Goal: Task Accomplishment & Management: Use online tool/utility

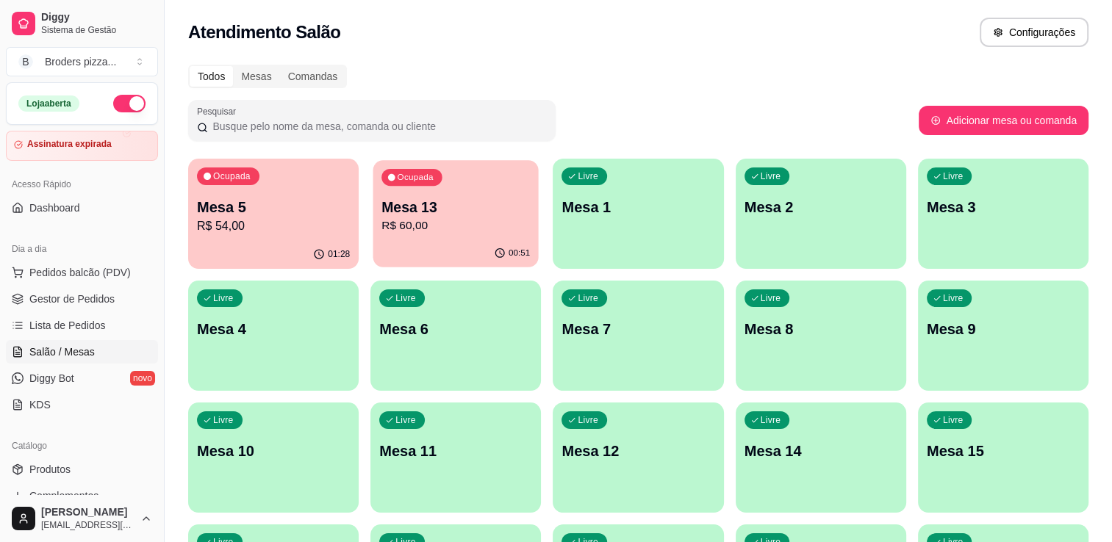
click at [425, 220] on p "R$ 60,00" at bounding box center [455, 226] width 148 height 17
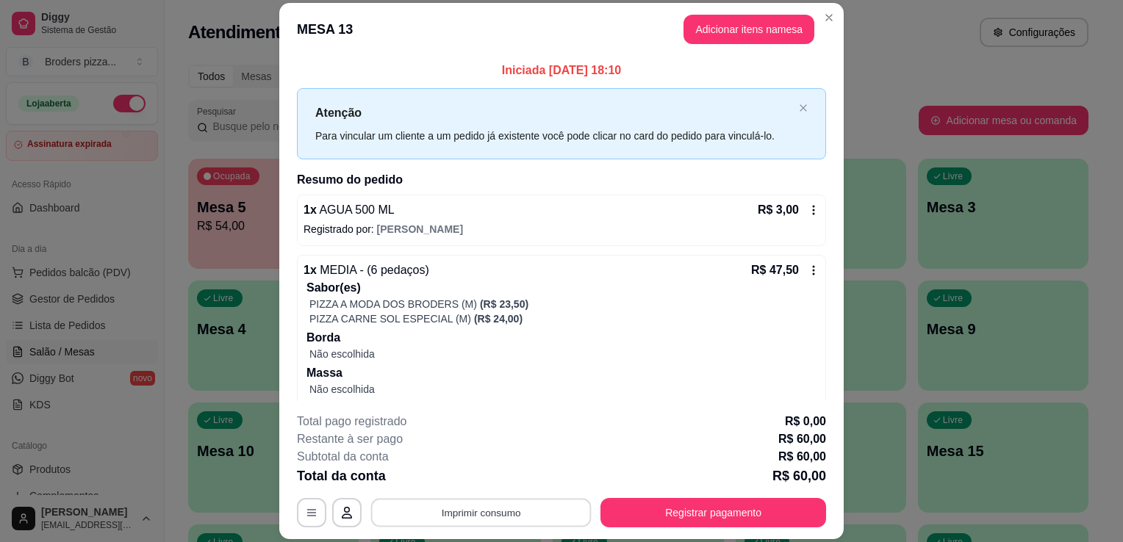
click at [527, 516] on button "Imprimir consumo" at bounding box center [481, 513] width 220 height 29
click at [482, 483] on button "IMPRESSORA" at bounding box center [479, 479] width 103 height 23
click at [689, 514] on button "Registrar pagamento" at bounding box center [713, 513] width 219 height 29
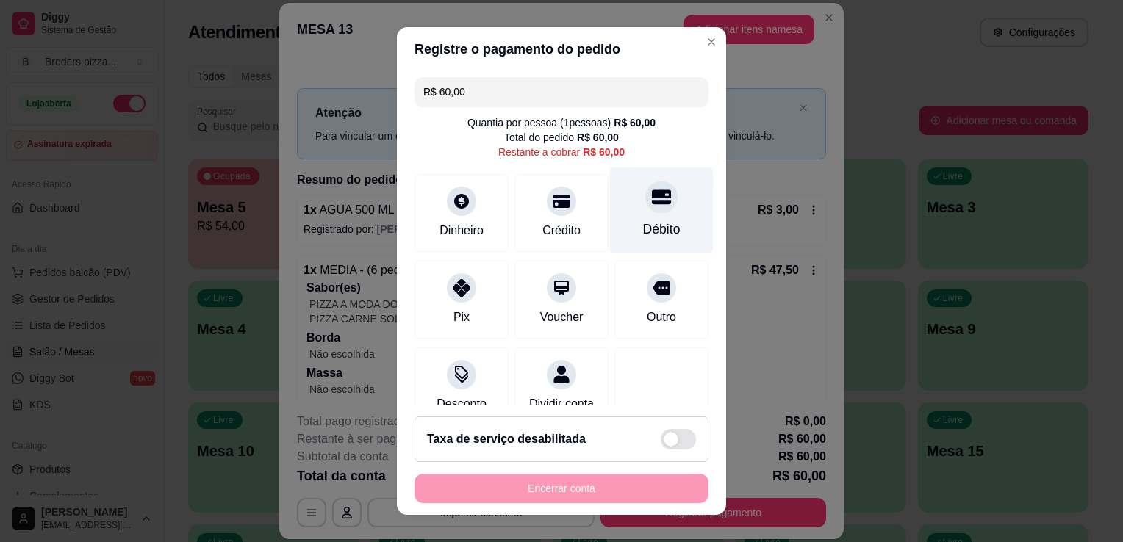
click at [658, 239] on div "Débito" at bounding box center [662, 211] width 104 height 86
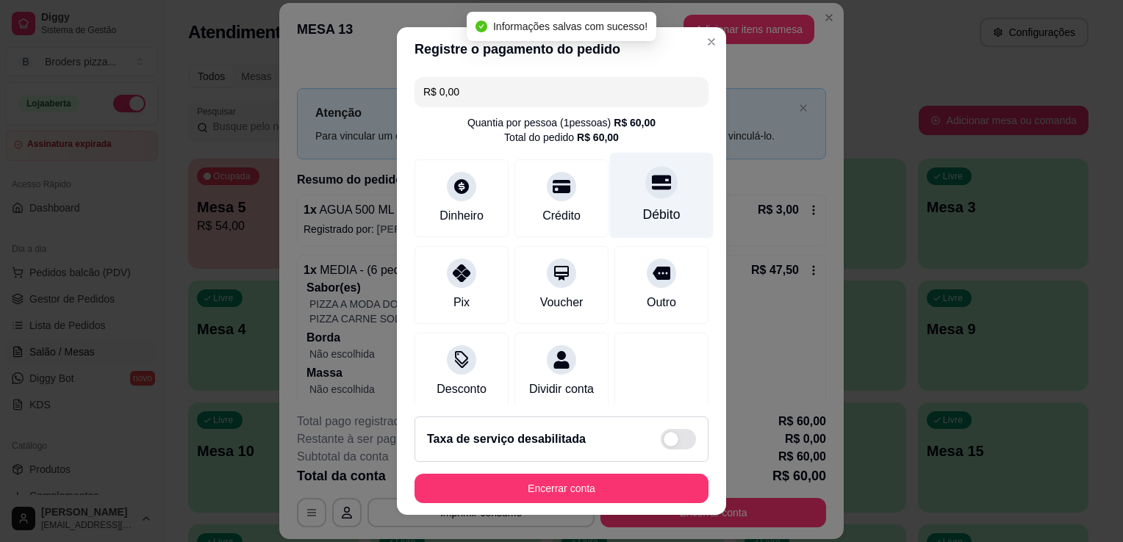
type input "R$ 0,00"
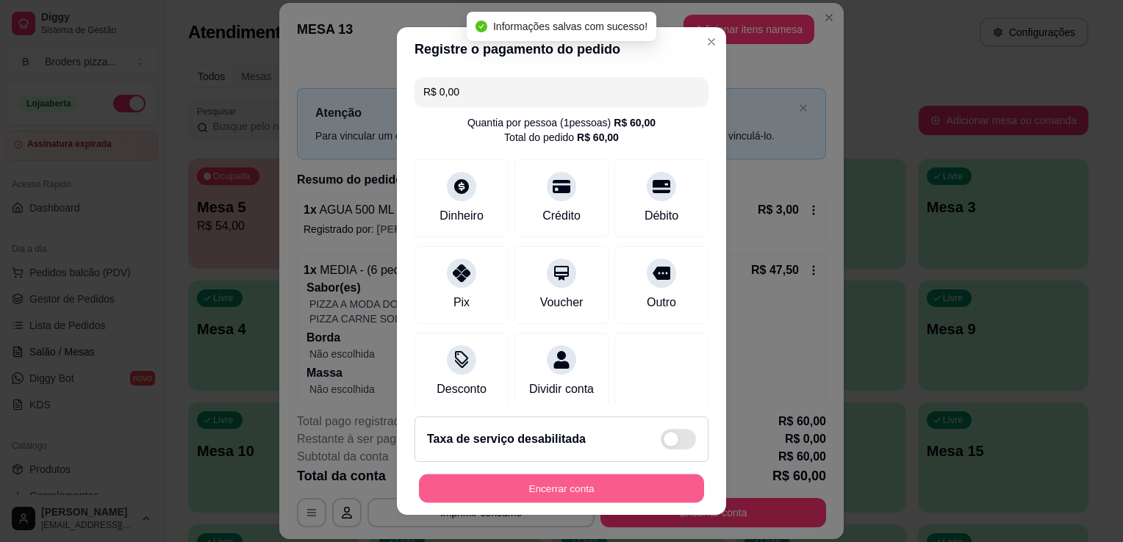
click at [598, 479] on button "Encerrar conta" at bounding box center [561, 489] width 285 height 29
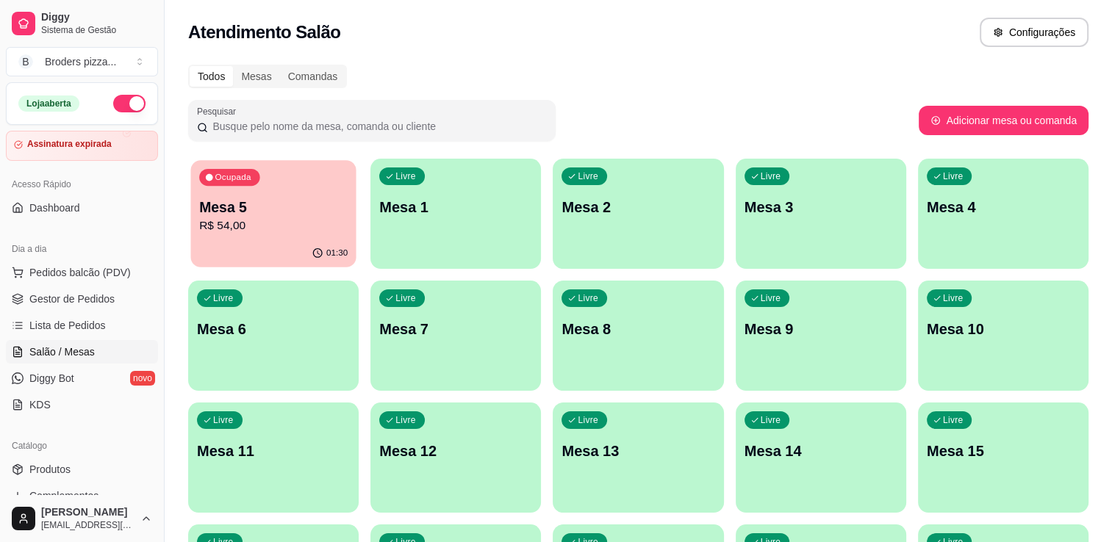
click at [270, 233] on p "R$ 54,00" at bounding box center [273, 226] width 148 height 17
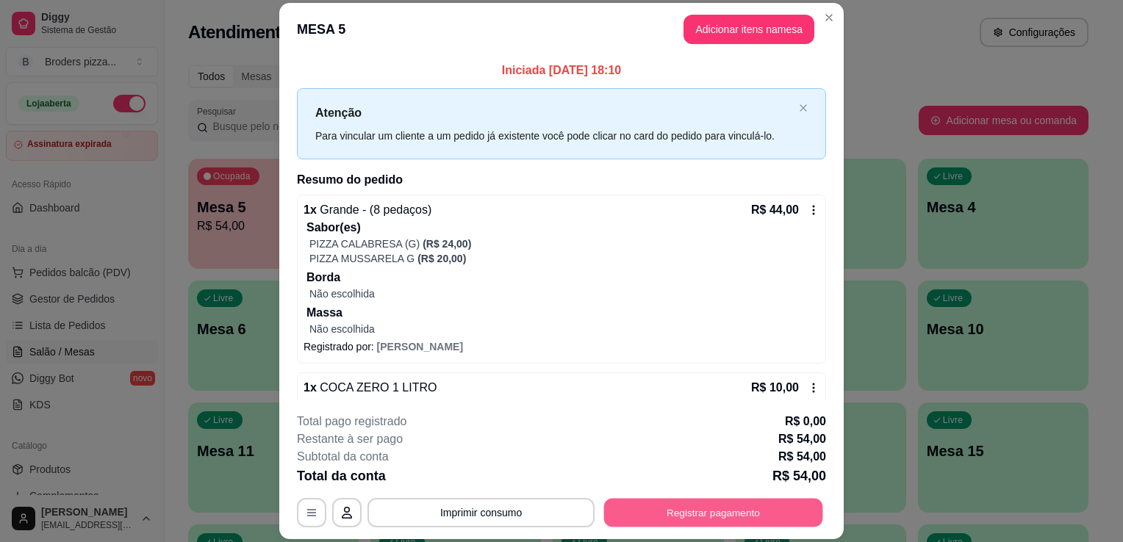
click at [638, 514] on button "Registrar pagamento" at bounding box center [713, 513] width 219 height 29
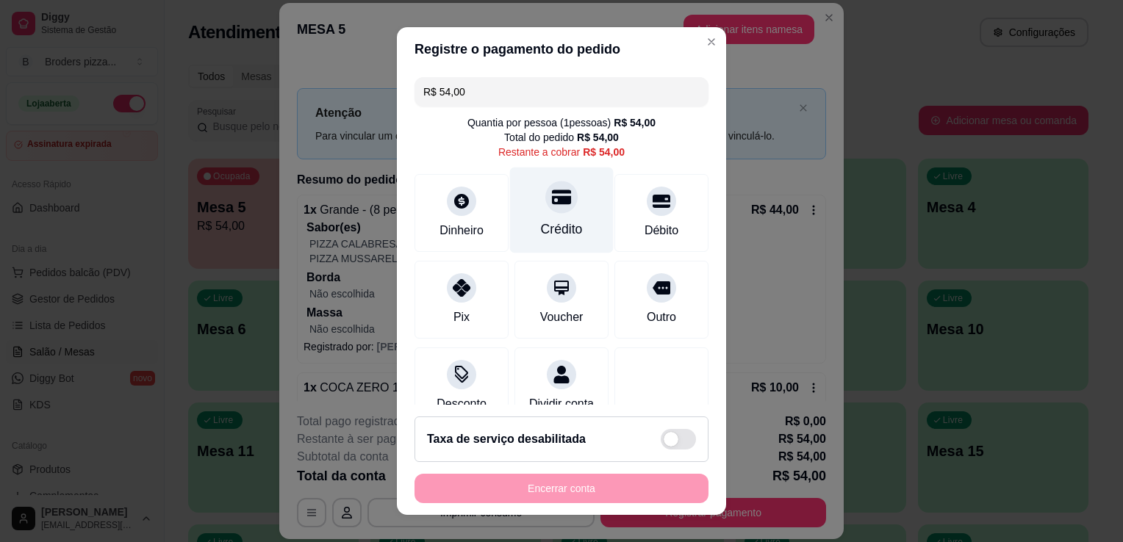
click at [563, 223] on div "Crédito" at bounding box center [562, 229] width 42 height 19
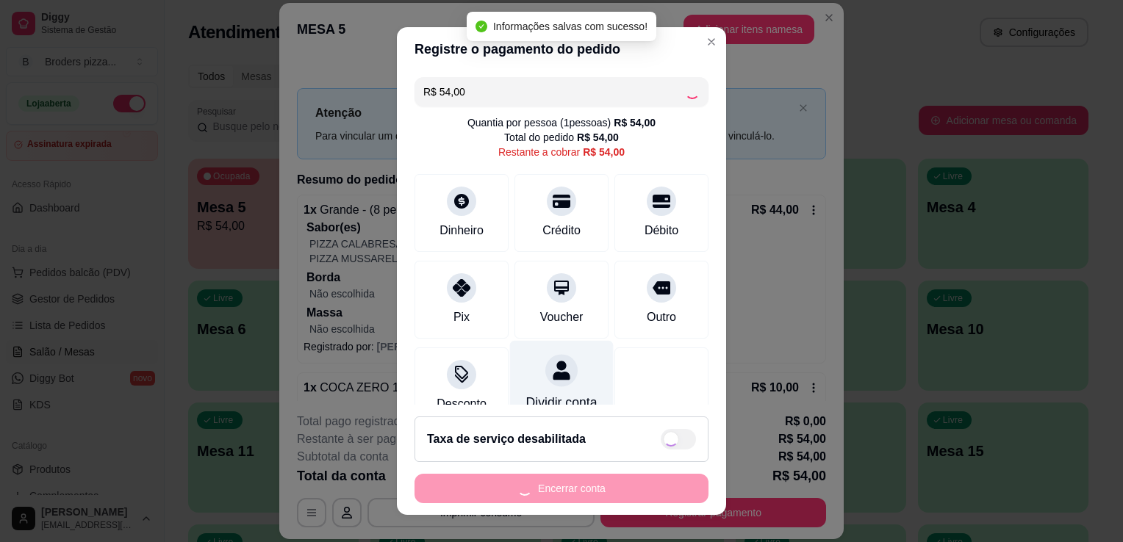
type input "R$ 0,00"
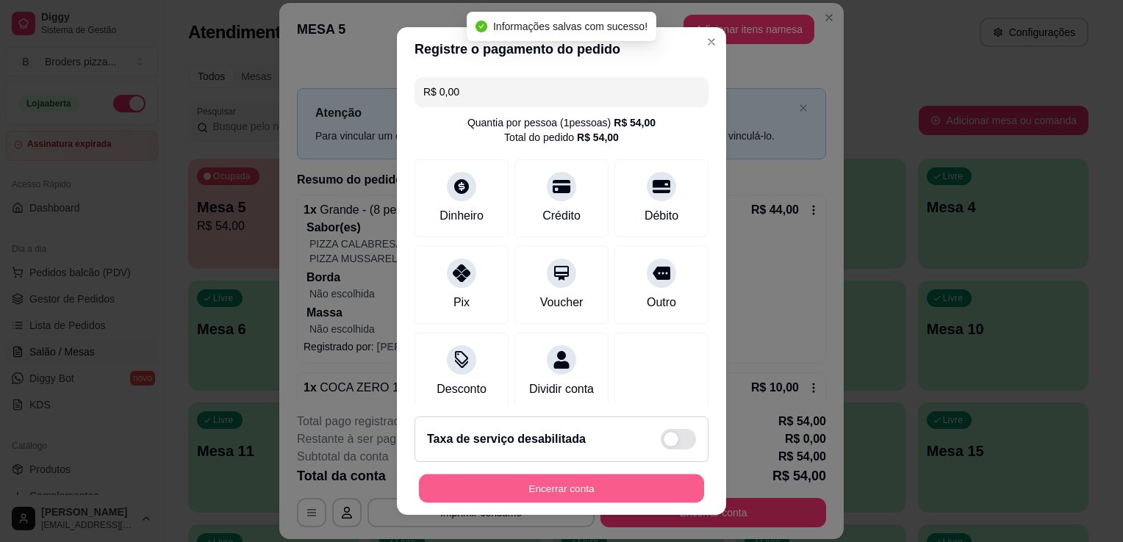
click at [482, 488] on button "Encerrar conta" at bounding box center [561, 489] width 285 height 29
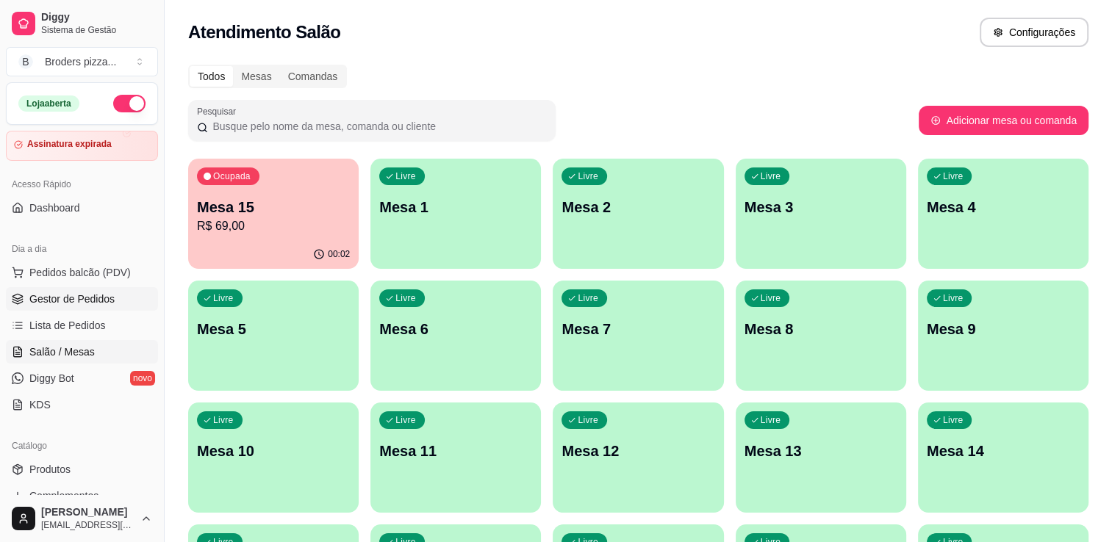
click at [84, 298] on span "Gestor de Pedidos" at bounding box center [71, 299] width 85 height 15
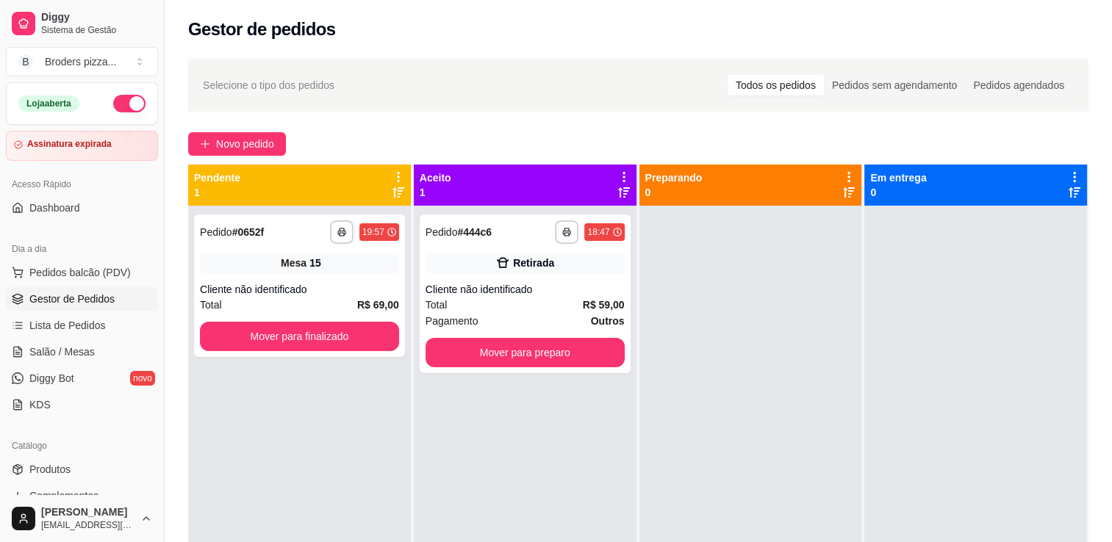
click at [247, 128] on div "**********" at bounding box center [638, 387] width 947 height 675
click at [245, 136] on span "Novo pedido" at bounding box center [245, 144] width 58 height 16
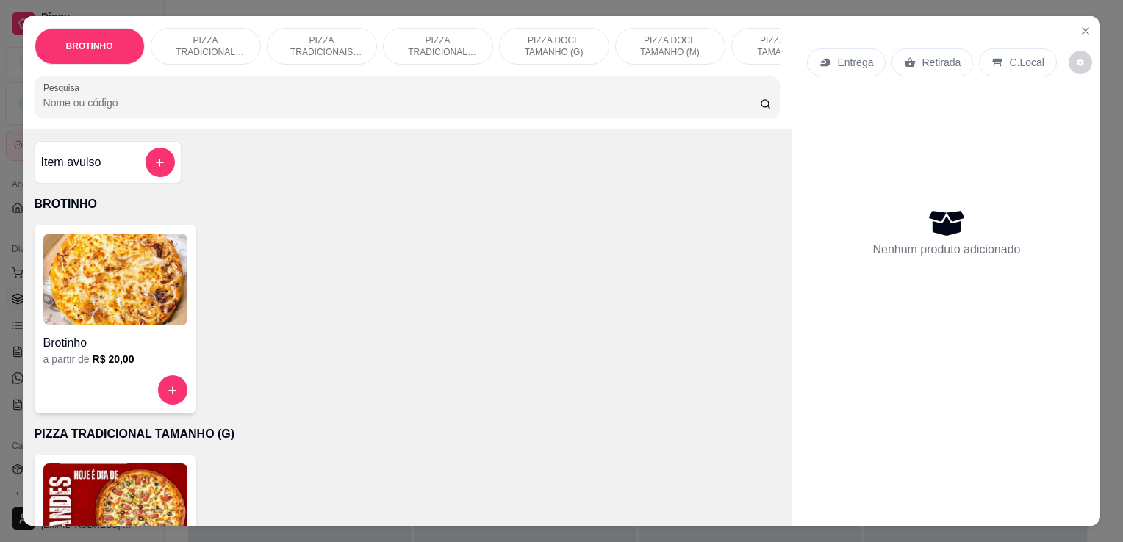
click at [201, 35] on p "PIZZA TRADICIONAL TAMANHO (G)" at bounding box center [205, 47] width 85 height 24
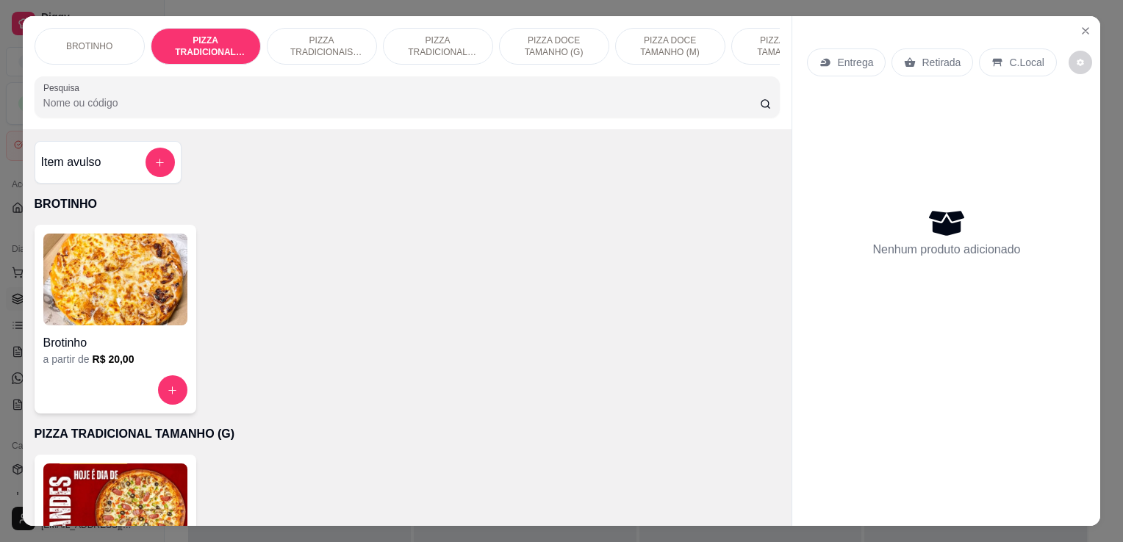
scroll to position [36, 0]
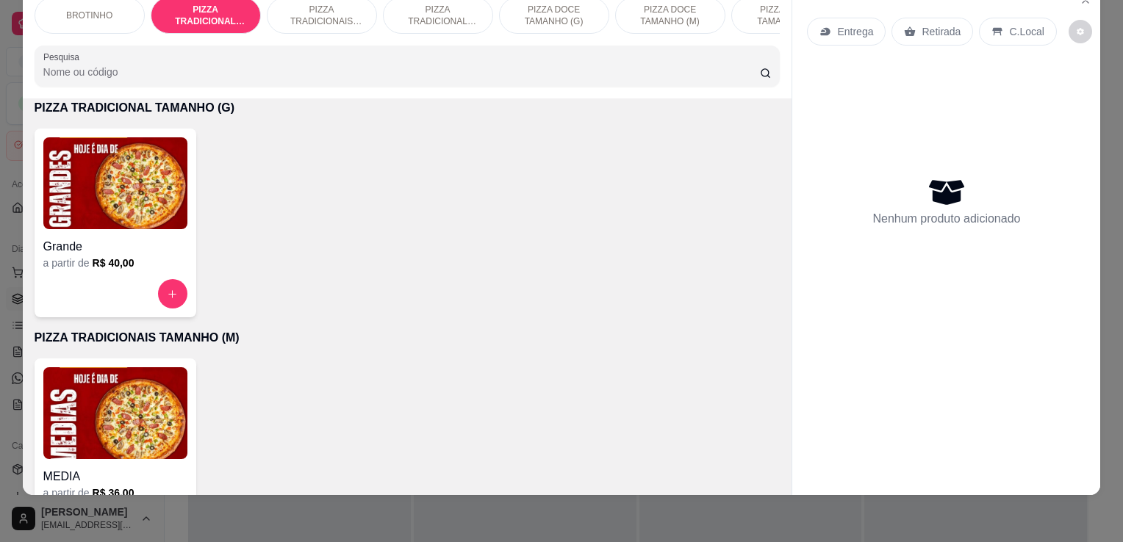
click at [176, 224] on img at bounding box center [115, 183] width 144 height 92
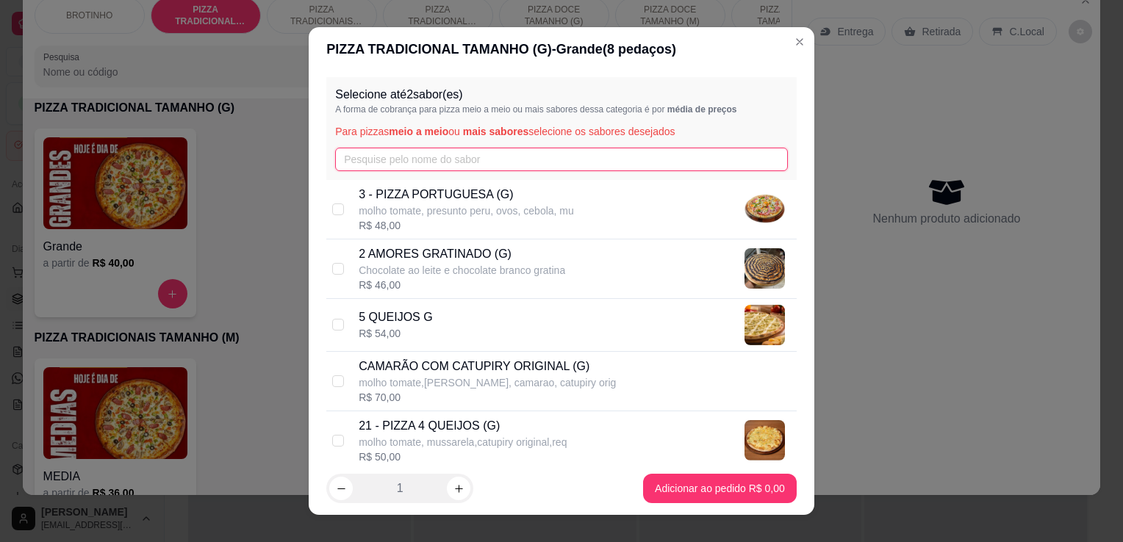
click at [422, 157] on input "text" at bounding box center [561, 160] width 453 height 24
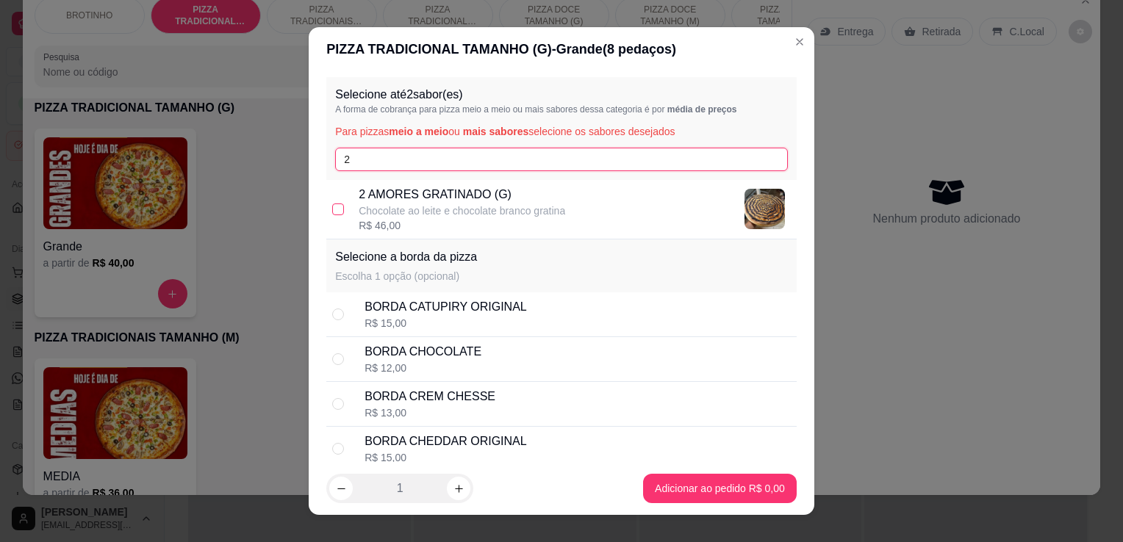
type input "2"
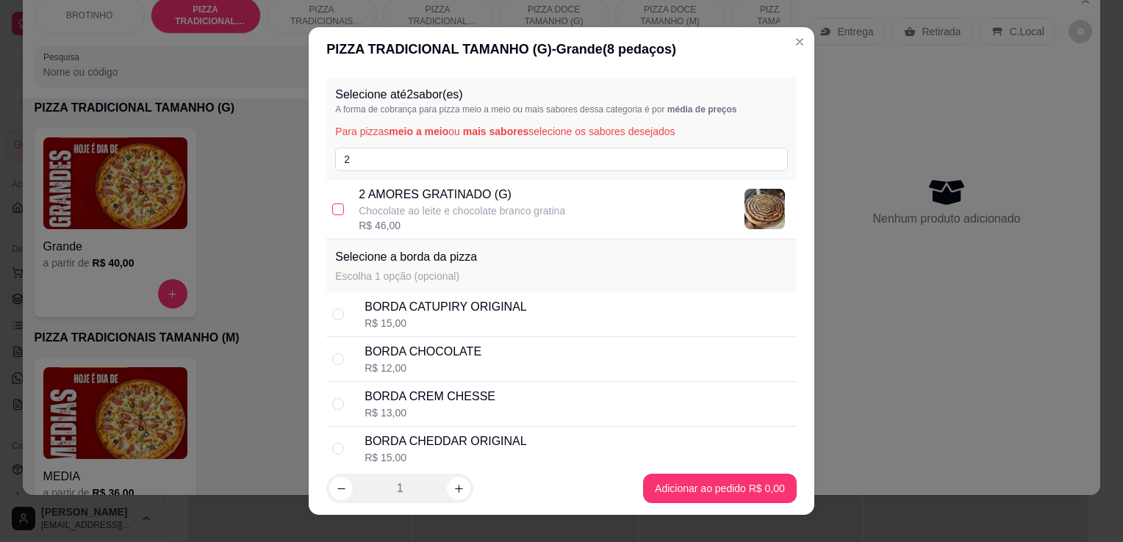
click at [335, 208] on input "checkbox" at bounding box center [338, 210] width 12 height 12
checkbox input "true"
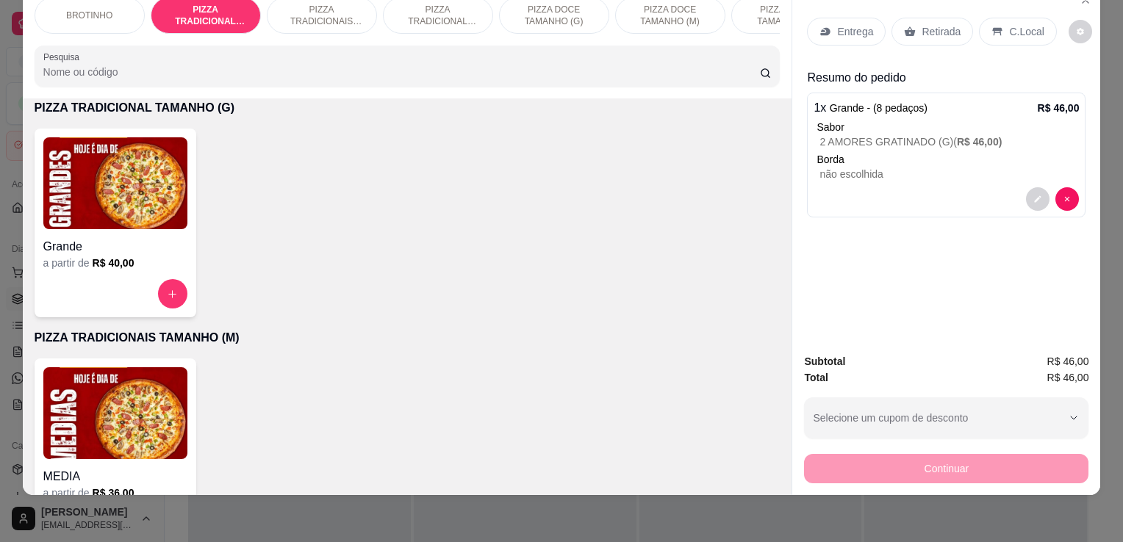
click at [935, 25] on p "Retirada" at bounding box center [941, 31] width 39 height 15
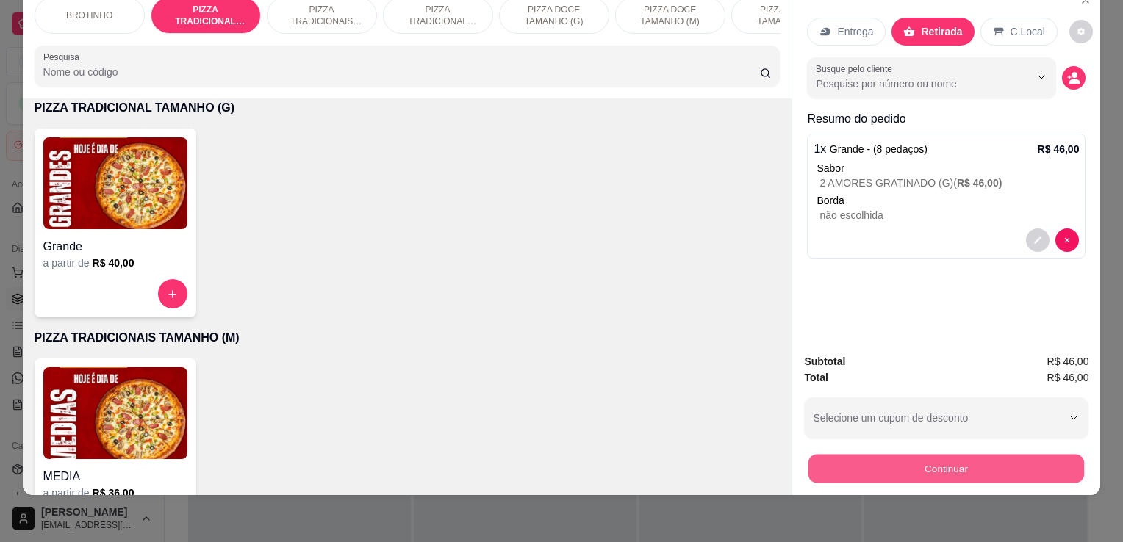
click at [1016, 454] on button "Continuar" at bounding box center [946, 468] width 276 height 29
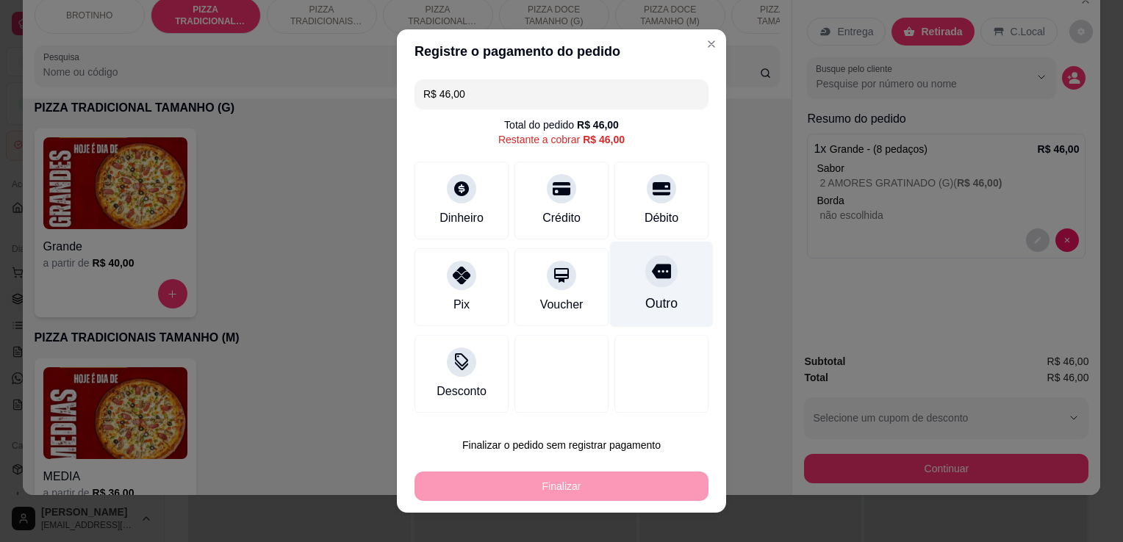
click at [652, 290] on div "Outro" at bounding box center [662, 285] width 104 height 86
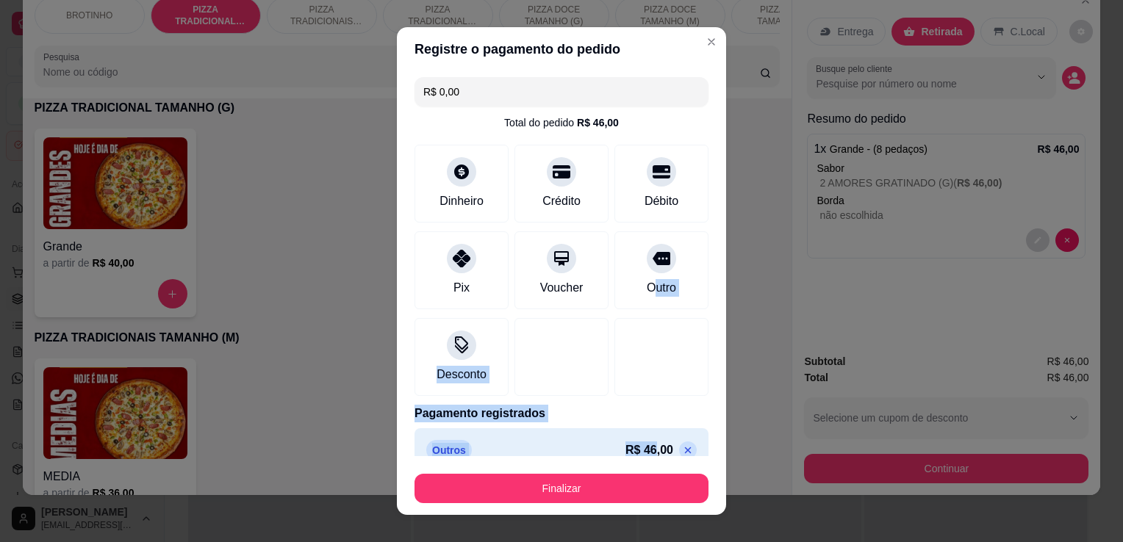
scroll to position [21, 0]
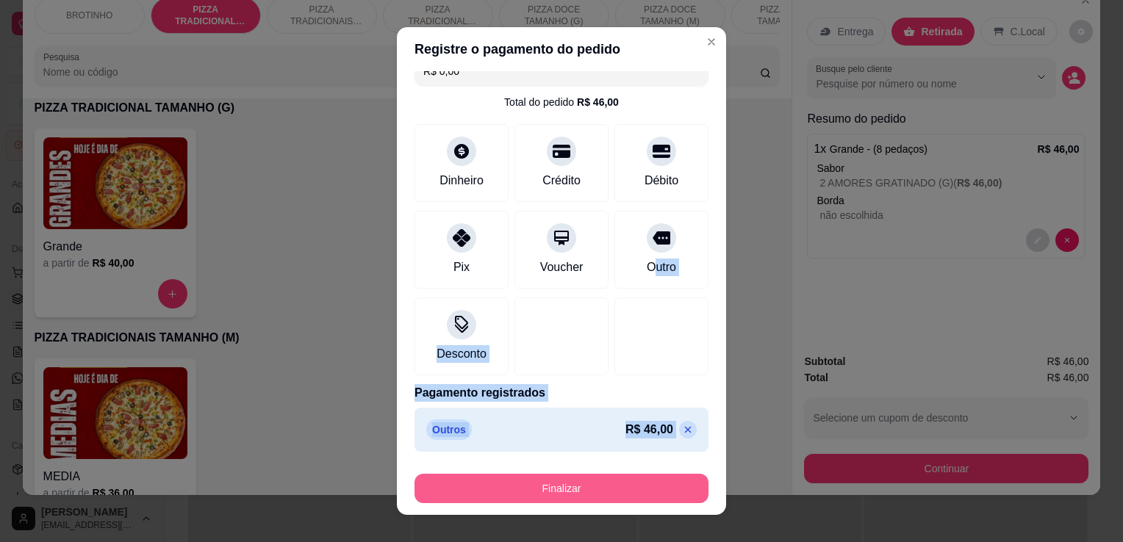
drag, startPoint x: 633, startPoint y: 275, endPoint x: 626, endPoint y: 478, distance: 202.9
click at [626, 478] on section "Registre o pagamento do pedido R$ 0,00 Total do pedido R$ 46,00 Dinheiro Crédit…" at bounding box center [561, 271] width 329 height 488
click at [626, 478] on button "Finalizar" at bounding box center [561, 488] width 294 height 29
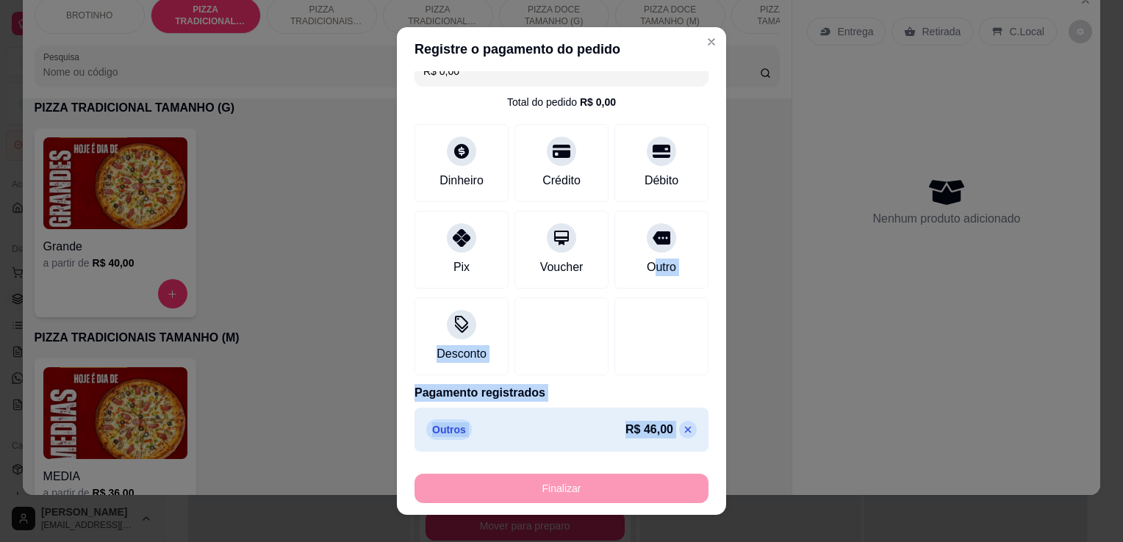
type input "-R$ 46,00"
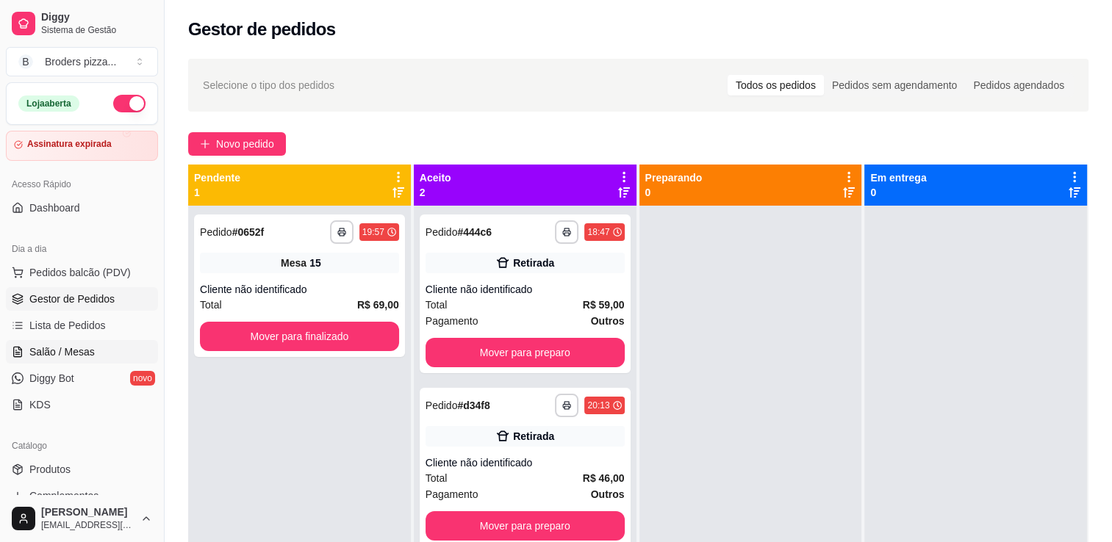
click at [76, 359] on link "Salão / Mesas" at bounding box center [82, 352] width 152 height 24
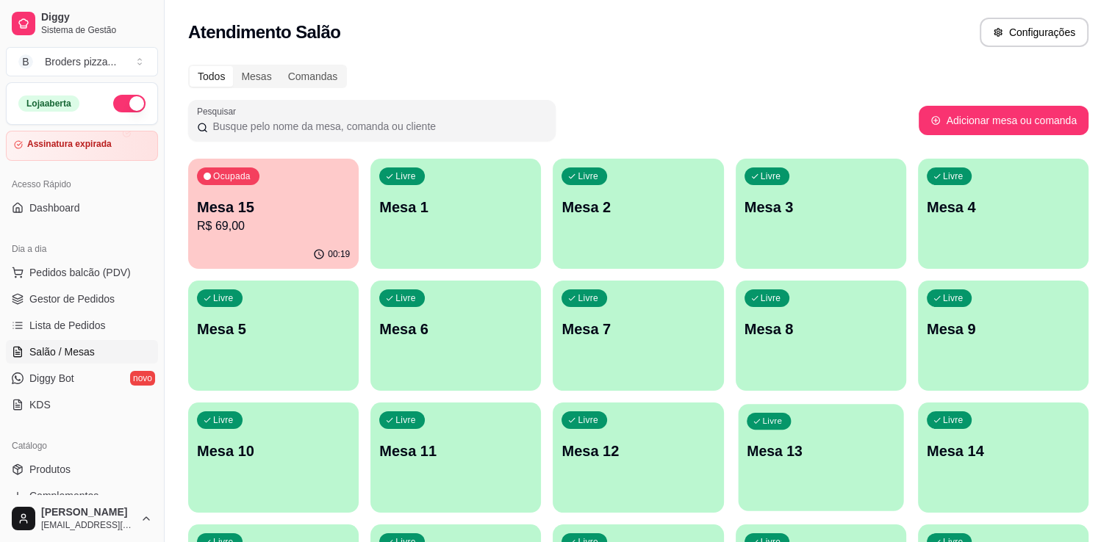
click at [858, 481] on div "Livre Mesa 13" at bounding box center [820, 449] width 165 height 90
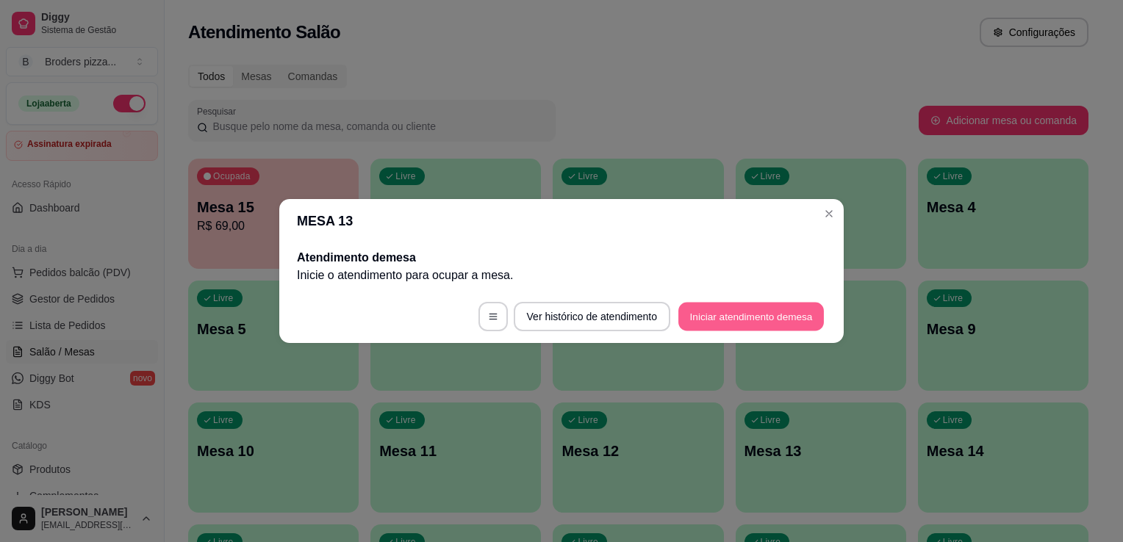
click at [802, 322] on button "Iniciar atendimento de mesa" at bounding box center [751, 317] width 146 height 29
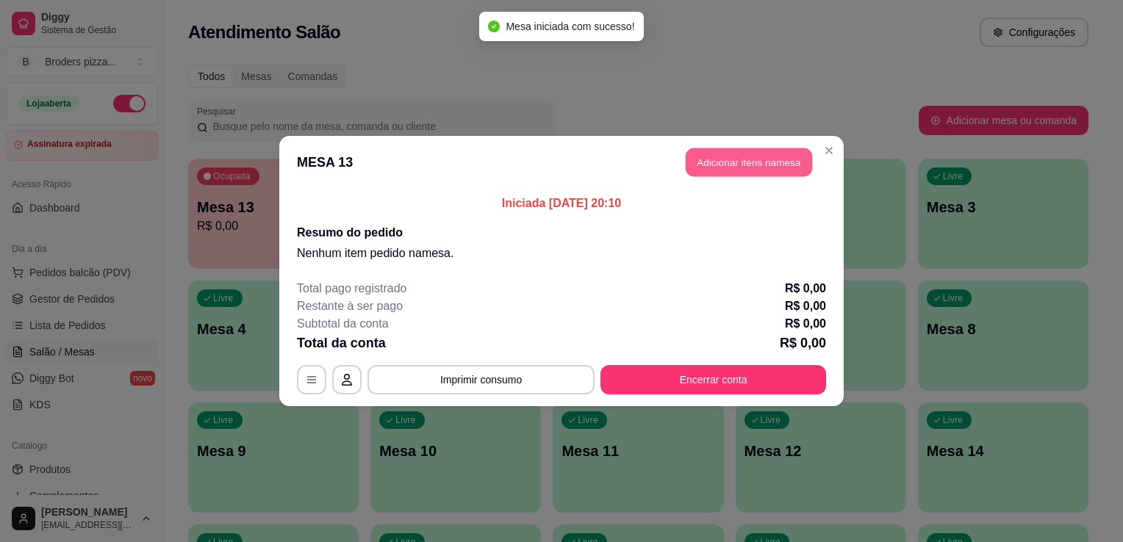
click at [797, 162] on button "Adicionar itens na mesa" at bounding box center [749, 162] width 126 height 29
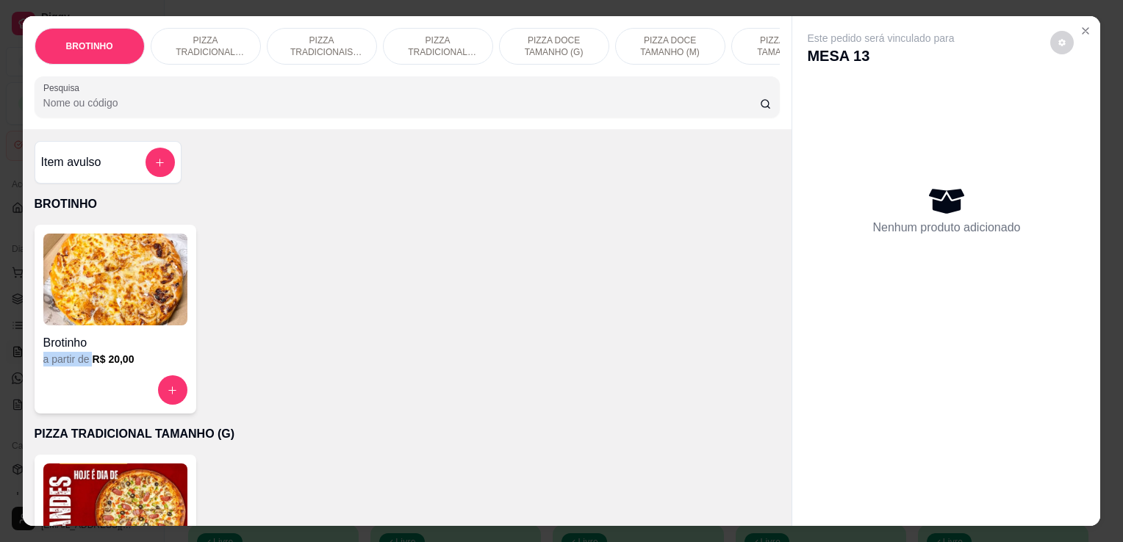
drag, startPoint x: 10, startPoint y: 371, endPoint x: 82, endPoint y: 369, distance: 71.3
click at [82, 369] on div "BROTINHO PIZZA TRADICIONAL TAMANHO (G) PIZZA TRADICIONAIS TAMANHO (M) PIZZA TRA…" at bounding box center [561, 271] width 1123 height 542
click at [82, 367] on div "a partir de R$ 20,00" at bounding box center [115, 359] width 144 height 15
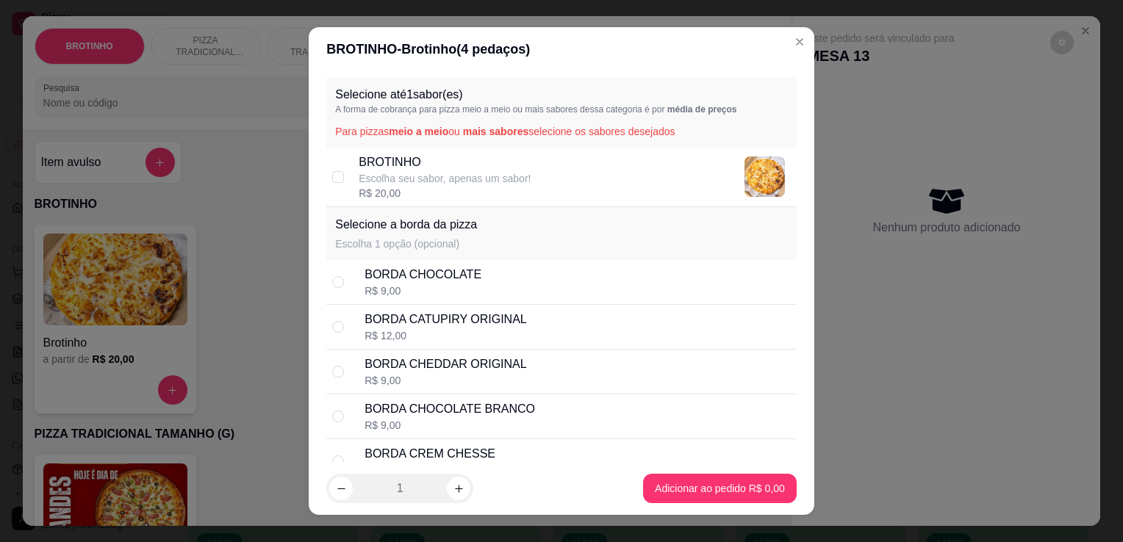
click at [494, 168] on p "BROTINHO" at bounding box center [445, 163] width 172 height 18
checkbox input "true"
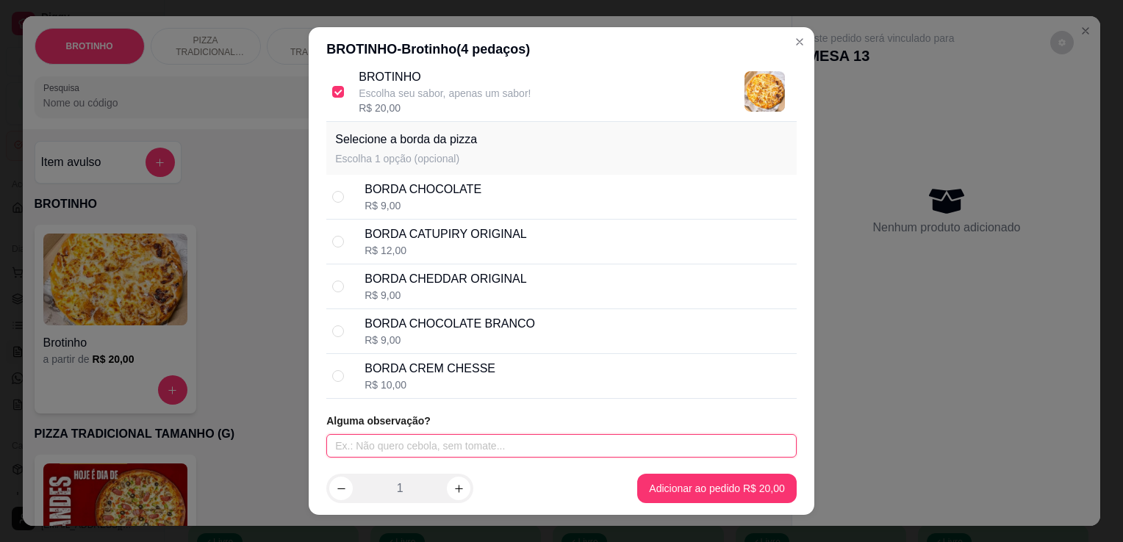
click at [585, 439] on input "text" at bounding box center [561, 446] width 470 height 24
type input "costela sem cebola crispy"
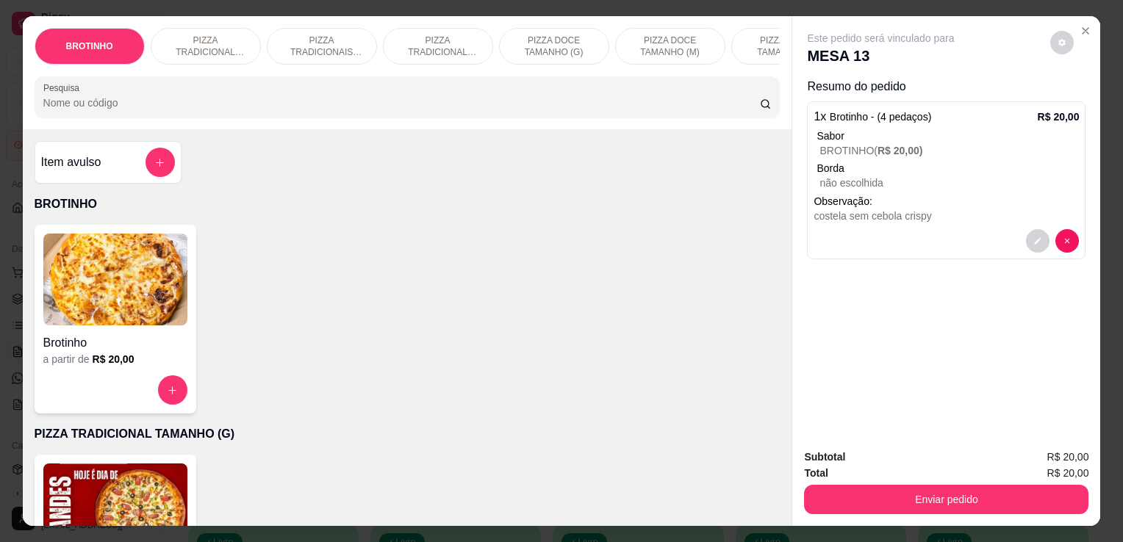
click at [138, 352] on h4 "Brotinho" at bounding box center [115, 343] width 144 height 18
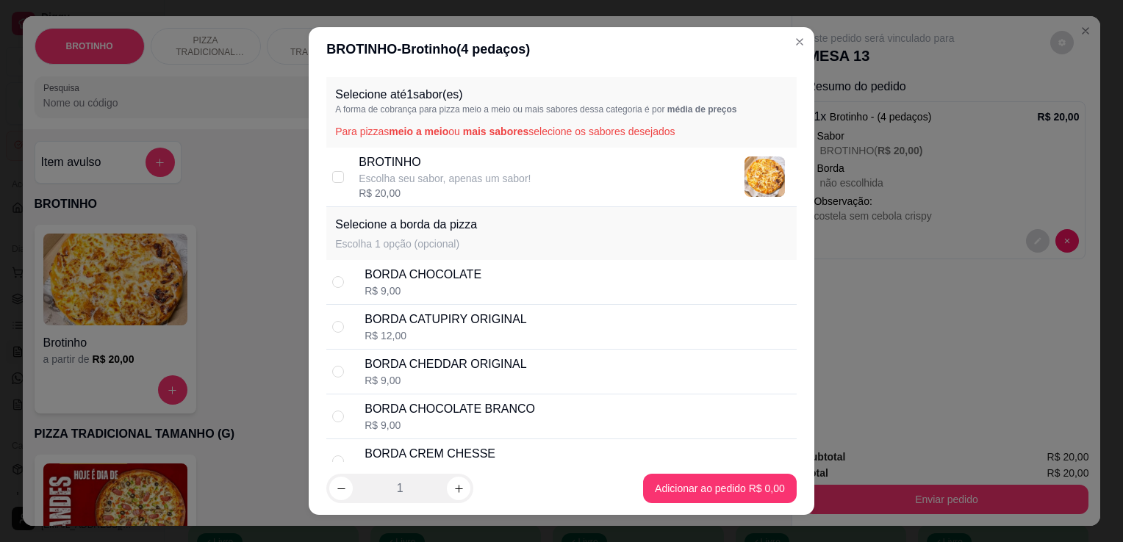
click at [438, 177] on p "Escolha seu sabor, apenas um sabor!" at bounding box center [445, 178] width 172 height 15
checkbox input "true"
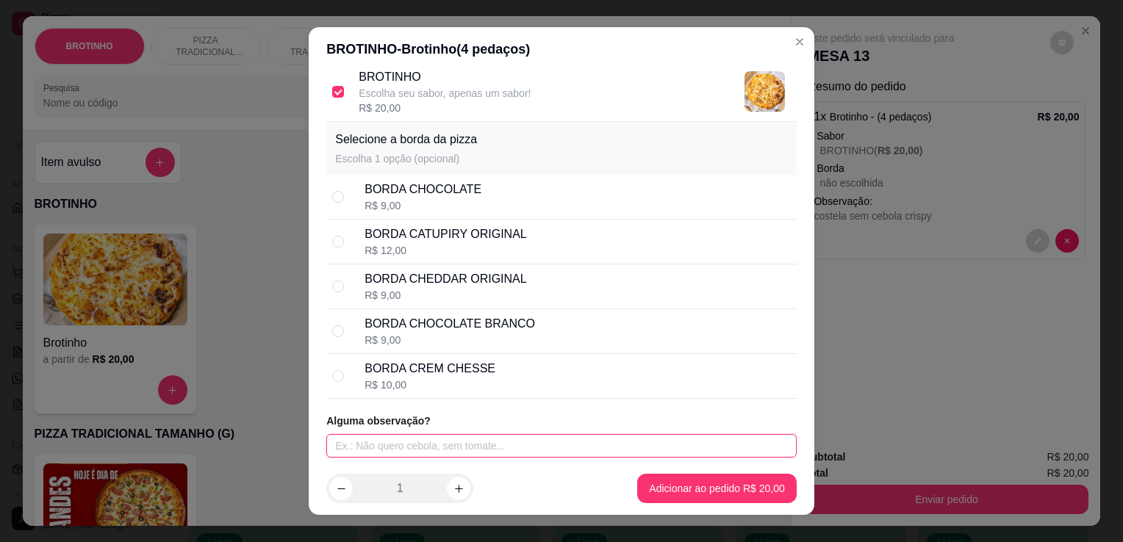
click at [532, 451] on input "text" at bounding box center [561, 446] width 470 height 24
type input "costela"
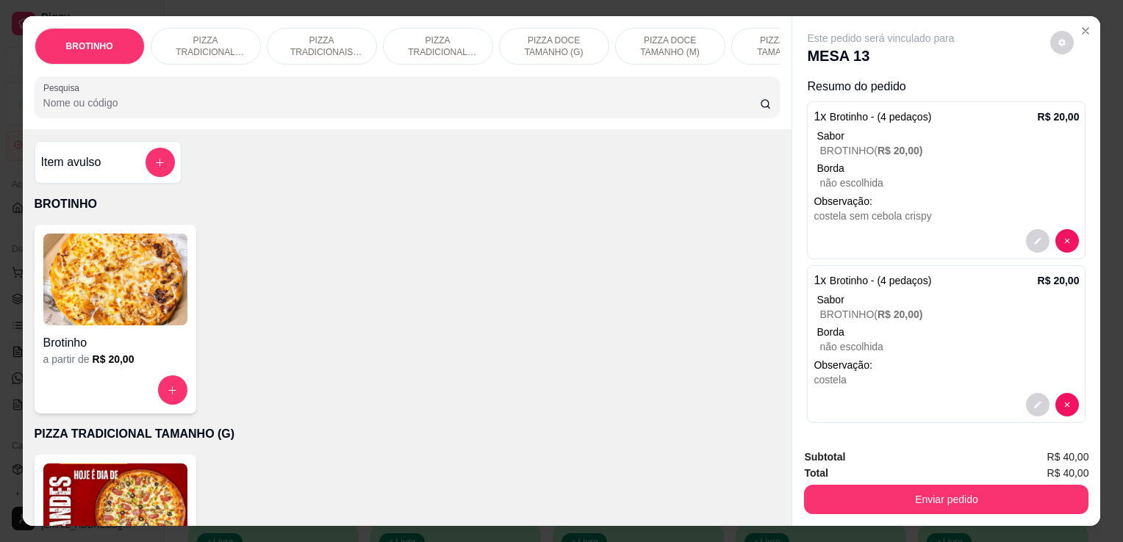
click at [113, 345] on h4 "Brotinho" at bounding box center [115, 343] width 144 height 18
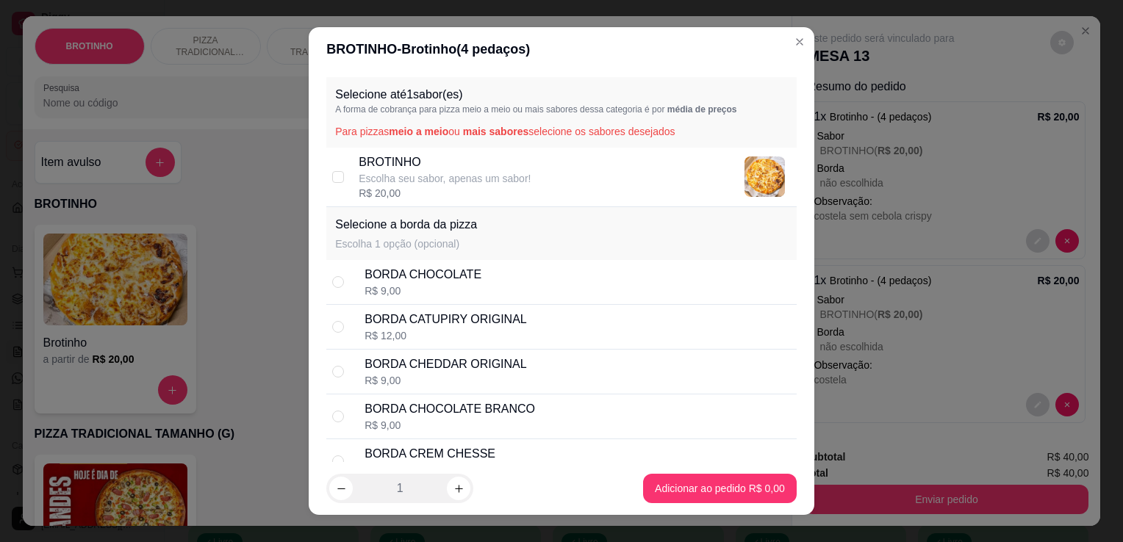
click at [580, 184] on div "BROTINHO Escolha seu sabor, apenas um sabor! R$ 20,00" at bounding box center [575, 177] width 432 height 47
checkbox input "true"
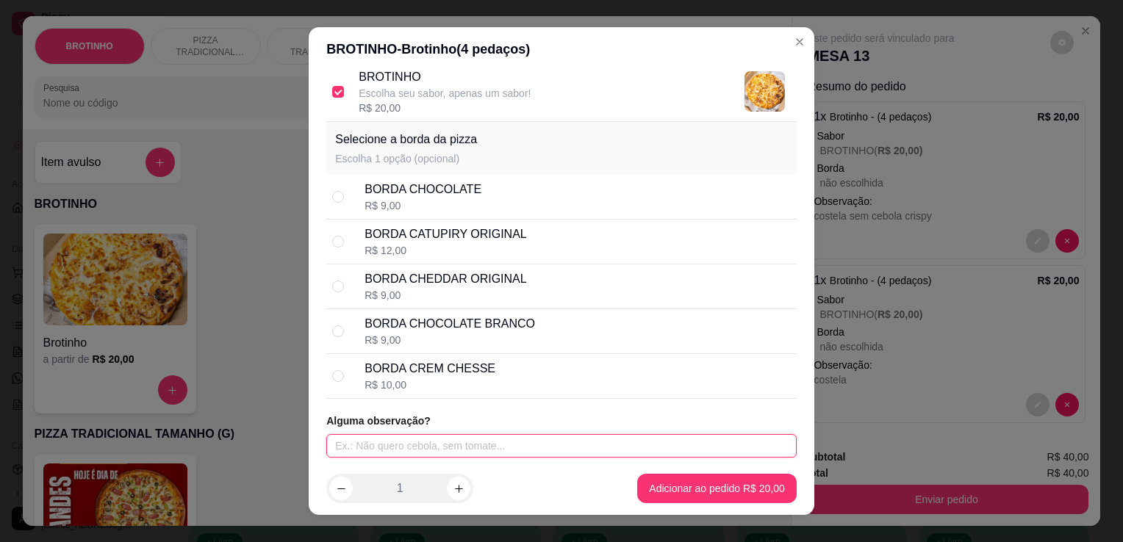
click at [459, 437] on input "text" at bounding box center [561, 446] width 470 height 24
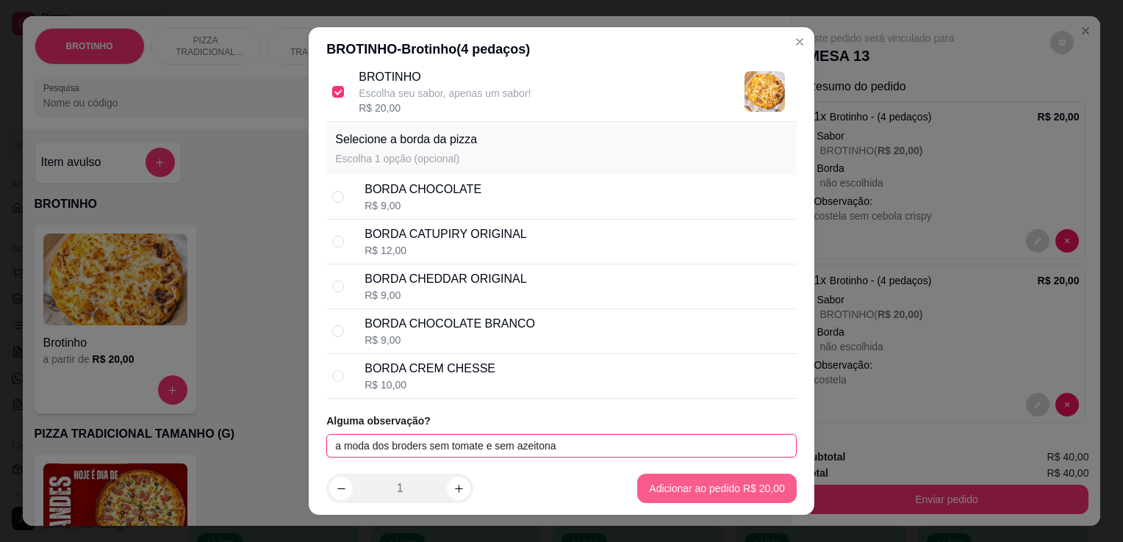
type input "a moda dos broders sem tomate e sem azeitona"
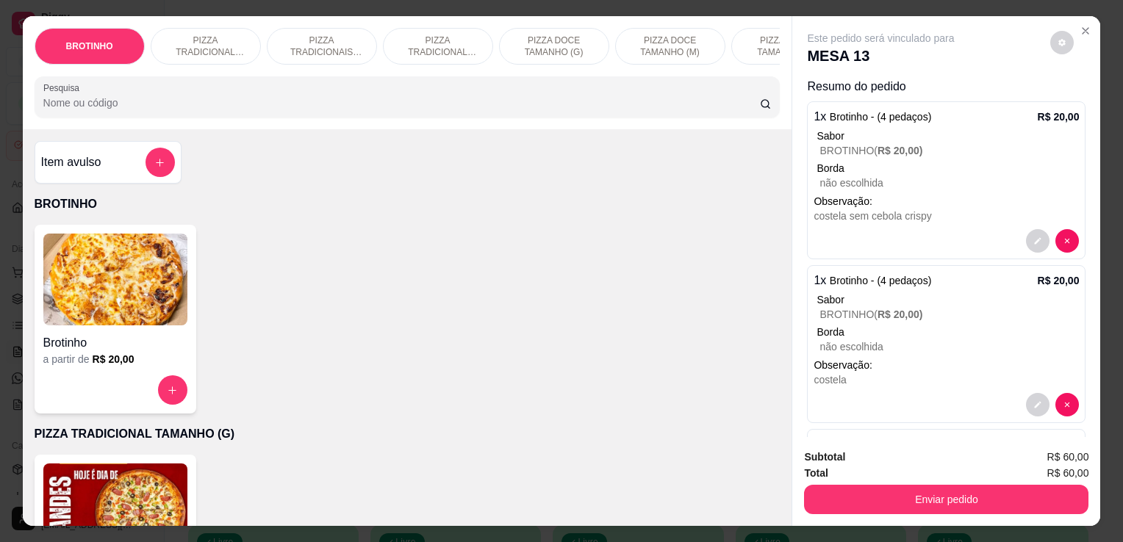
click at [156, 284] on img at bounding box center [115, 280] width 144 height 92
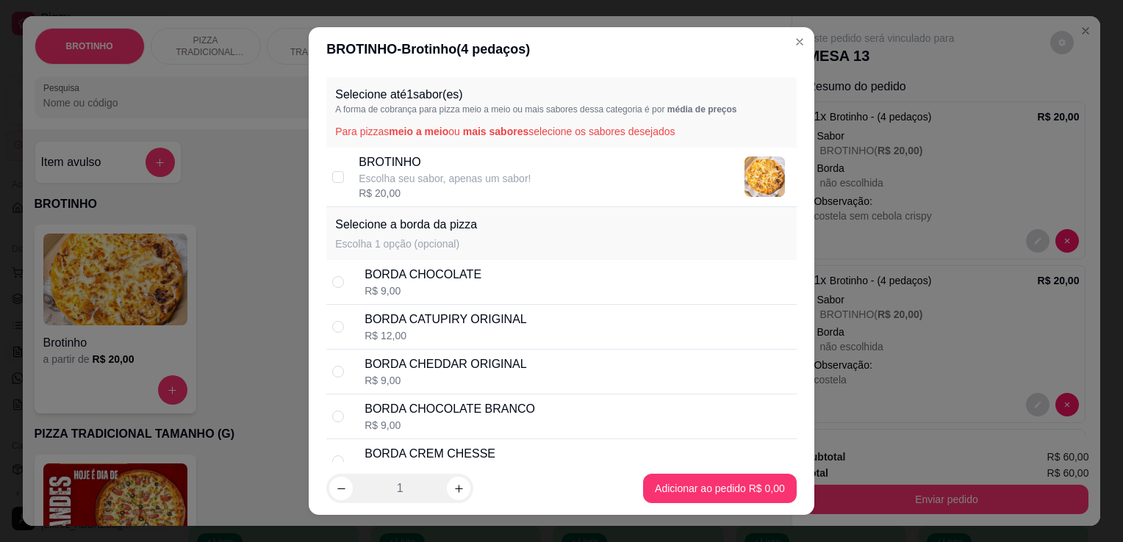
click at [528, 184] on div "BROTINHO Escolha seu sabor, apenas um sabor! R$ 20,00" at bounding box center [575, 177] width 432 height 47
checkbox input "true"
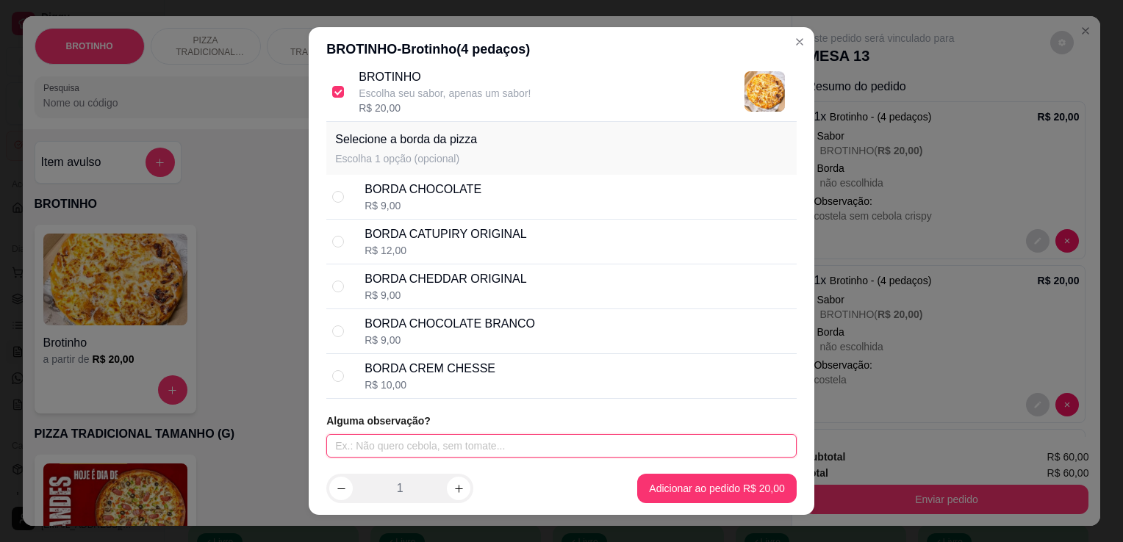
click at [602, 448] on input "text" at bounding box center [561, 446] width 470 height 24
type input "frango com catupiry"
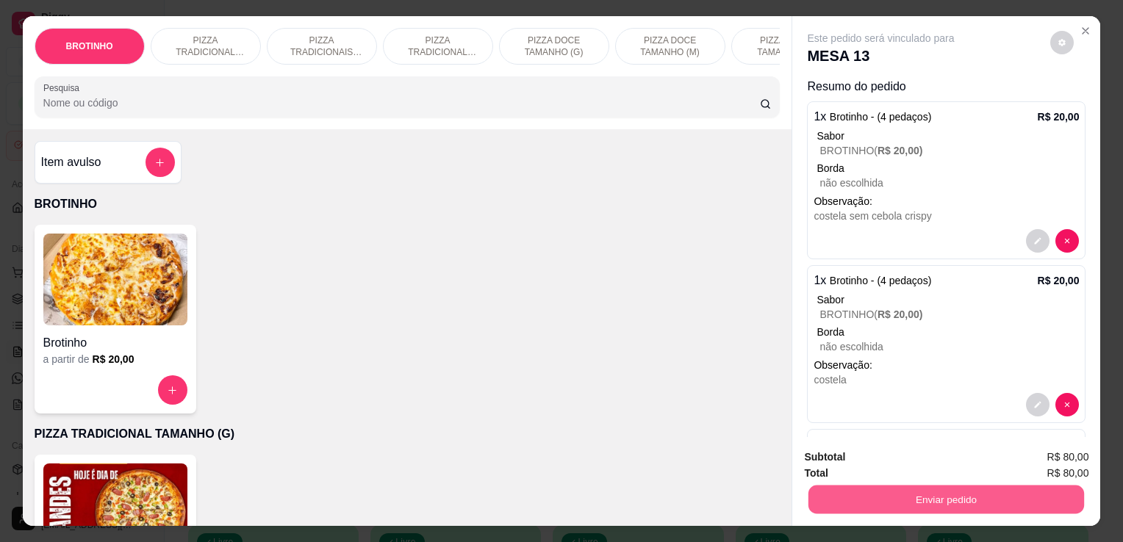
click at [862, 494] on button "Enviar pedido" at bounding box center [946, 499] width 276 height 29
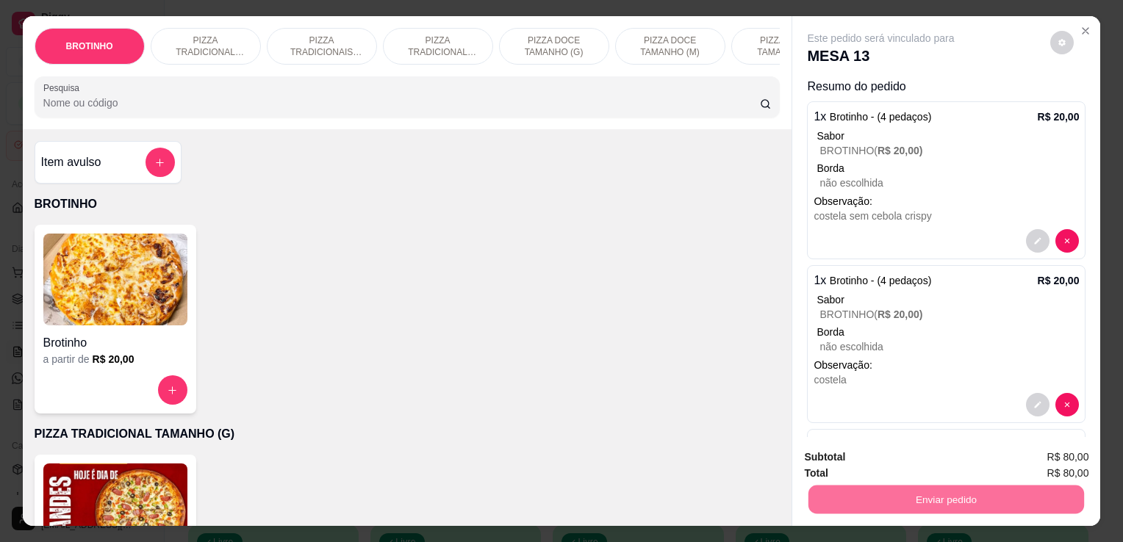
click at [1063, 463] on button "Enviar pedido" at bounding box center [1050, 458] width 81 height 27
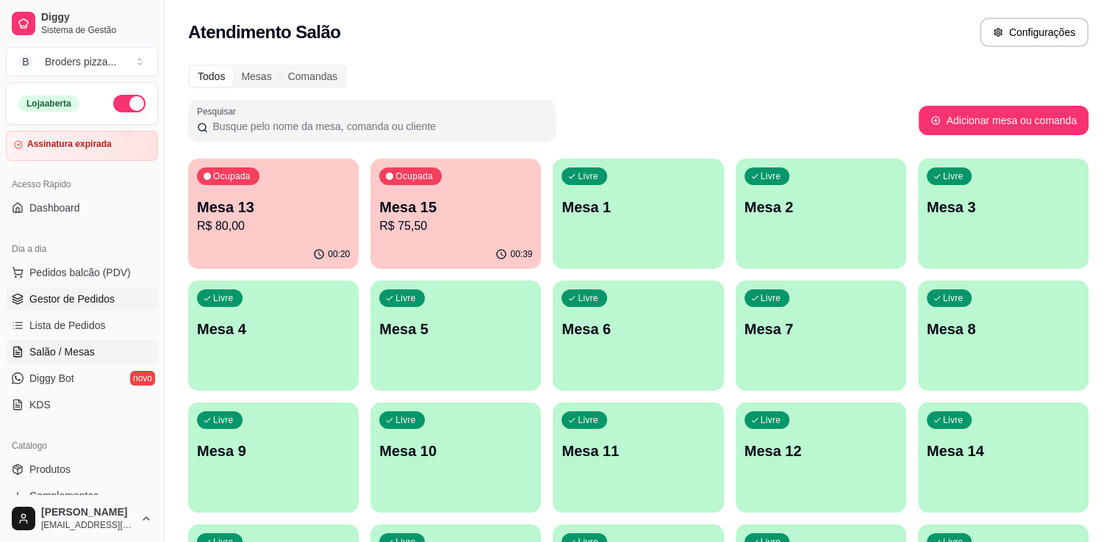
click at [43, 307] on link "Gestor de Pedidos" at bounding box center [82, 299] width 152 height 24
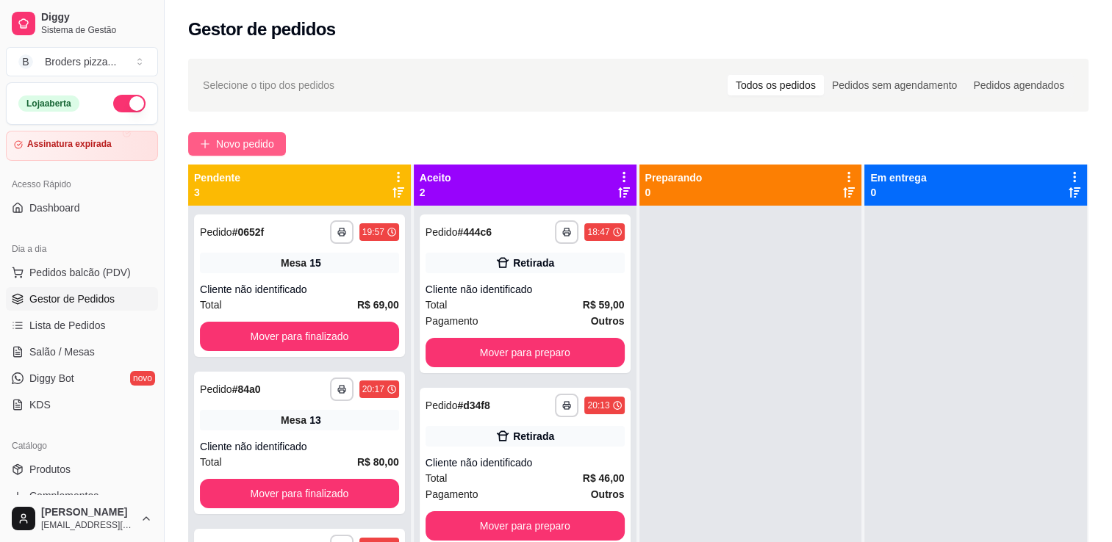
click at [226, 144] on span "Novo pedido" at bounding box center [245, 144] width 58 height 16
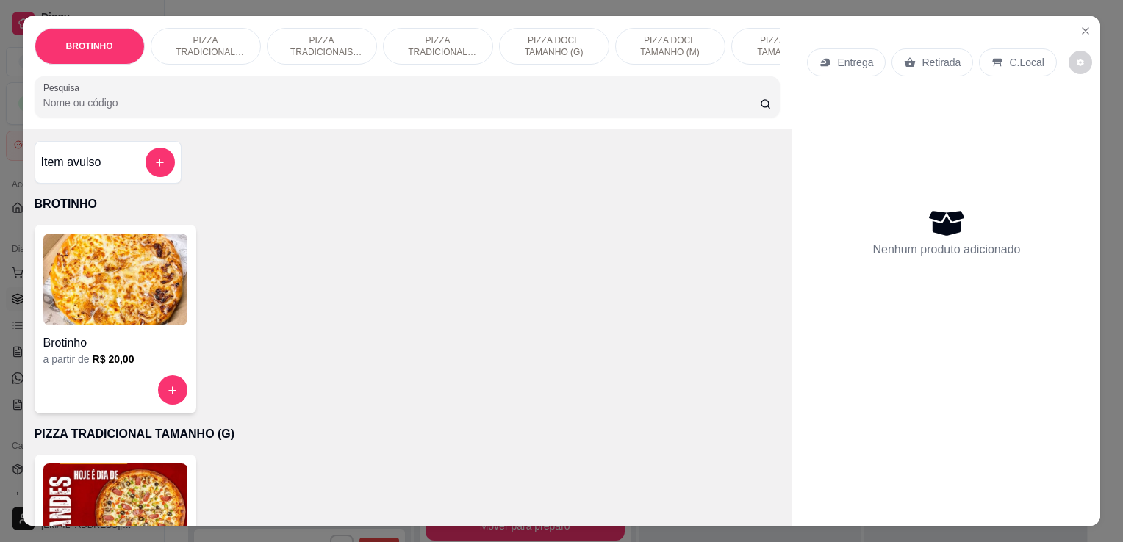
click at [317, 46] on p "PIZZA TRADICIONAIS TAMANHO (M)" at bounding box center [321, 47] width 85 height 24
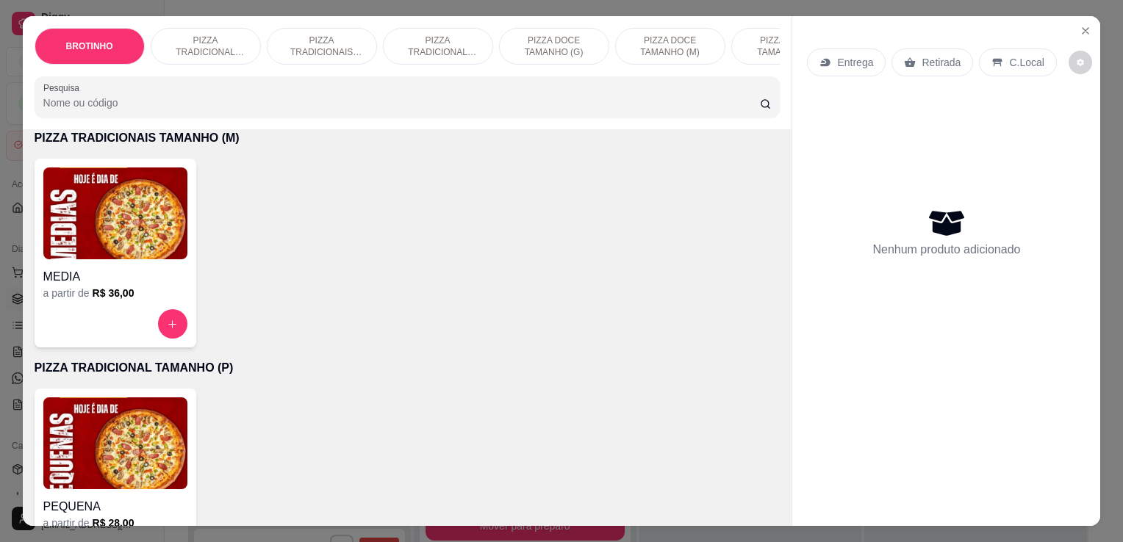
scroll to position [36, 0]
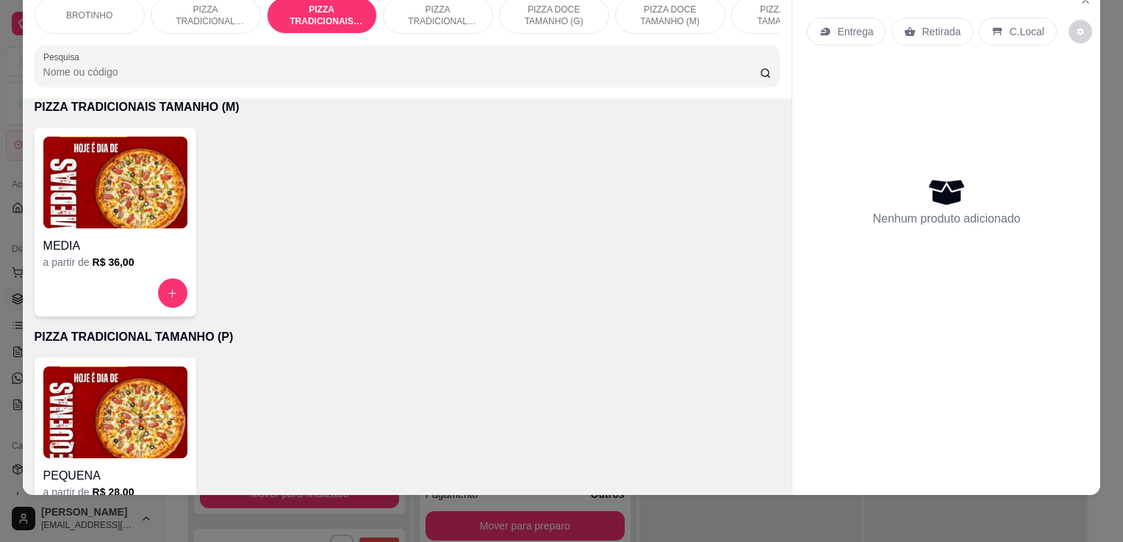
click at [109, 240] on h4 "MEDIA" at bounding box center [115, 246] width 144 height 18
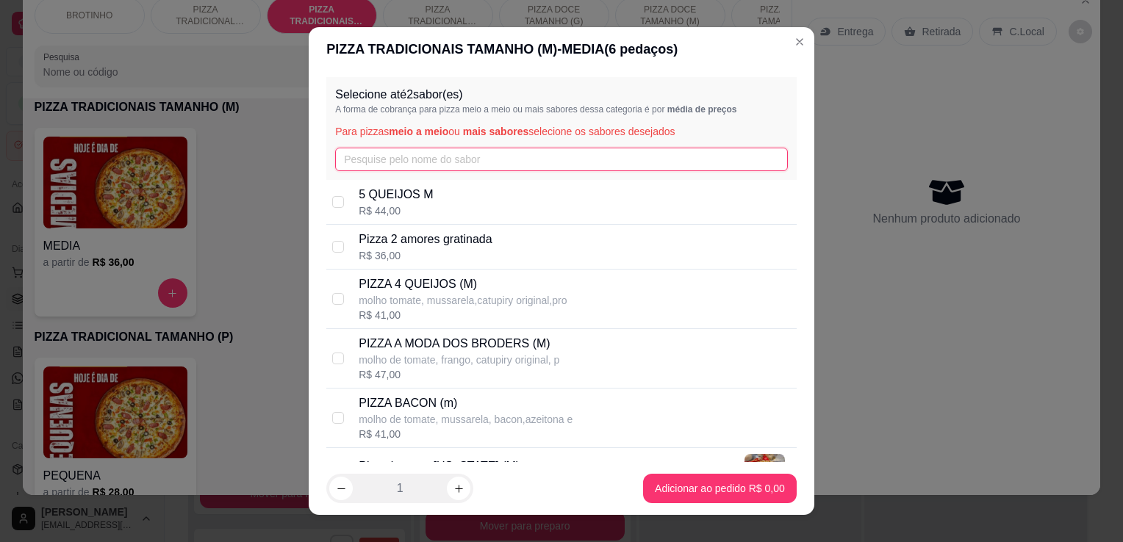
click at [423, 161] on input "text" at bounding box center [561, 160] width 453 height 24
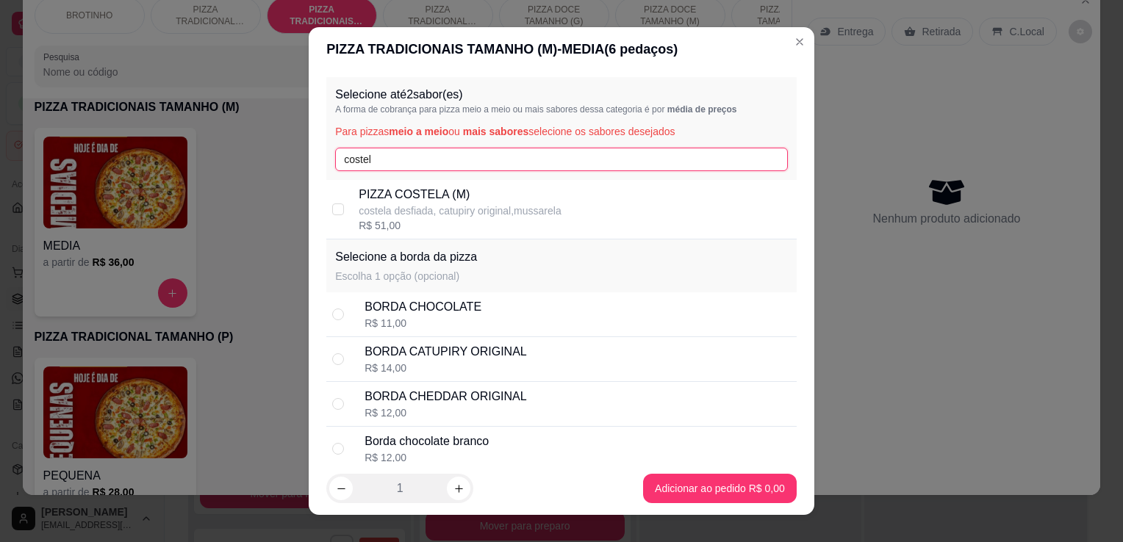
type input "costel"
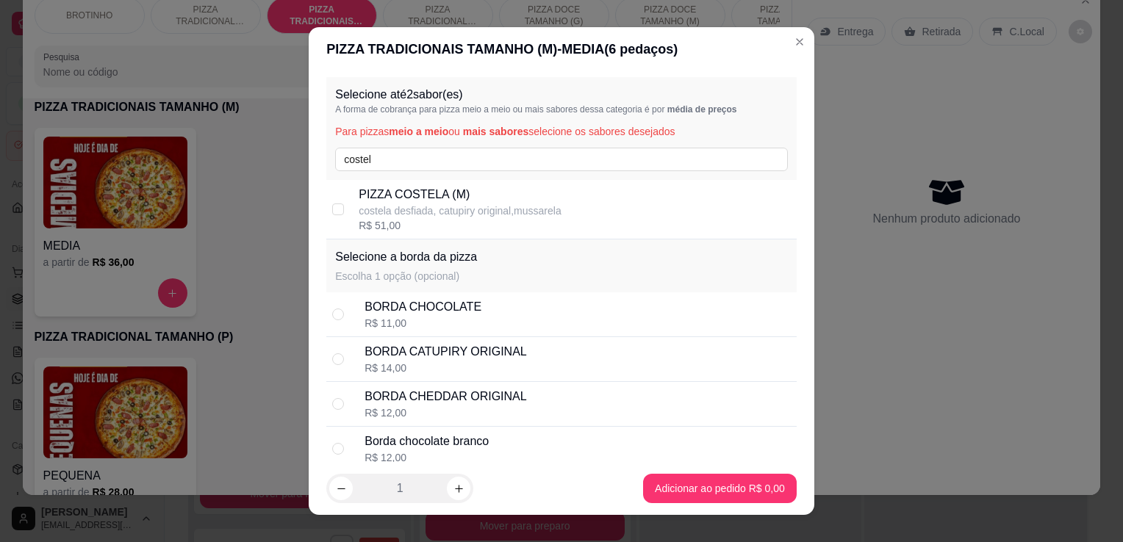
click at [421, 195] on p "PIZZA COSTELA (M)" at bounding box center [460, 195] width 202 height 18
checkbox input "true"
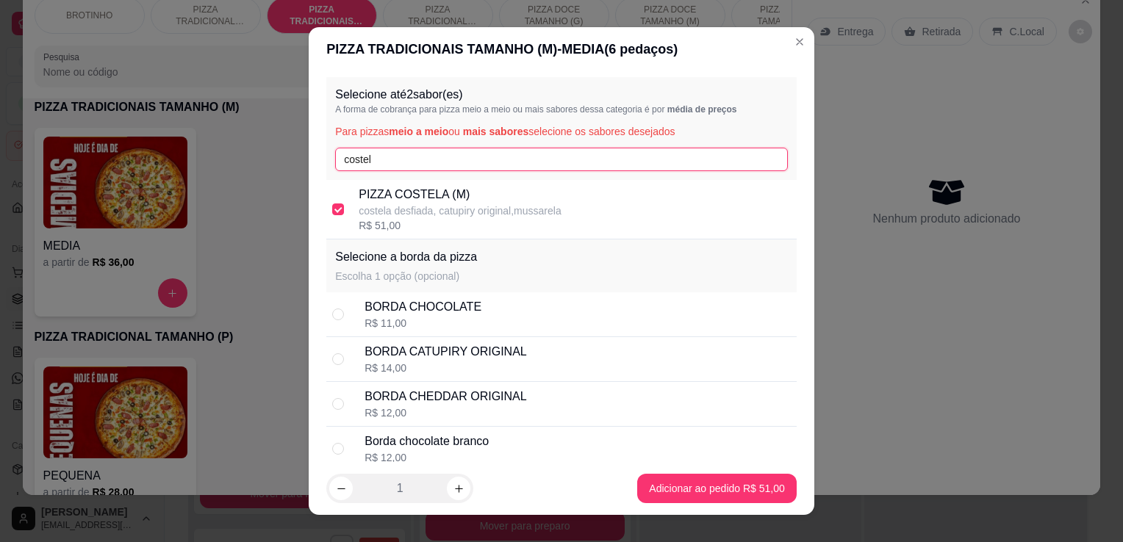
click at [389, 158] on input "costel" at bounding box center [561, 160] width 453 height 24
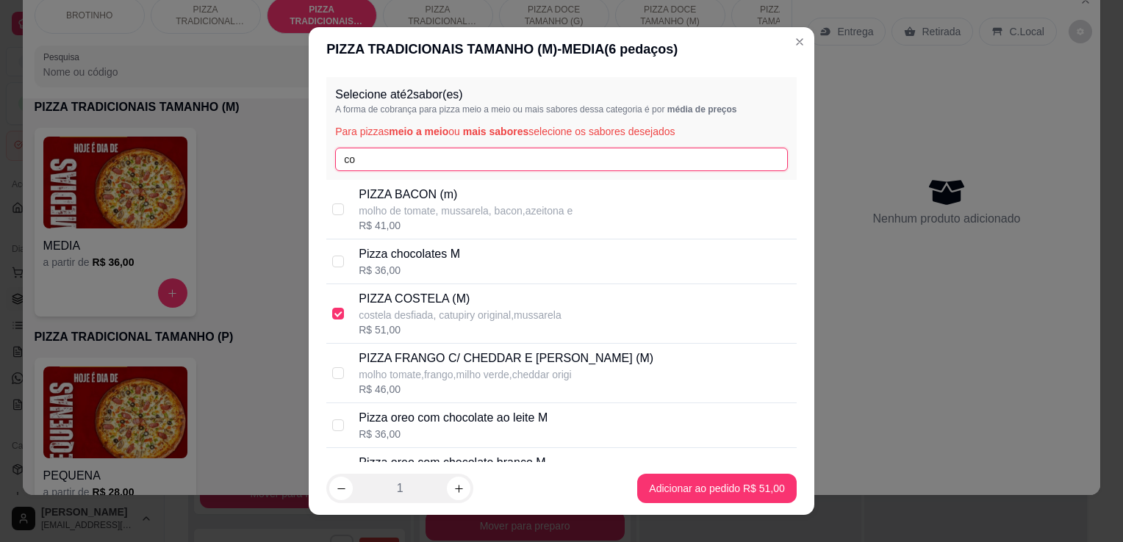
type input "c"
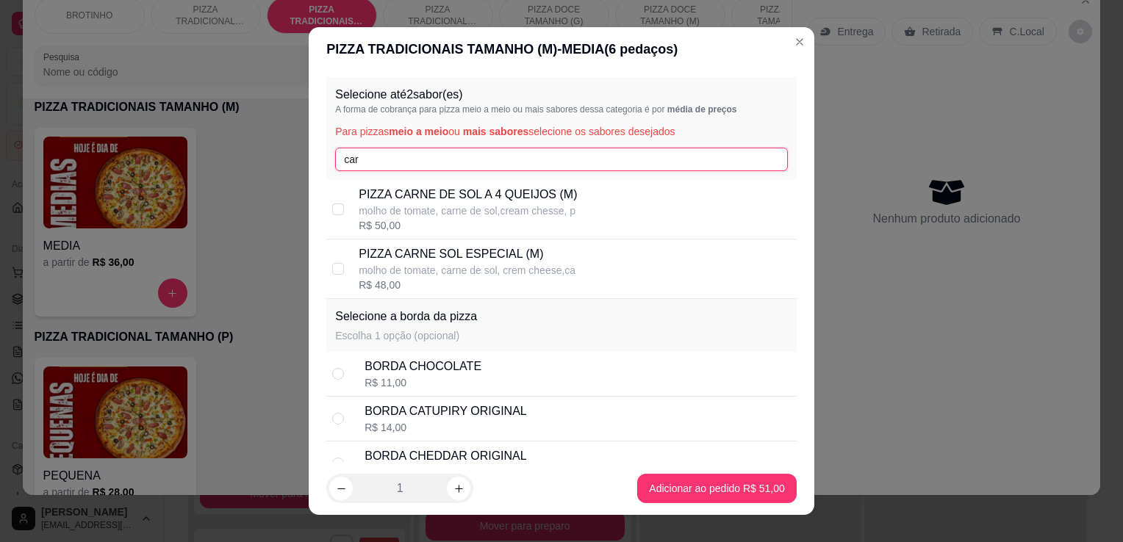
type input "car"
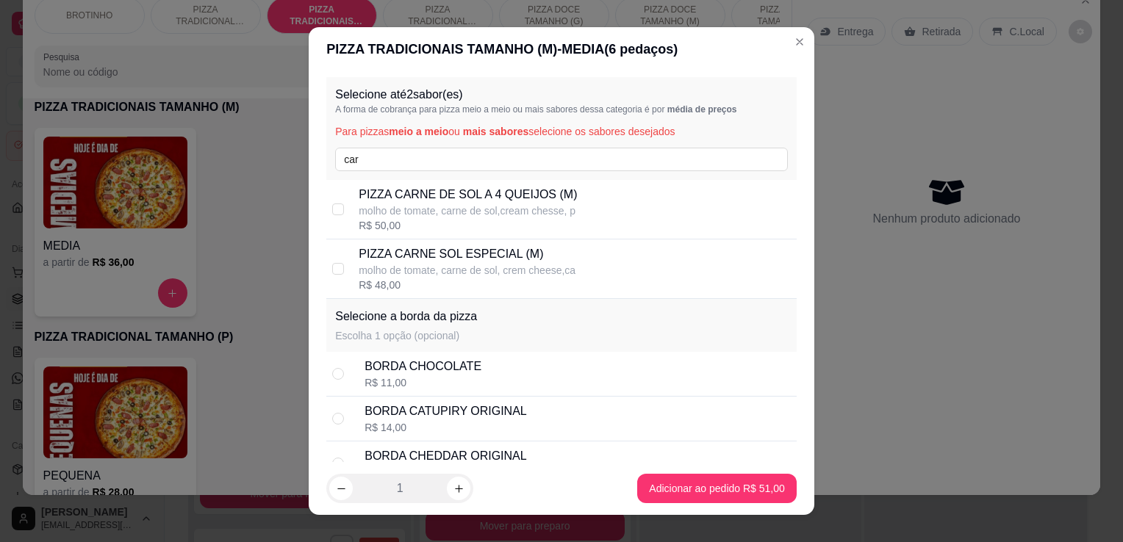
click at [486, 260] on p "PIZZA CARNE SOL ESPECIAL (M)" at bounding box center [467, 254] width 217 height 18
checkbox input "true"
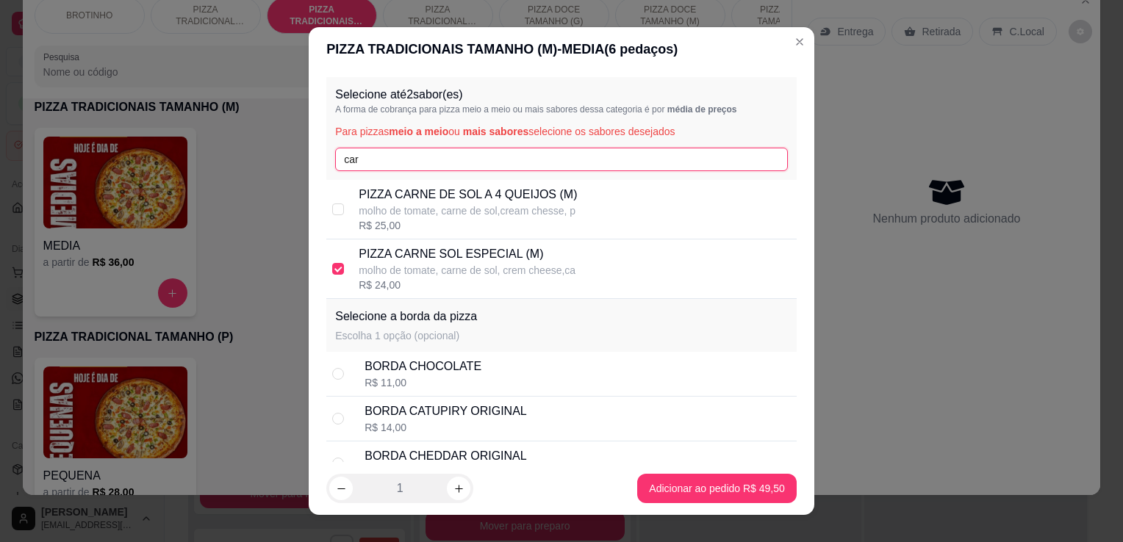
click at [427, 168] on input "car" at bounding box center [561, 160] width 453 height 24
type input "c"
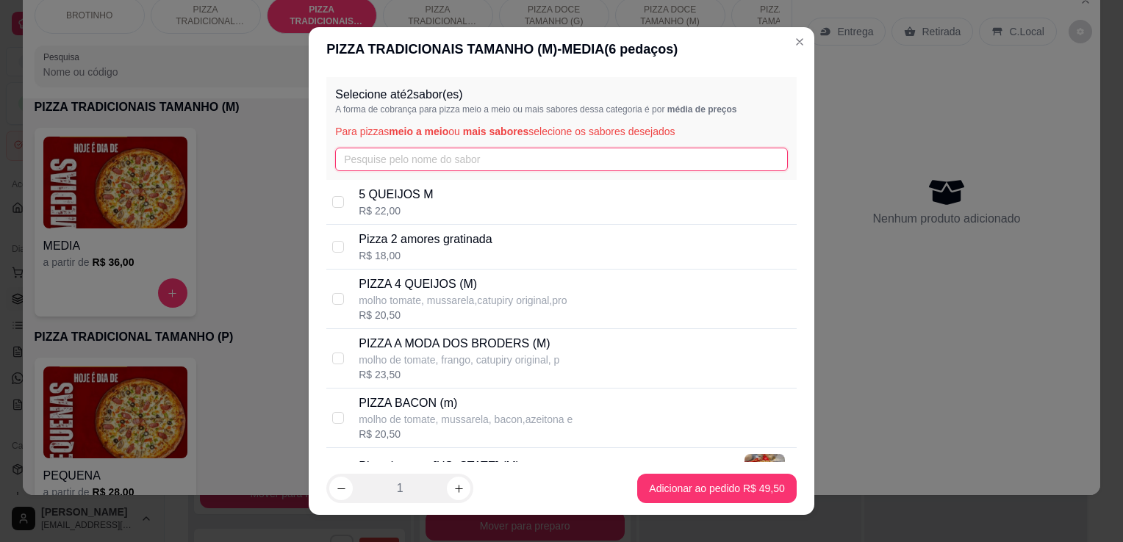
type input "a"
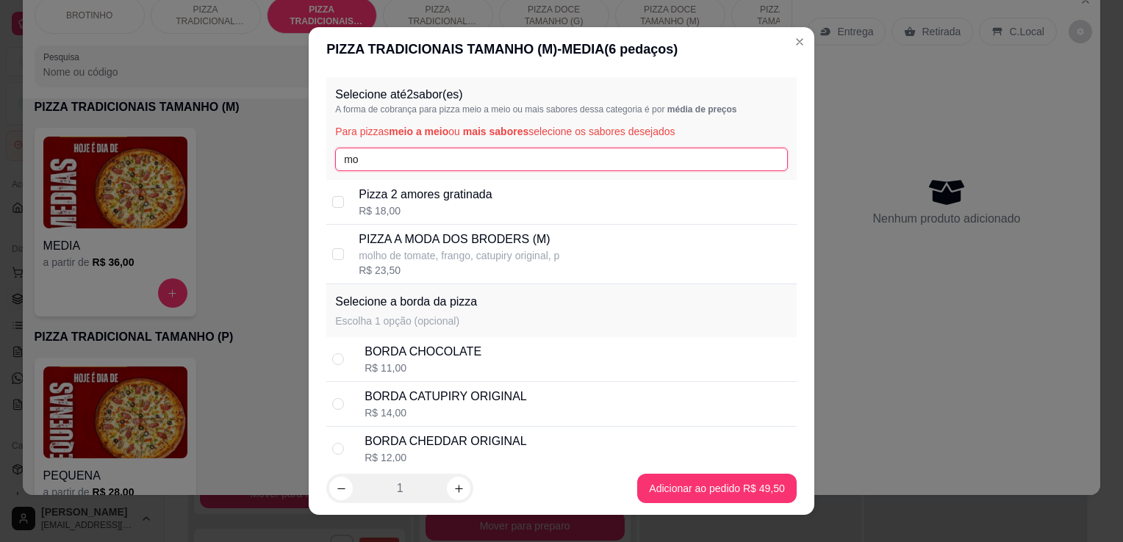
type input "mo"
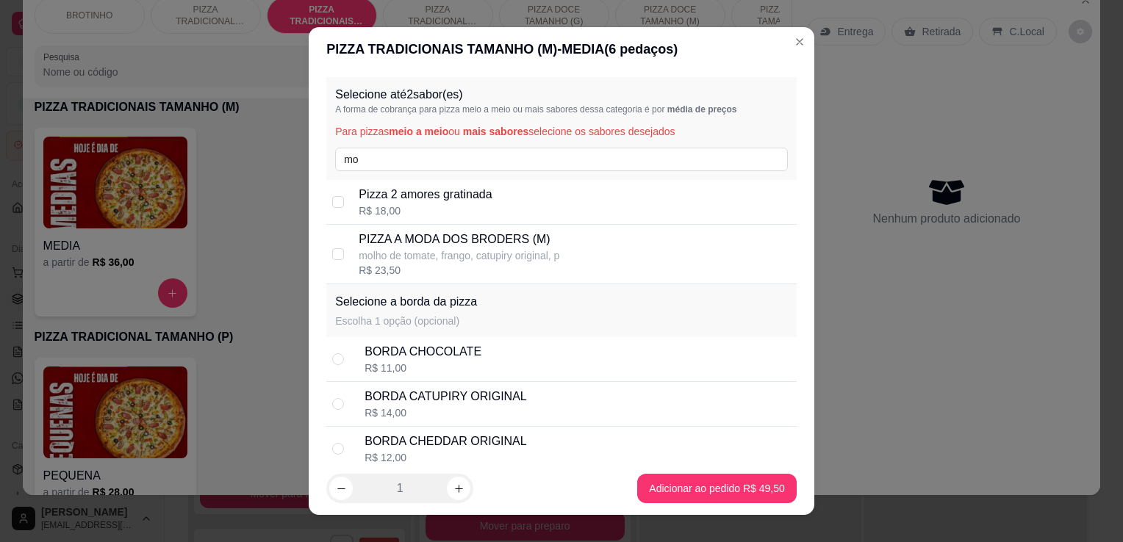
click at [484, 221] on div "Pizza 2 amores gratinada R$ 18,00" at bounding box center [561, 202] width 470 height 45
checkbox input "false"
click at [485, 234] on p "PIZZA A MODA DOS BRODERS (M)" at bounding box center [459, 240] width 201 height 18
checkbox input "true"
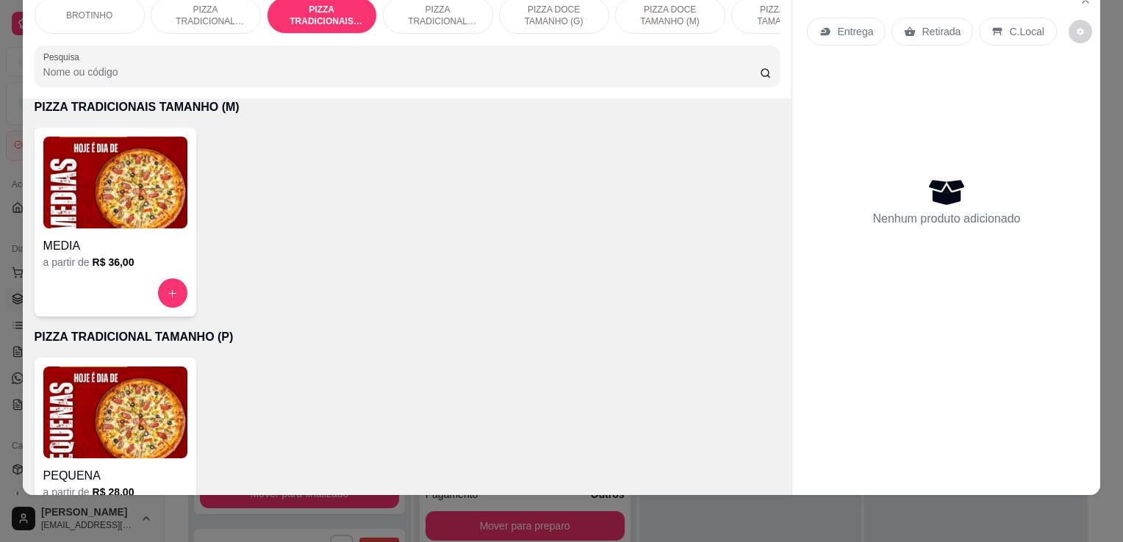
click at [142, 189] on img at bounding box center [115, 183] width 144 height 92
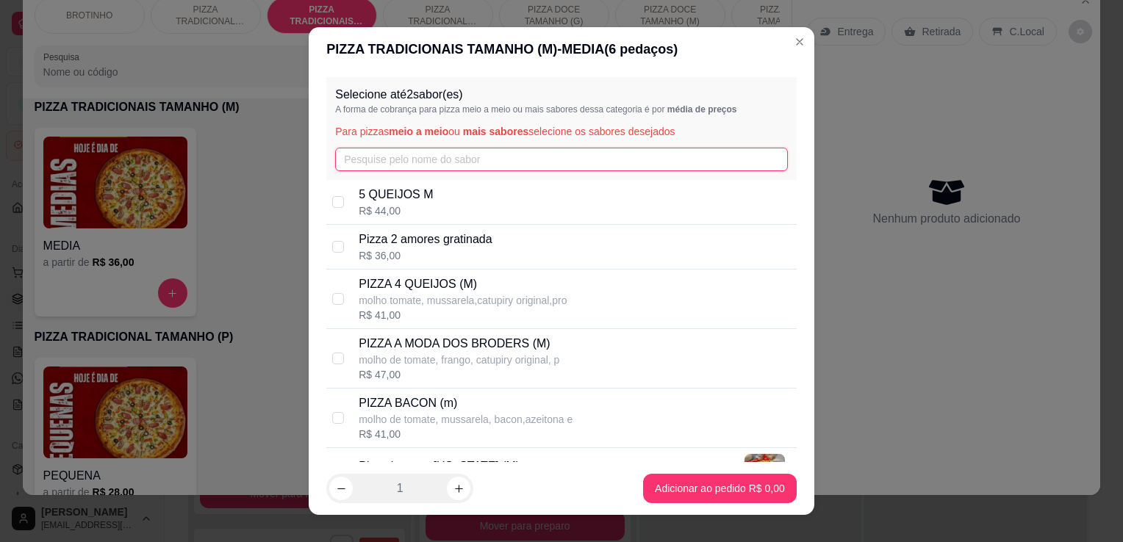
click at [410, 160] on input "text" at bounding box center [561, 160] width 453 height 24
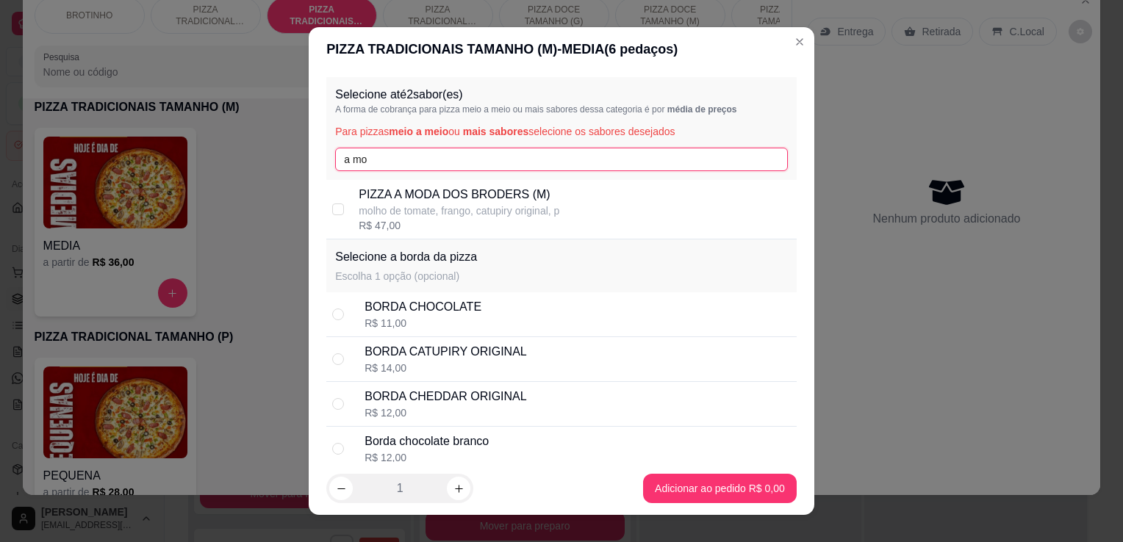
type input "a mo"
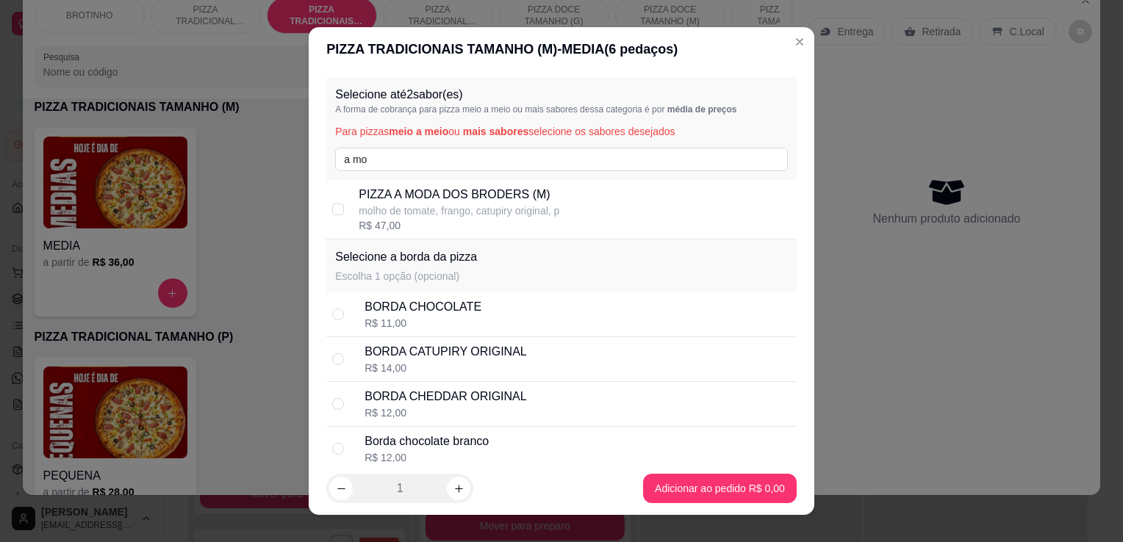
click at [431, 201] on p "PIZZA A MODA DOS BRODERS (M)" at bounding box center [459, 195] width 201 height 18
checkbox input "true"
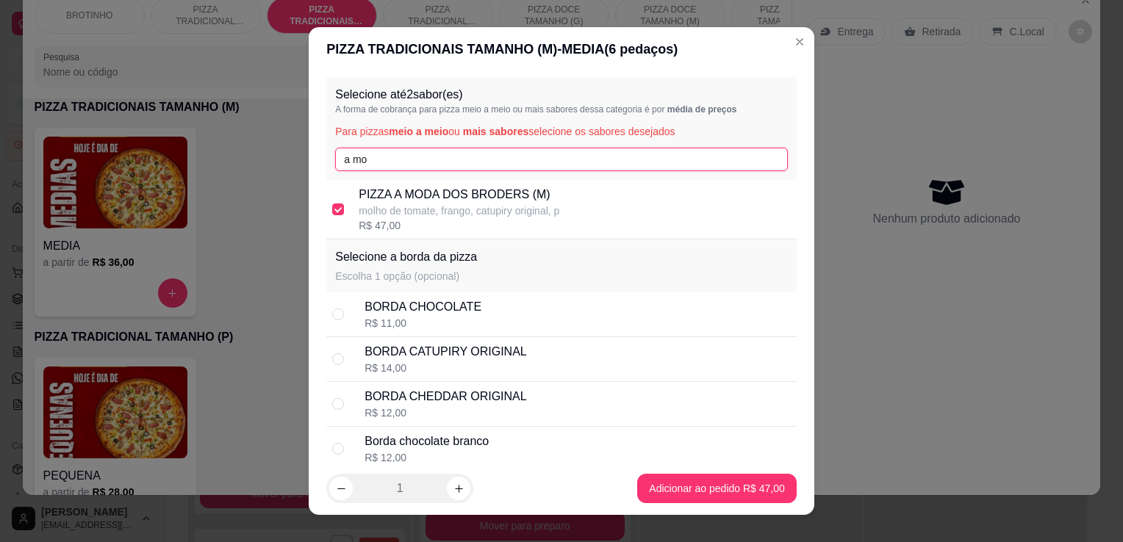
click at [412, 149] on input "a mo" at bounding box center [561, 160] width 453 height 24
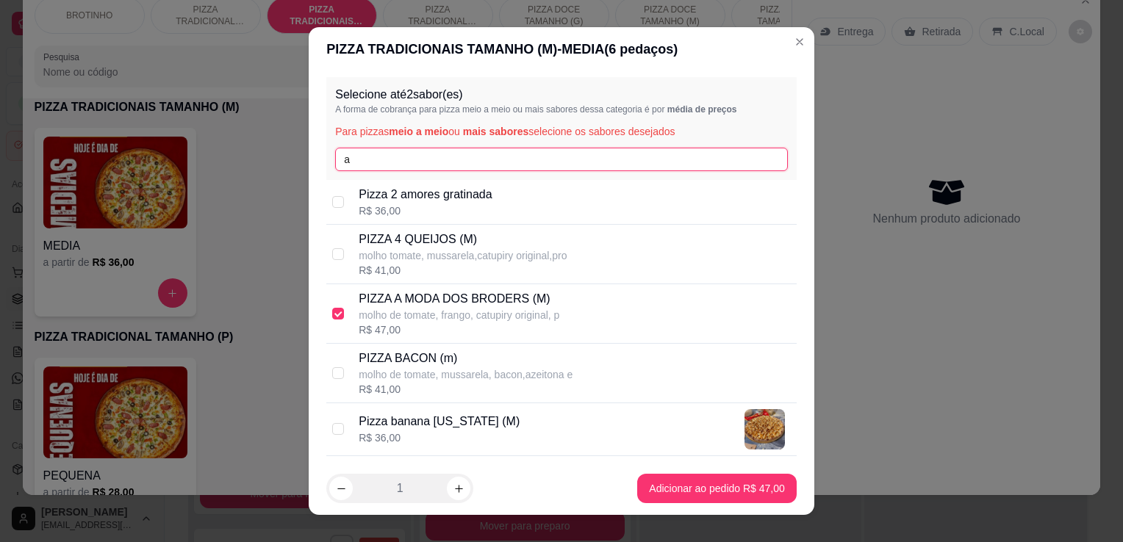
type input "a"
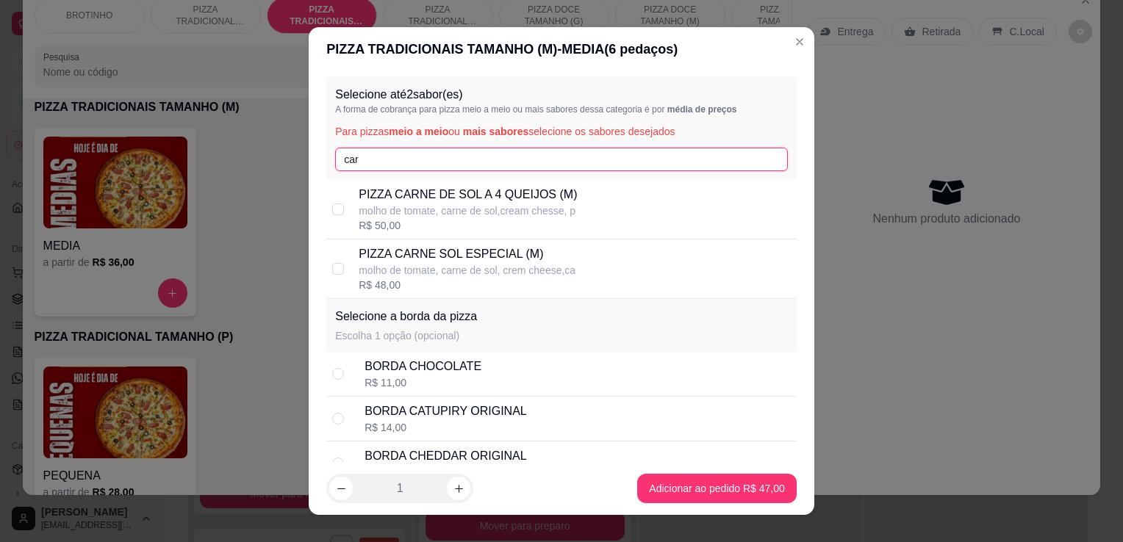
type input "car"
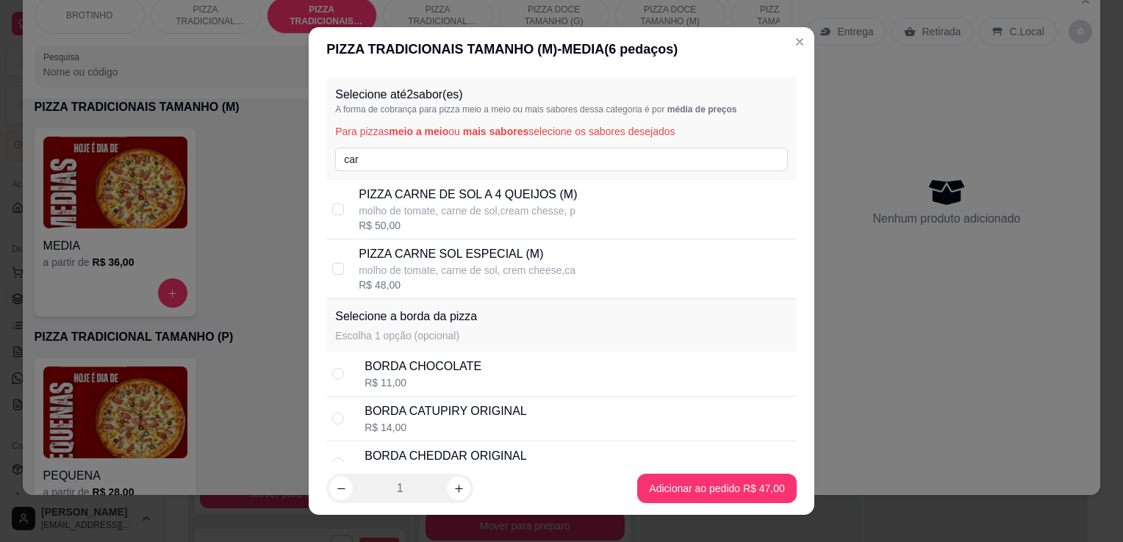
click at [486, 248] on p "PIZZA CARNE SOL ESPECIAL (M)" at bounding box center [467, 254] width 217 height 18
checkbox input "true"
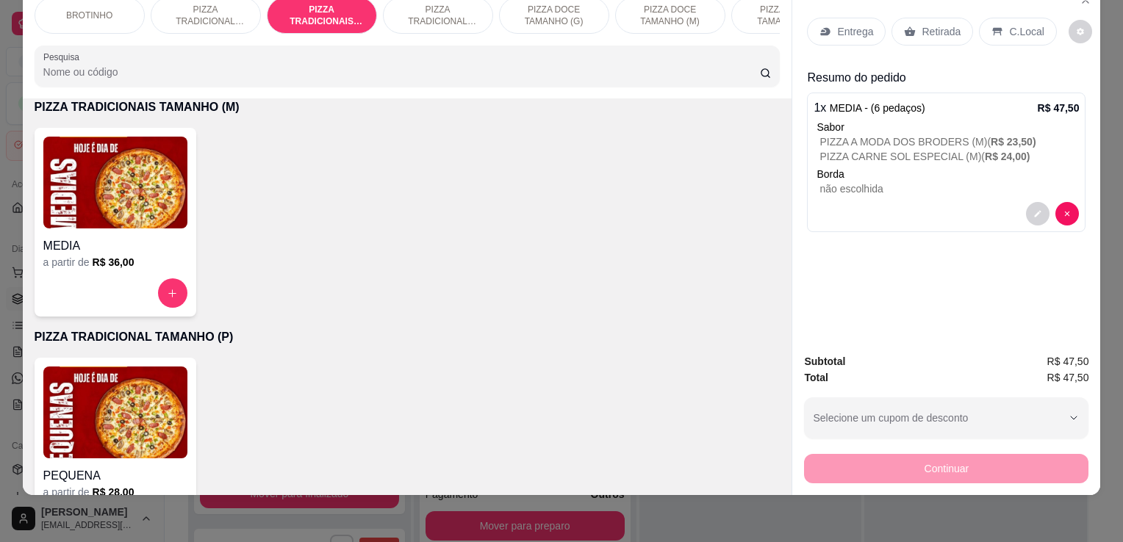
click at [168, 244] on h4 "MEDIA" at bounding box center [115, 246] width 144 height 18
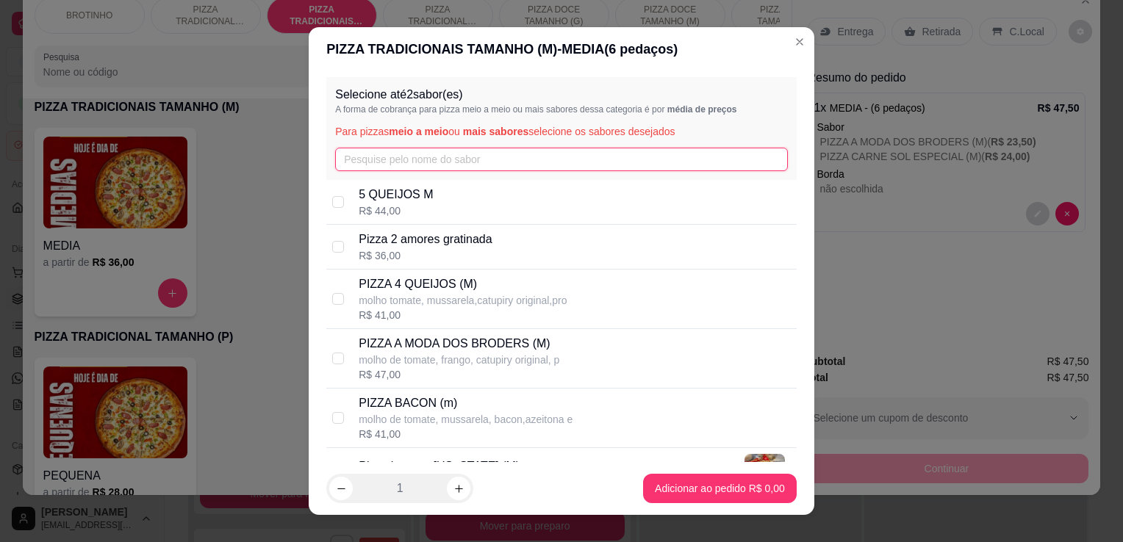
click at [374, 165] on input "text" at bounding box center [561, 160] width 453 height 24
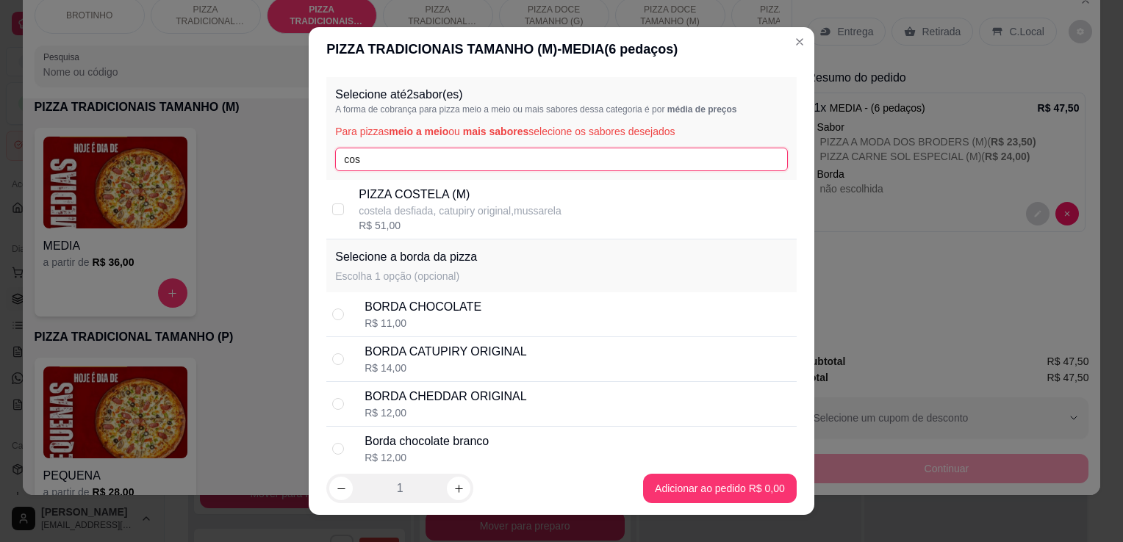
type input "cos"
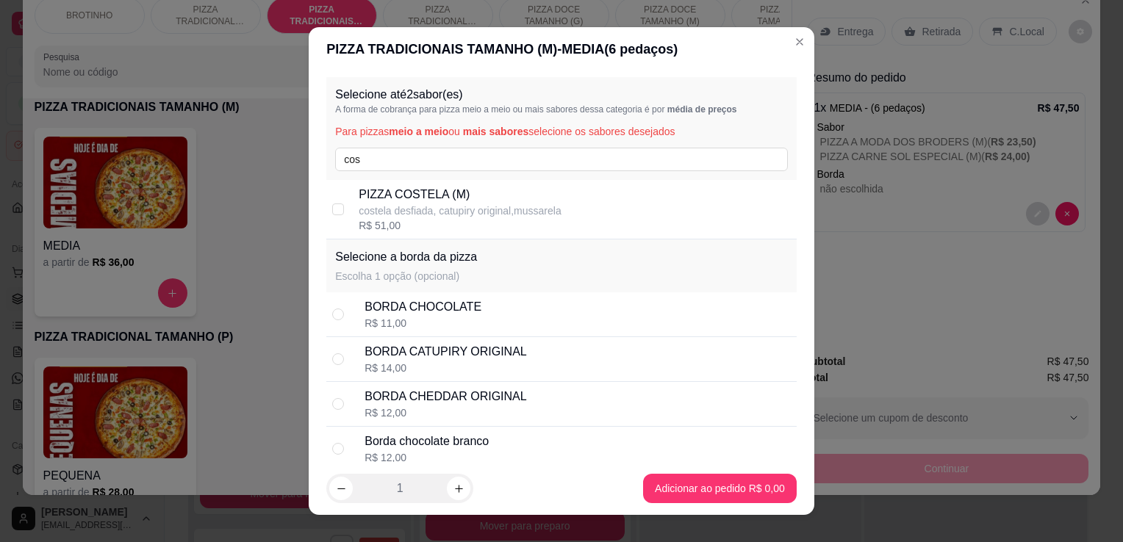
click at [484, 206] on p "costela desfiada, catupiry original,mussarela" at bounding box center [460, 211] width 202 height 15
checkbox input "true"
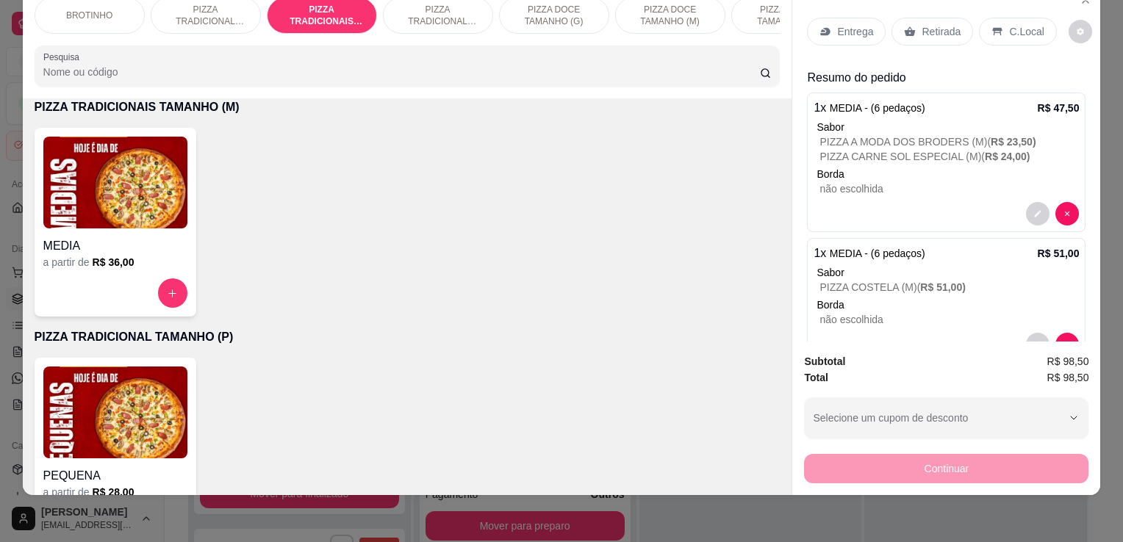
click at [922, 18] on div "Retirada" at bounding box center [932, 32] width 82 height 28
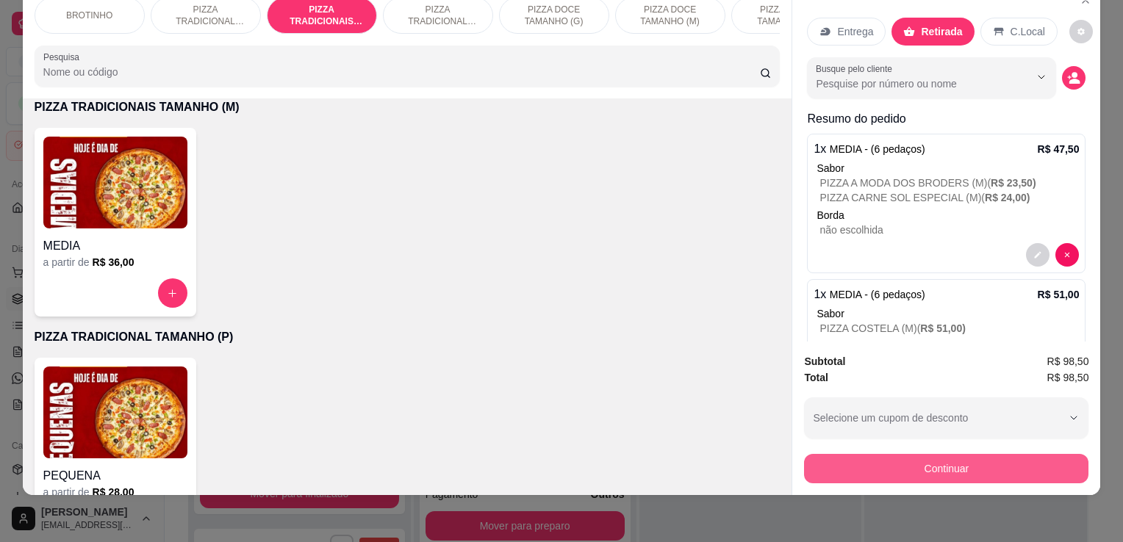
click at [941, 454] on button "Continuar" at bounding box center [946, 468] width 284 height 29
click at [819, 454] on button "Continuar" at bounding box center [946, 468] width 276 height 29
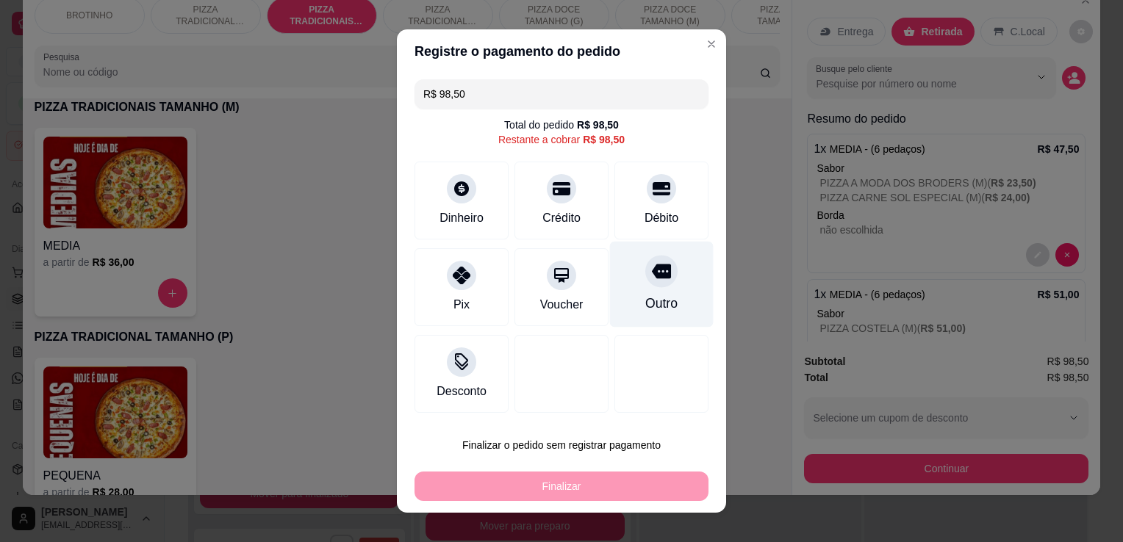
click at [645, 304] on div "Outro" at bounding box center [661, 303] width 32 height 19
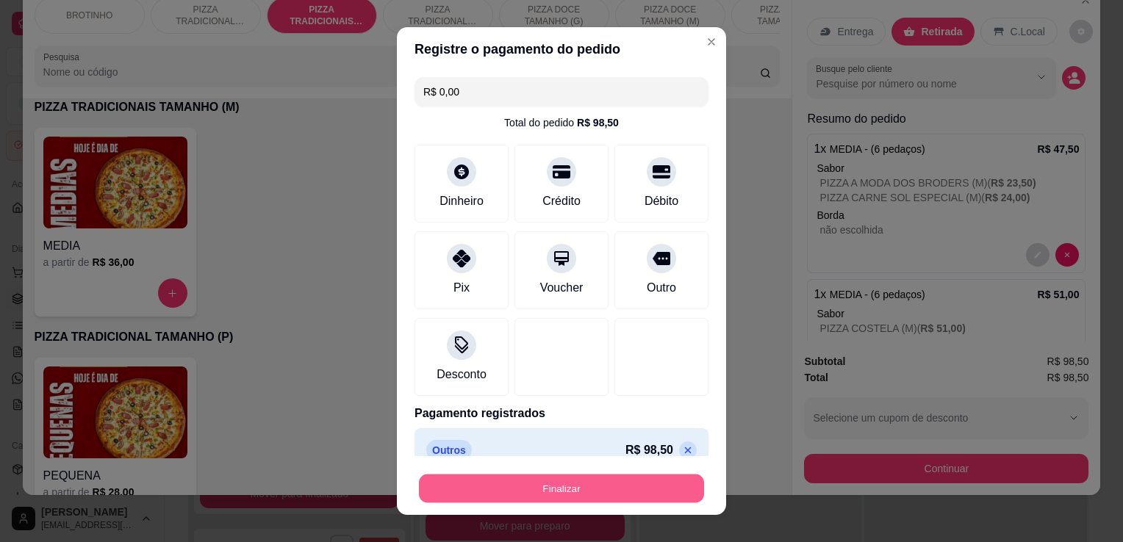
click at [558, 499] on button "Finalizar" at bounding box center [561, 489] width 285 height 29
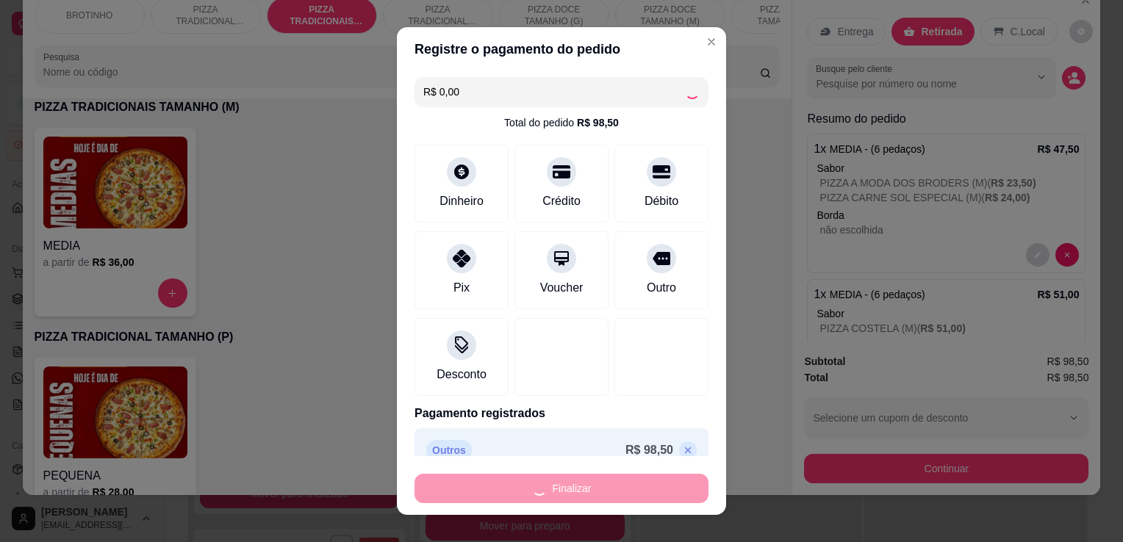
type input "-R$ 98,50"
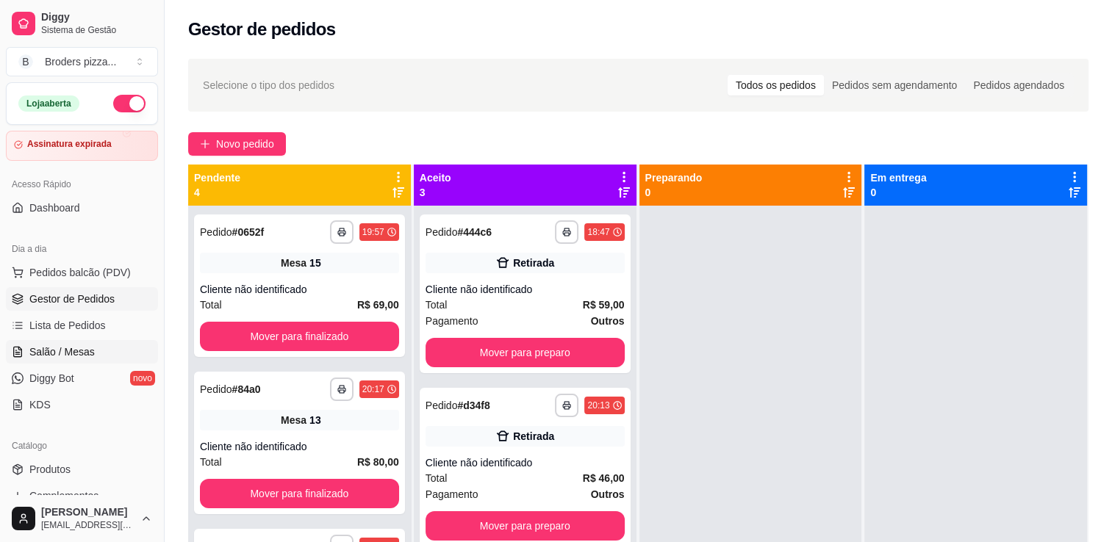
click at [43, 347] on span "Salão / Mesas" at bounding box center [61, 352] width 65 height 15
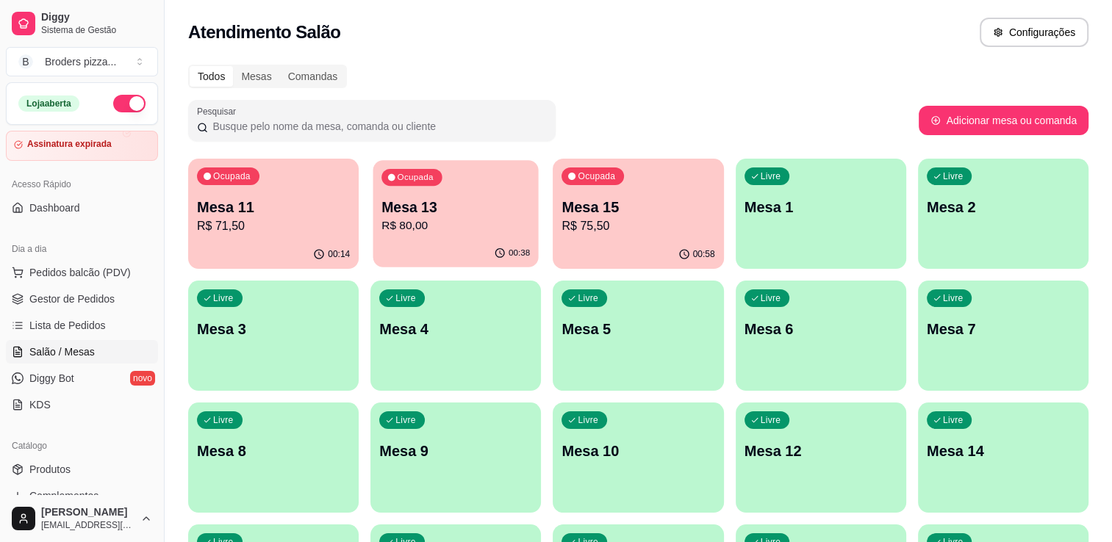
click at [423, 245] on div "00:38" at bounding box center [455, 254] width 165 height 28
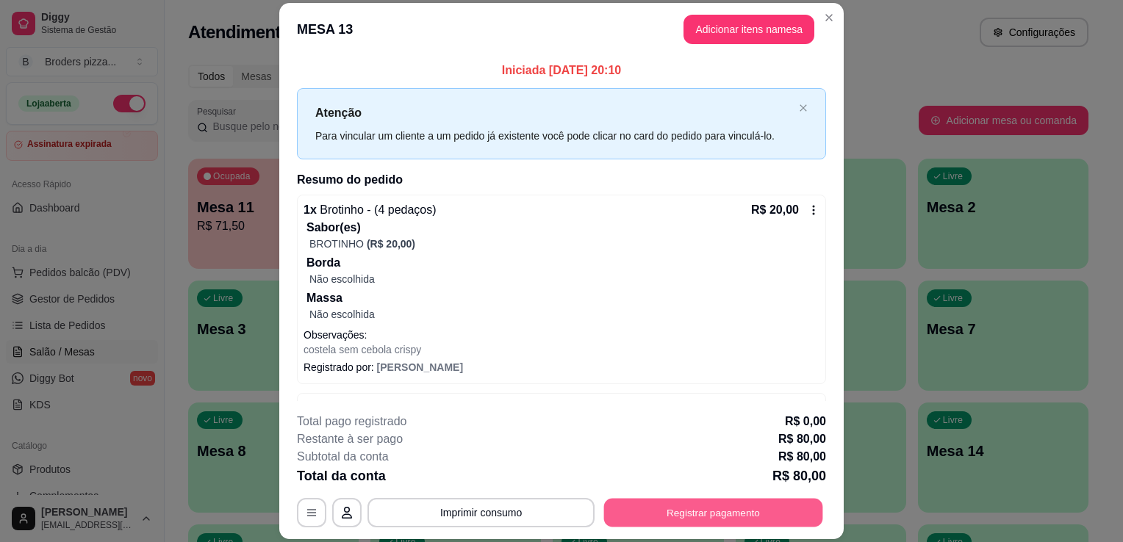
click at [639, 510] on button "Registrar pagamento" at bounding box center [713, 513] width 219 height 29
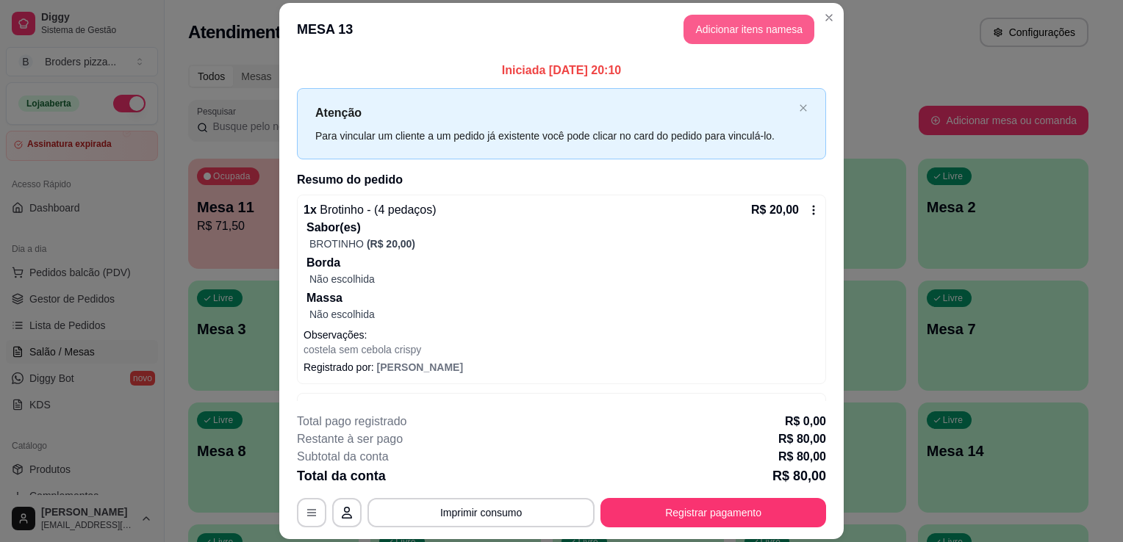
click at [779, 23] on button "Adicionar itens na mesa" at bounding box center [748, 29] width 131 height 29
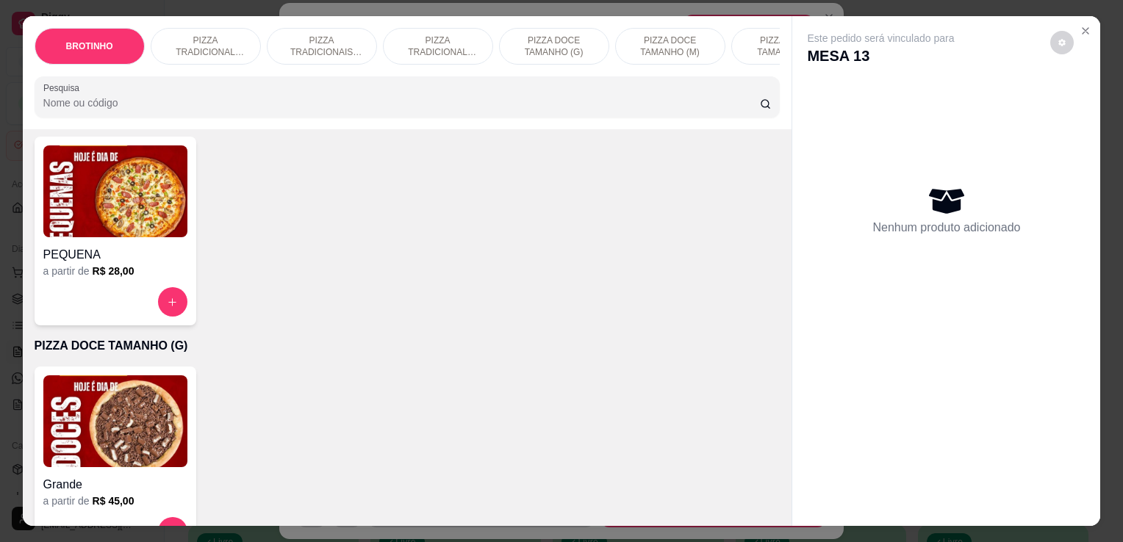
scroll to position [795, 0]
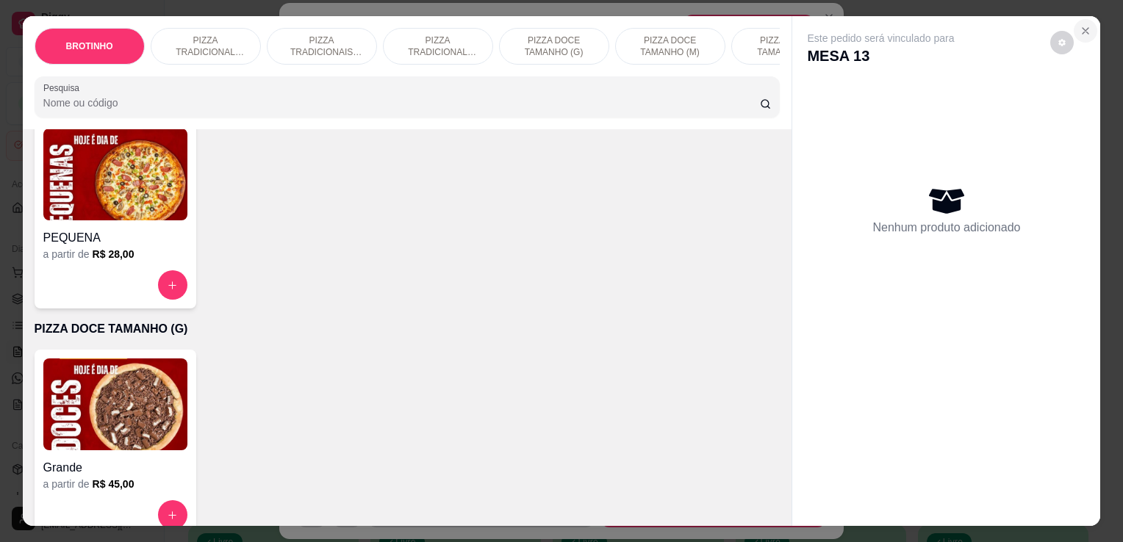
click at [1088, 20] on button "Close" at bounding box center [1086, 31] width 24 height 24
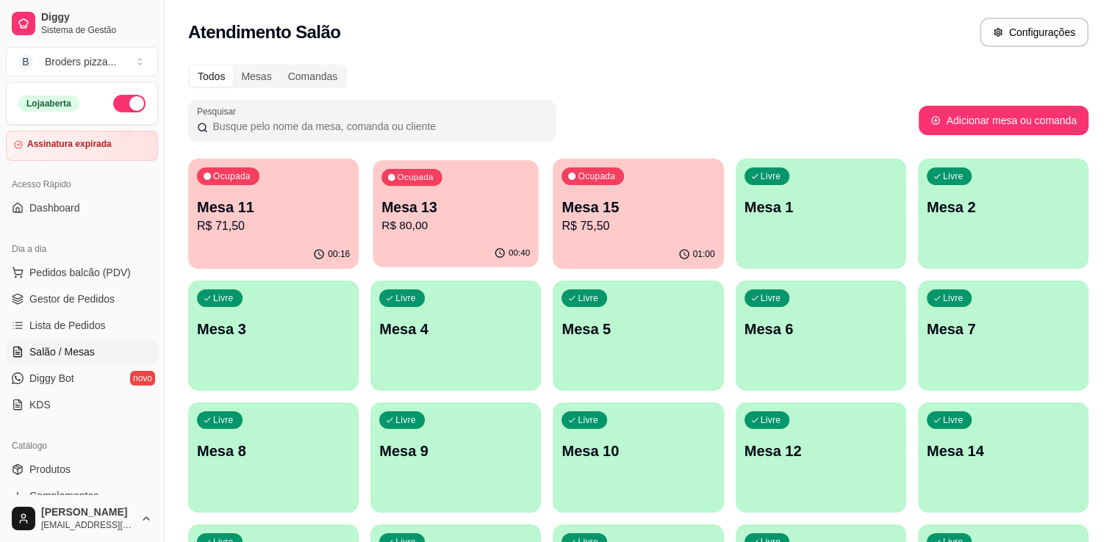
click at [485, 204] on p "Mesa 13" at bounding box center [455, 208] width 148 height 20
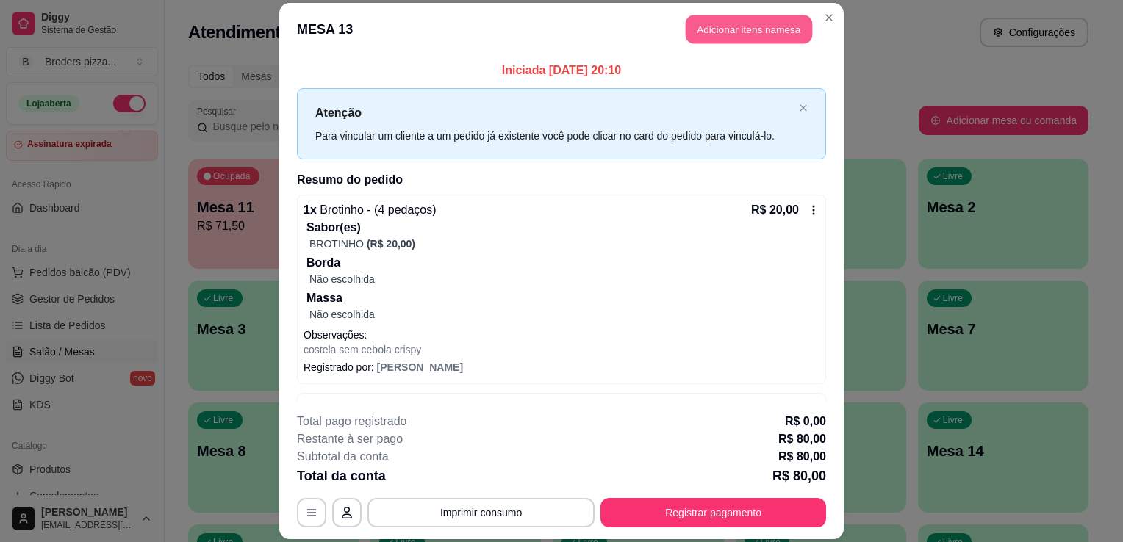
click at [710, 32] on button "Adicionar itens na mesa" at bounding box center [749, 29] width 126 height 29
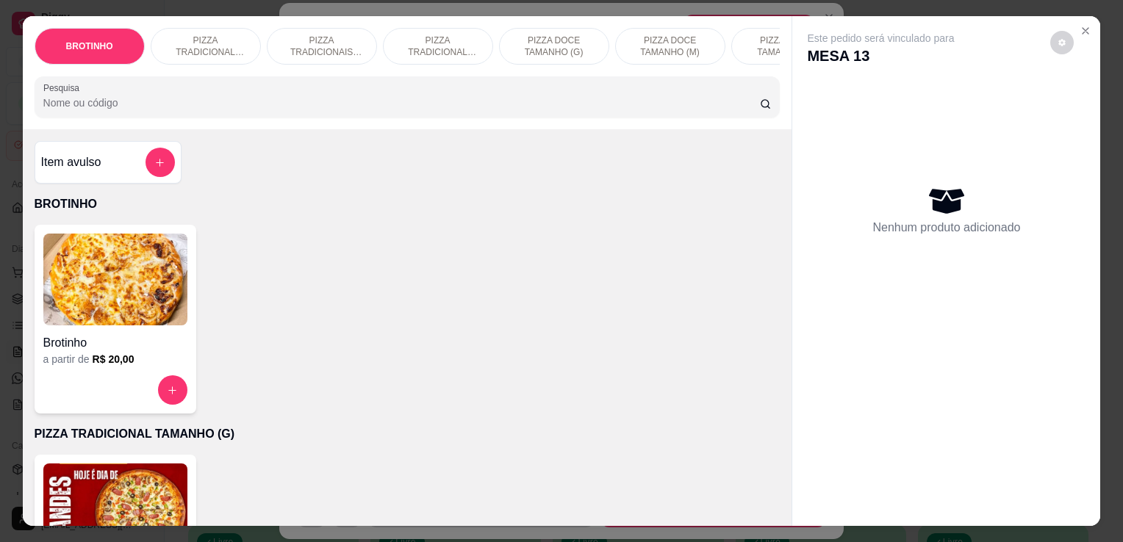
click at [344, 107] on input "Pesquisa" at bounding box center [401, 103] width 716 height 15
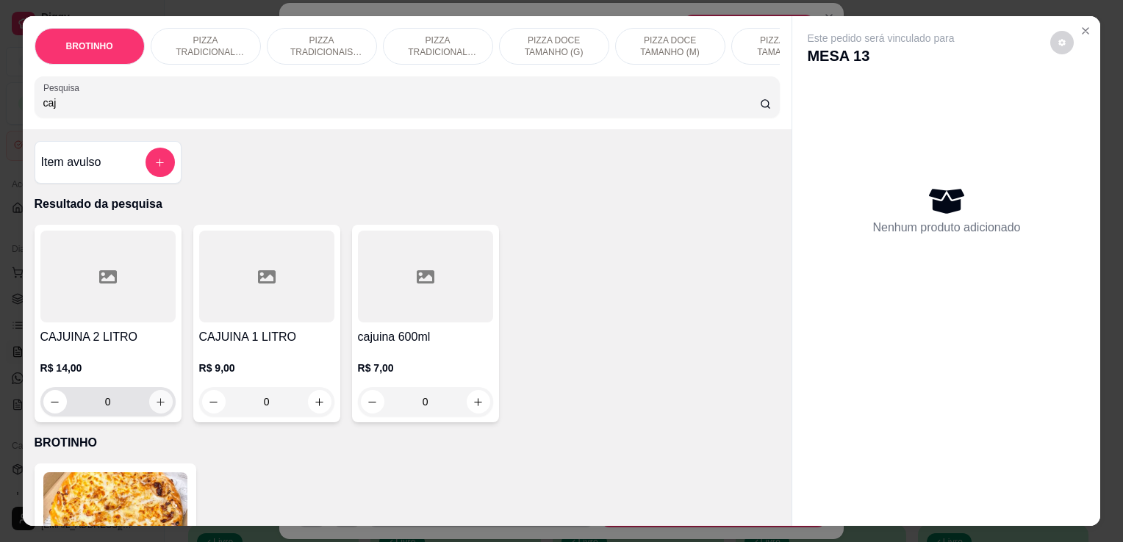
type input "caj"
click at [155, 403] on icon "increase-product-quantity" at bounding box center [160, 402] width 11 height 11
type input "1"
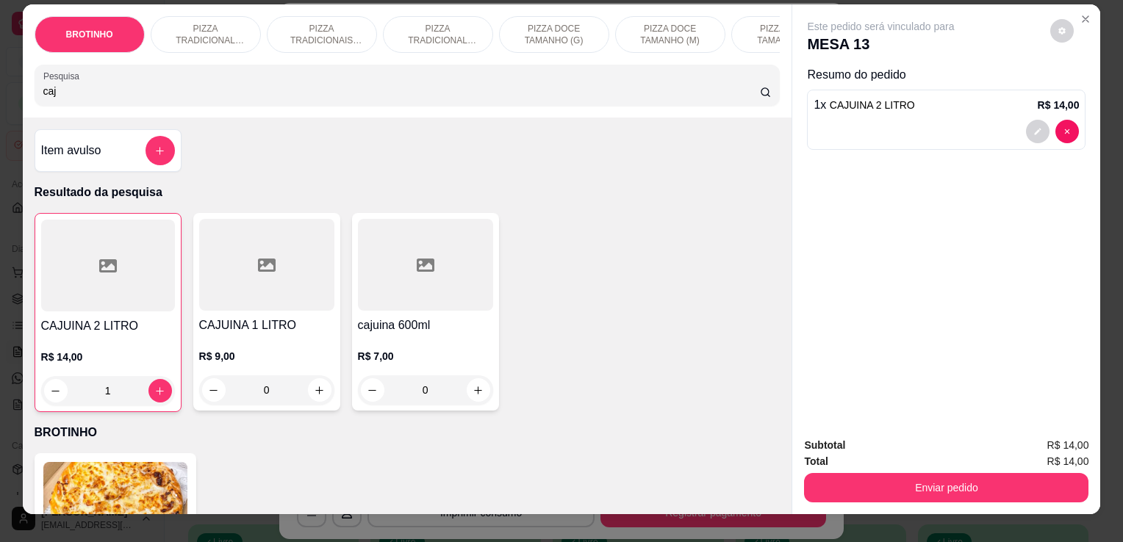
scroll to position [15, 0]
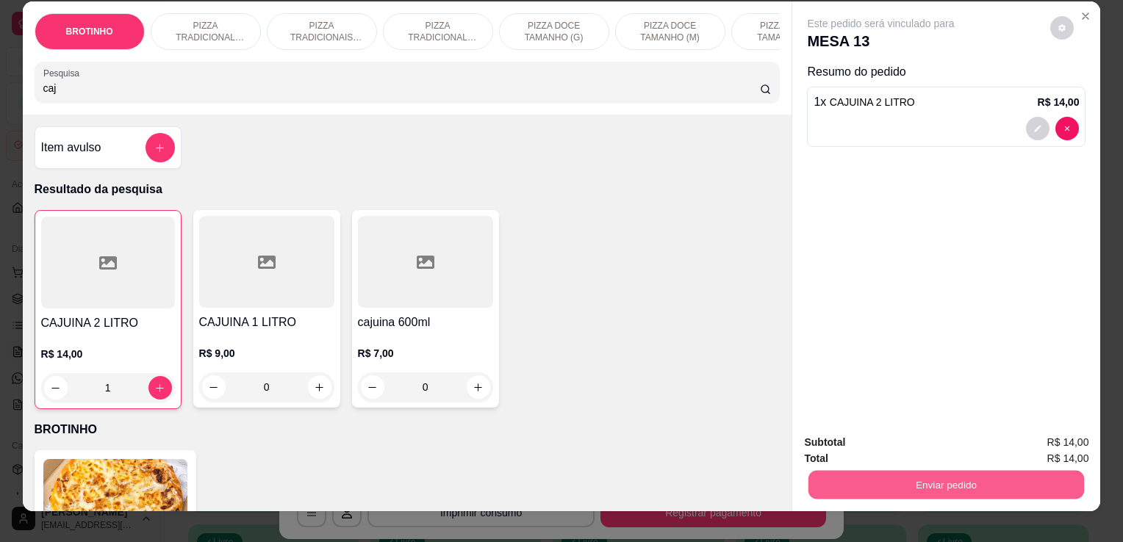
click at [830, 470] on button "Enviar pedido" at bounding box center [946, 484] width 276 height 29
click at [1032, 442] on button "Enviar pedido" at bounding box center [1050, 442] width 81 height 27
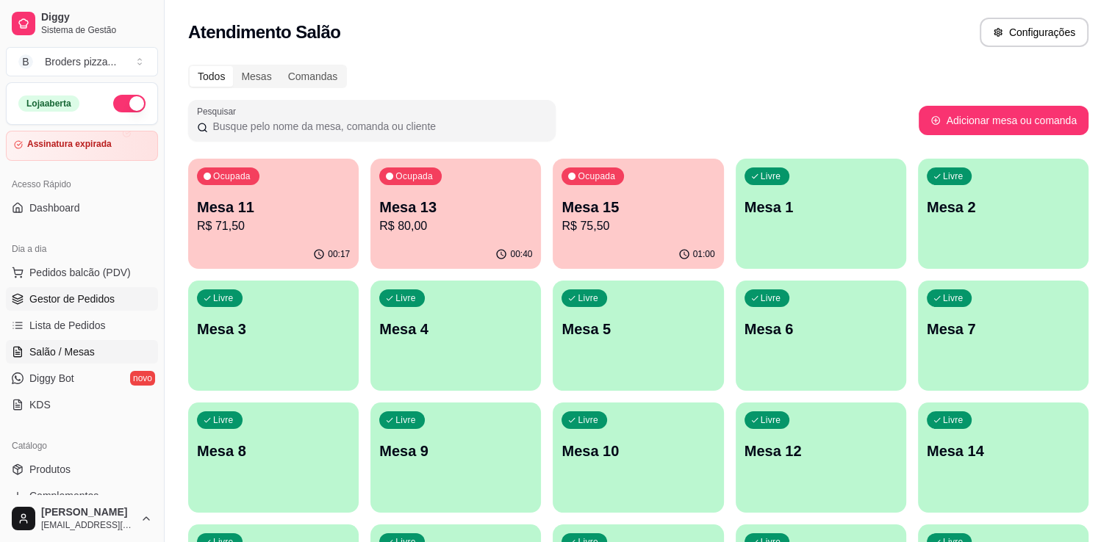
click at [60, 307] on link "Gestor de Pedidos" at bounding box center [82, 299] width 152 height 24
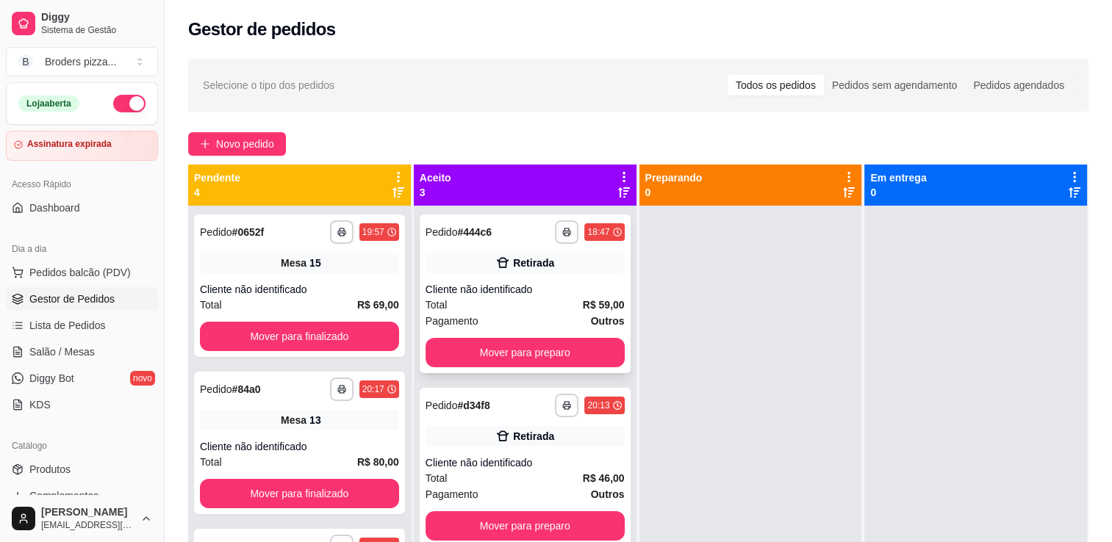
click at [526, 230] on div "**********" at bounding box center [524, 232] width 199 height 24
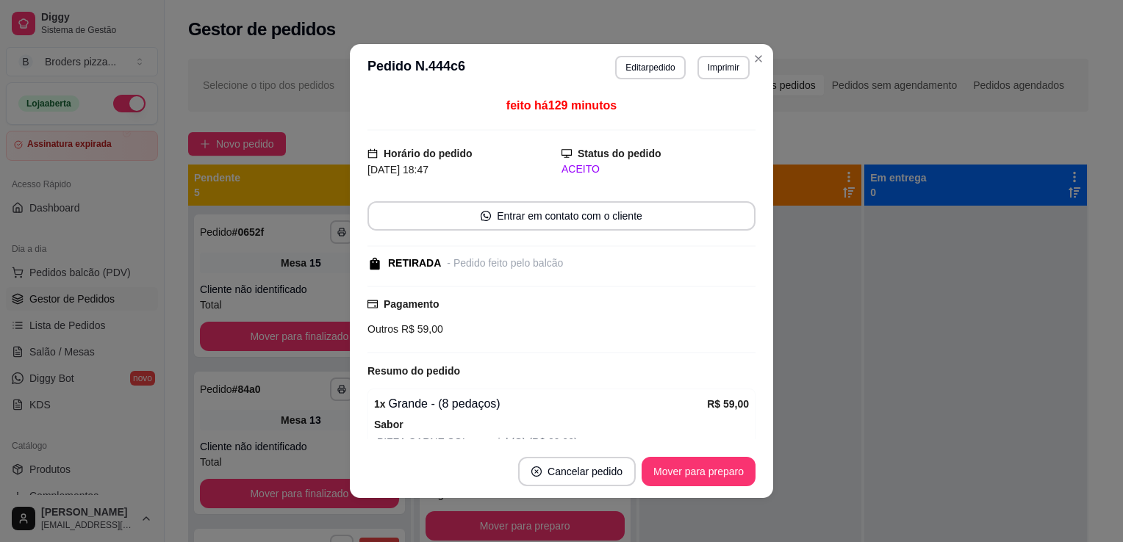
scroll to position [165, 0]
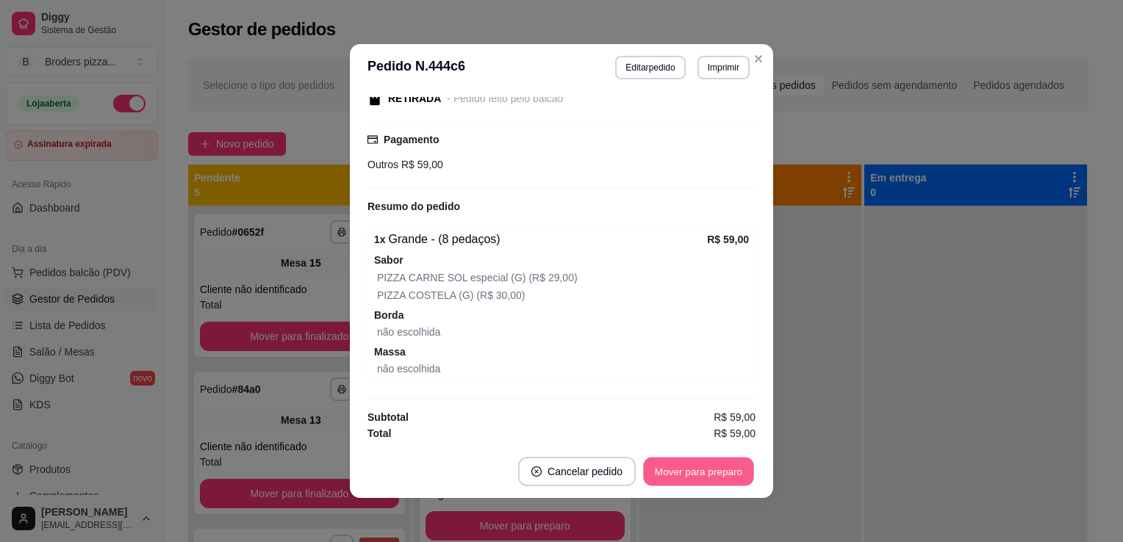
click at [729, 468] on button "Mover para preparo" at bounding box center [698, 472] width 110 height 29
click at [729, 468] on div "Mover para preparo" at bounding box center [688, 471] width 134 height 29
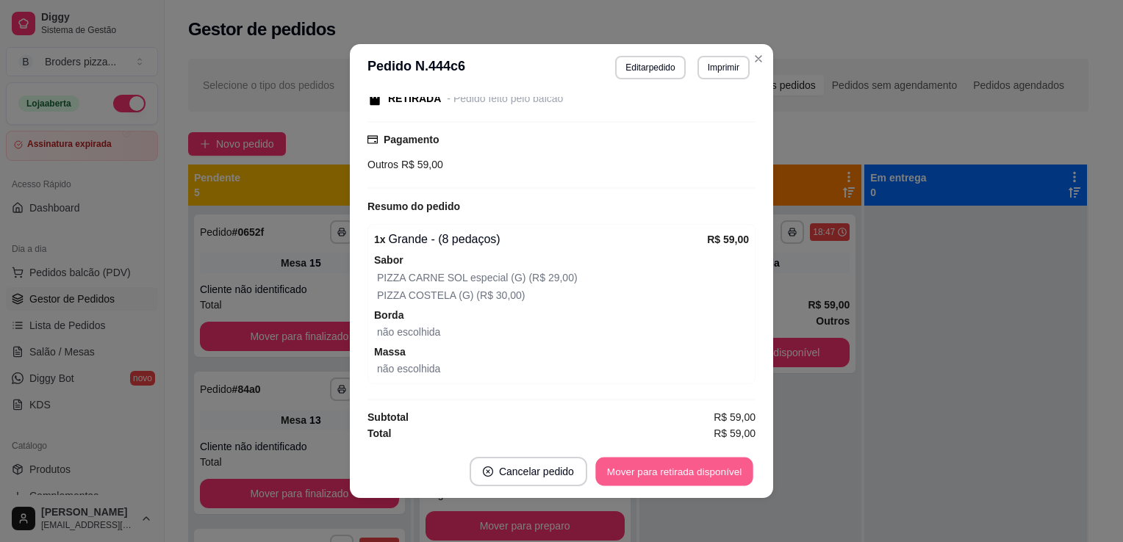
click at [729, 468] on button "Mover para retirada disponível" at bounding box center [673, 472] width 157 height 29
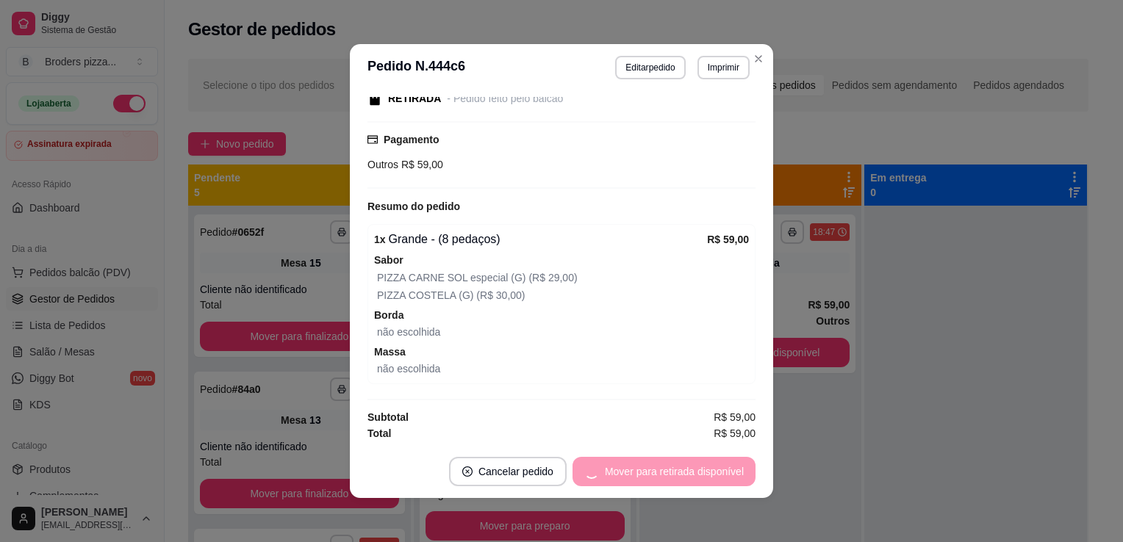
click at [729, 468] on div "Mover para retirada disponível" at bounding box center [663, 471] width 183 height 29
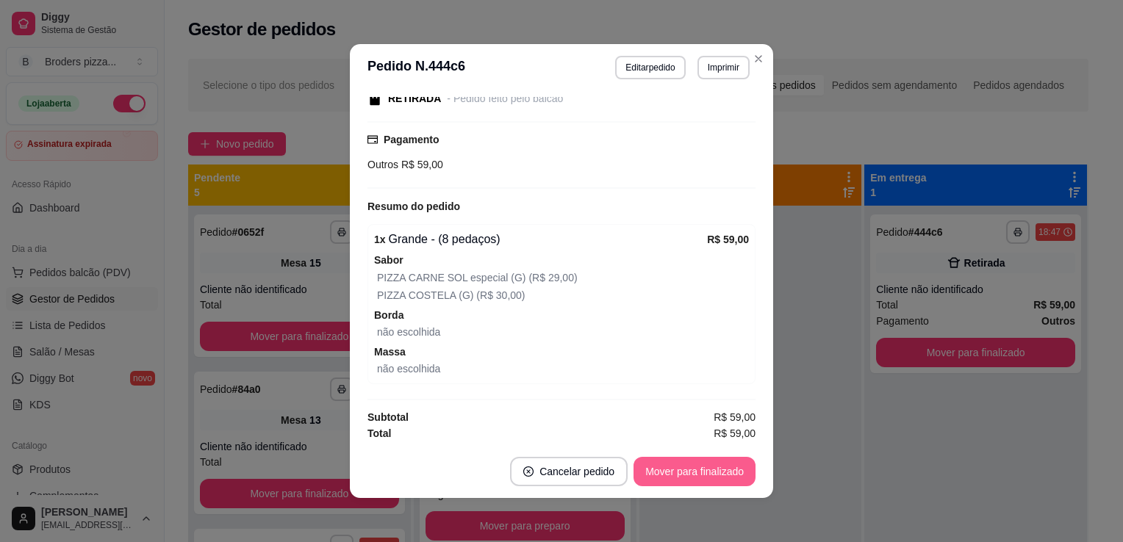
click at [729, 468] on button "Mover para finalizado" at bounding box center [694, 471] width 122 height 29
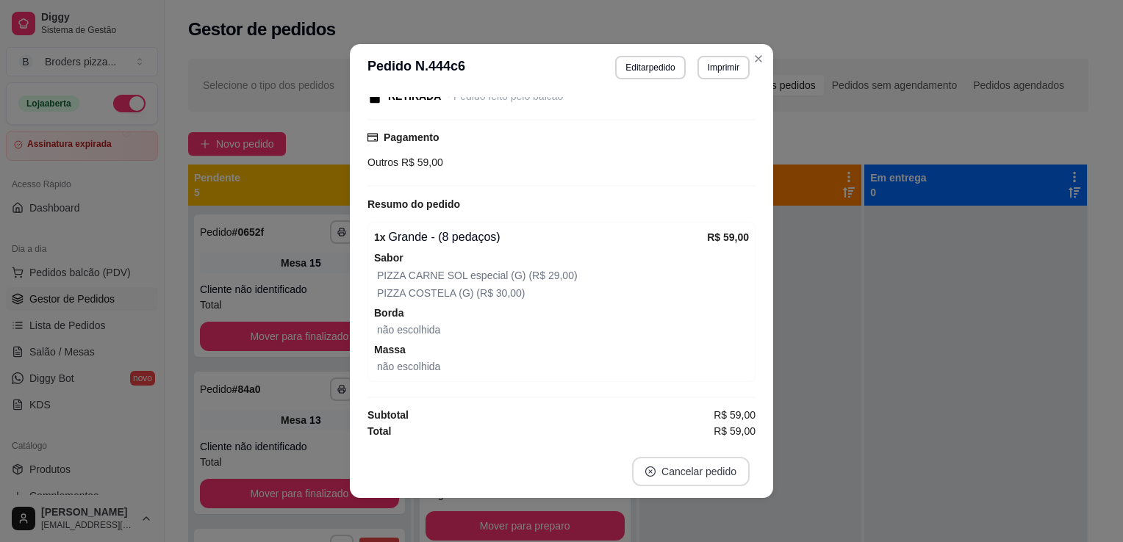
scroll to position [101, 0]
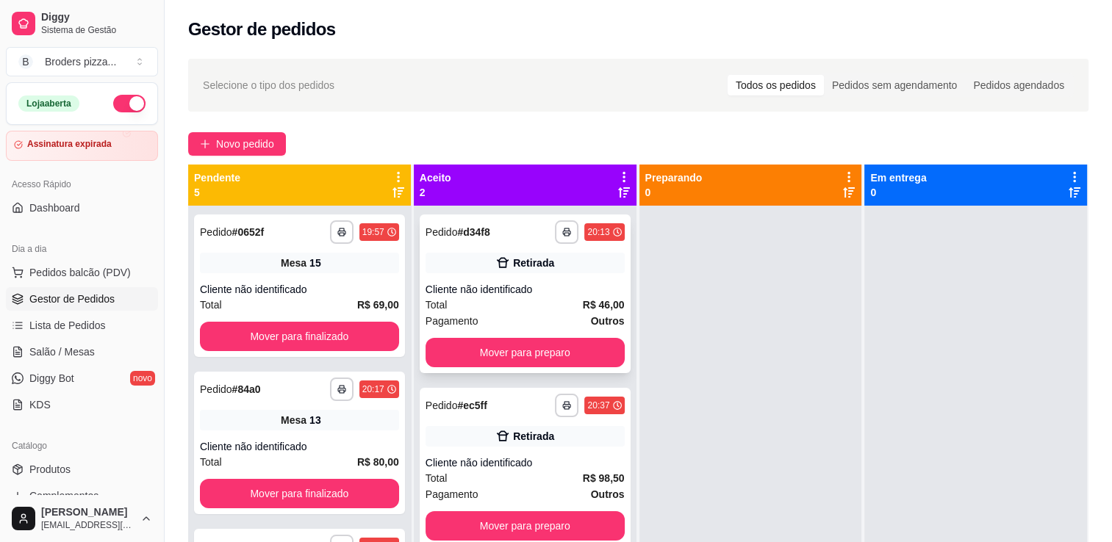
click at [563, 306] on div "Total R$ 46,00" at bounding box center [524, 305] width 199 height 16
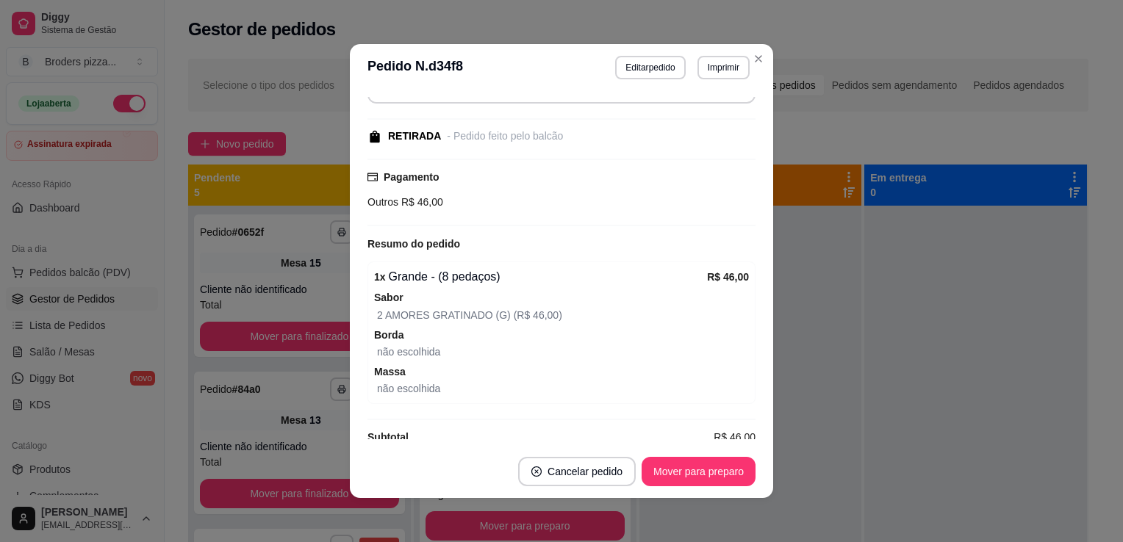
scroll to position [147, 0]
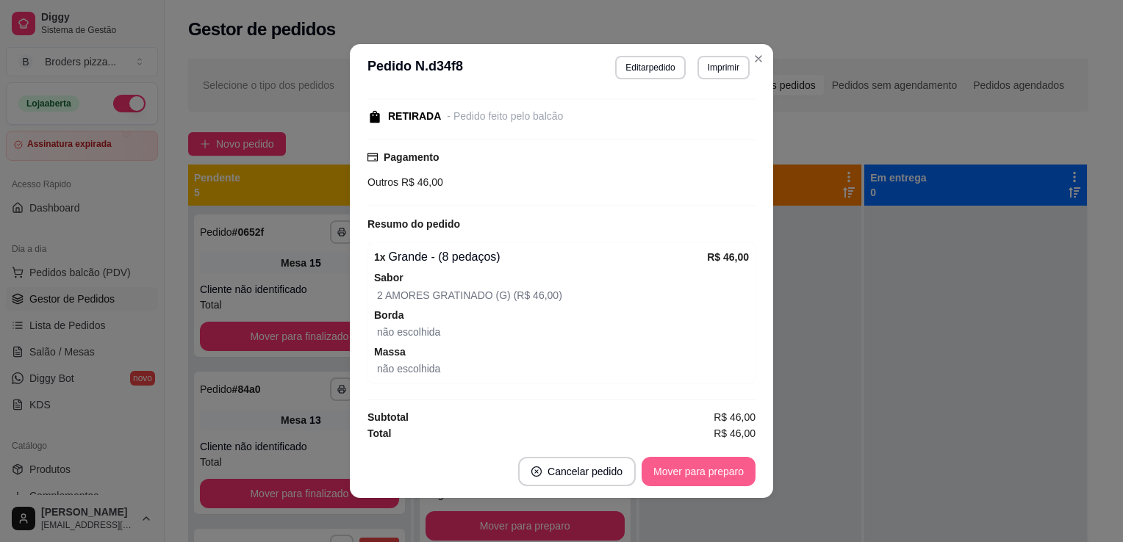
click at [696, 475] on button "Mover para preparo" at bounding box center [699, 471] width 114 height 29
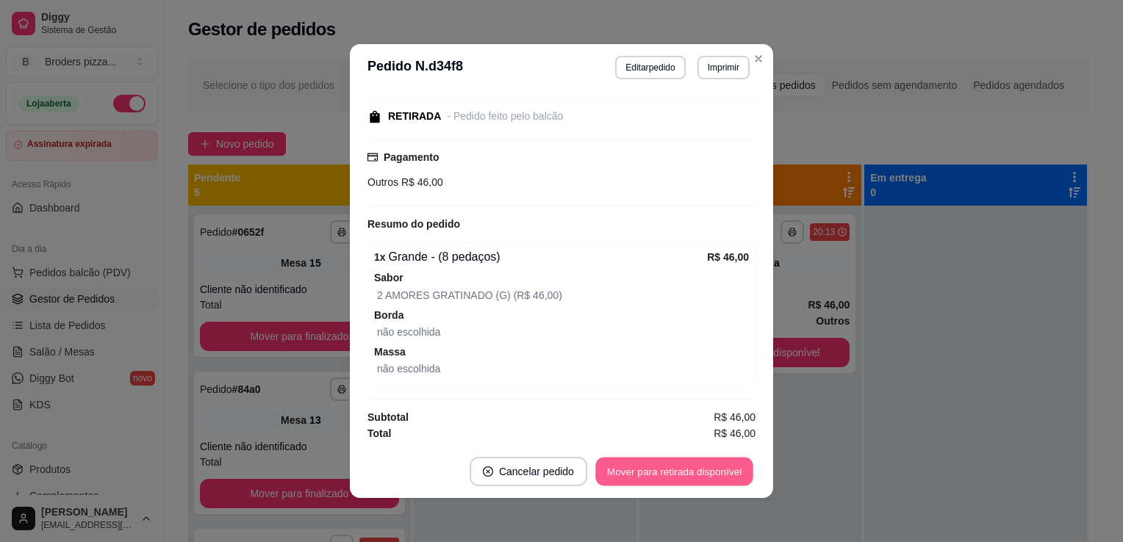
click at [696, 475] on button "Mover para retirada disponível" at bounding box center [673, 472] width 157 height 29
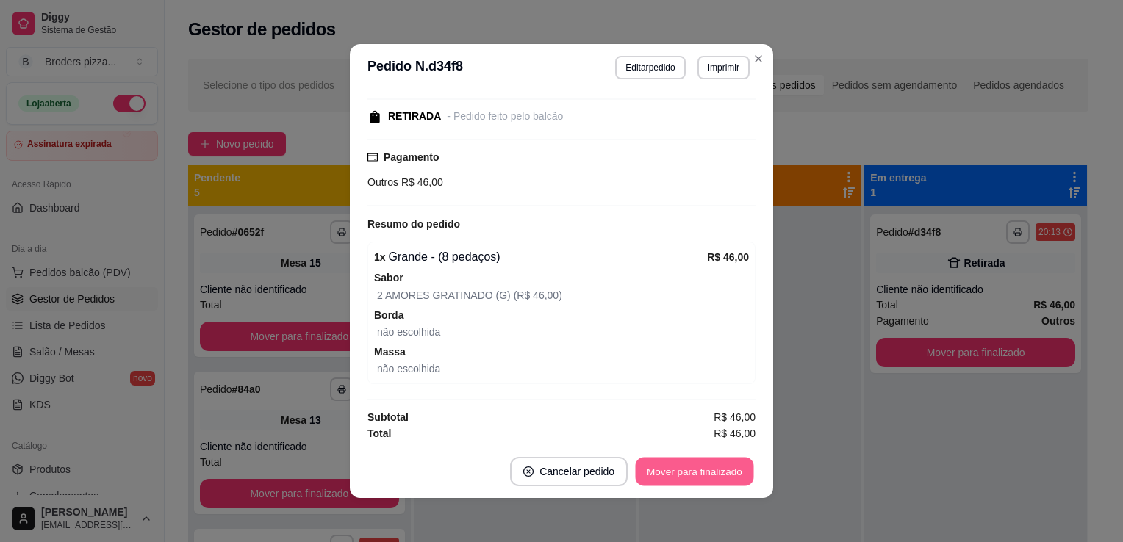
click at [696, 475] on button "Mover para finalizado" at bounding box center [695, 472] width 118 height 29
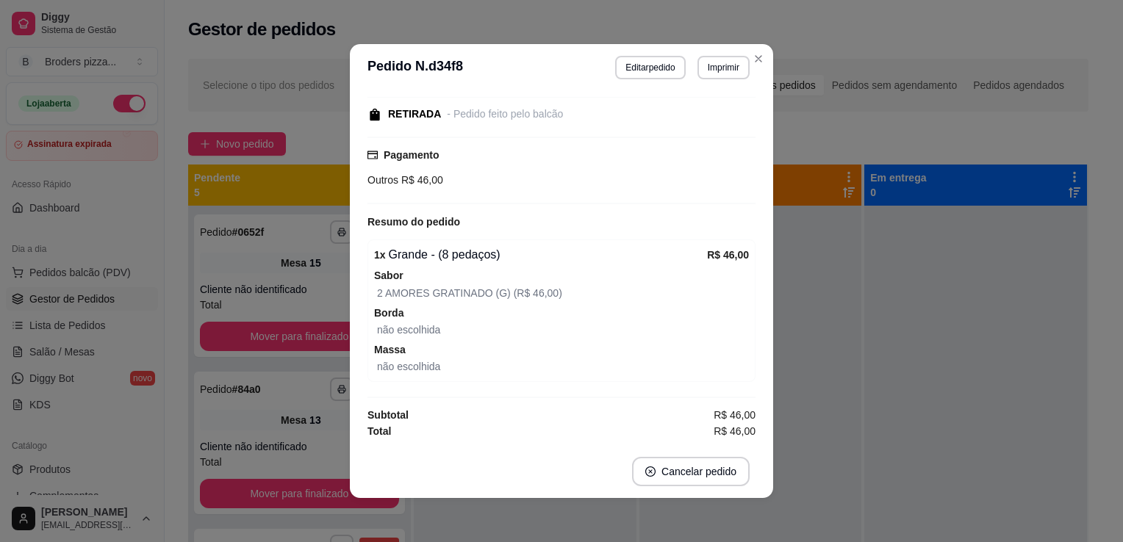
scroll to position [84, 0]
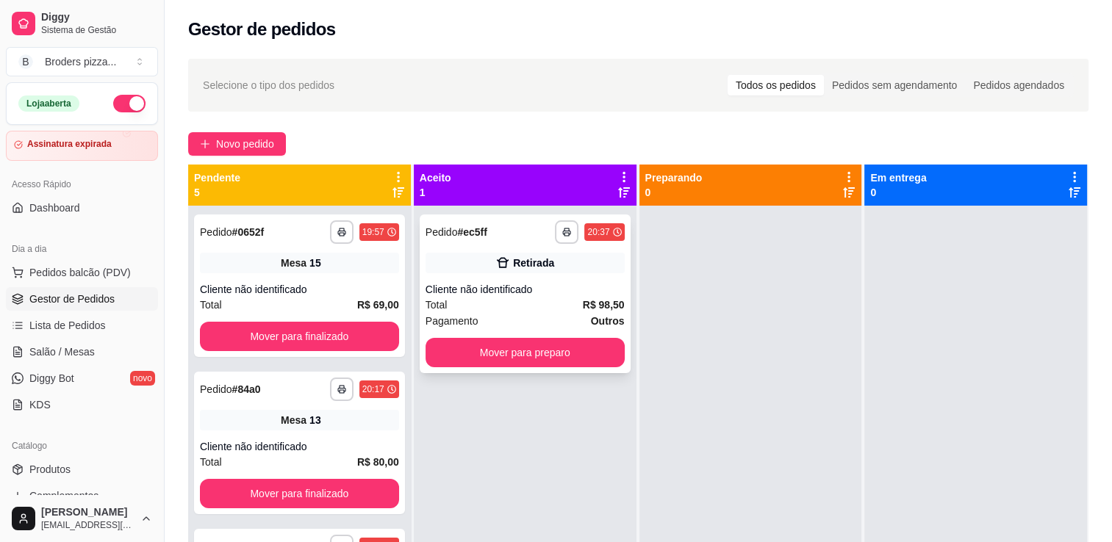
click at [594, 306] on strong "R$ 98,50" at bounding box center [604, 305] width 42 height 12
click at [71, 356] on span "Salão / Mesas" at bounding box center [61, 352] width 65 height 15
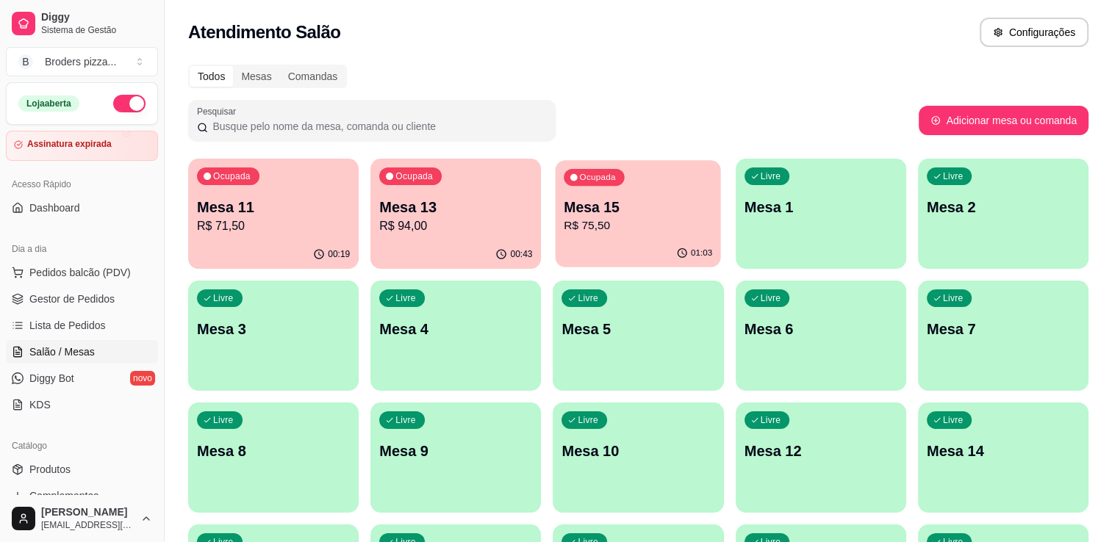
click at [628, 198] on p "Mesa 15" at bounding box center [638, 208] width 148 height 20
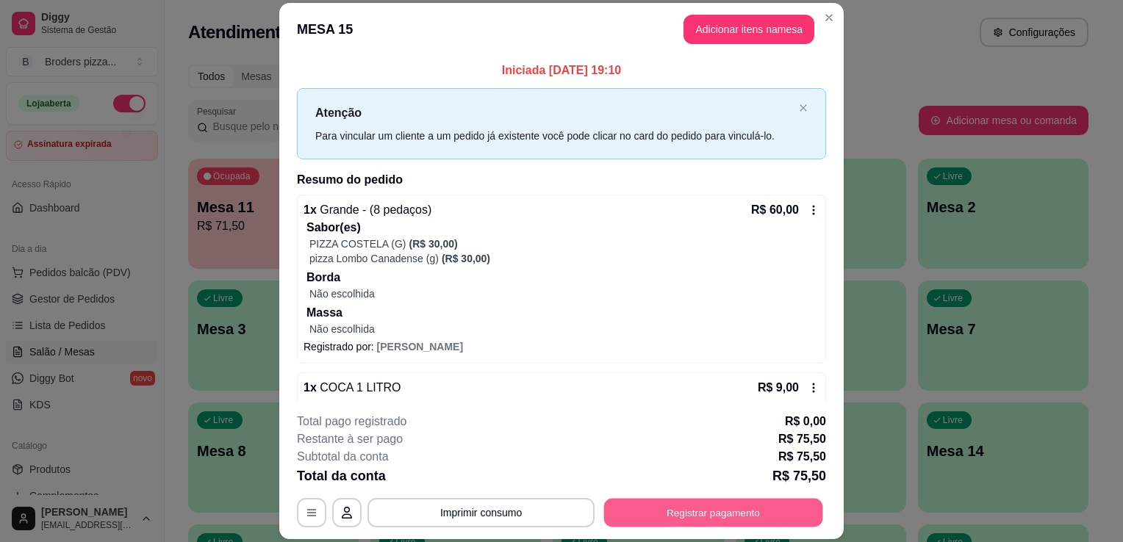
click at [747, 517] on button "Registrar pagamento" at bounding box center [713, 513] width 219 height 29
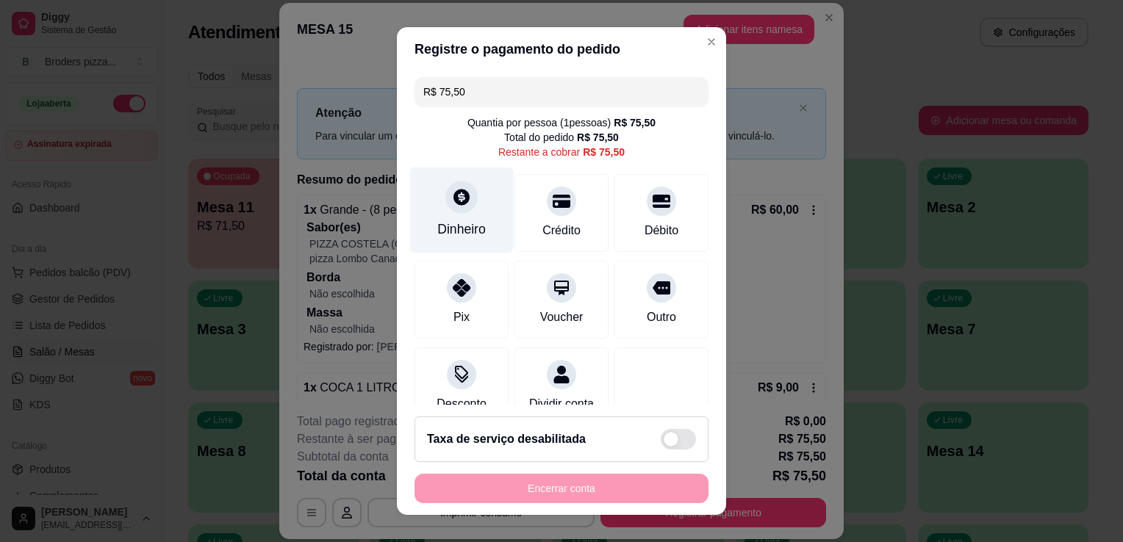
click at [448, 223] on div "Dinheiro" at bounding box center [461, 229] width 49 height 19
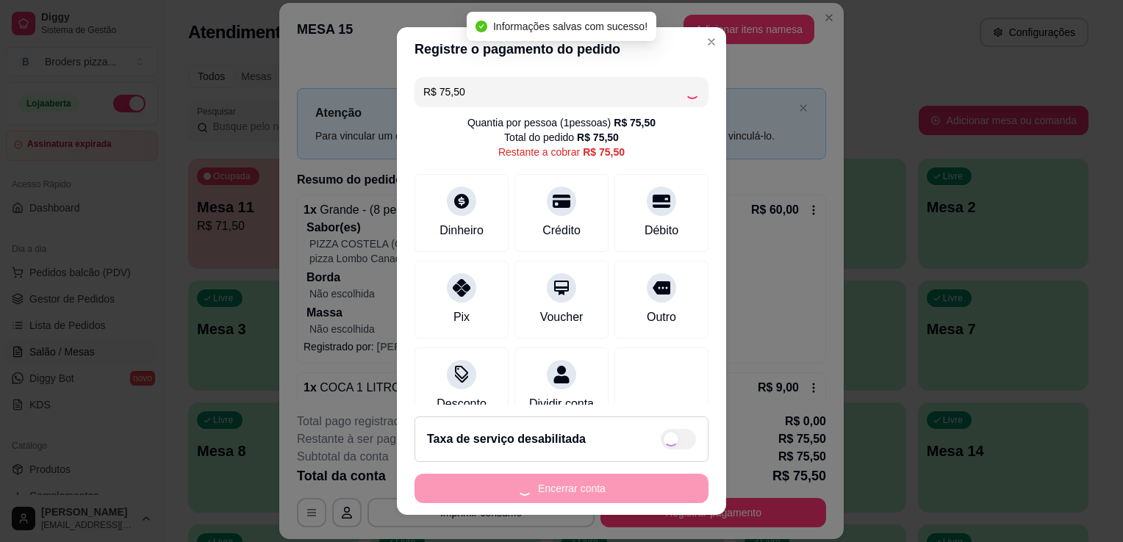
type input "R$ 0,00"
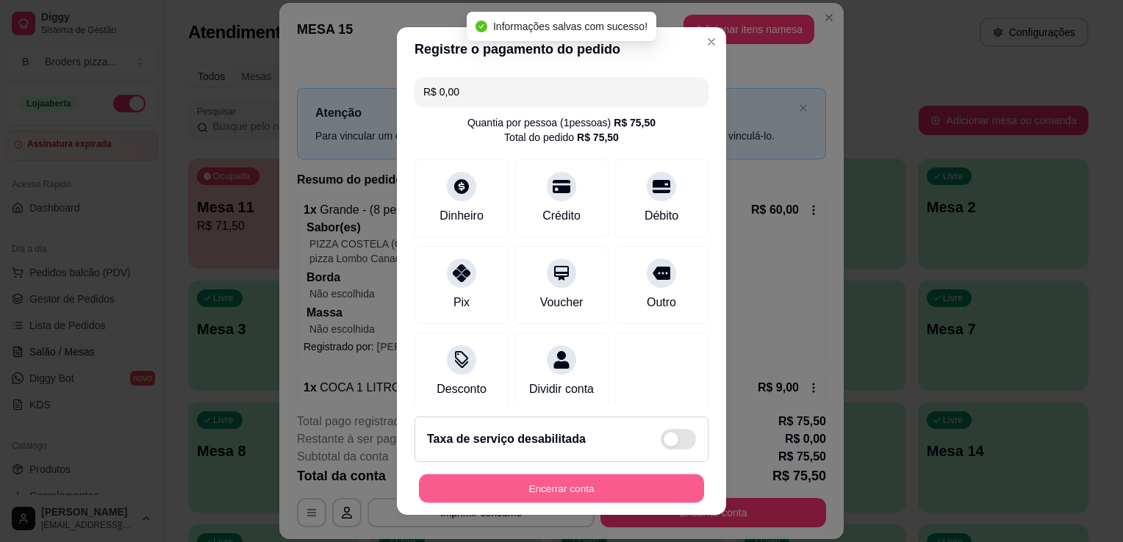
click at [558, 489] on button "Encerrar conta" at bounding box center [561, 489] width 285 height 29
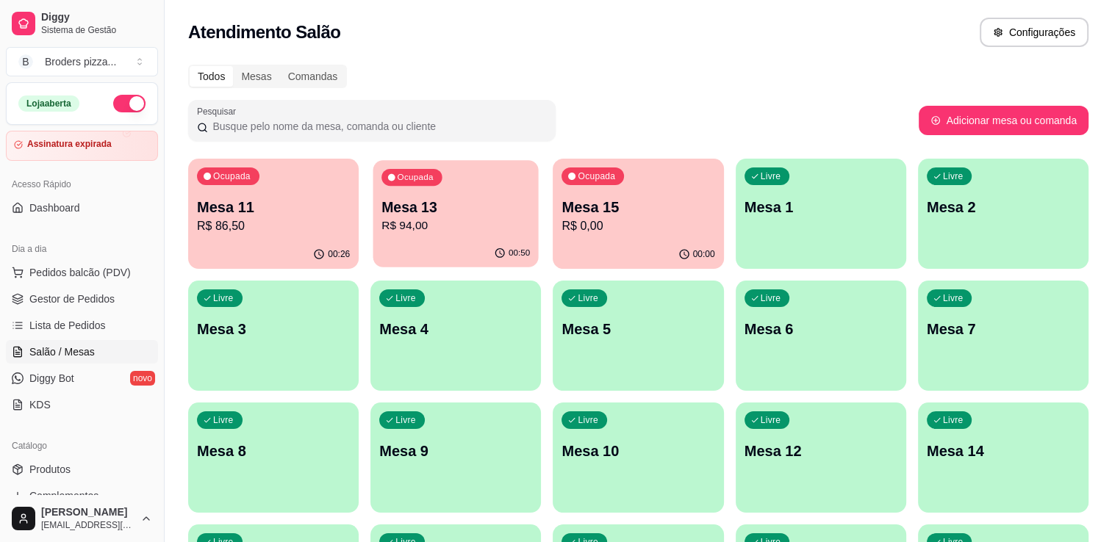
click at [487, 231] on p "R$ 94,00" at bounding box center [455, 226] width 148 height 17
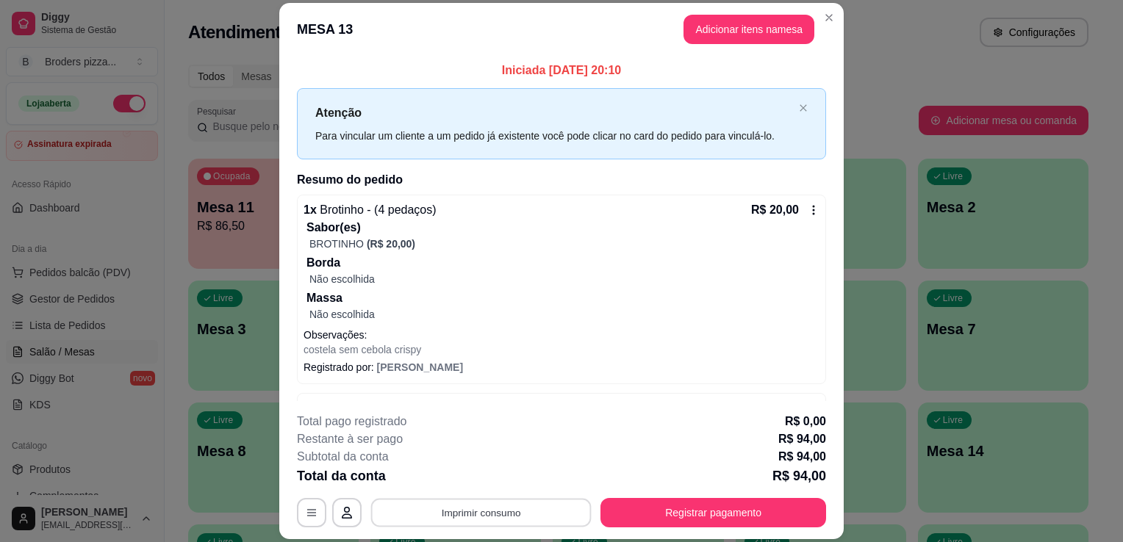
click at [519, 512] on button "Imprimir consumo" at bounding box center [481, 513] width 220 height 29
click at [489, 475] on button "IMPRESSORA" at bounding box center [479, 479] width 103 height 23
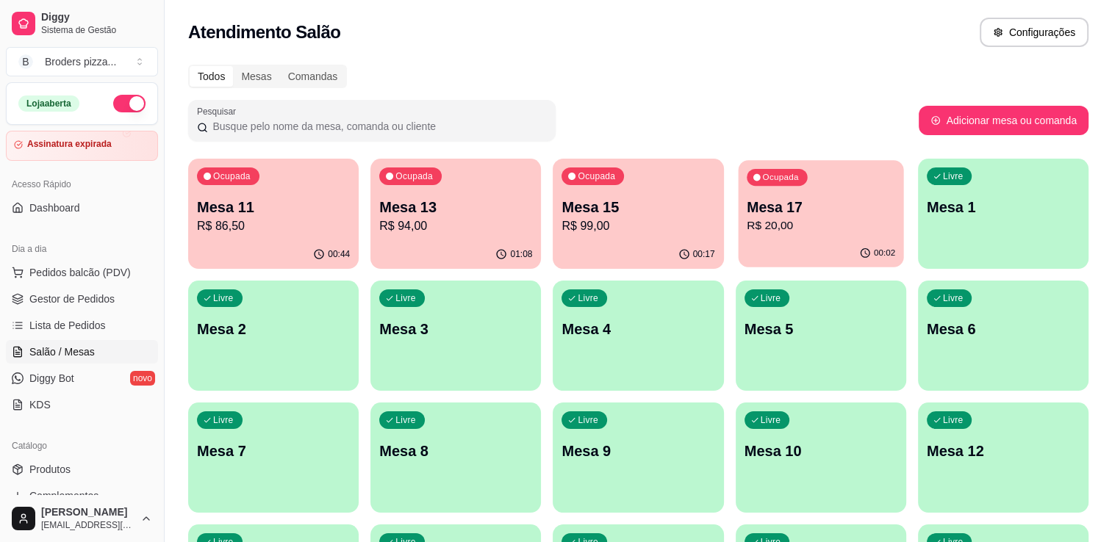
click at [770, 190] on div "Ocupada Mesa 17 R$ 20,00" at bounding box center [820, 199] width 165 height 79
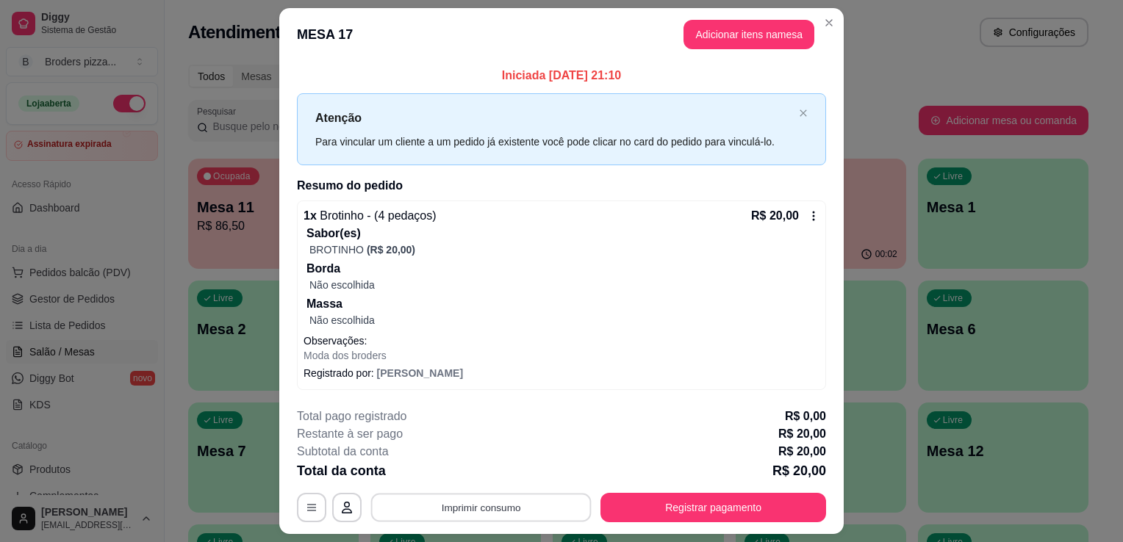
click at [486, 507] on button "Imprimir consumo" at bounding box center [481, 507] width 220 height 29
click at [489, 470] on button "IMPRESSORA" at bounding box center [479, 472] width 103 height 23
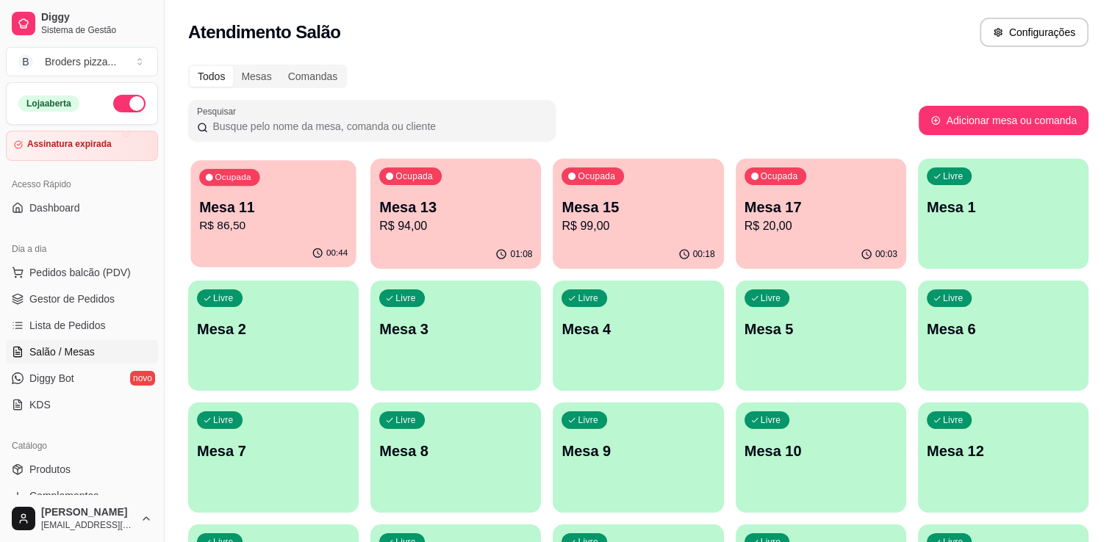
click at [220, 199] on p "Mesa 11" at bounding box center [273, 208] width 148 height 20
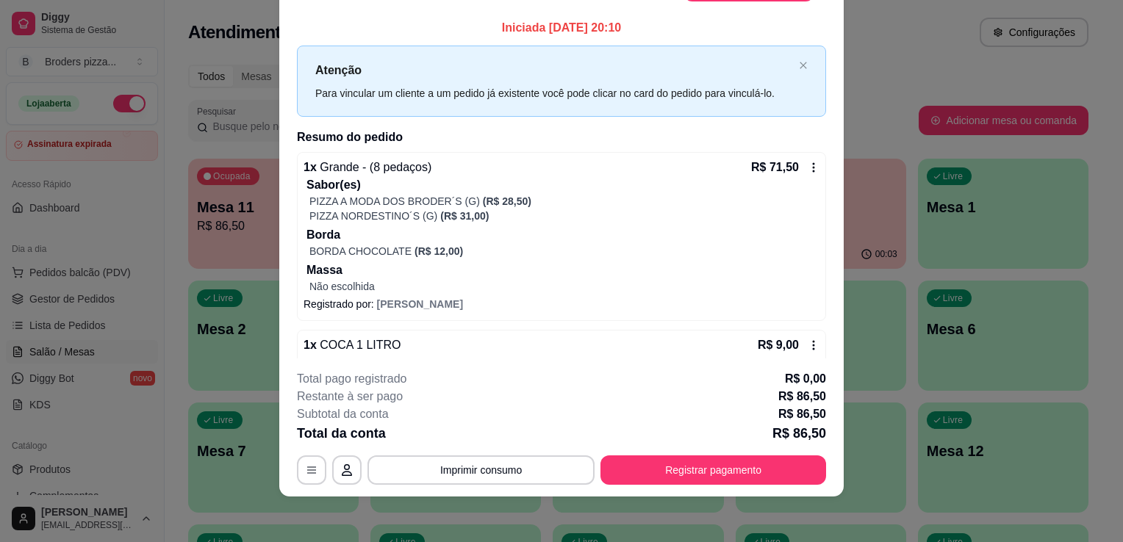
scroll to position [44, 0]
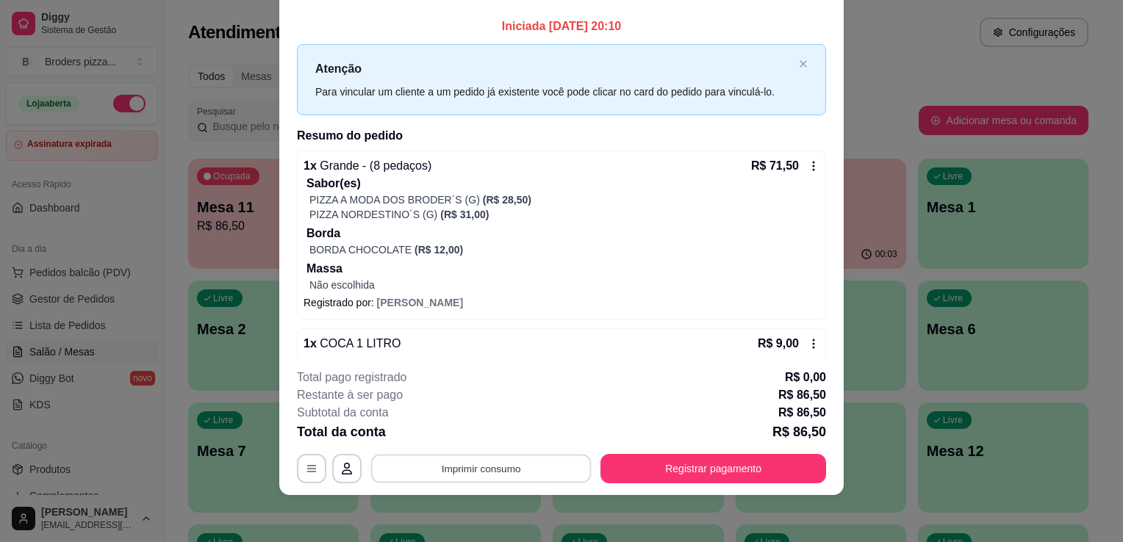
click at [517, 461] on button "Imprimir consumo" at bounding box center [481, 469] width 220 height 29
click at [512, 439] on button "IMPRESSORA" at bounding box center [479, 435] width 103 height 23
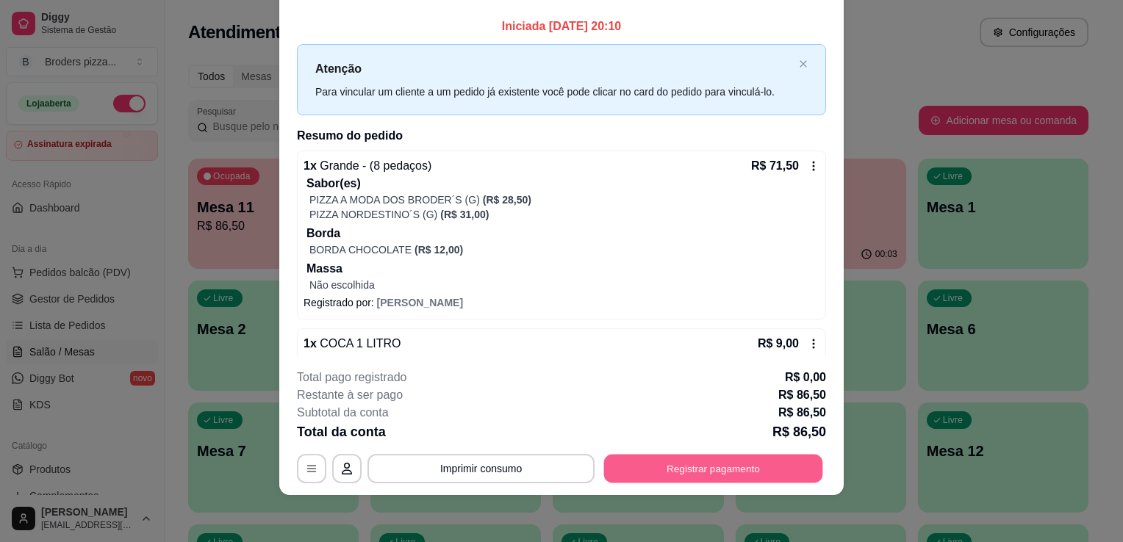
click at [783, 477] on button "Registrar pagamento" at bounding box center [713, 469] width 219 height 29
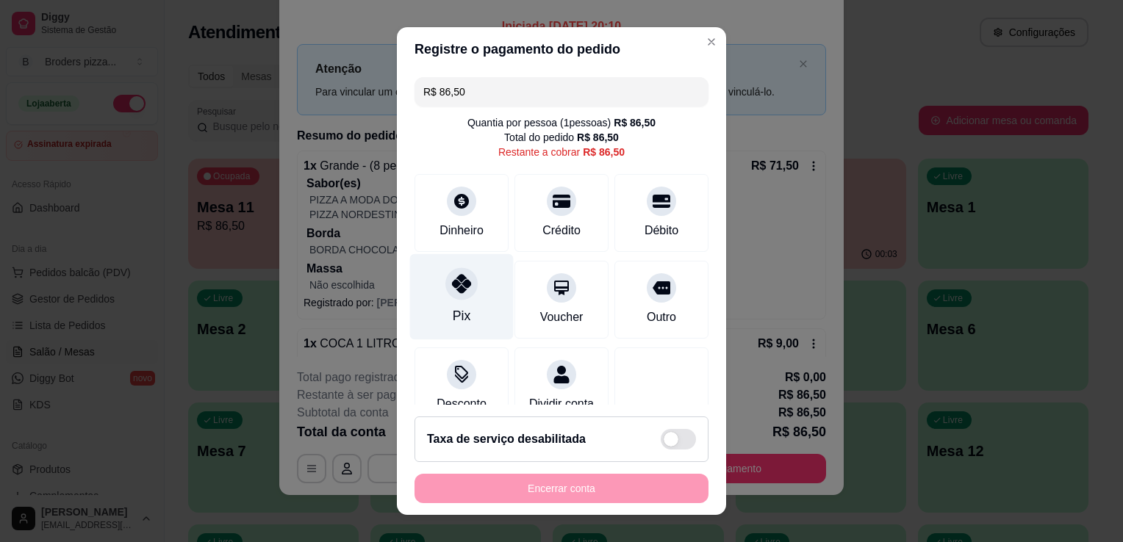
click at [456, 322] on div "Pix" at bounding box center [462, 315] width 18 height 19
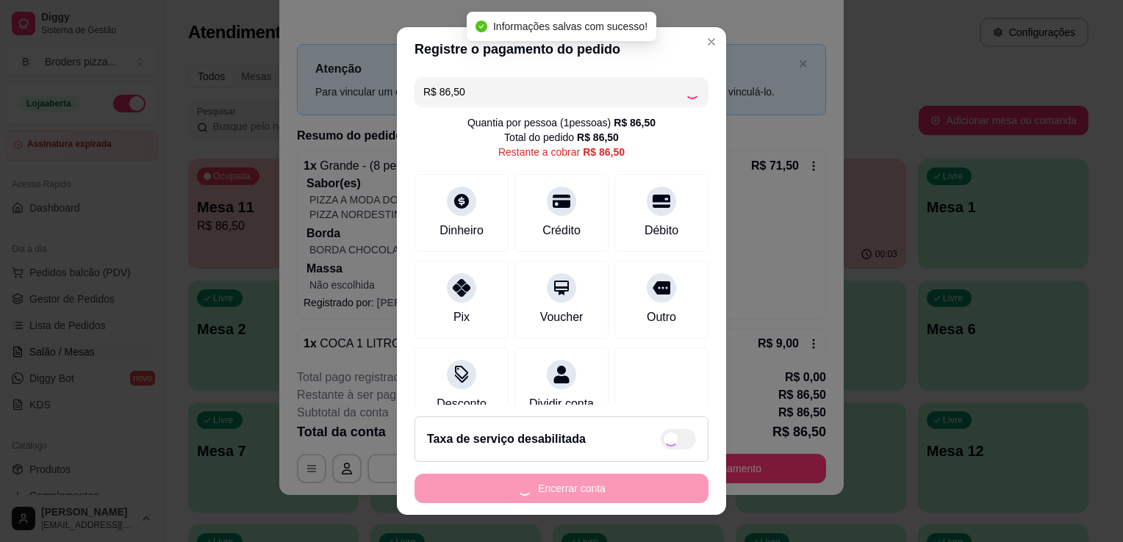
type input "R$ 0,00"
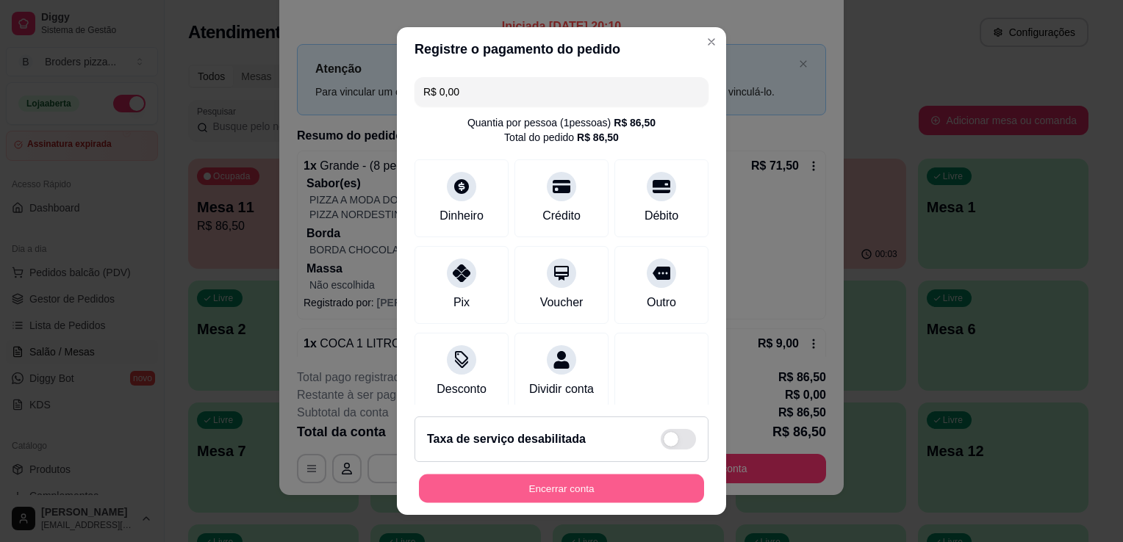
click at [607, 492] on button "Encerrar conta" at bounding box center [561, 489] width 285 height 29
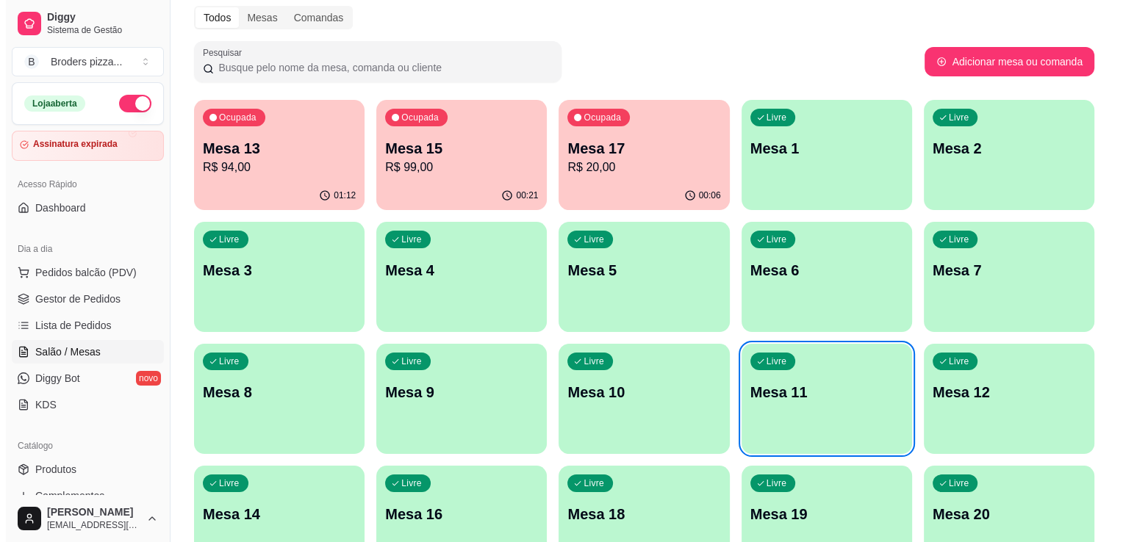
scroll to position [88, 0]
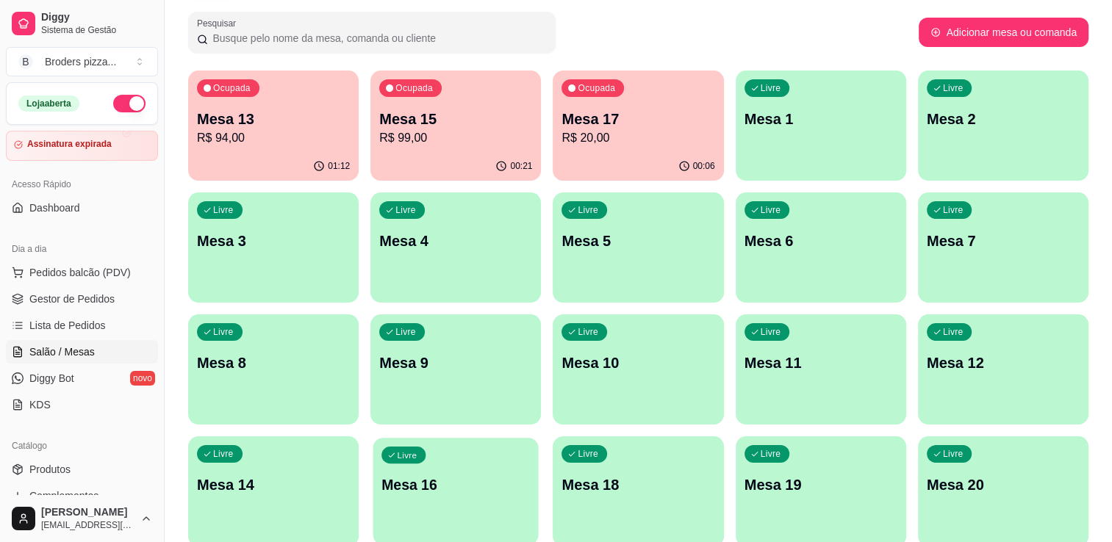
click at [450, 455] on div "Livre Mesa 16" at bounding box center [455, 483] width 165 height 90
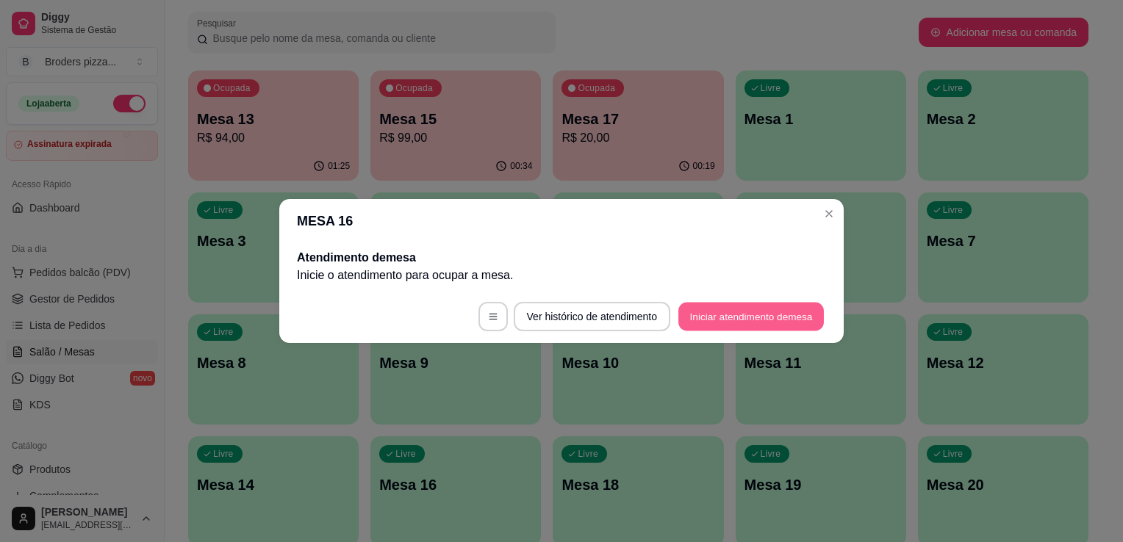
click at [732, 313] on button "Iniciar atendimento de mesa" at bounding box center [751, 317] width 146 height 29
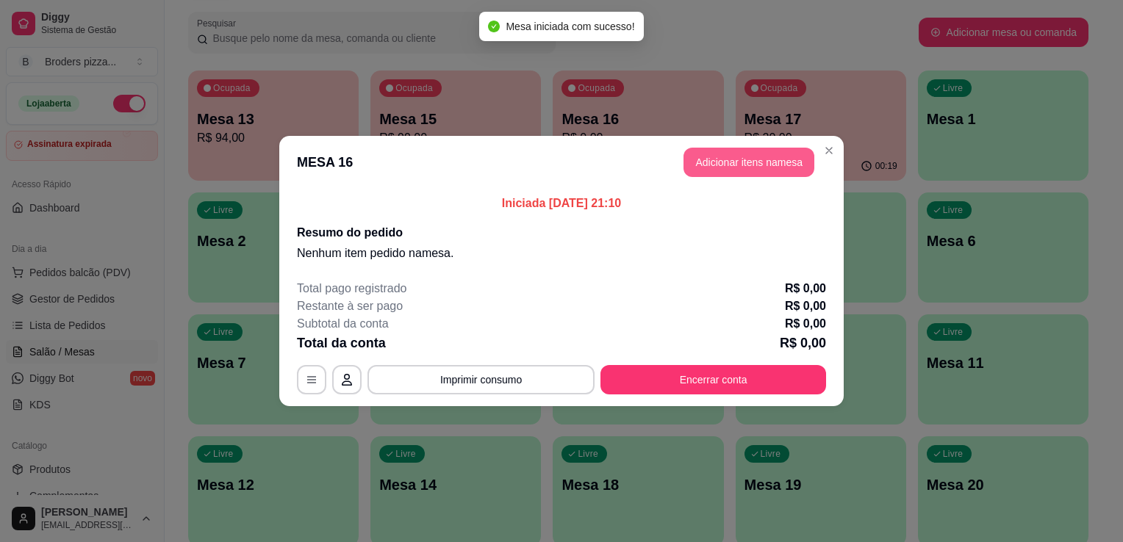
click at [761, 160] on button "Adicionar itens na mesa" at bounding box center [748, 162] width 131 height 29
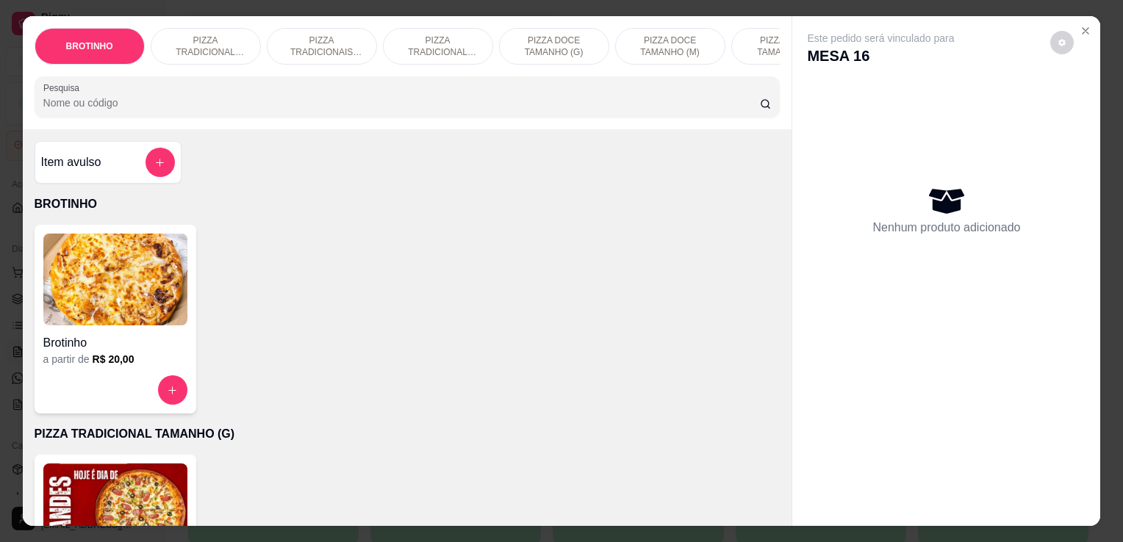
click at [155, 312] on img at bounding box center [115, 280] width 144 height 92
click at [215, 47] on p "PIZZA TRADICIONAL TAMANHO (G)" at bounding box center [205, 47] width 85 height 24
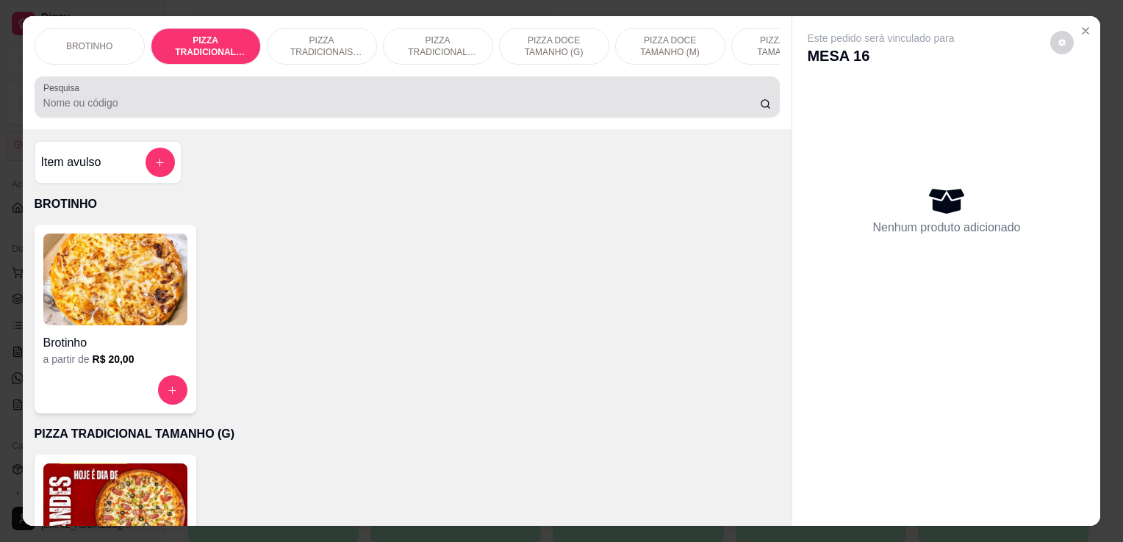
scroll to position [36, 0]
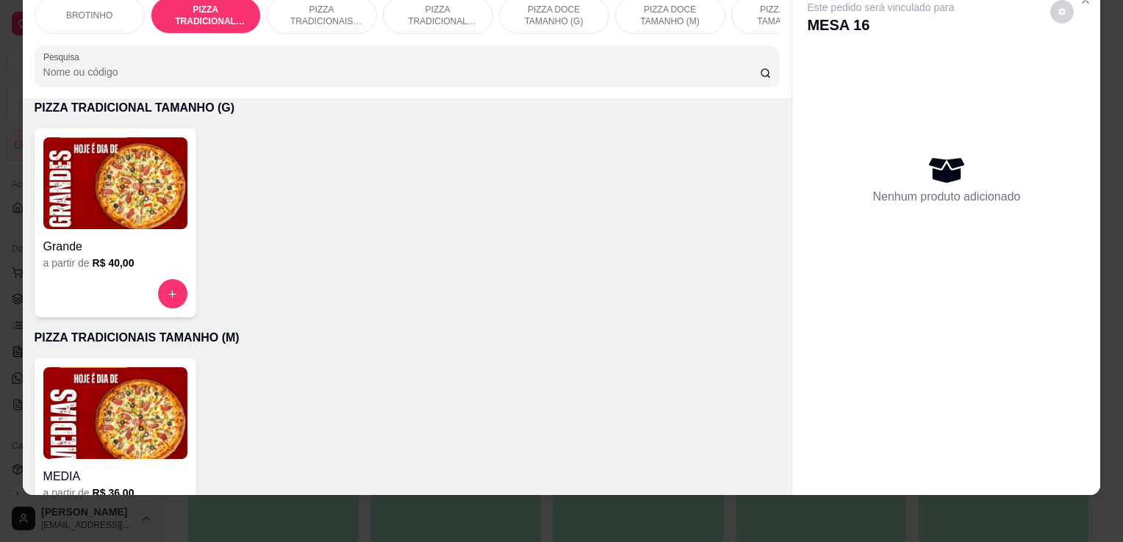
click at [147, 190] on img at bounding box center [115, 183] width 144 height 92
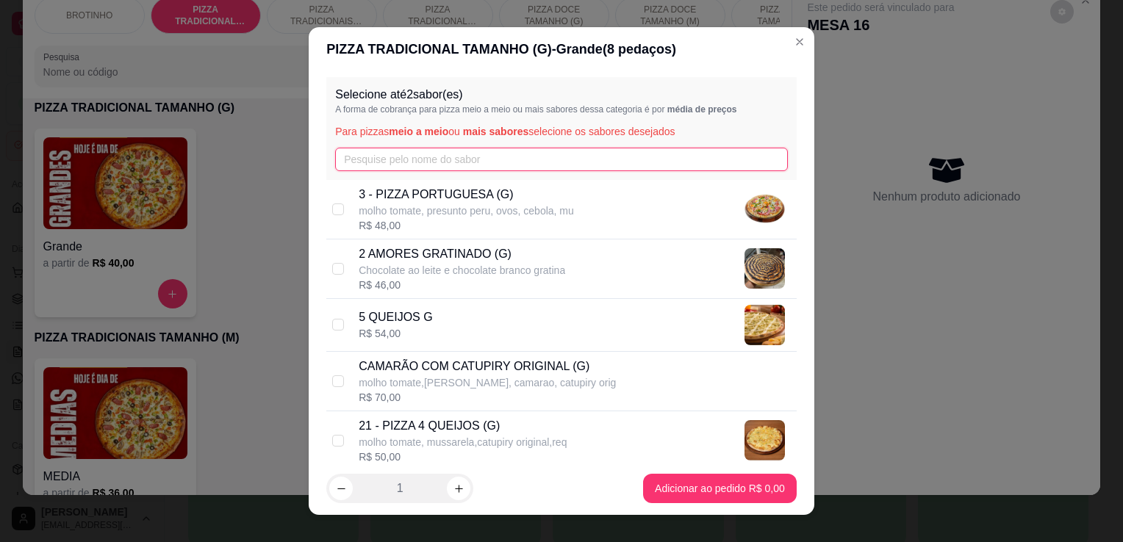
click at [388, 158] on input "text" at bounding box center [561, 160] width 453 height 24
type input "g"
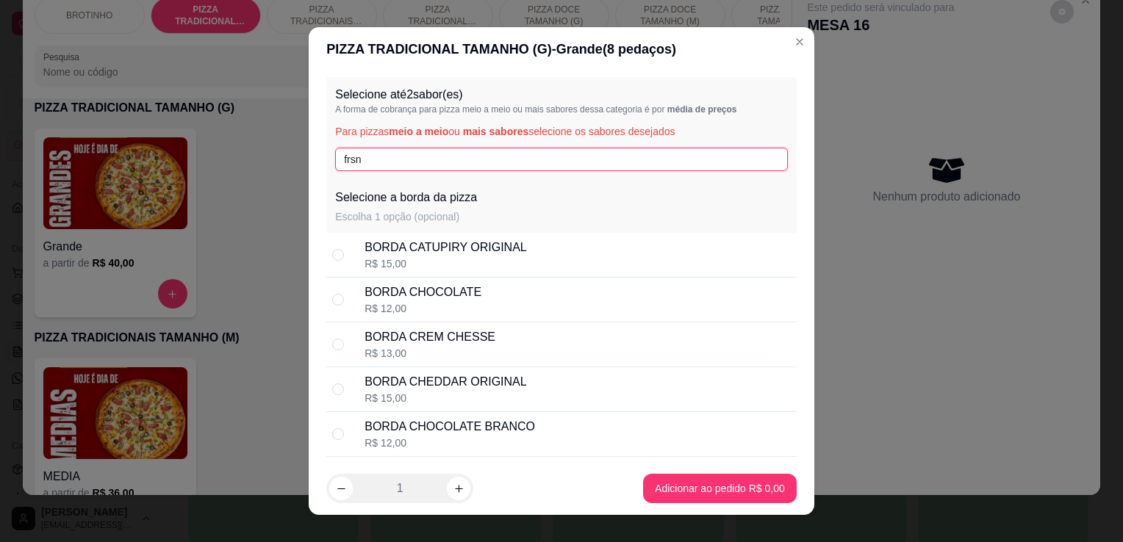
click at [420, 163] on input "frsn" at bounding box center [561, 160] width 453 height 24
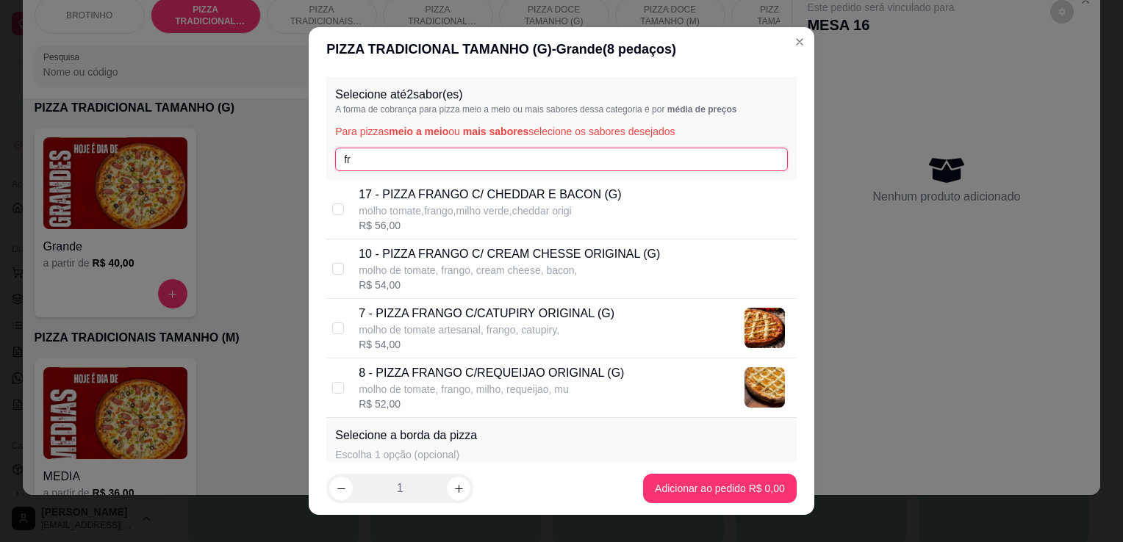
type input "fr"
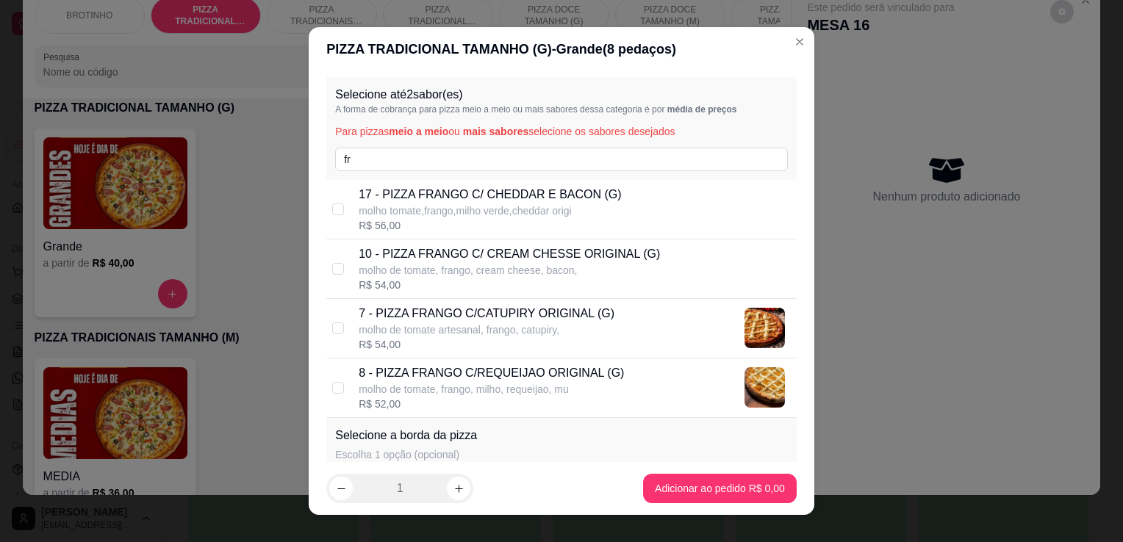
click at [420, 328] on p "molho de tomate artesanal, frango, catupiry," at bounding box center [487, 330] width 256 height 15
checkbox input "true"
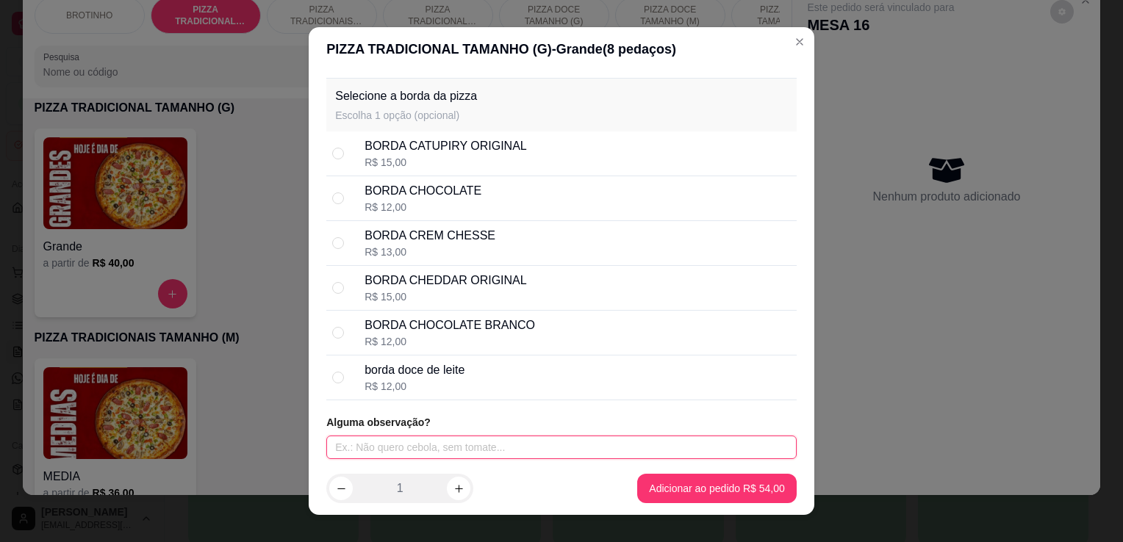
click at [538, 445] on input "text" at bounding box center [561, 448] width 470 height 24
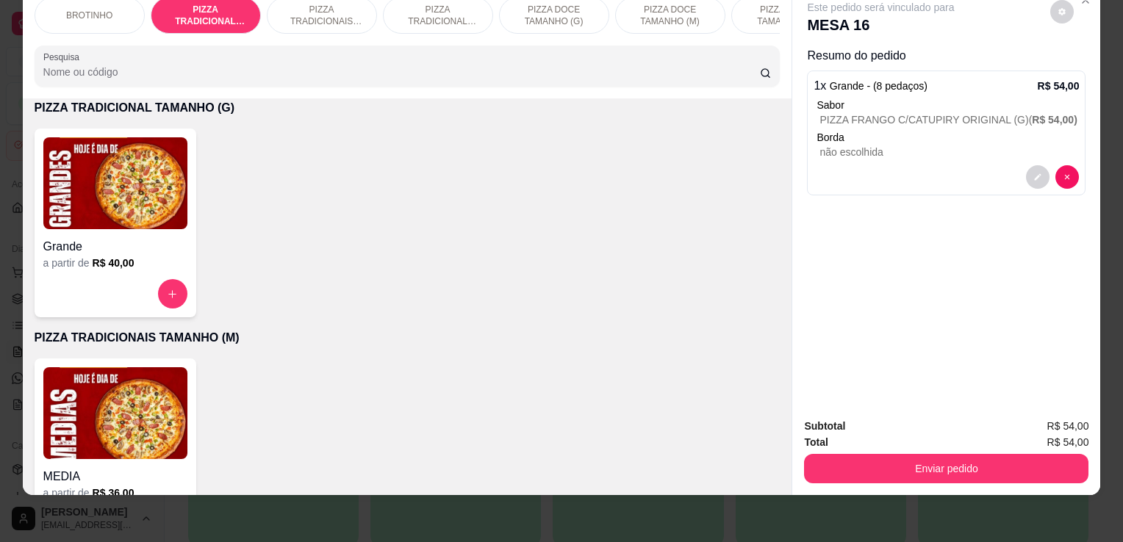
click at [758, 4] on p "PIZZA DOCE TAMANHO (P)" at bounding box center [786, 16] width 85 height 24
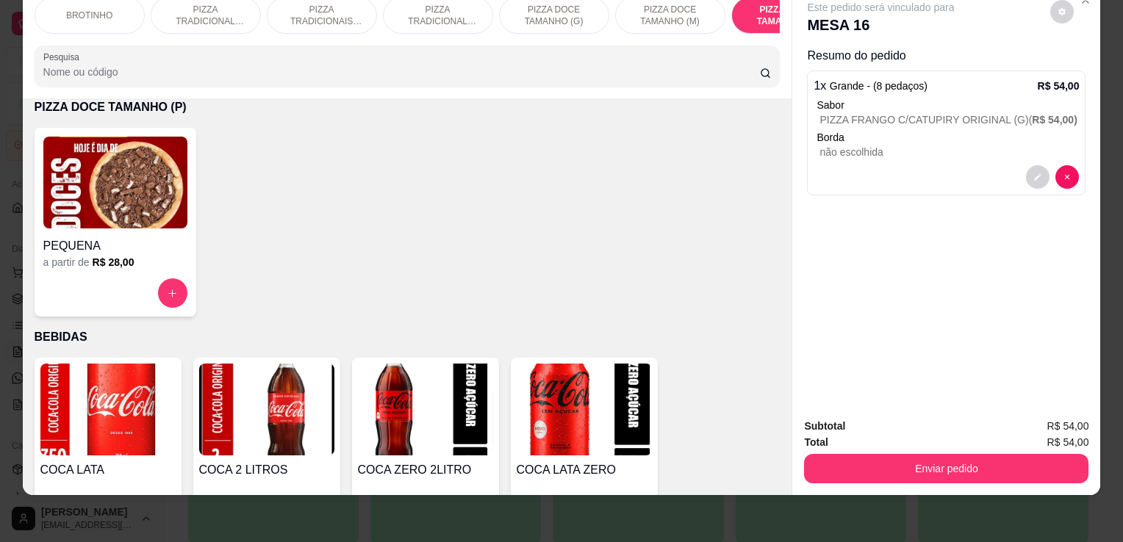
click at [163, 161] on img at bounding box center [115, 183] width 144 height 92
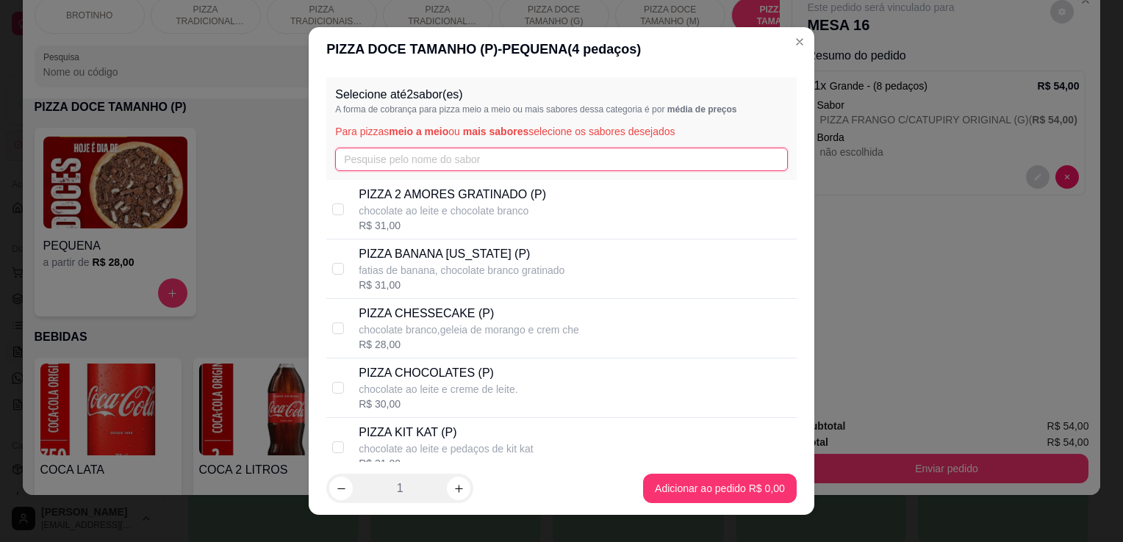
click at [373, 158] on input "text" at bounding box center [561, 160] width 453 height 24
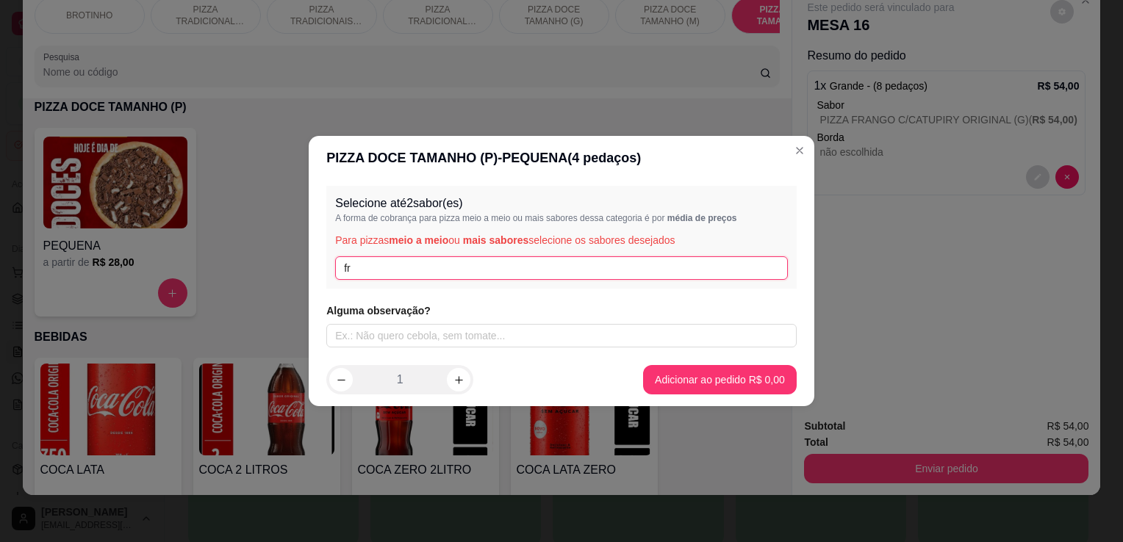
type input "f"
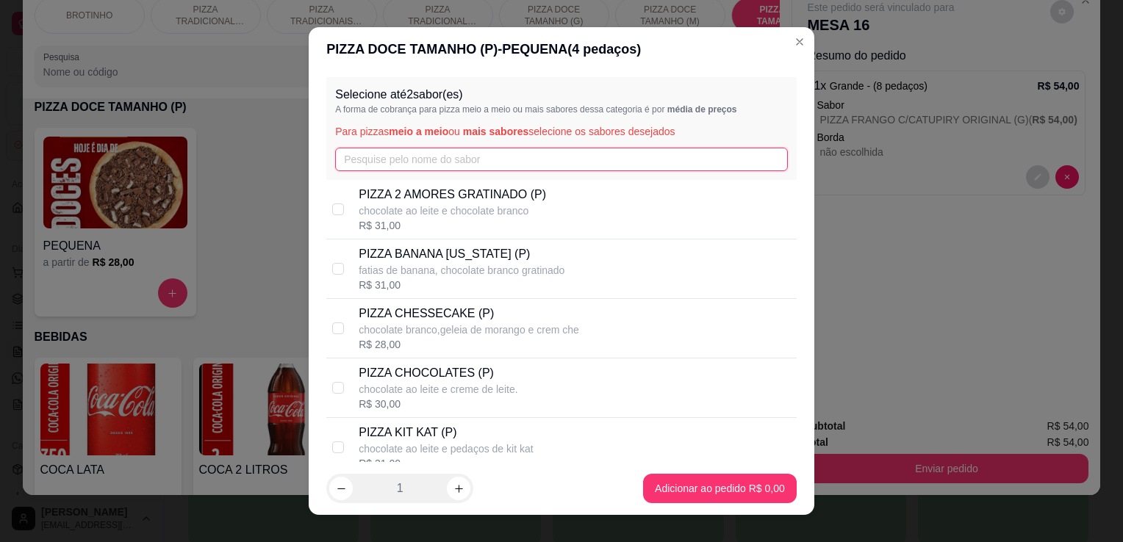
type input "f"
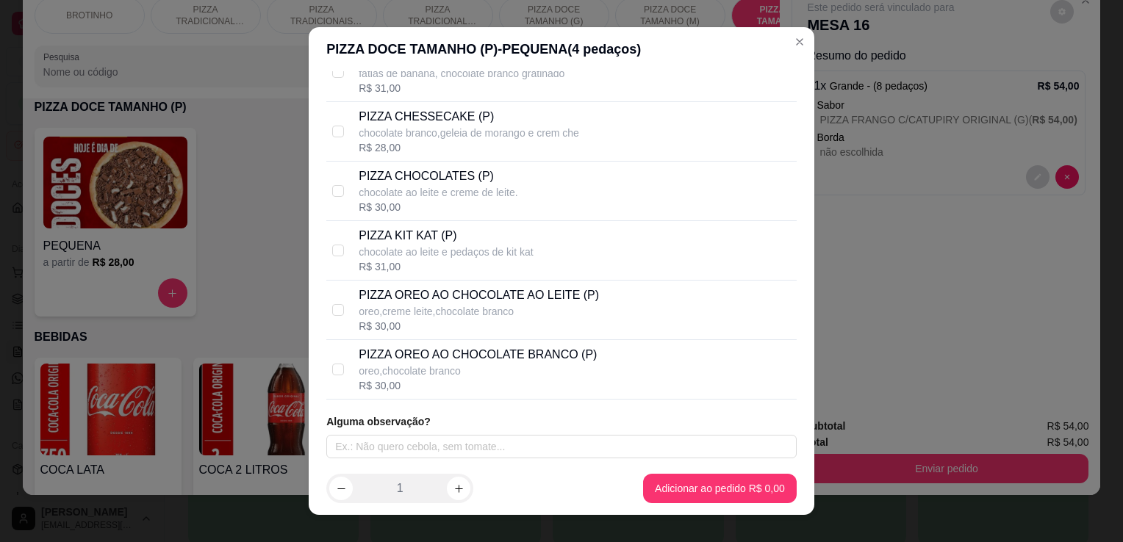
scroll to position [0, 0]
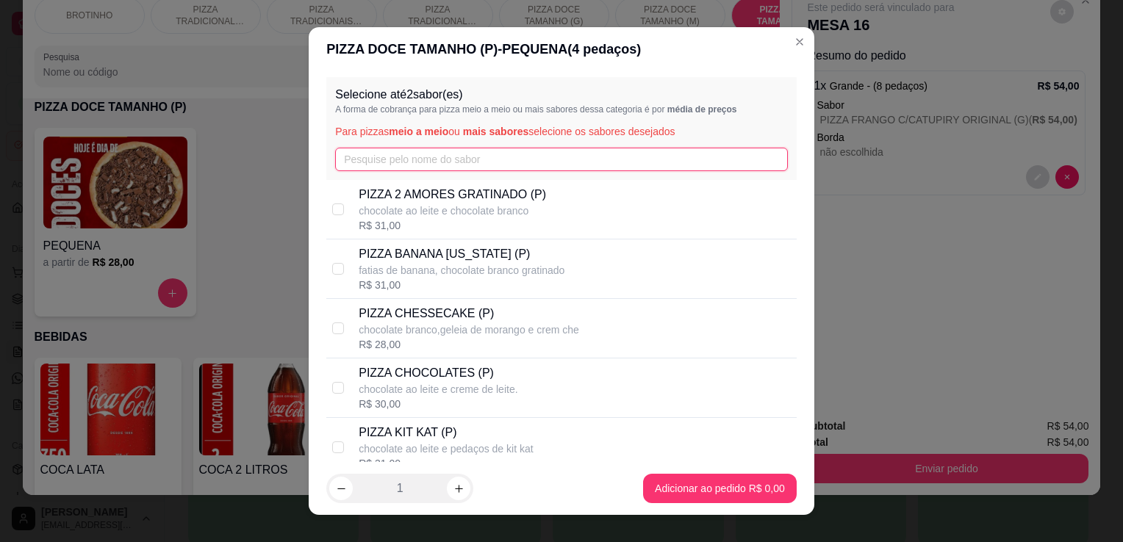
click at [561, 156] on input "text" at bounding box center [561, 160] width 453 height 24
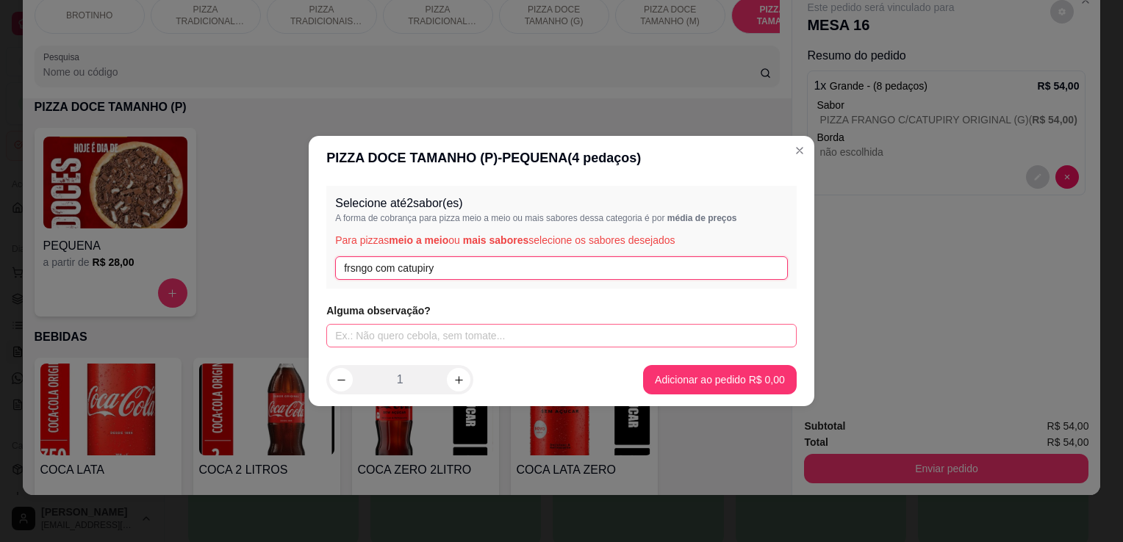
type input "frsngo com catupiry"
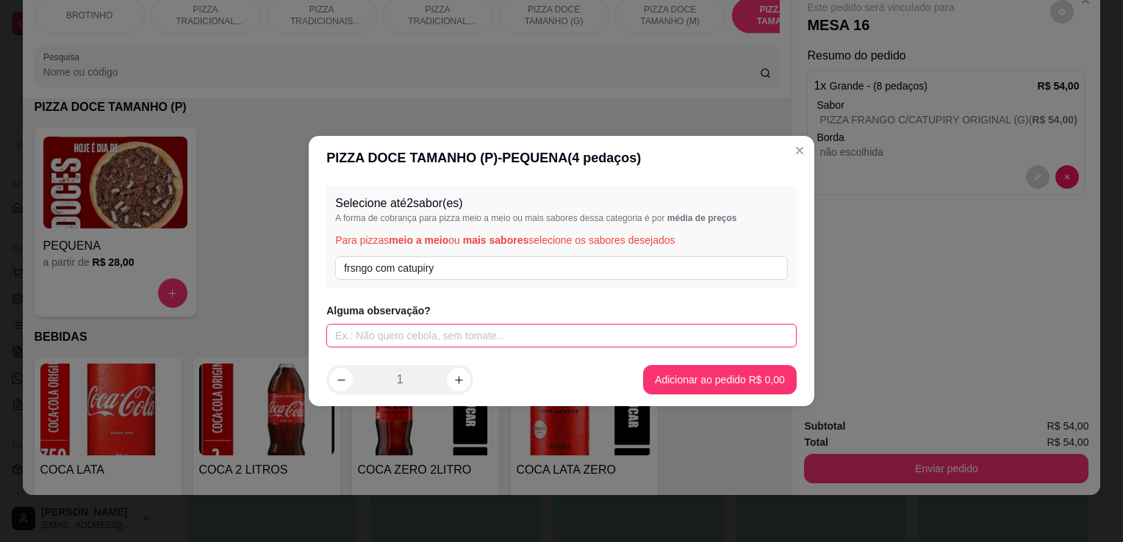
click at [428, 337] on input "text" at bounding box center [561, 336] width 470 height 24
type input "sem musarela"
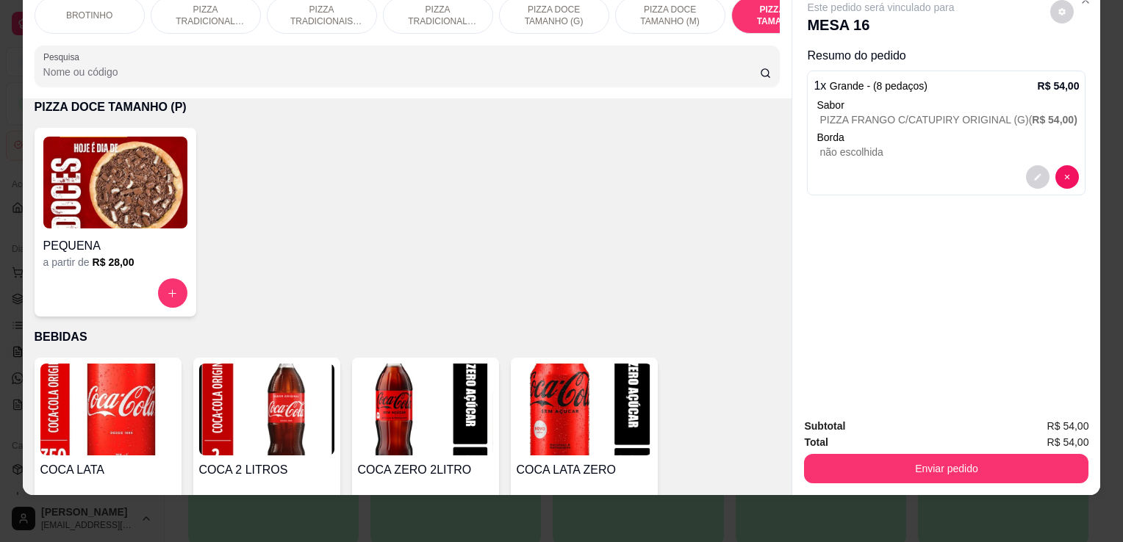
click at [423, 4] on p "PIZZA TRADICIONAL TAMANHO (P)" at bounding box center [437, 16] width 85 height 24
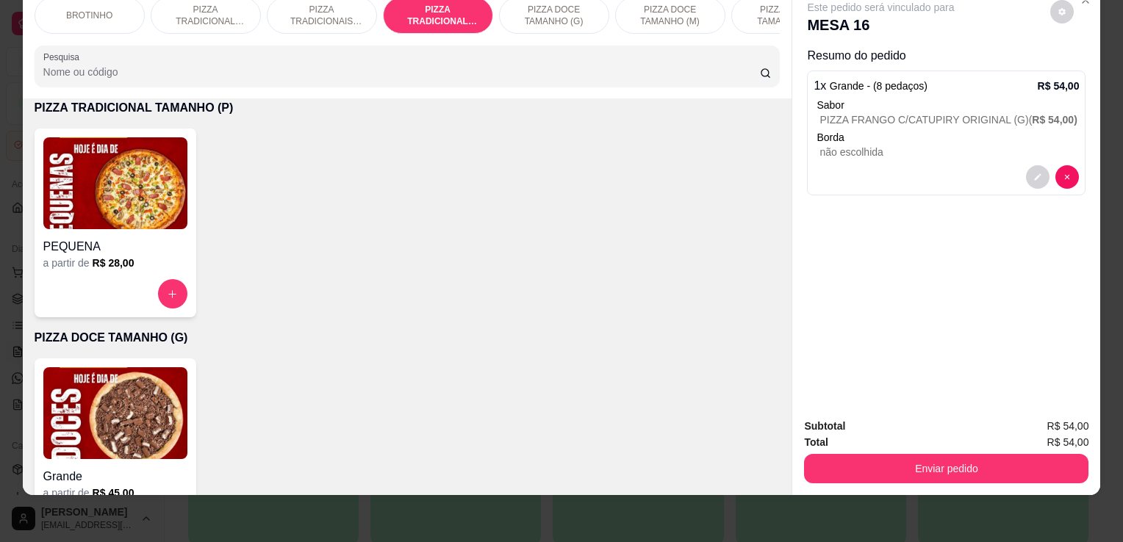
click at [149, 159] on img at bounding box center [115, 183] width 144 height 92
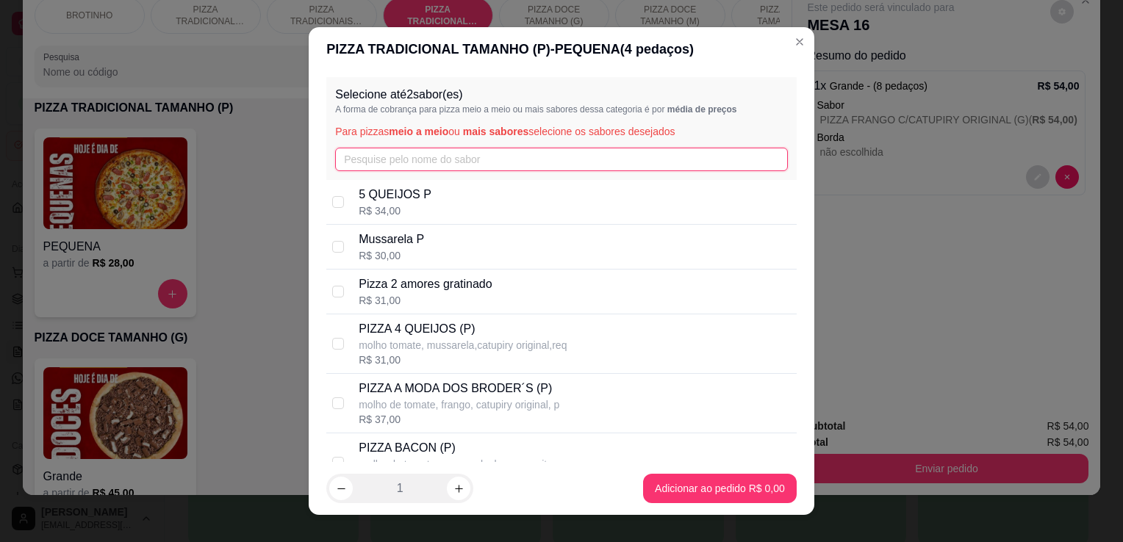
click at [381, 165] on input "text" at bounding box center [561, 160] width 453 height 24
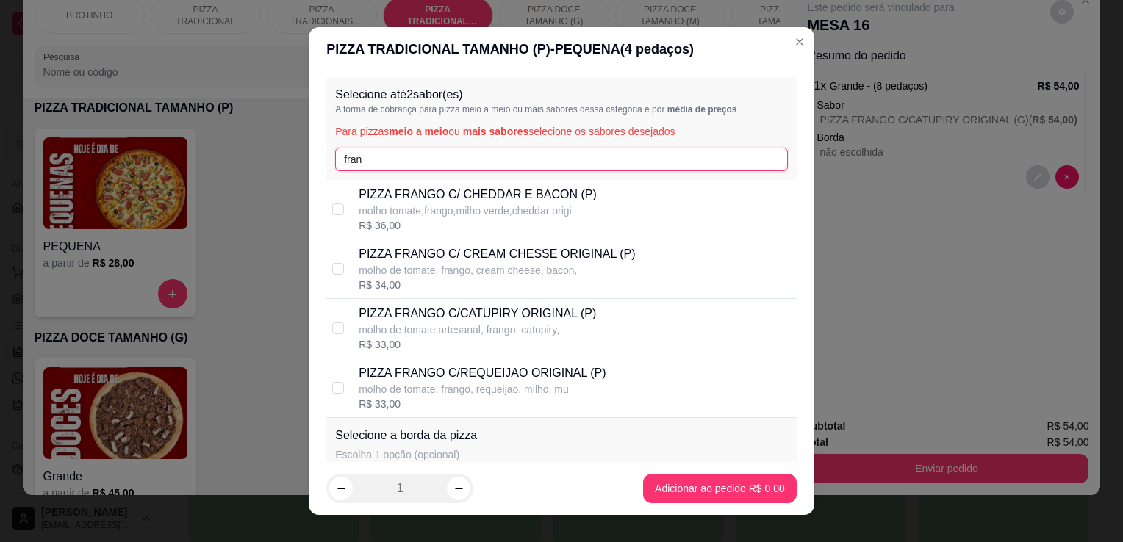
type input "fran"
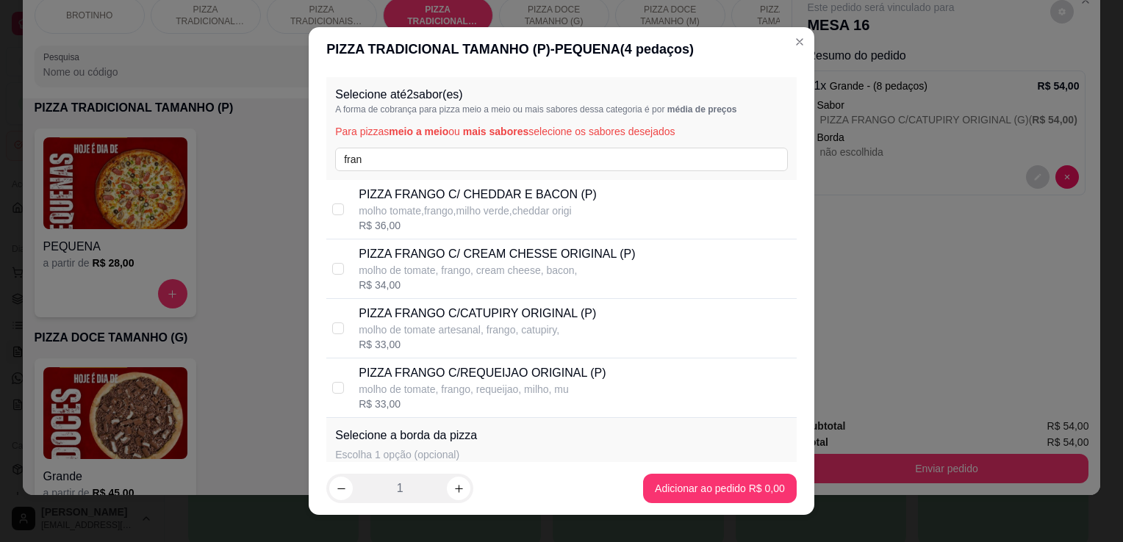
click at [483, 315] on p "PIZZA FRANGO C/CATUPIRY ORIGINAL (P)" at bounding box center [477, 314] width 237 height 18
checkbox input "true"
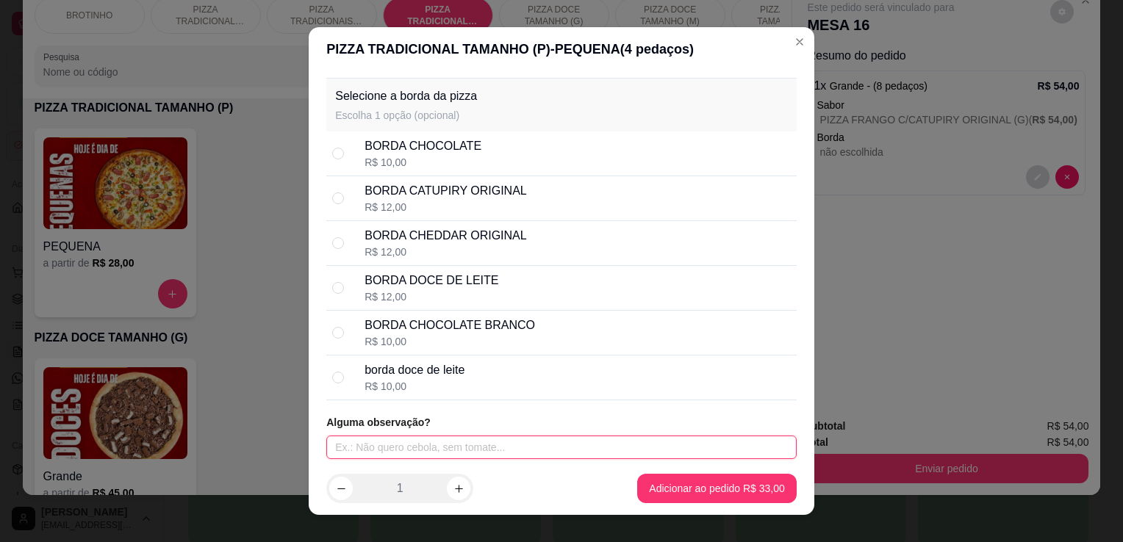
click at [444, 439] on input "text" at bounding box center [561, 448] width 470 height 24
type input "sem mussarela"
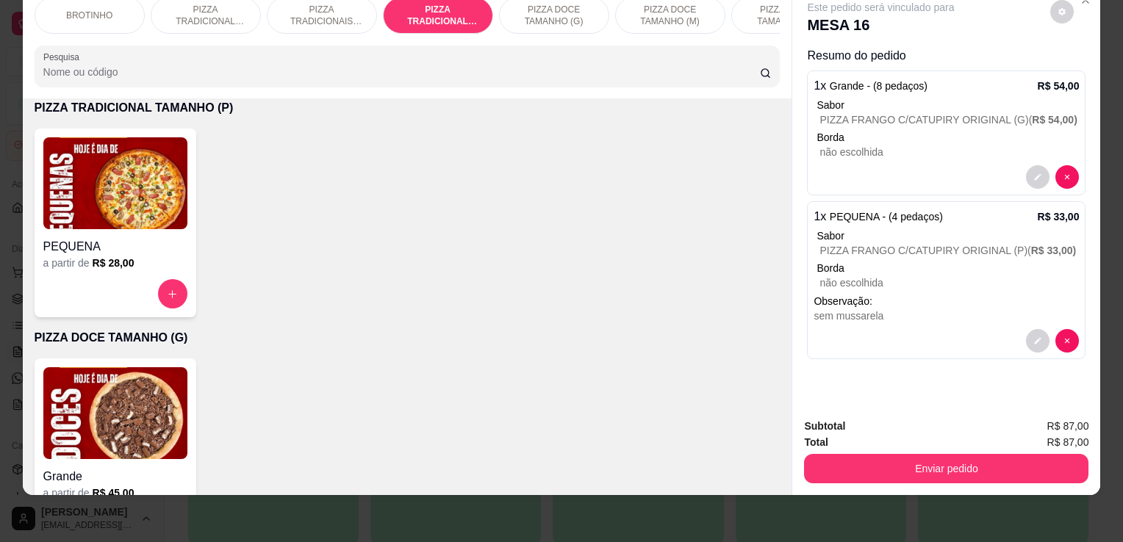
scroll to position [1093, 0]
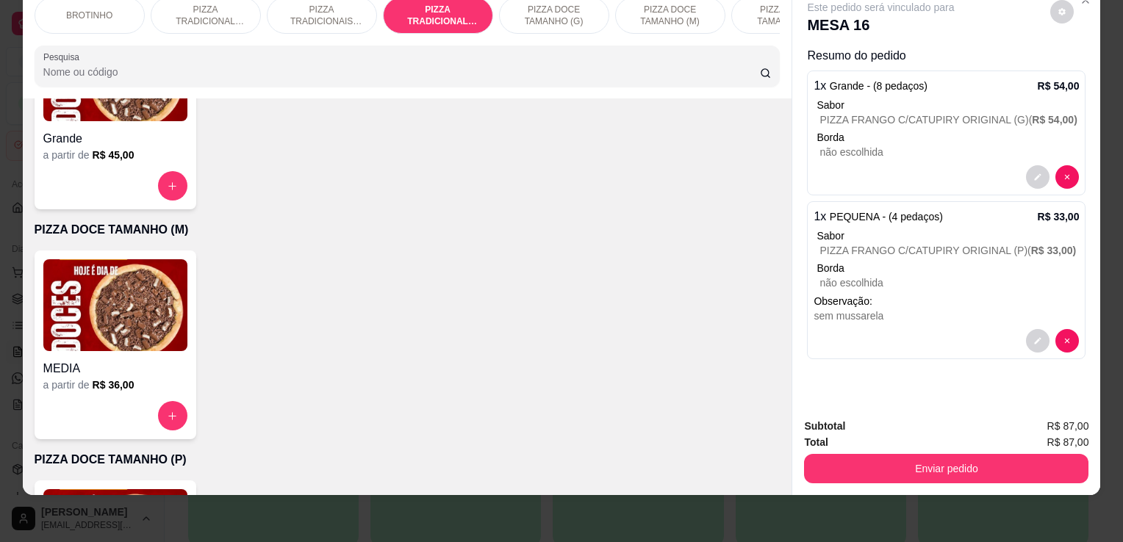
click at [771, 337] on div "Item avulso BROTINHO Brotinho a partir de R$ 20,00 PIZZA TRADICIONAL TAMANHO (G…" at bounding box center [407, 296] width 769 height 397
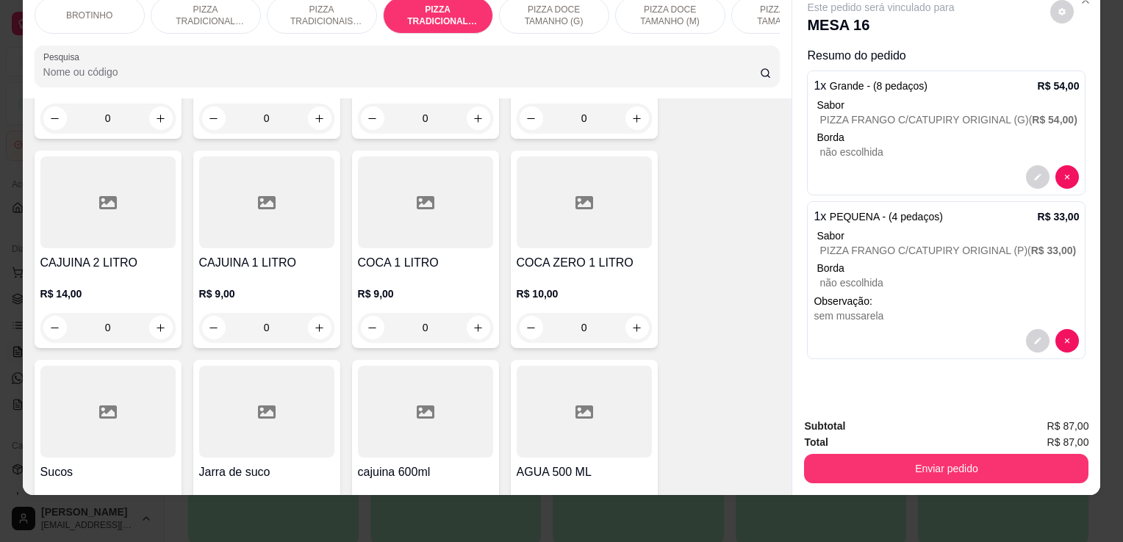
scroll to position [1888, 0]
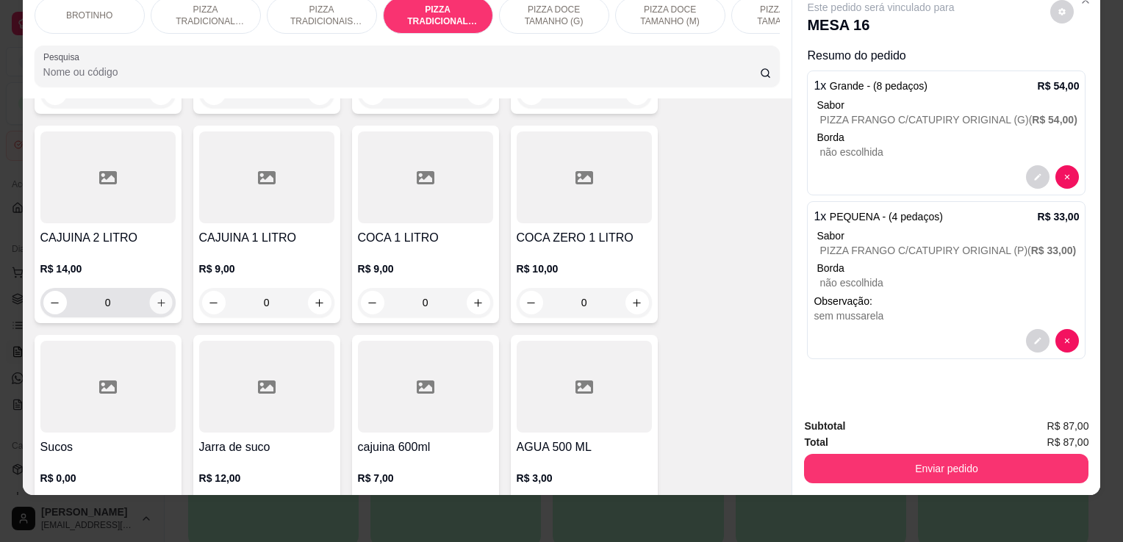
click at [157, 302] on icon "increase-product-quantity" at bounding box center [160, 303] width 11 height 11
type input "1"
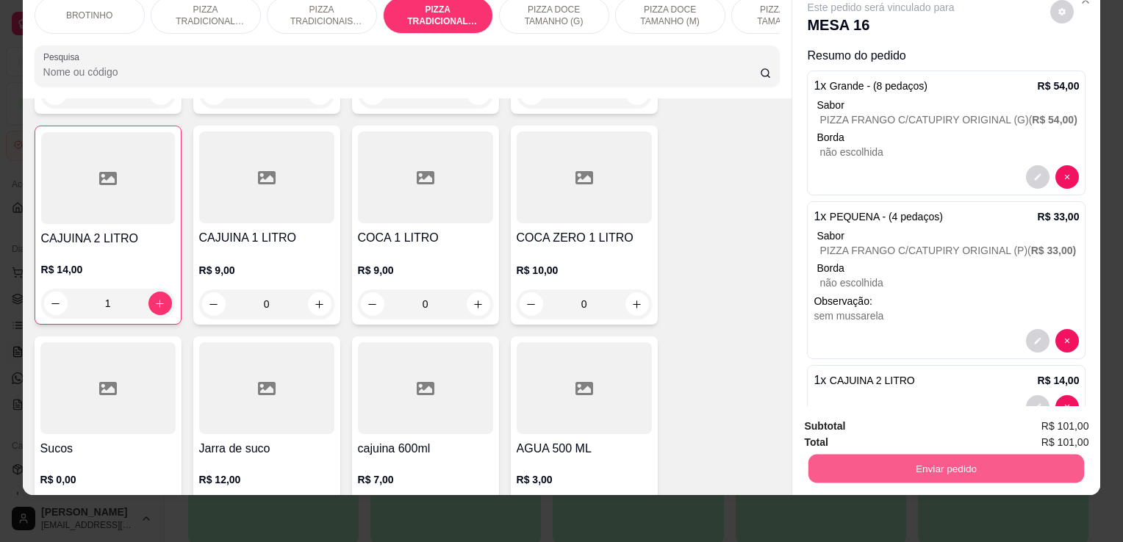
click at [875, 464] on button "Enviar pedido" at bounding box center [946, 468] width 276 height 29
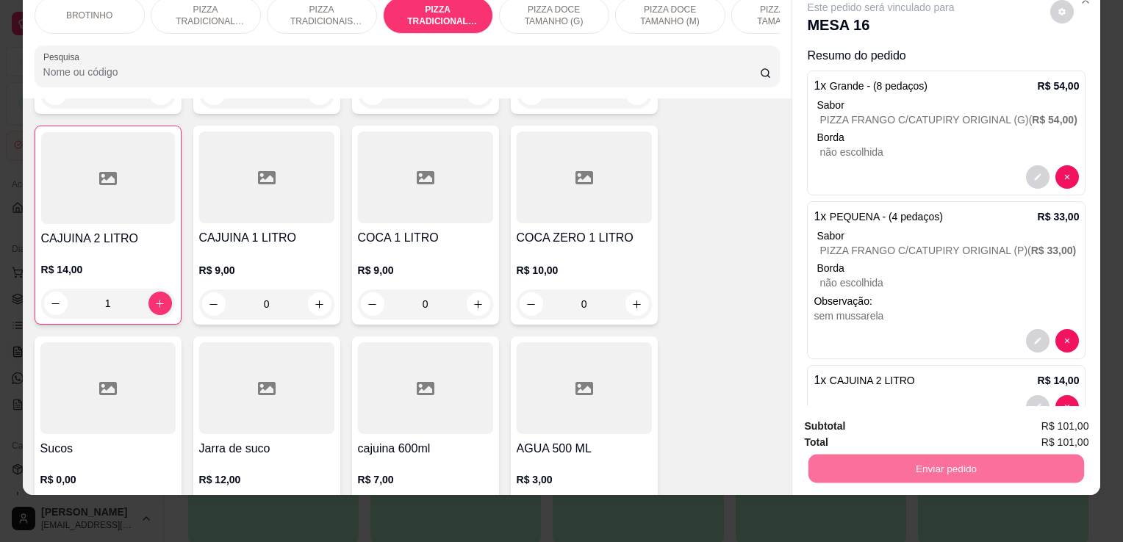
click at [1063, 414] on button "Enviar pedido" at bounding box center [1050, 421] width 81 height 27
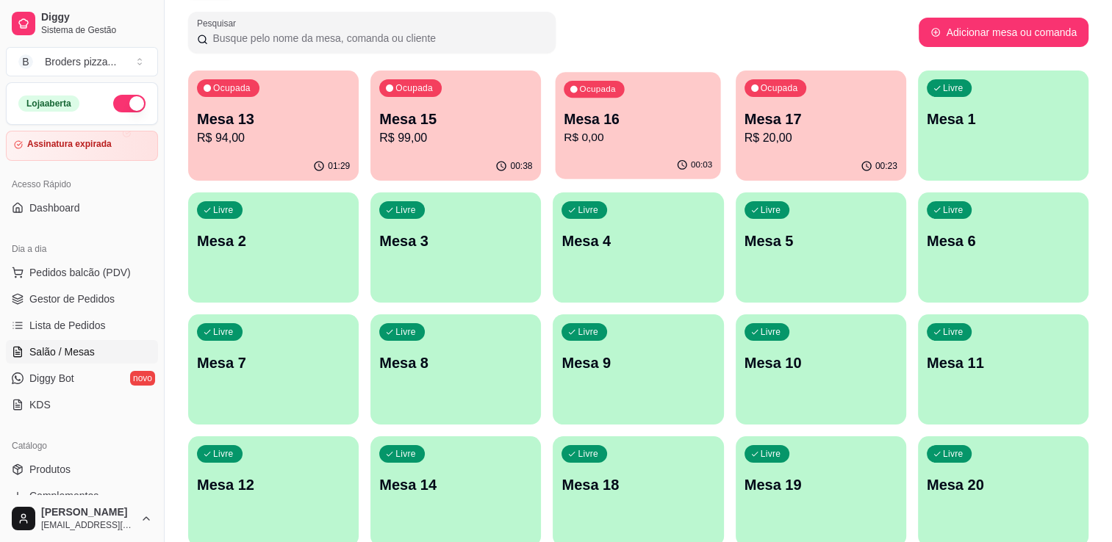
click at [649, 107] on div "Ocupada Mesa 16 R$ 0,00" at bounding box center [638, 111] width 165 height 79
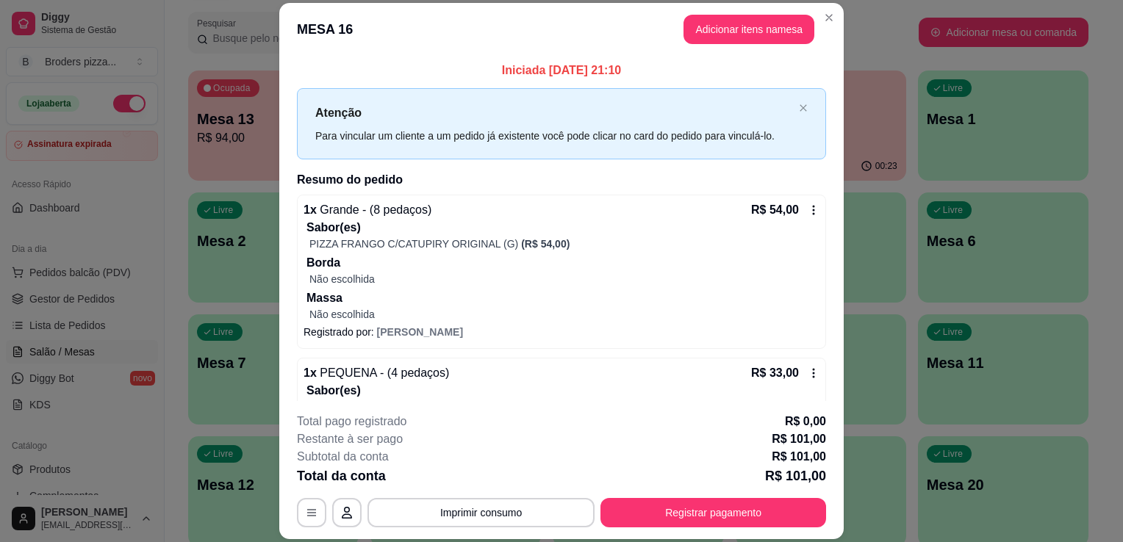
scroll to position [210, 0]
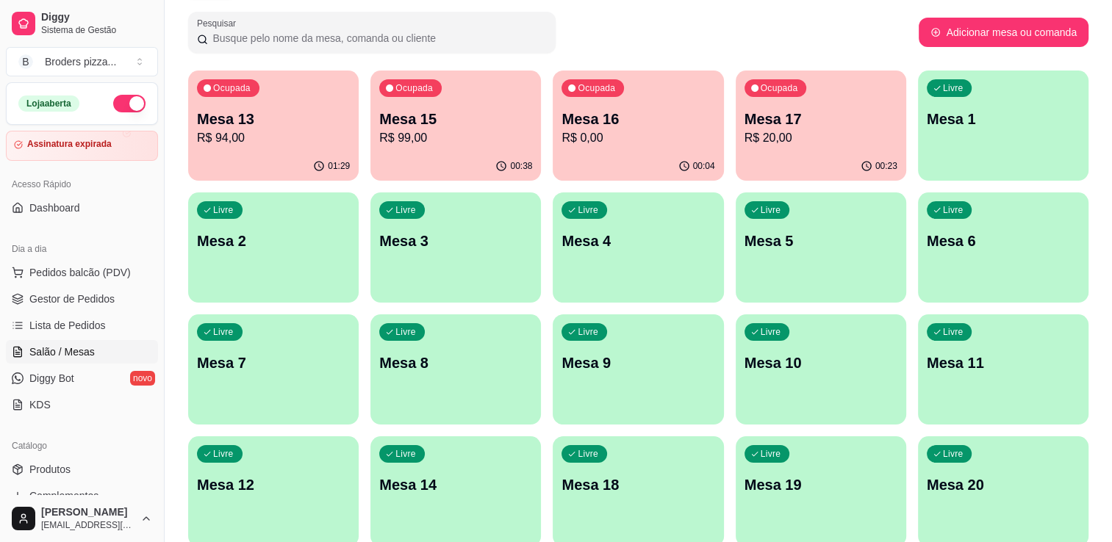
click at [424, 477] on p "Mesa 14" at bounding box center [455, 485] width 153 height 21
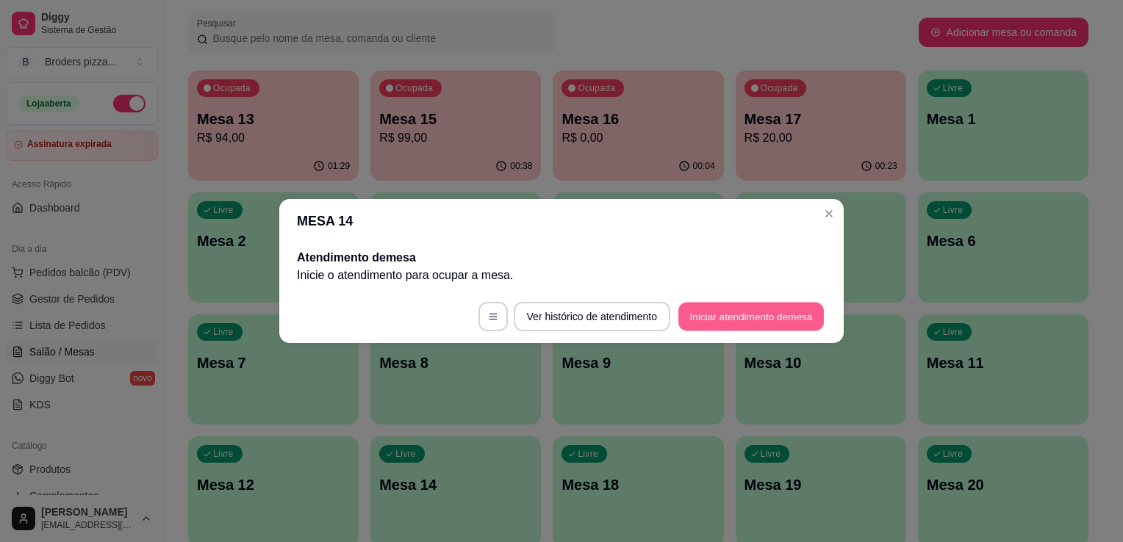
click at [749, 319] on button "Iniciar atendimento de mesa" at bounding box center [751, 317] width 146 height 29
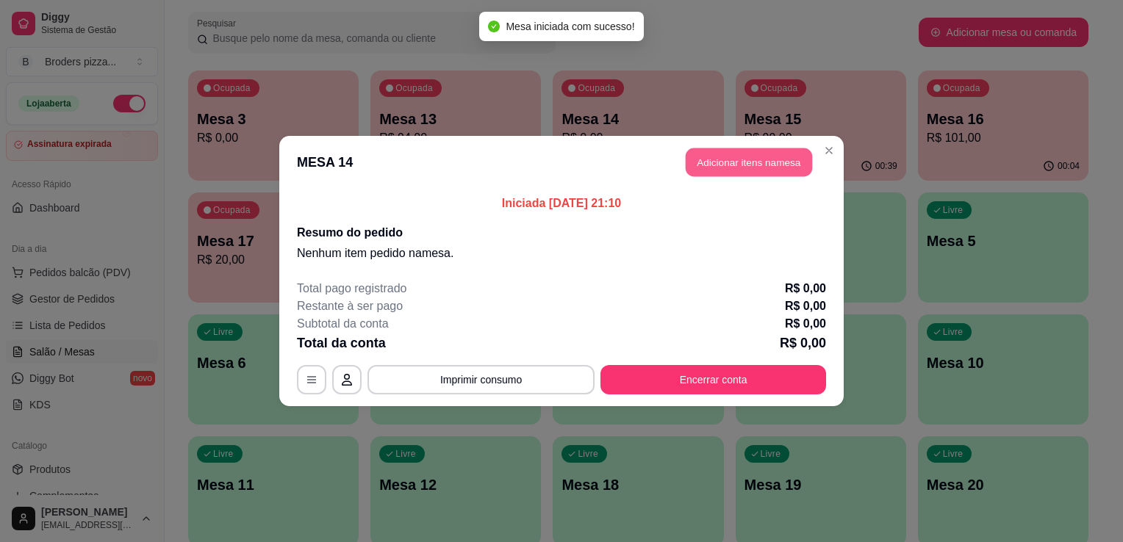
click at [752, 155] on button "Adicionar itens na mesa" at bounding box center [749, 162] width 126 height 29
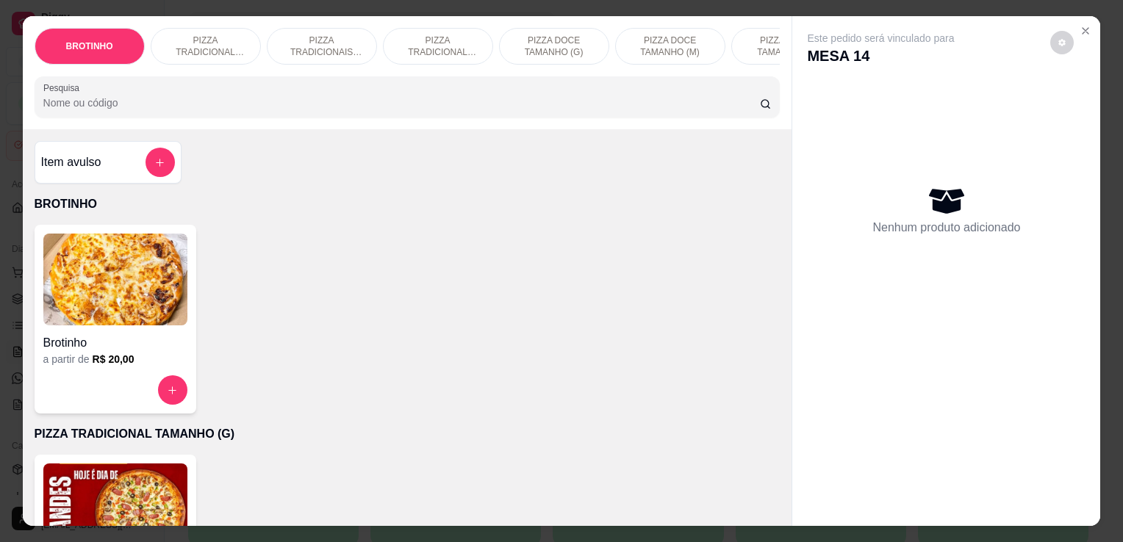
click at [220, 49] on p "PIZZA TRADICIONAL TAMANHO (G)" at bounding box center [205, 47] width 85 height 24
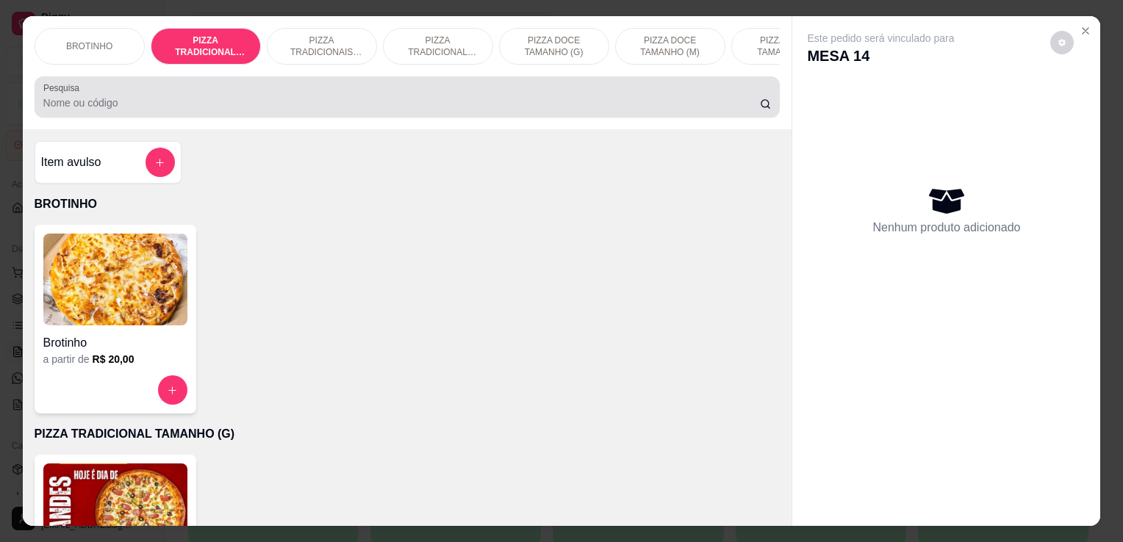
scroll to position [36, 0]
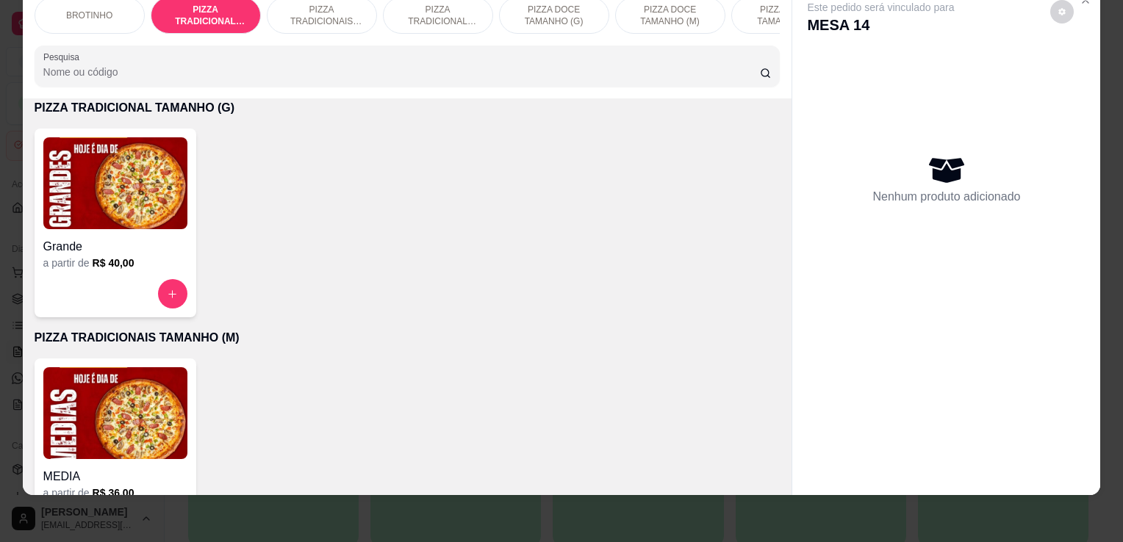
click at [156, 201] on img at bounding box center [115, 183] width 144 height 92
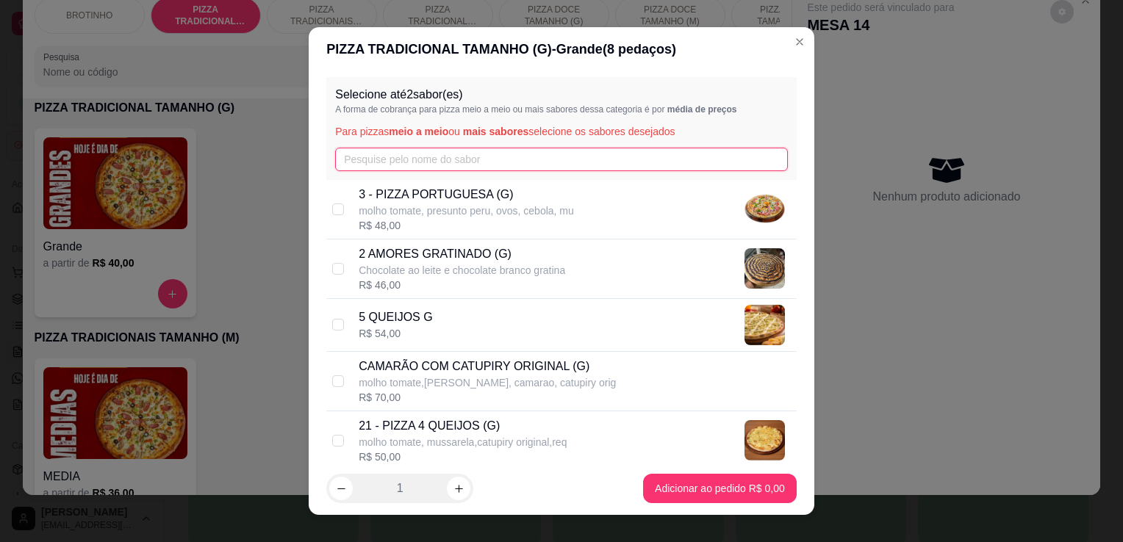
click at [416, 157] on input "text" at bounding box center [561, 160] width 453 height 24
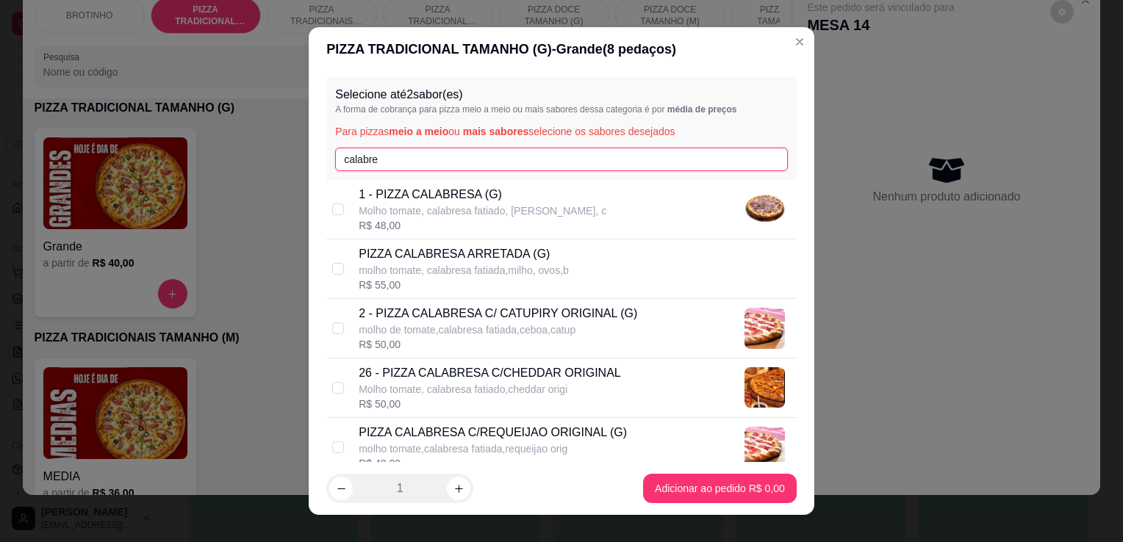
type input "calabre"
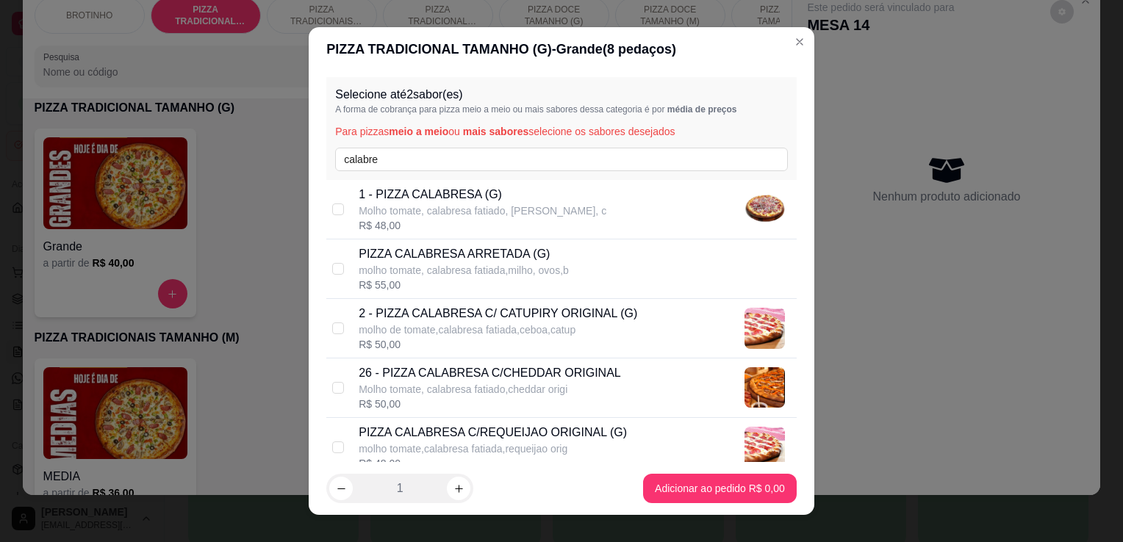
click at [447, 369] on p "26 - PIZZA CALABRESA C/CHEDDAR ORIGINAL" at bounding box center [490, 373] width 262 height 18
checkbox input "true"
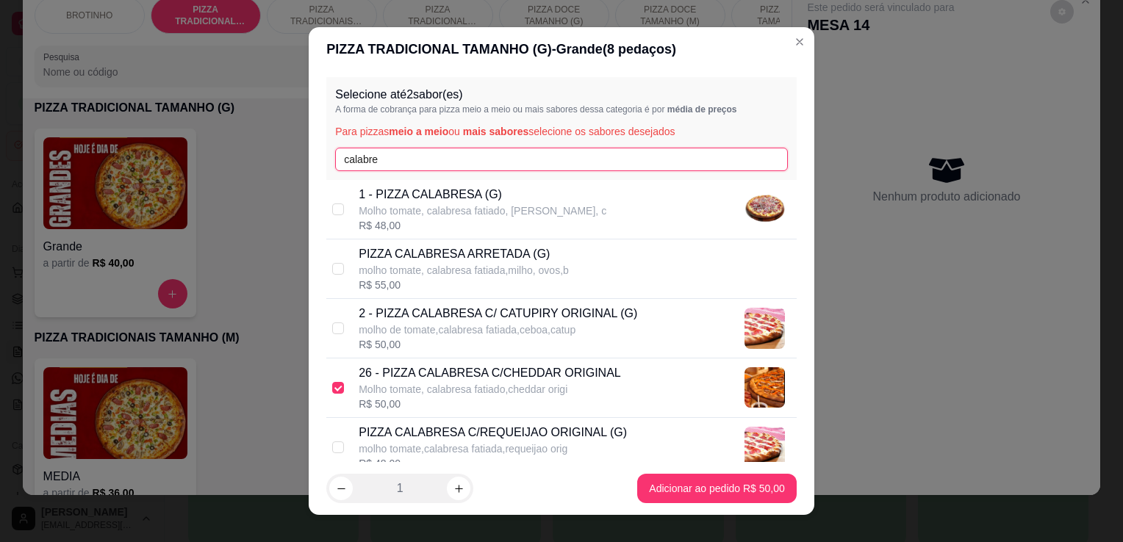
click at [423, 162] on input "calabre" at bounding box center [561, 160] width 453 height 24
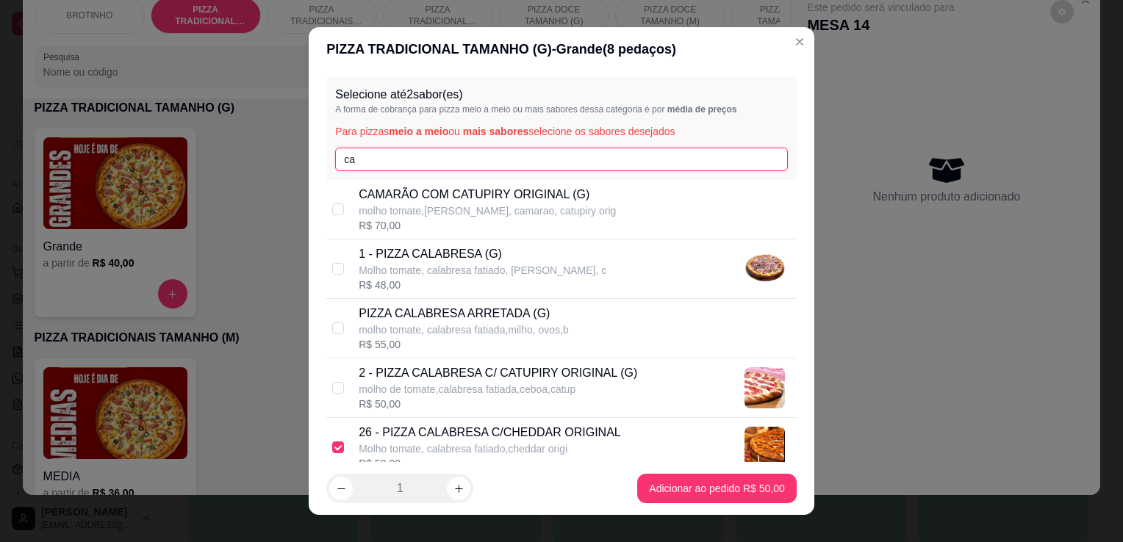
type input "c"
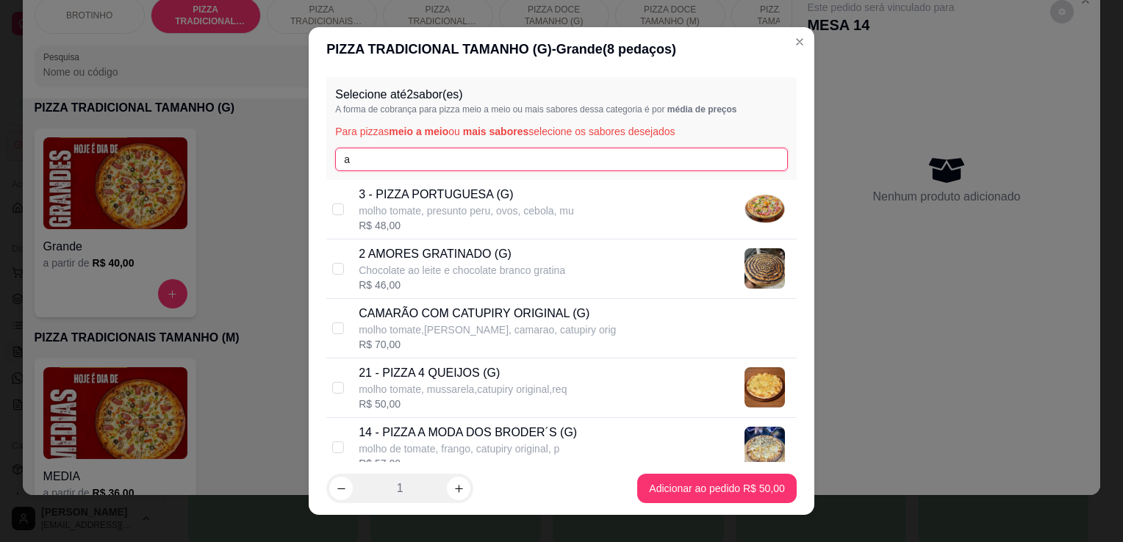
click at [423, 162] on input "a" at bounding box center [561, 160] width 453 height 24
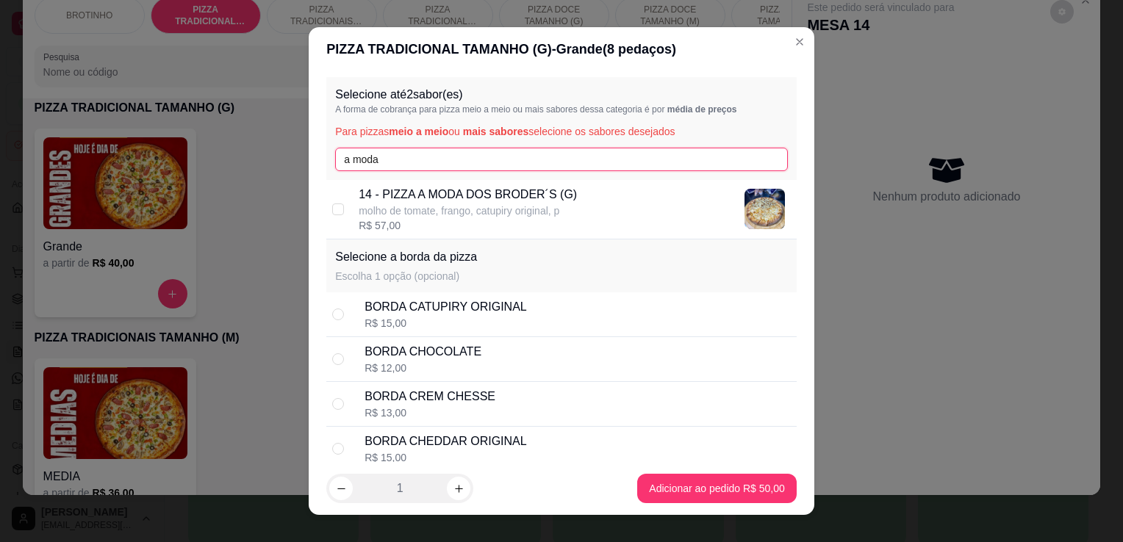
type input "a moda"
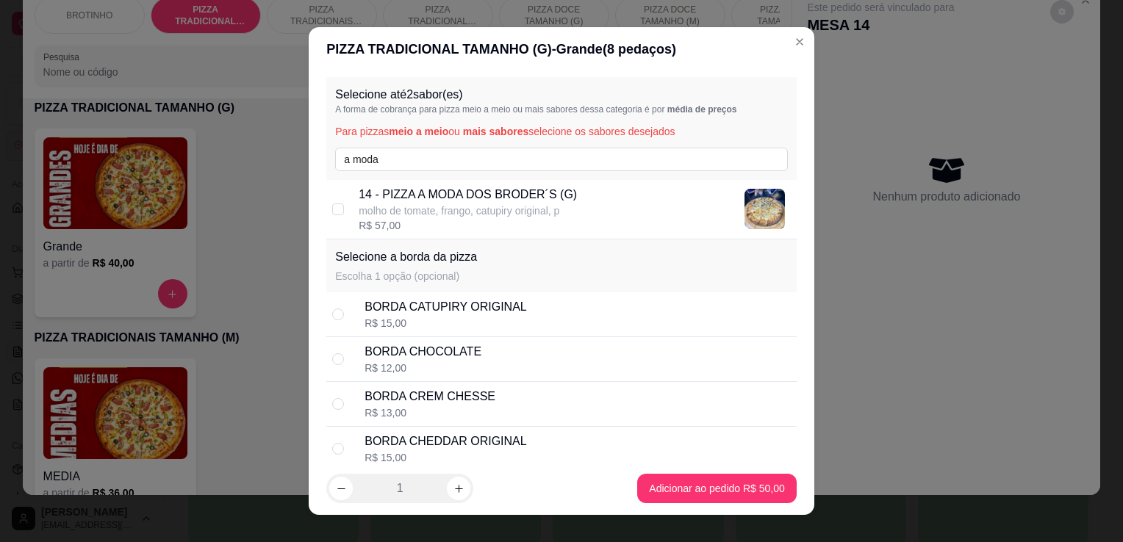
click at [435, 210] on p "molho de tomate, frango, catupiry original, p" at bounding box center [468, 211] width 218 height 15
checkbox input "true"
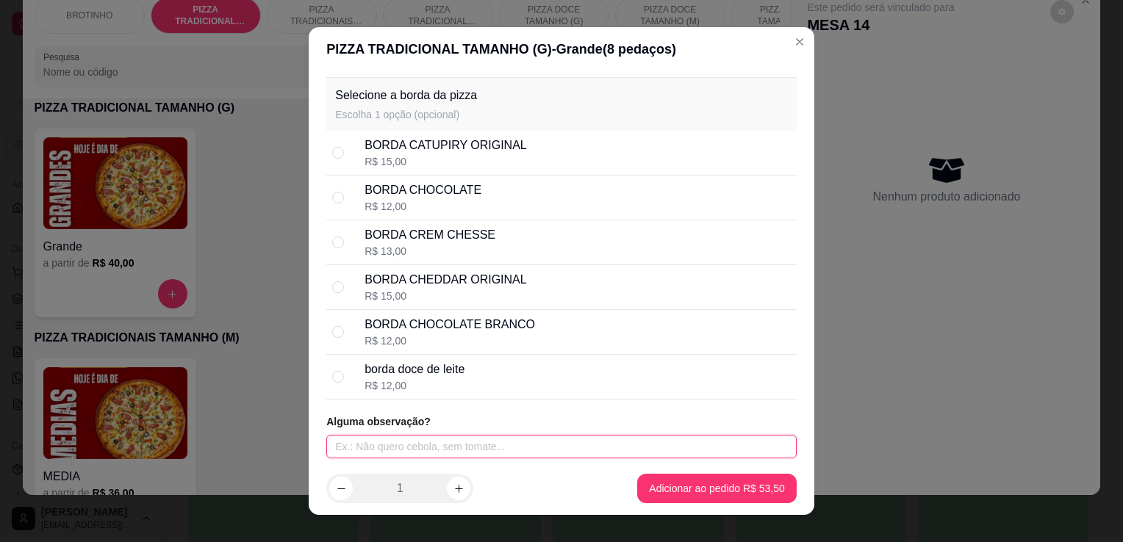
click at [453, 450] on input "text" at bounding box center [561, 447] width 470 height 24
type input "viagem"
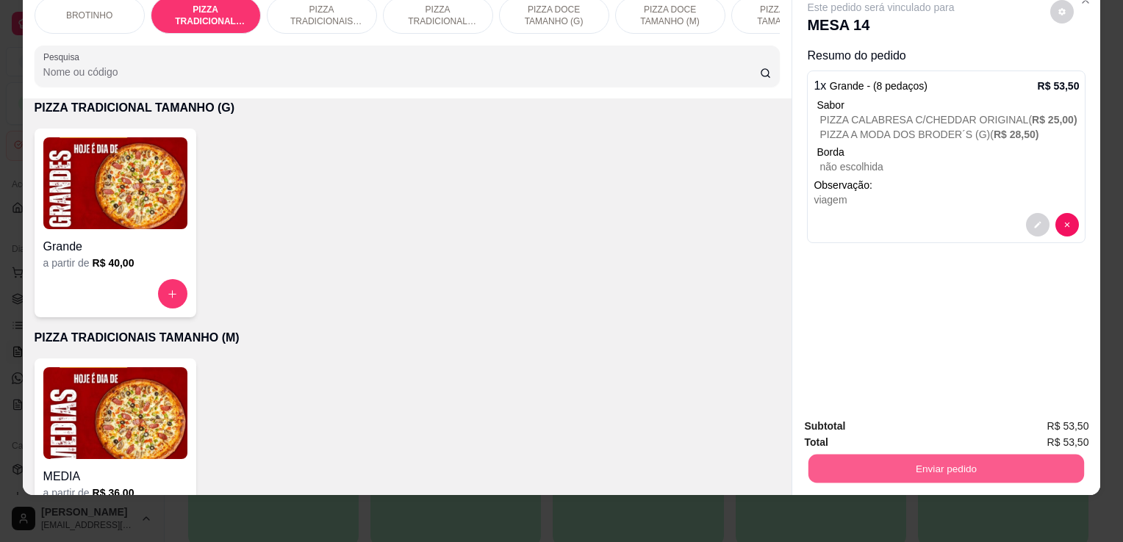
click at [909, 467] on button "Enviar pedido" at bounding box center [946, 468] width 276 height 29
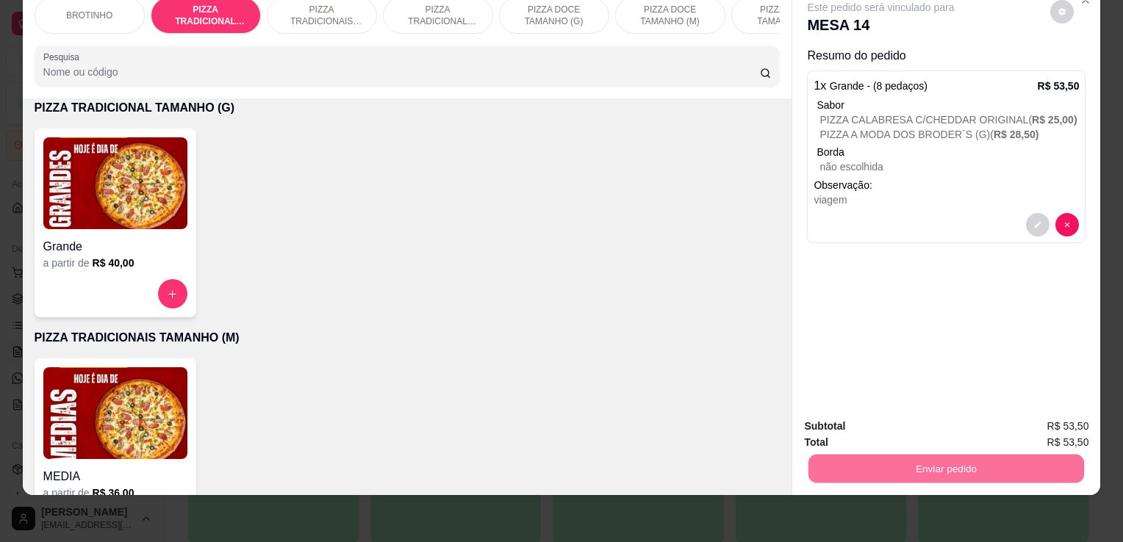
click at [1067, 428] on button "Enviar pedido" at bounding box center [1050, 421] width 81 height 27
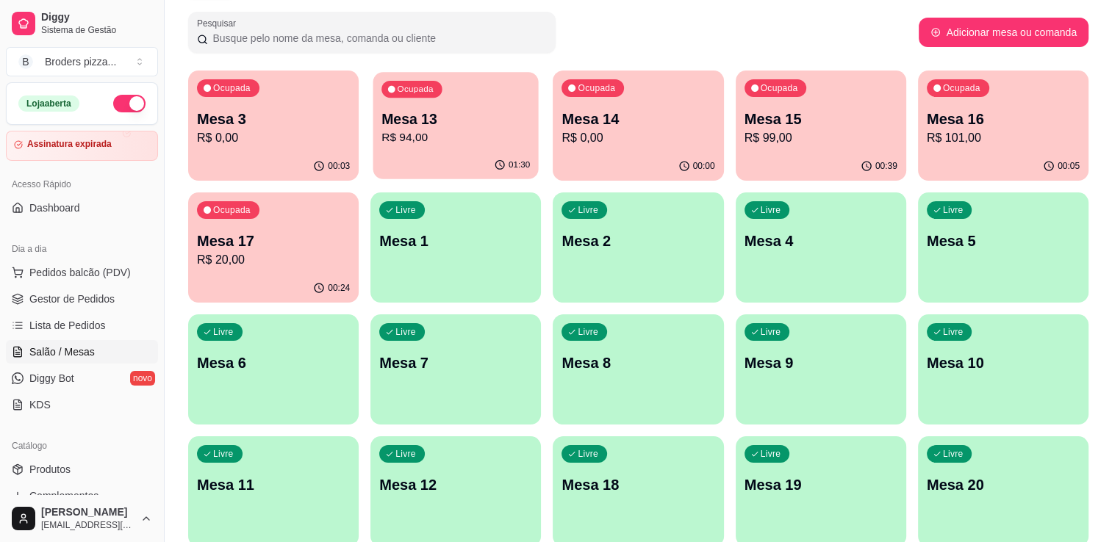
click at [472, 143] on p "R$ 94,00" at bounding box center [455, 137] width 148 height 17
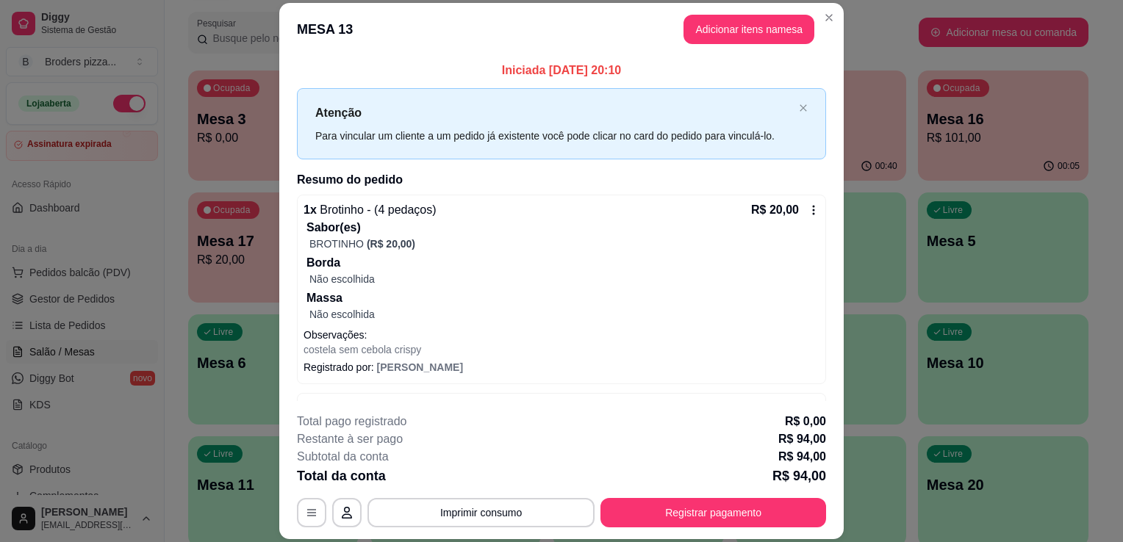
click at [826, 231] on div "Iniciada [DATE] 20:10 Atenção Para vincular um cliente a um pedido já existente…" at bounding box center [561, 229] width 564 height 346
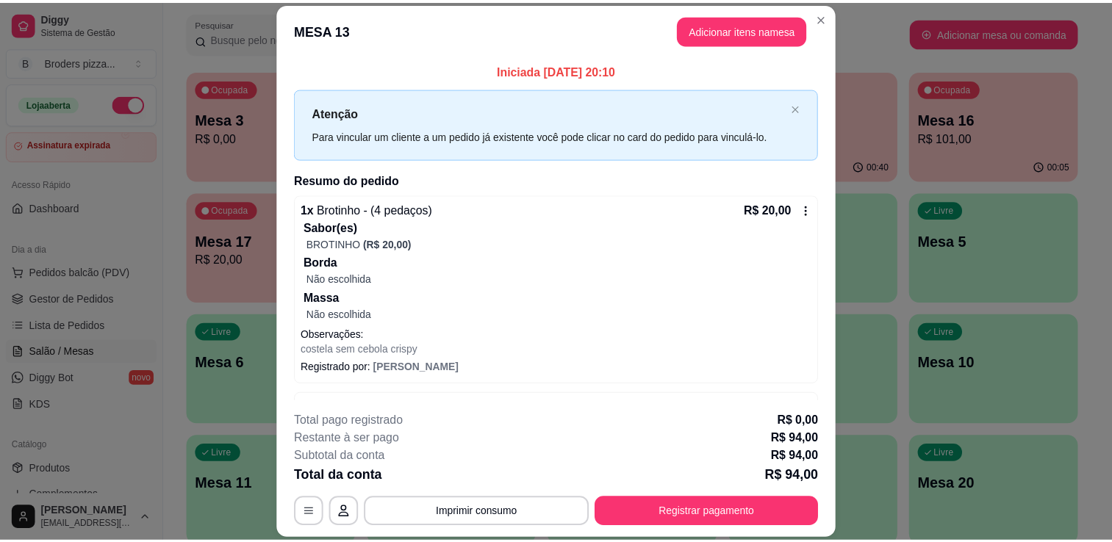
scroll to position [303, 0]
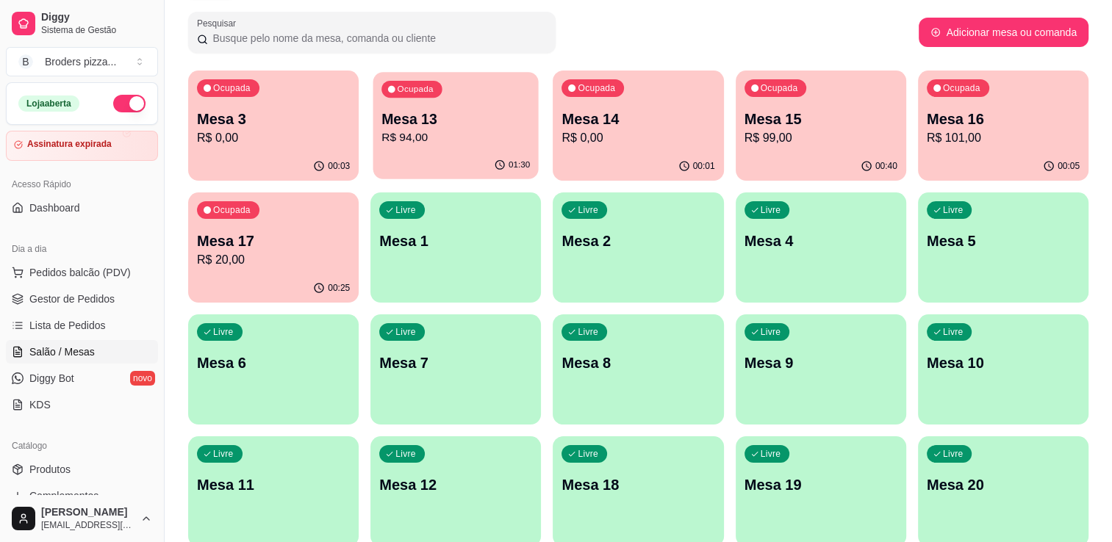
click at [473, 140] on p "R$ 94,00" at bounding box center [455, 137] width 148 height 17
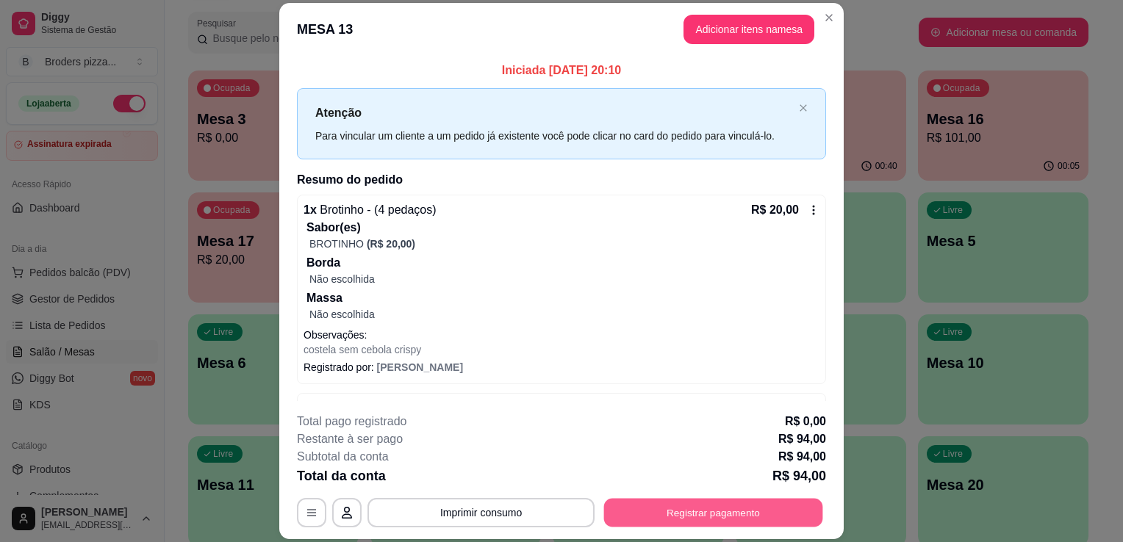
click at [684, 513] on button "Registrar pagamento" at bounding box center [713, 513] width 219 height 29
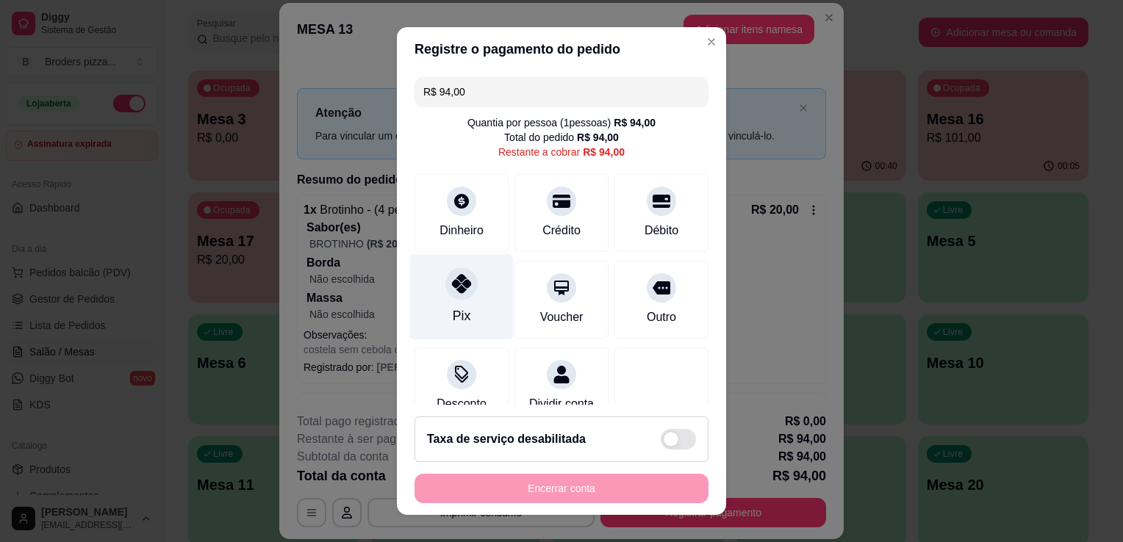
click at [449, 303] on div "Pix" at bounding box center [462, 297] width 104 height 86
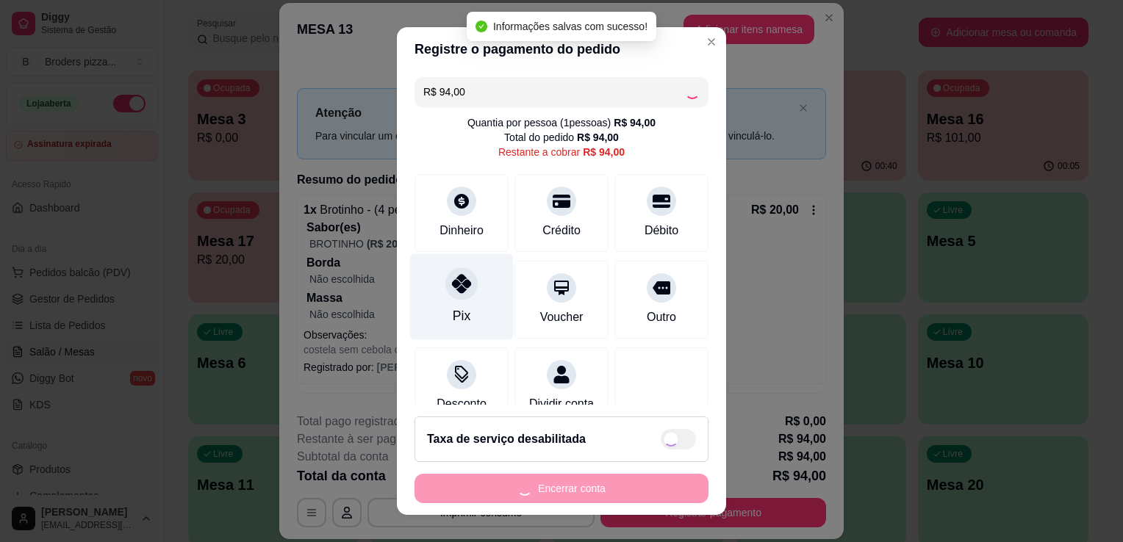
type input "R$ 0,00"
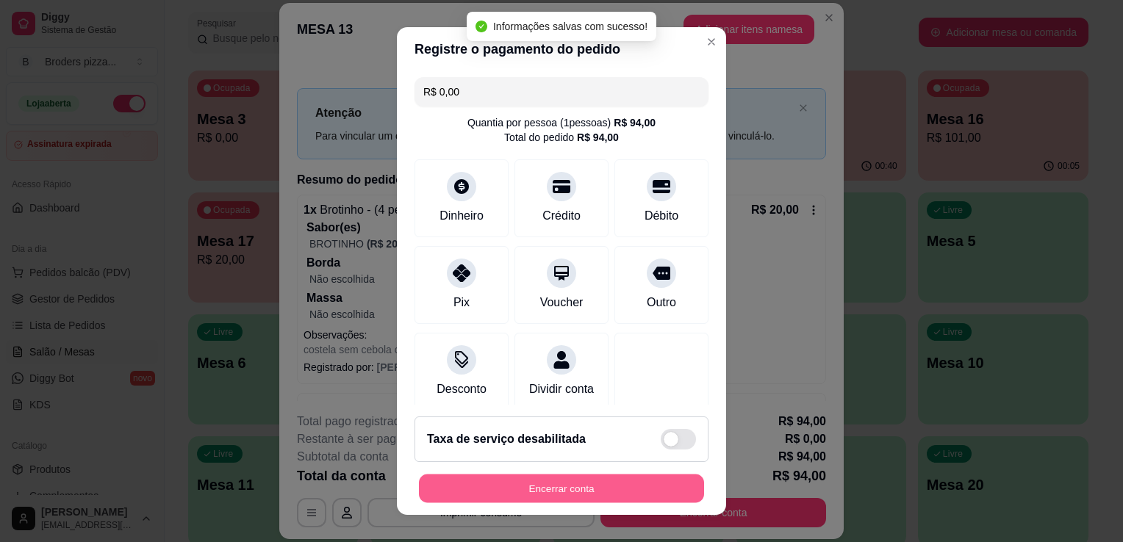
click at [570, 481] on button "Encerrar conta" at bounding box center [561, 489] width 285 height 29
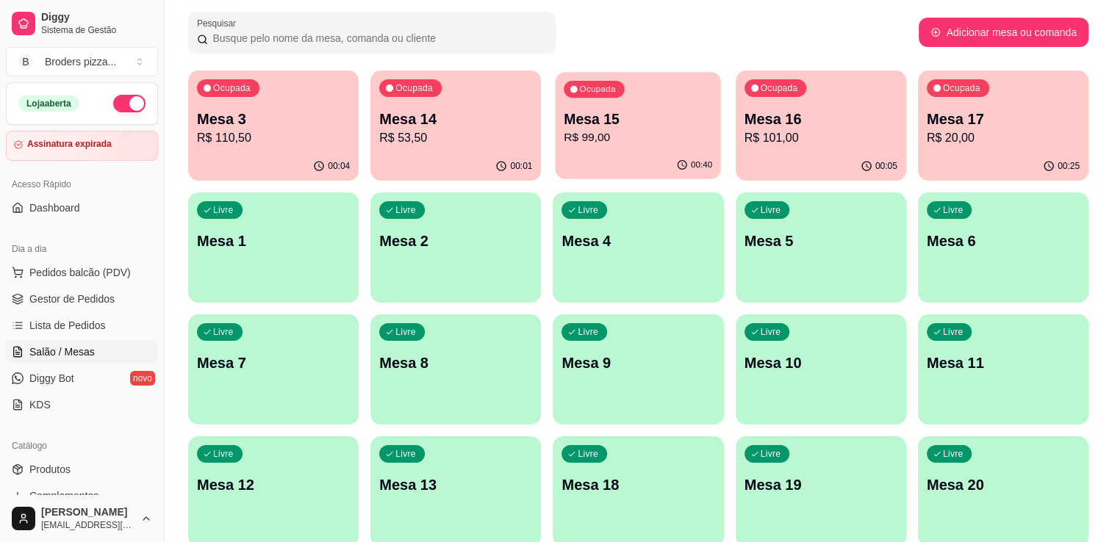
click at [704, 117] on p "Mesa 15" at bounding box center [638, 119] width 148 height 20
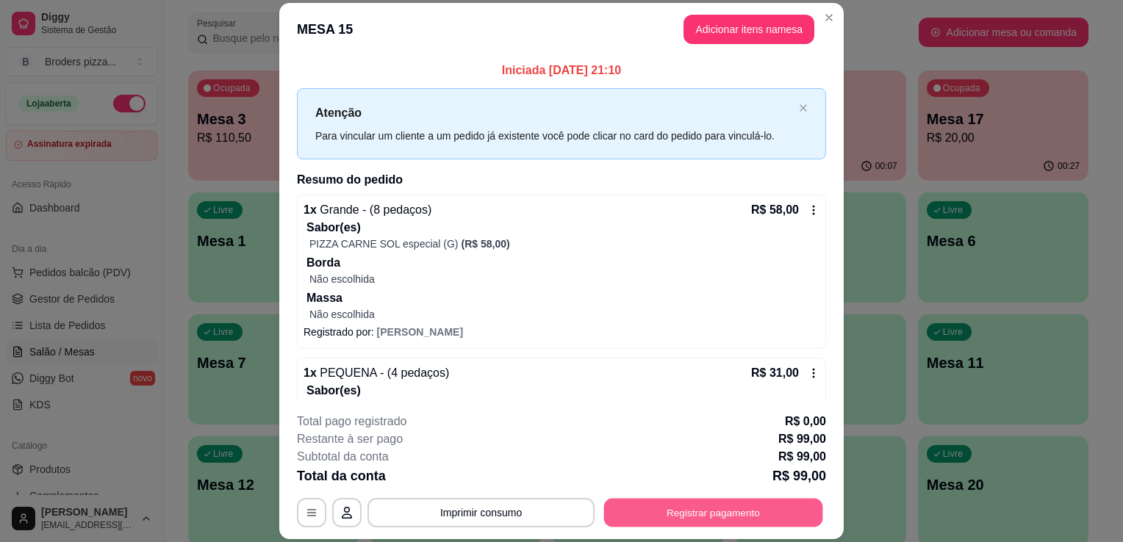
click at [703, 520] on button "Registrar pagamento" at bounding box center [713, 513] width 219 height 29
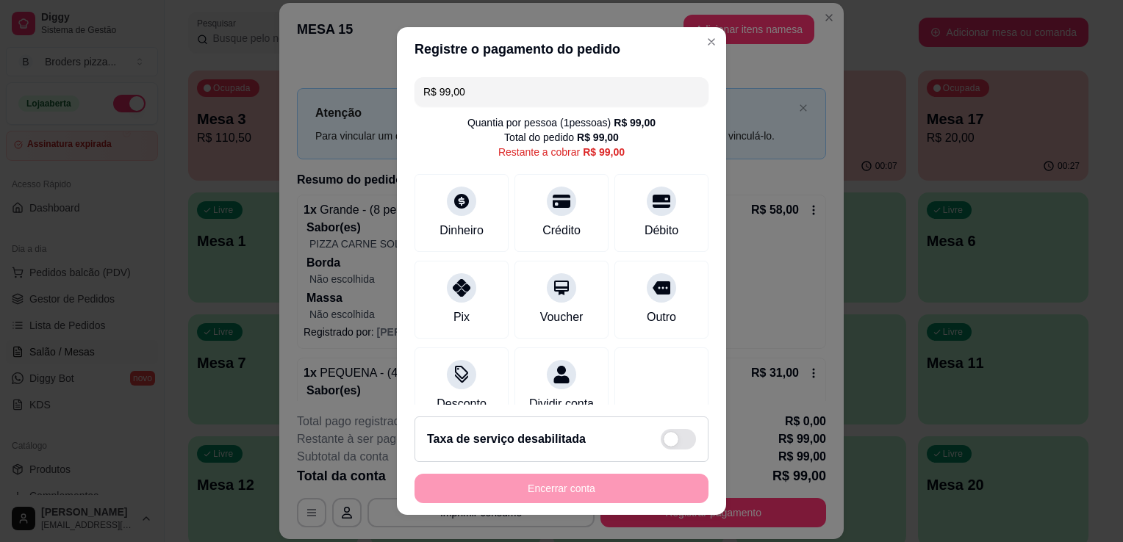
click at [552, 93] on input "R$ 99,00" at bounding box center [561, 91] width 276 height 29
click at [556, 210] on div "Crédito" at bounding box center [562, 211] width 104 height 86
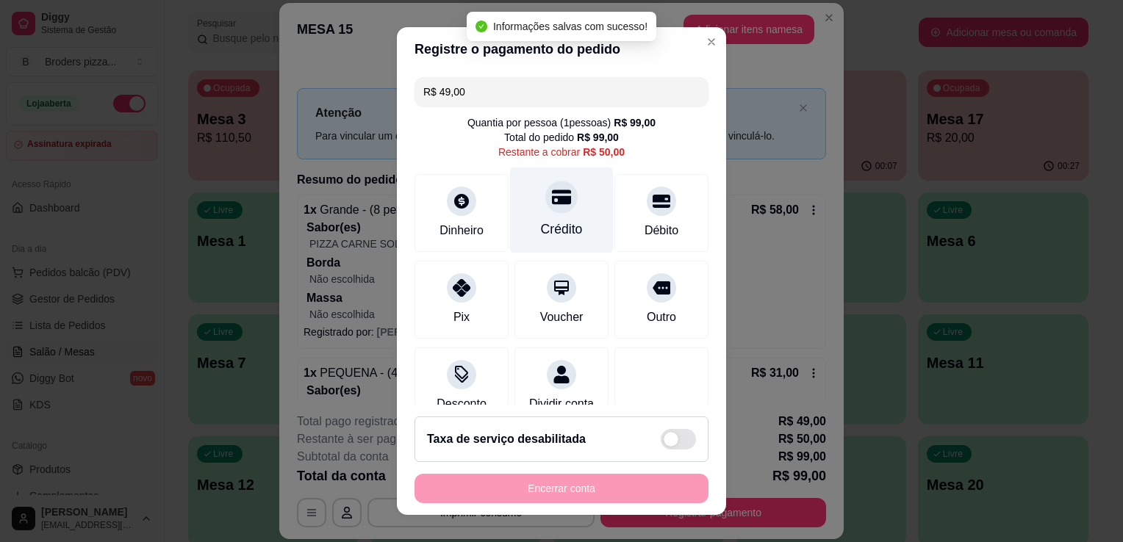
type input "R$ 50,00"
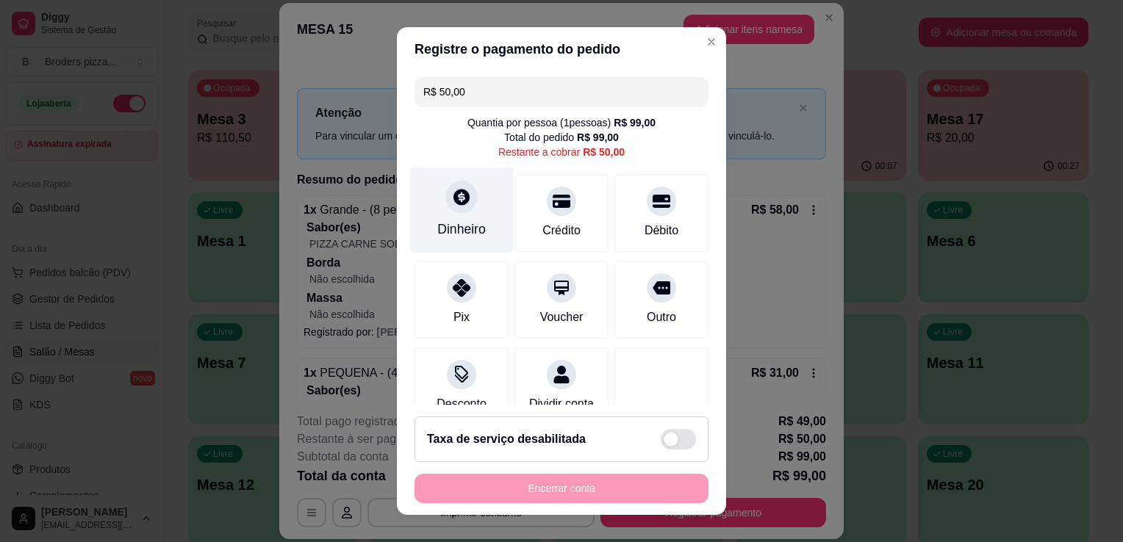
click at [459, 232] on div "Dinheiro" at bounding box center [461, 229] width 49 height 19
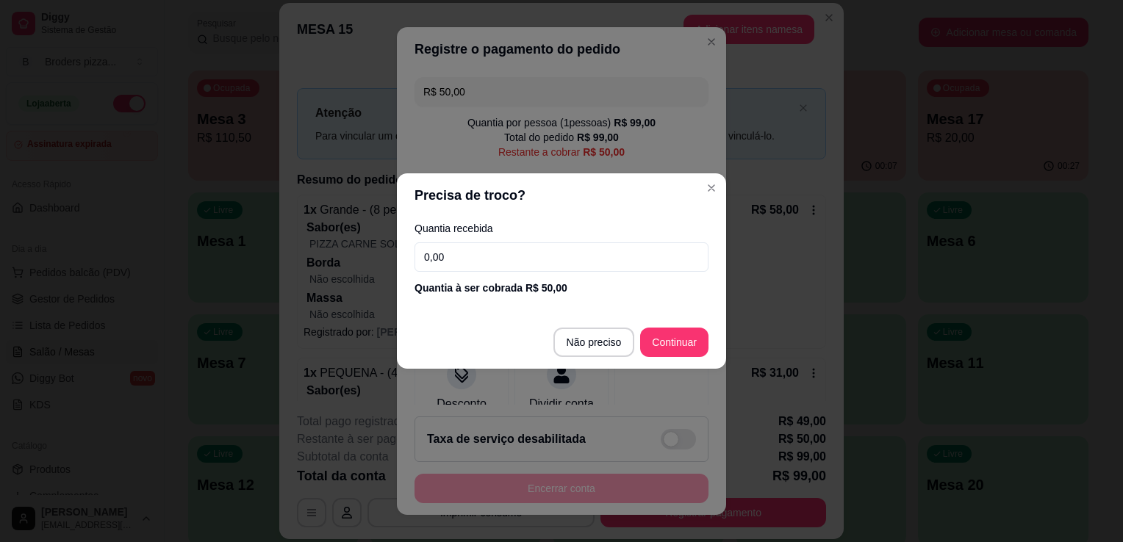
click at [565, 255] on input "0,00" at bounding box center [561, 257] width 294 height 29
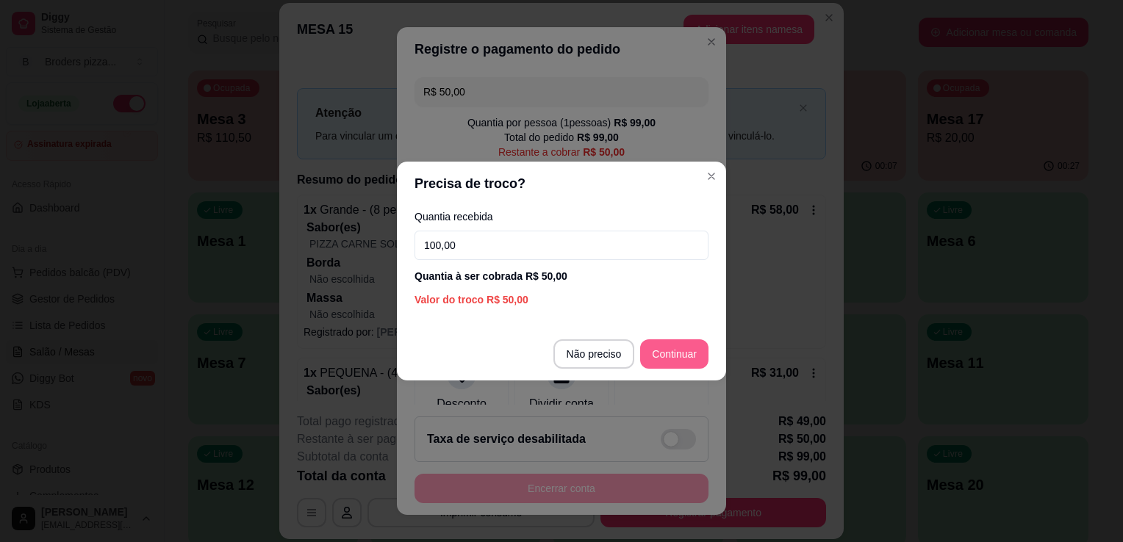
type input "100,00"
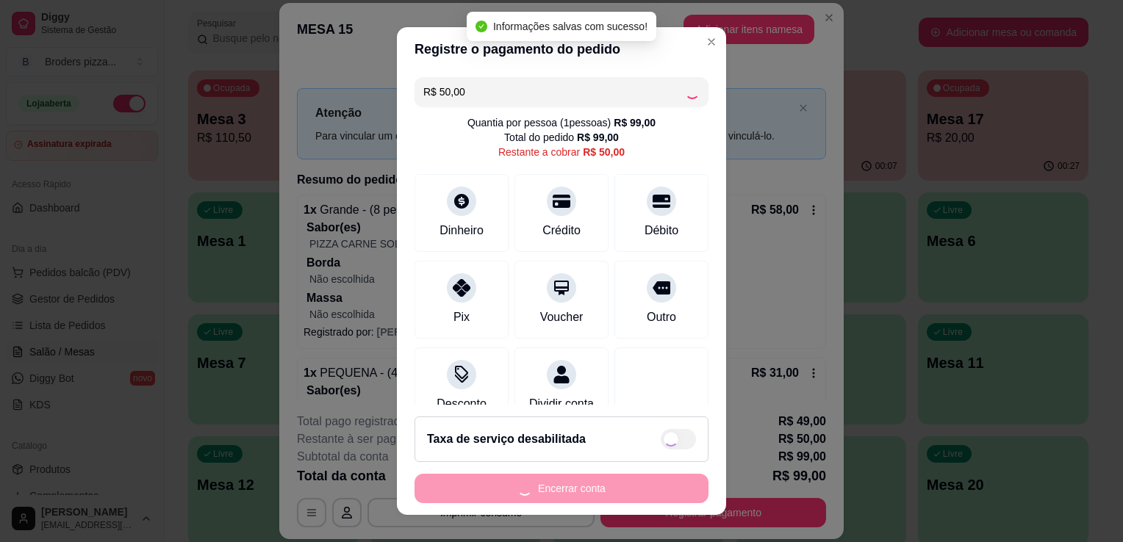
type input "R$ 0,00"
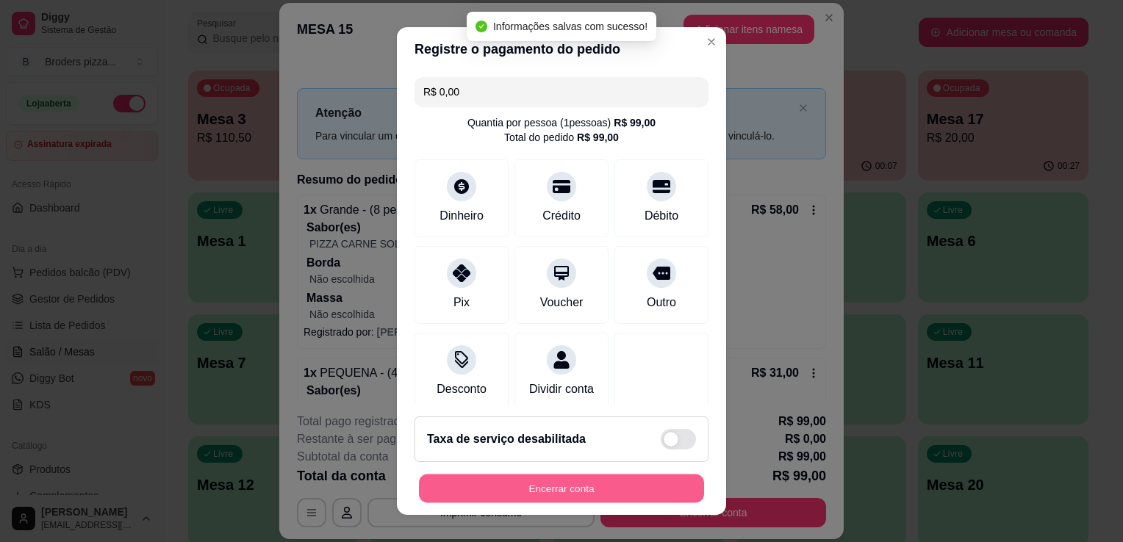
click at [593, 479] on button "Encerrar conta" at bounding box center [561, 489] width 285 height 29
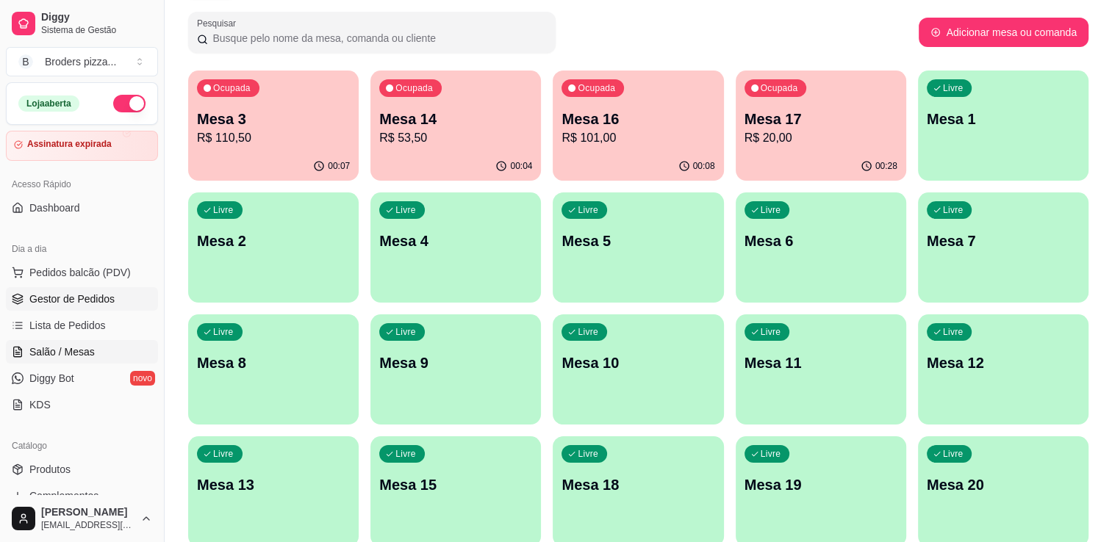
click at [98, 298] on span "Gestor de Pedidos" at bounding box center [71, 299] width 85 height 15
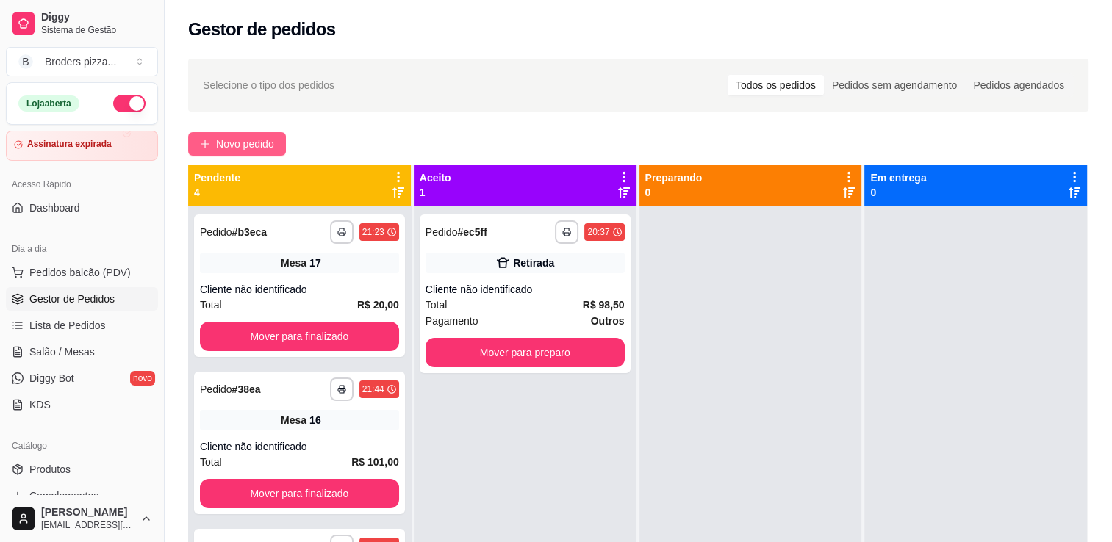
click at [216, 145] on span "Novo pedido" at bounding box center [245, 144] width 58 height 16
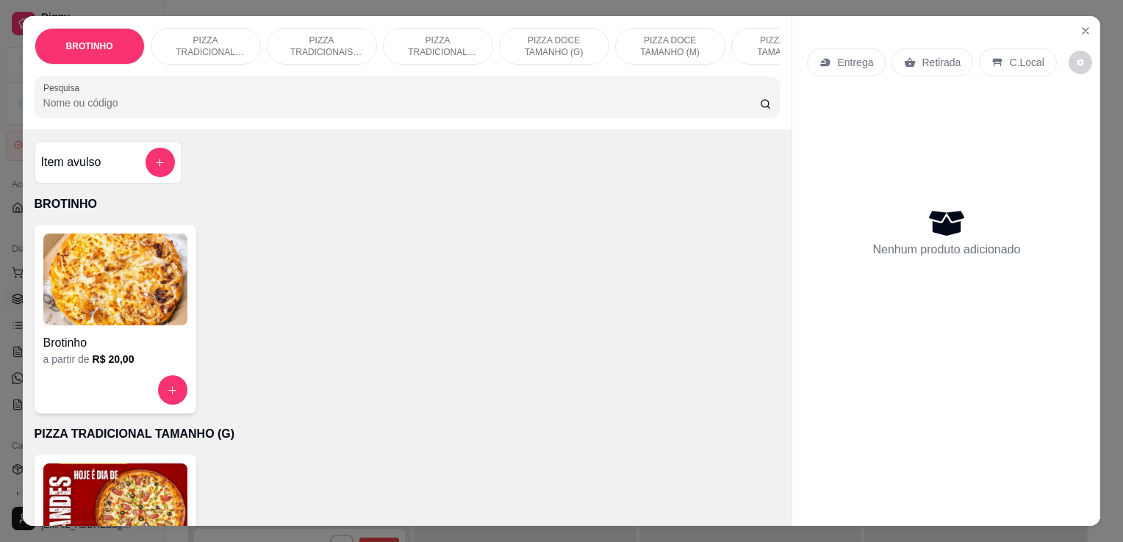
click at [450, 35] on p "PIZZA TRADICIONAL TAMANHO (P)" at bounding box center [437, 47] width 85 height 24
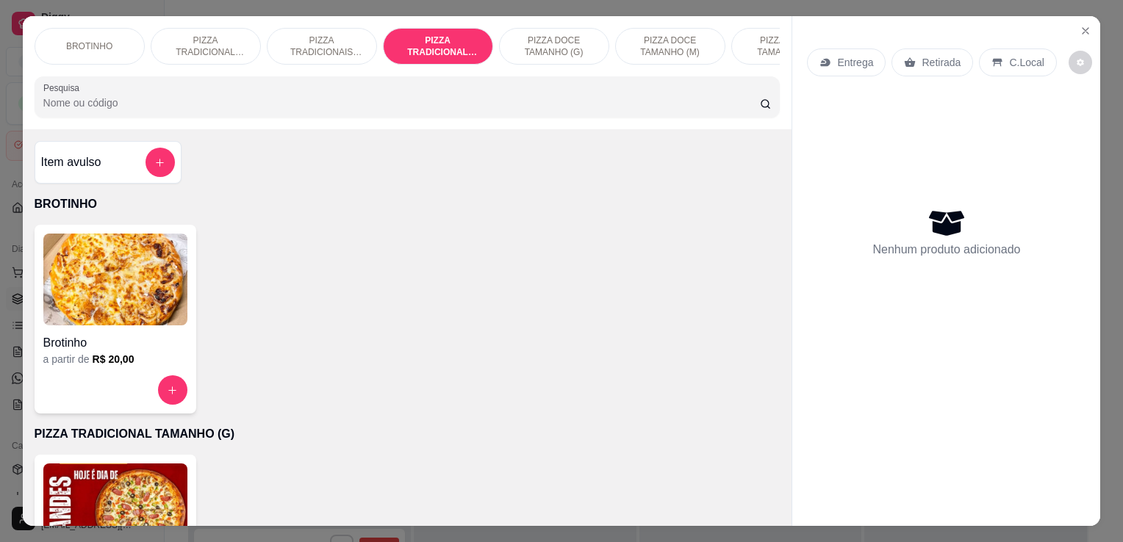
scroll to position [36, 0]
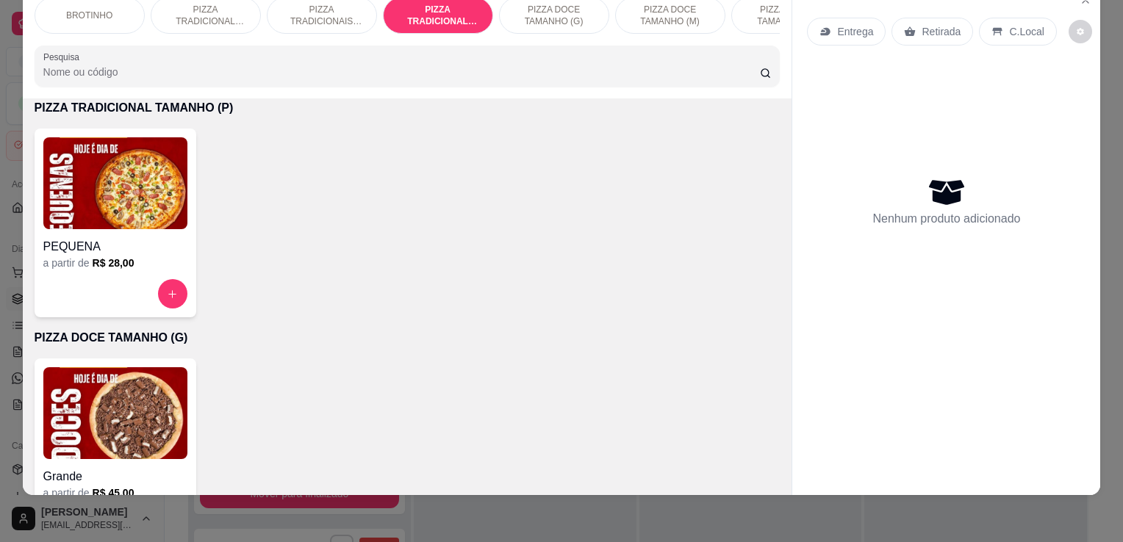
click at [138, 246] on h4 "PEQUENA" at bounding box center [115, 247] width 144 height 18
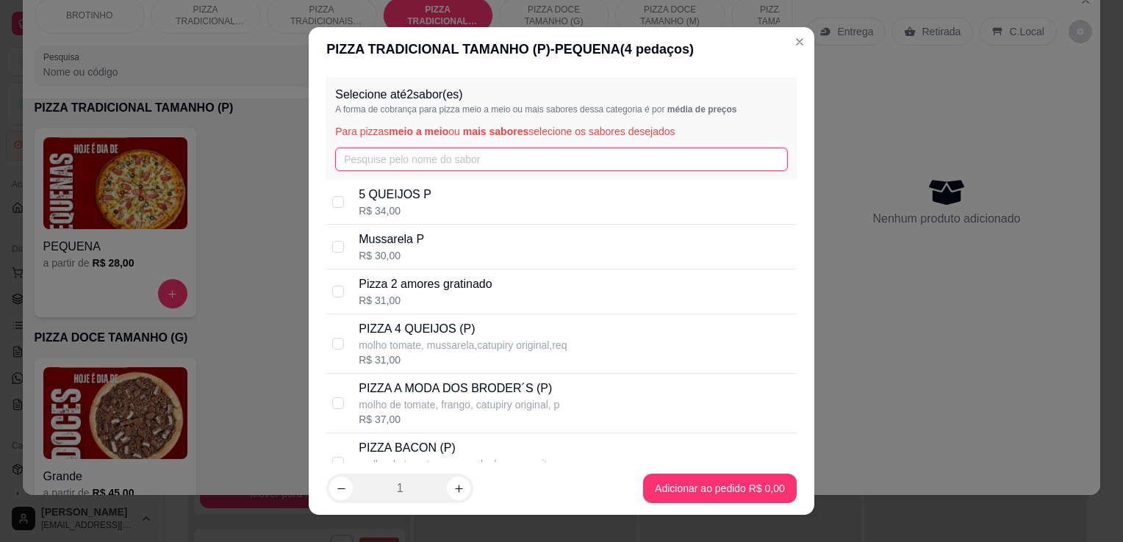
click at [409, 153] on input "text" at bounding box center [561, 160] width 453 height 24
click at [481, 166] on input "text" at bounding box center [561, 160] width 453 height 24
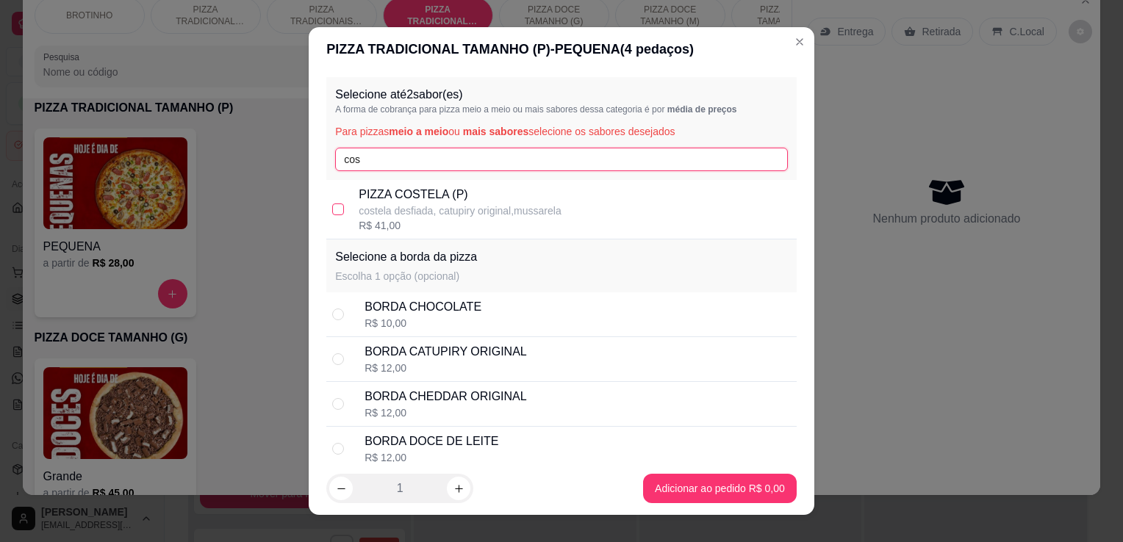
type input "cos"
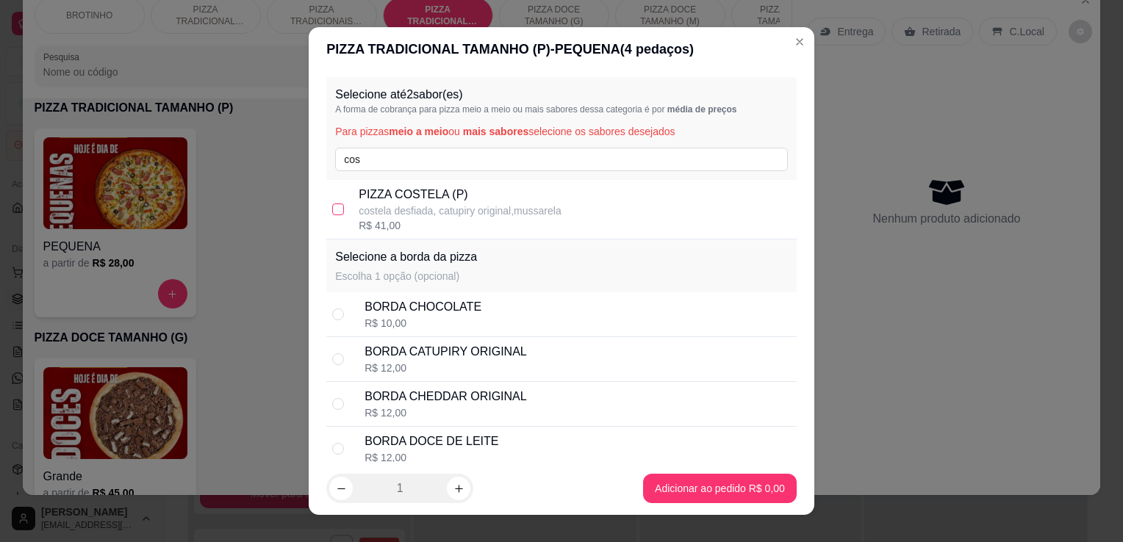
click at [332, 205] on input "checkbox" at bounding box center [338, 210] width 12 height 12
checkbox input "true"
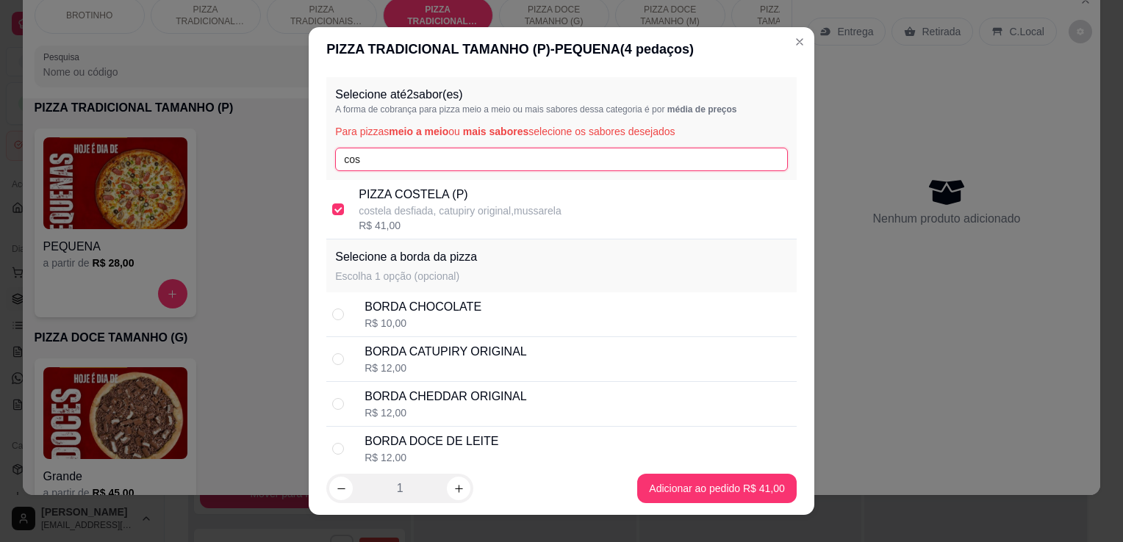
click at [376, 151] on input "cos" at bounding box center [561, 160] width 453 height 24
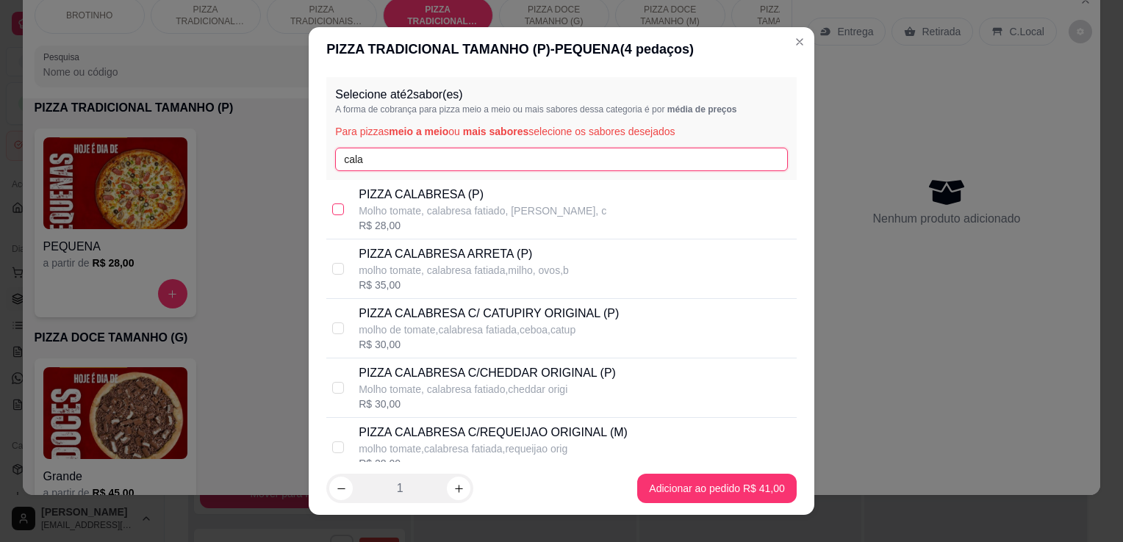
type input "cala"
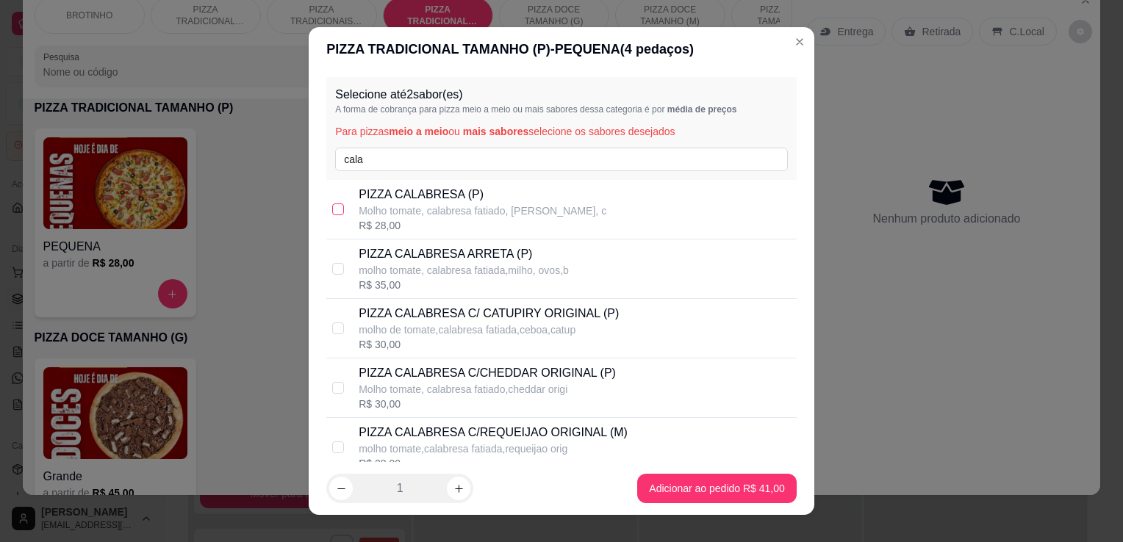
click at [332, 211] on input "checkbox" at bounding box center [338, 210] width 12 height 12
checkbox input "true"
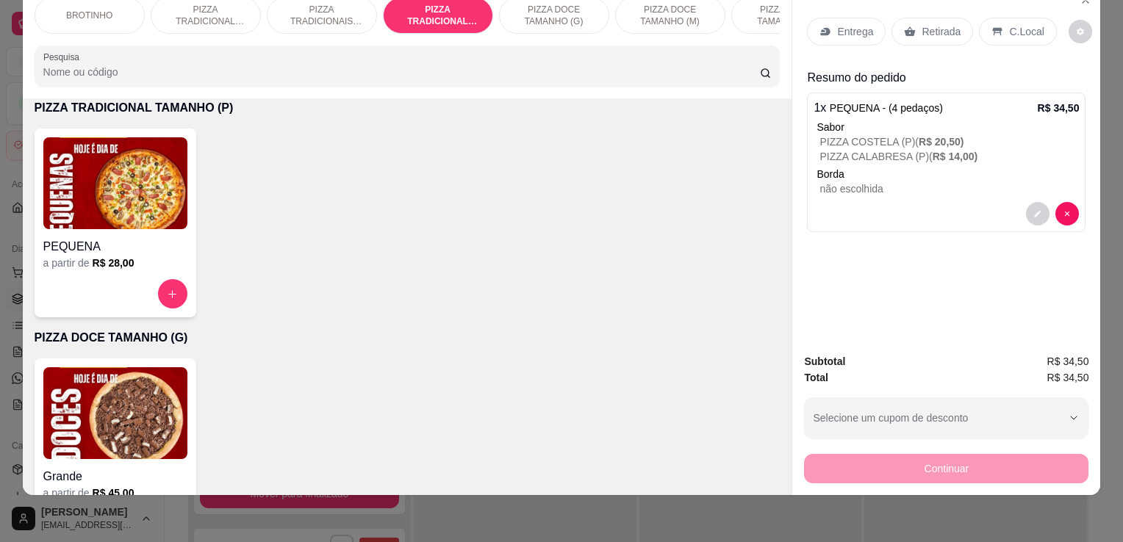
click at [854, 24] on p "Entrega" at bounding box center [855, 31] width 36 height 15
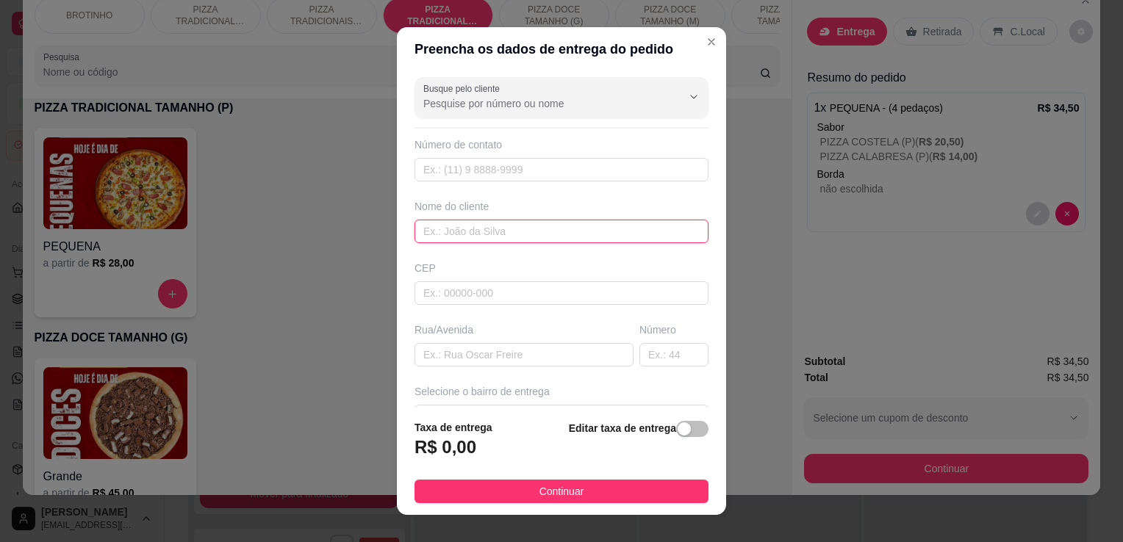
click at [572, 226] on input "text" at bounding box center [561, 232] width 294 height 24
click at [537, 233] on input "m" at bounding box center [561, 232] width 294 height 24
type input "[PERSON_NAME]"
click at [488, 361] on input "text" at bounding box center [523, 355] width 219 height 24
type input "rua 3"
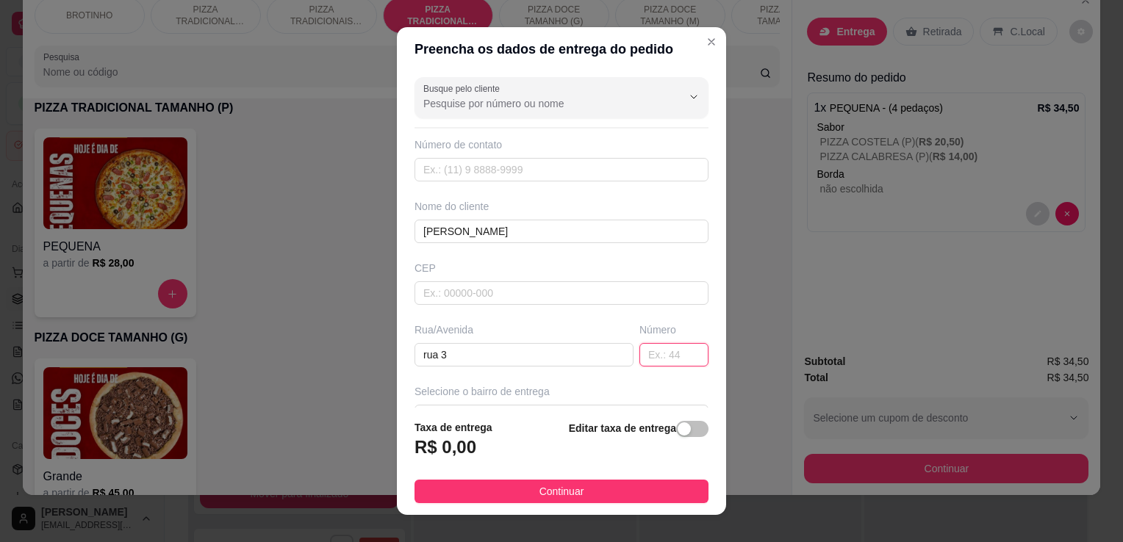
click at [641, 353] on input "text" at bounding box center [673, 355] width 69 height 24
type input "125"
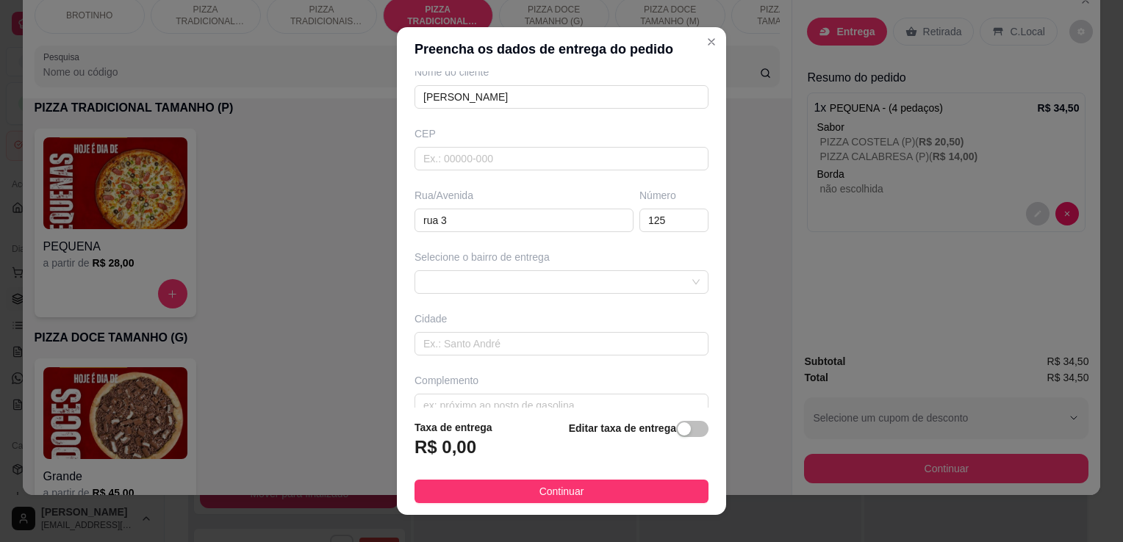
scroll to position [156, 0]
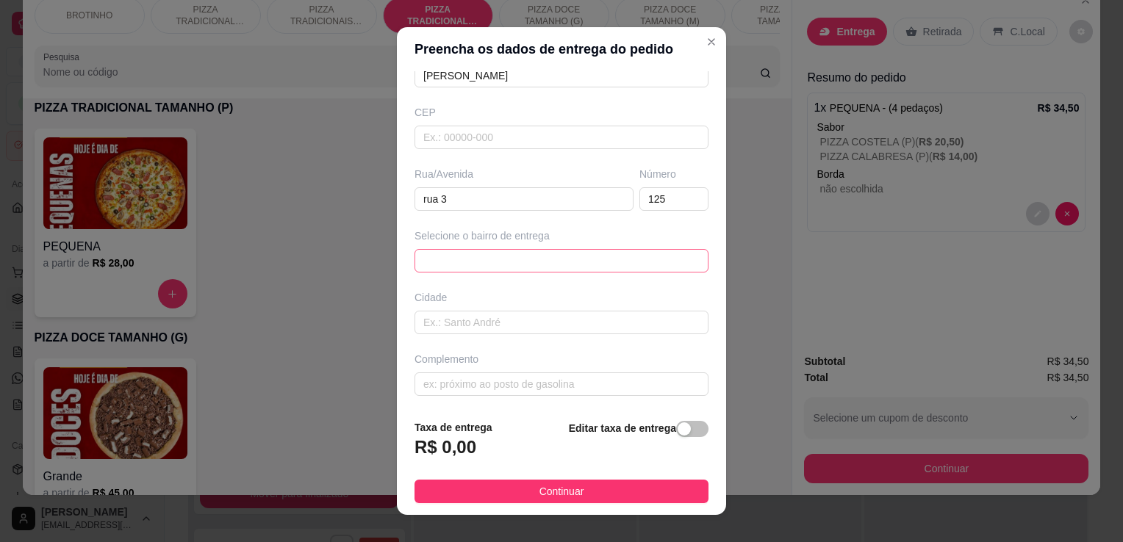
click at [493, 262] on div "66fc5bfb9f9f99dbfde6ab93 66fc5f5ab70e882d3ef484da centro - ico - R$ 3,00 [GEOGR…" at bounding box center [561, 261] width 294 height 24
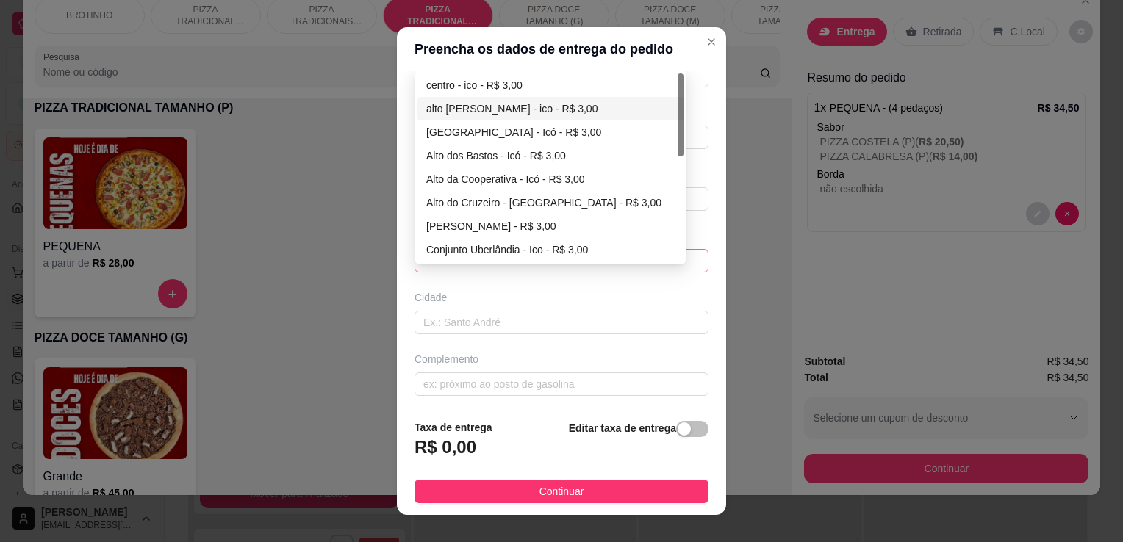
click at [678, 159] on div at bounding box center [681, 167] width 6 height 188
drag, startPoint x: 673, startPoint y: 166, endPoint x: 643, endPoint y: 162, distance: 30.4
click at [643, 162] on div "Alto dos Bastos - Icó - R$ 3,00" at bounding box center [550, 156] width 266 height 24
type input "Icó"
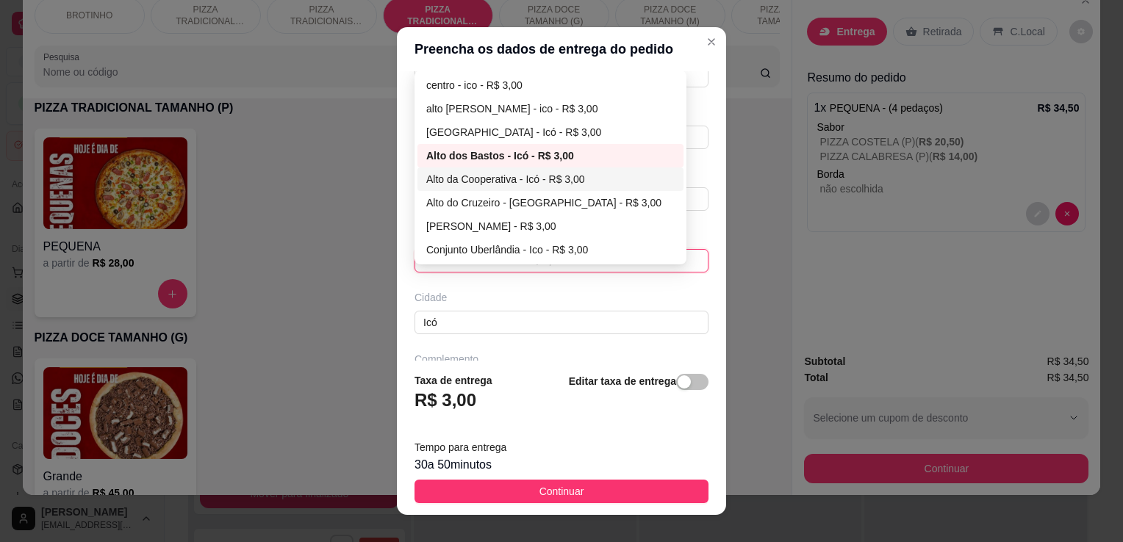
drag, startPoint x: 619, startPoint y: 265, endPoint x: 675, endPoint y: 178, distance: 103.5
click at [675, 249] on div "[GEOGRAPHIC_DATA] - Icó - R$ 3,00 66fc60c2b70e882d3ef484e0 66fc6c371e1016e17294…" at bounding box center [561, 261] width 294 height 24
click at [678, 101] on div at bounding box center [681, 114] width 6 height 83
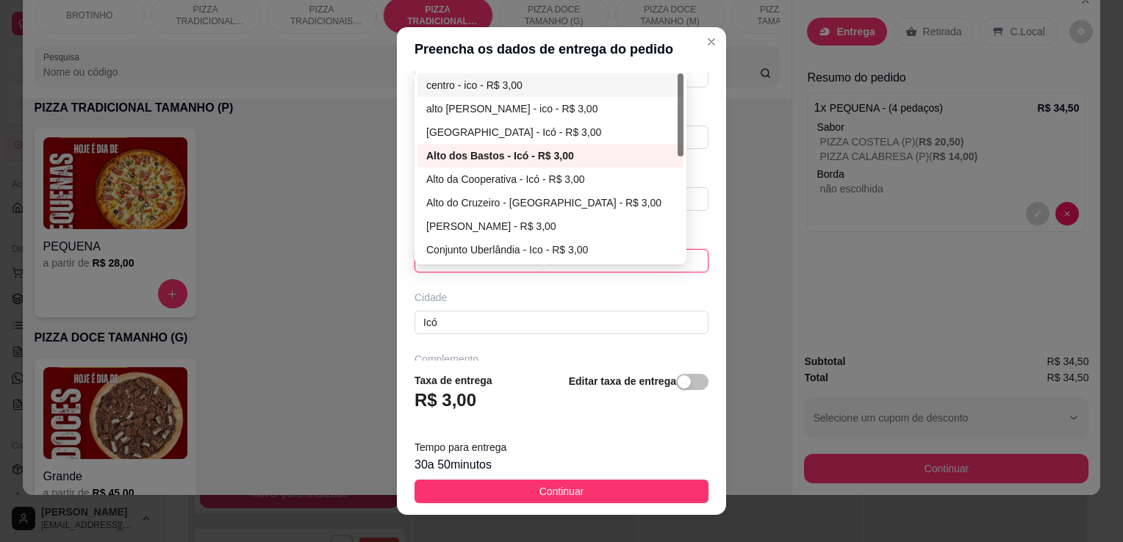
click at [678, 101] on div at bounding box center [681, 114] width 6 height 83
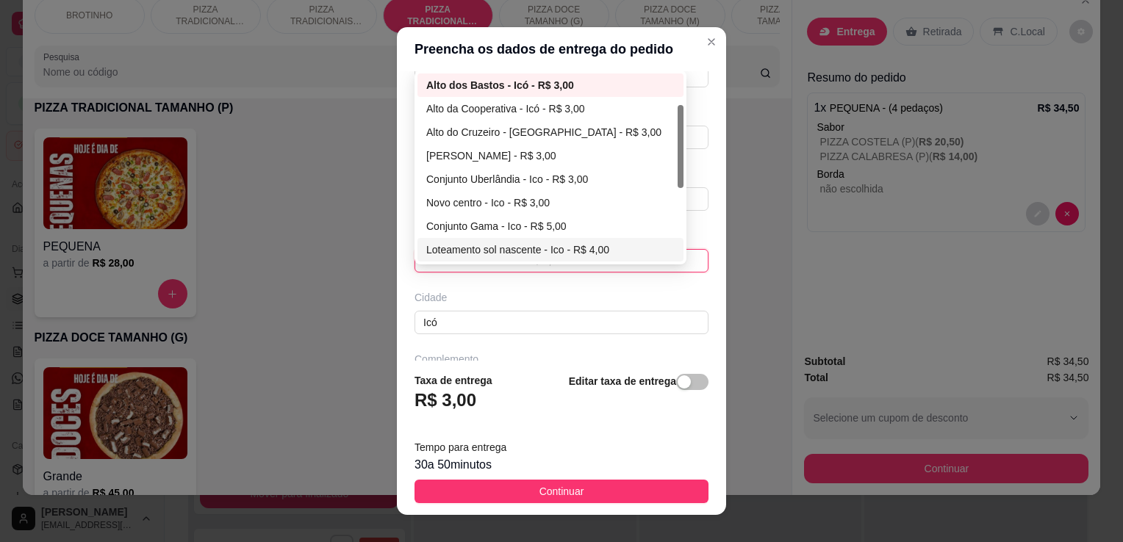
scroll to position [94, 0]
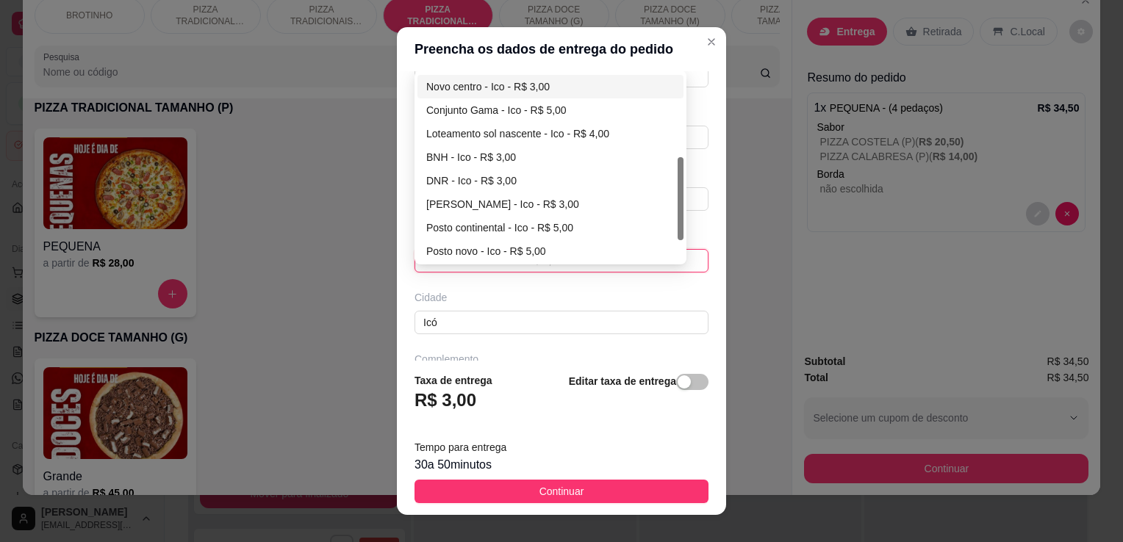
drag, startPoint x: 675, startPoint y: 166, endPoint x: 667, endPoint y: 206, distance: 41.2
click at [667, 206] on div "Conjunto Uberlândia - Ico - R$ 3,00 Novo centro - Ico - R$ 3,00 Conjunto Gama -…" at bounding box center [550, 167] width 266 height 188
click at [678, 206] on div at bounding box center [681, 197] width 6 height 83
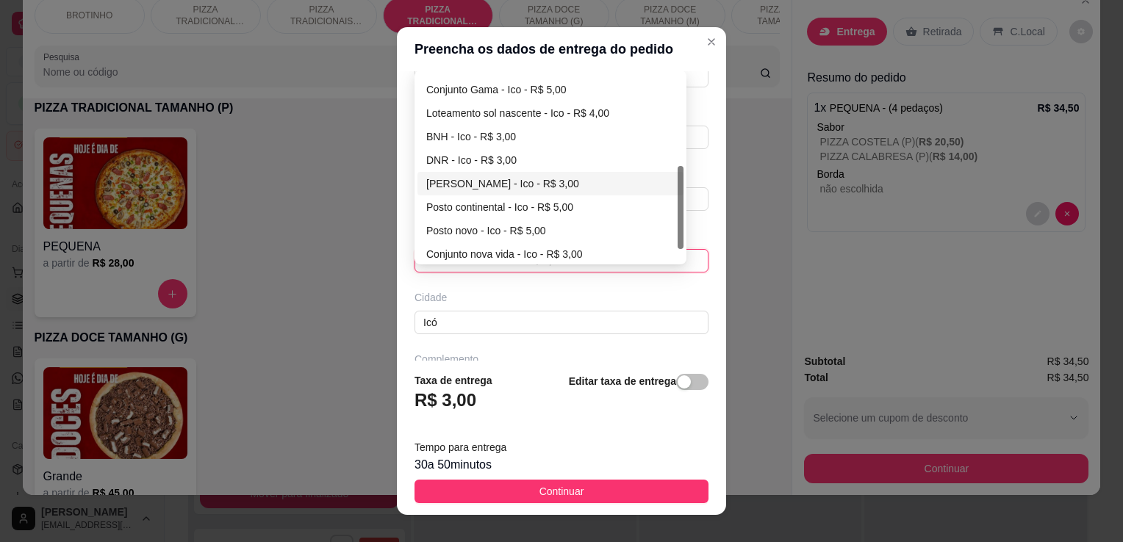
scroll to position [235, 0]
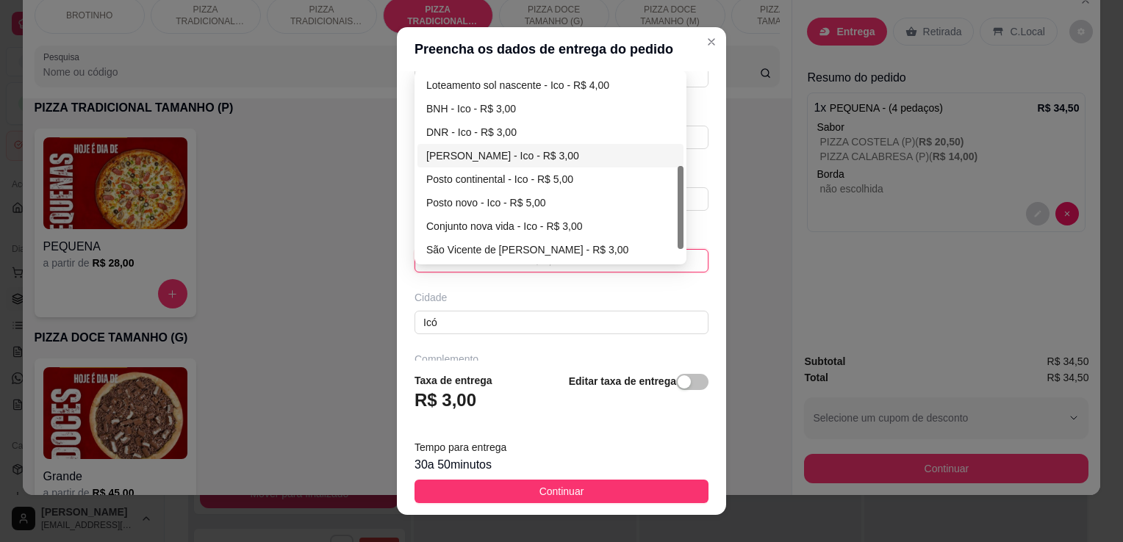
drag, startPoint x: 676, startPoint y: 201, endPoint x: 672, endPoint y: 252, distance: 51.6
click at [678, 249] on div at bounding box center [681, 207] width 6 height 83
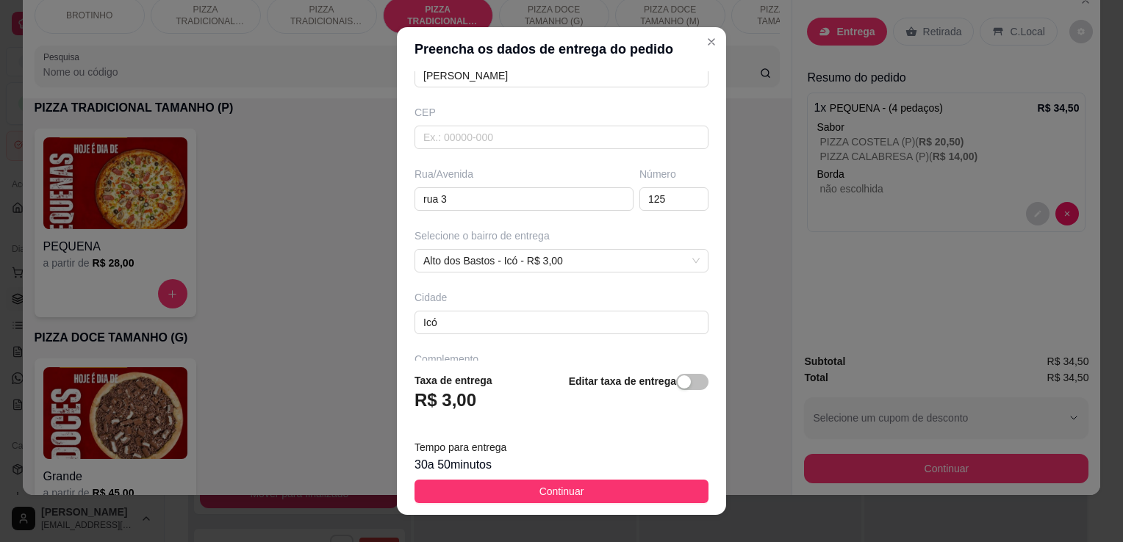
click at [672, 295] on div "Cidade" at bounding box center [561, 297] width 294 height 15
click at [678, 388] on div "button" at bounding box center [684, 382] width 13 height 13
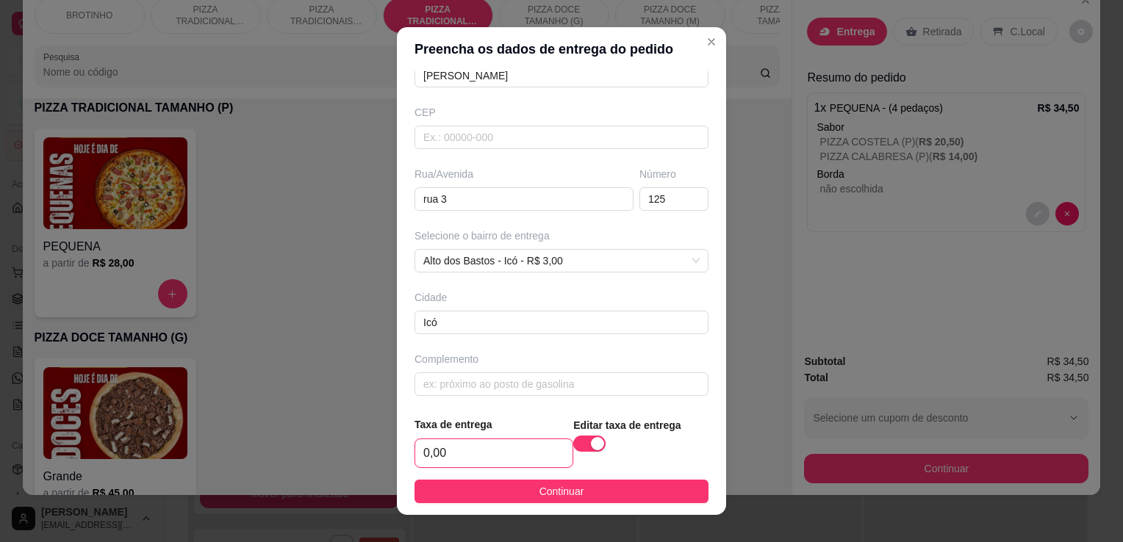
click at [490, 451] on input "0,00" at bounding box center [493, 453] width 157 height 28
type input "5,00"
click at [615, 263] on span "Alto dos Bastos - Icó - R$ 3,00" at bounding box center [561, 258] width 276 height 22
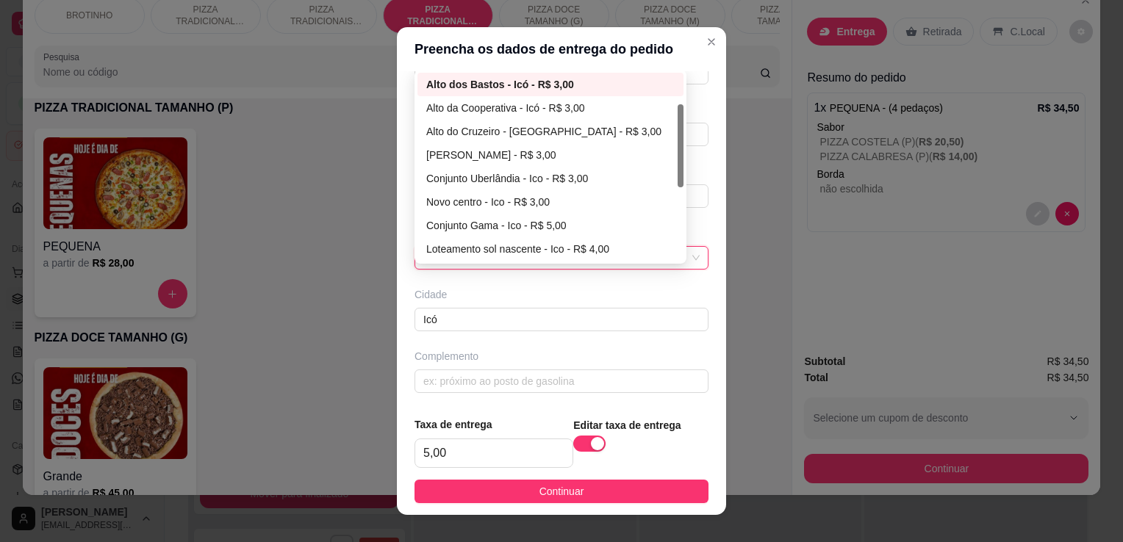
click at [690, 115] on div "Busque pelo cliente Número de contato Nome do cliente [PERSON_NAME] CEP Rua/[GE…" at bounding box center [561, 238] width 329 height 334
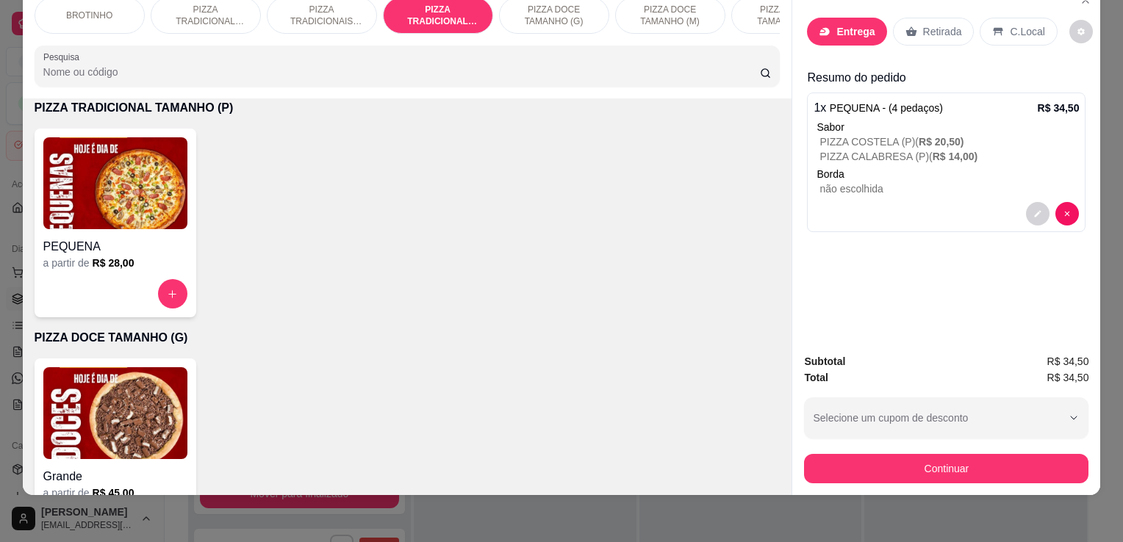
drag, startPoint x: 1111, startPoint y: 199, endPoint x: 1114, endPoint y: 190, distance: 10.0
click at [1114, 190] on div "BROTINHO PIZZA TRADICIONAL TAMANHO (G) PIZZA TRADICIONAIS TAMANHO (M) PIZZA TRA…" at bounding box center [561, 271] width 1123 height 542
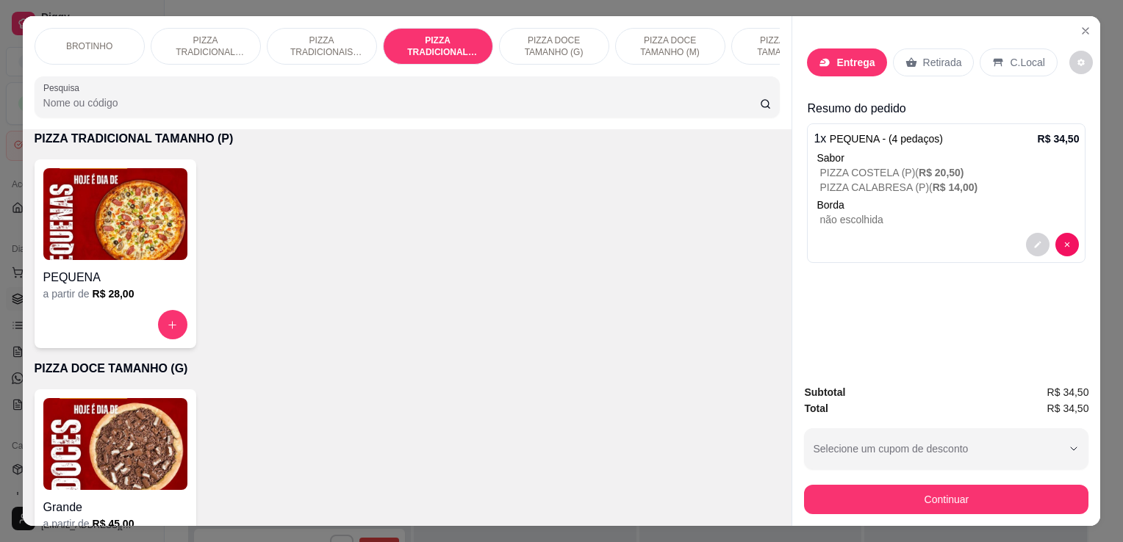
click at [858, 57] on p "Entrega" at bounding box center [855, 62] width 38 height 15
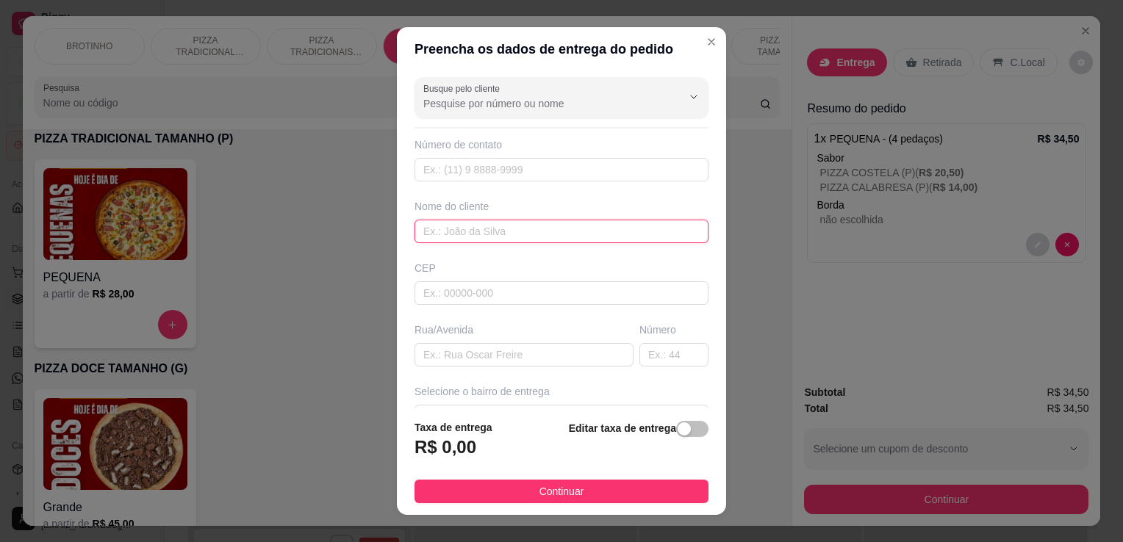
click at [452, 231] on input "text" at bounding box center [561, 232] width 294 height 24
type input "[PERSON_NAME]"
click at [567, 353] on input "text" at bounding box center [523, 355] width 219 height 24
type input "rua 3"
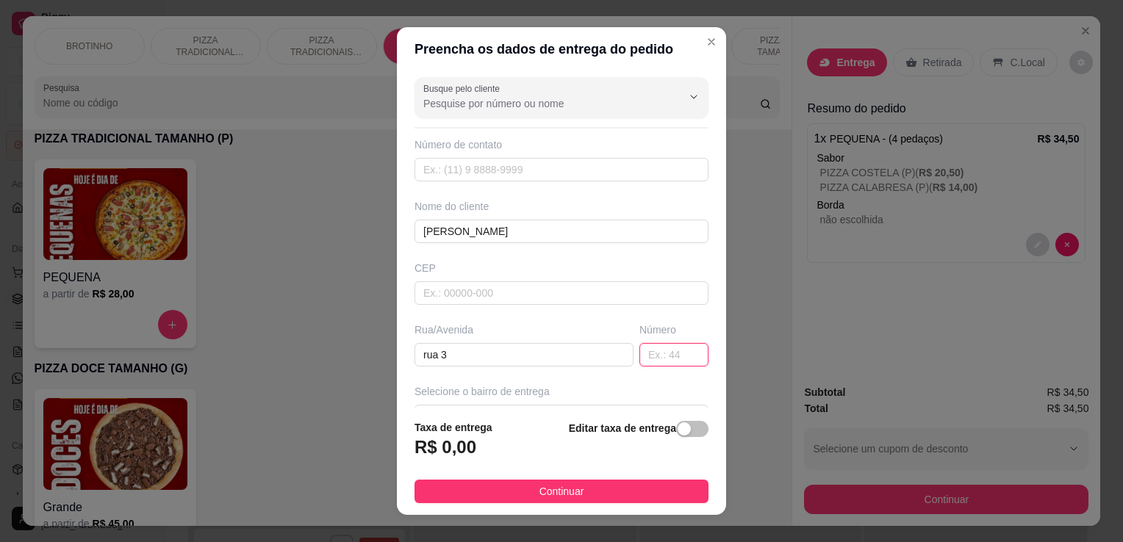
click at [639, 357] on input "text" at bounding box center [673, 355] width 69 height 24
type input "125"
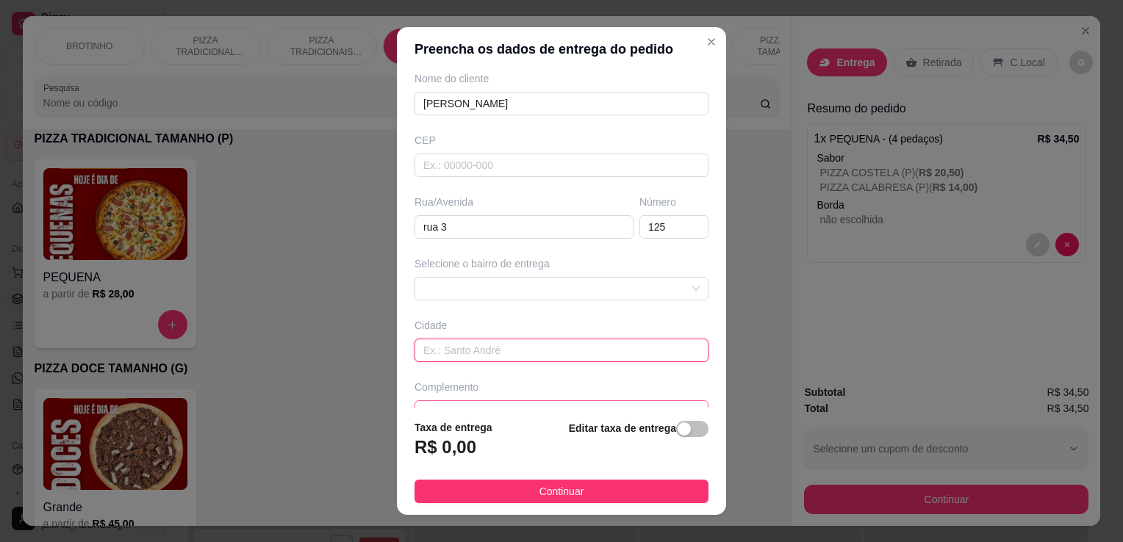
drag, startPoint x: 502, startPoint y: 357, endPoint x: 523, endPoint y: 402, distance: 49.6
click at [523, 402] on div "Busque pelo cliente Número de contato Nome do cliente [PERSON_NAME]/[GEOGRAPHIC…" at bounding box center [561, 239] width 329 height 337
click at [523, 402] on input "text" at bounding box center [561, 412] width 294 height 24
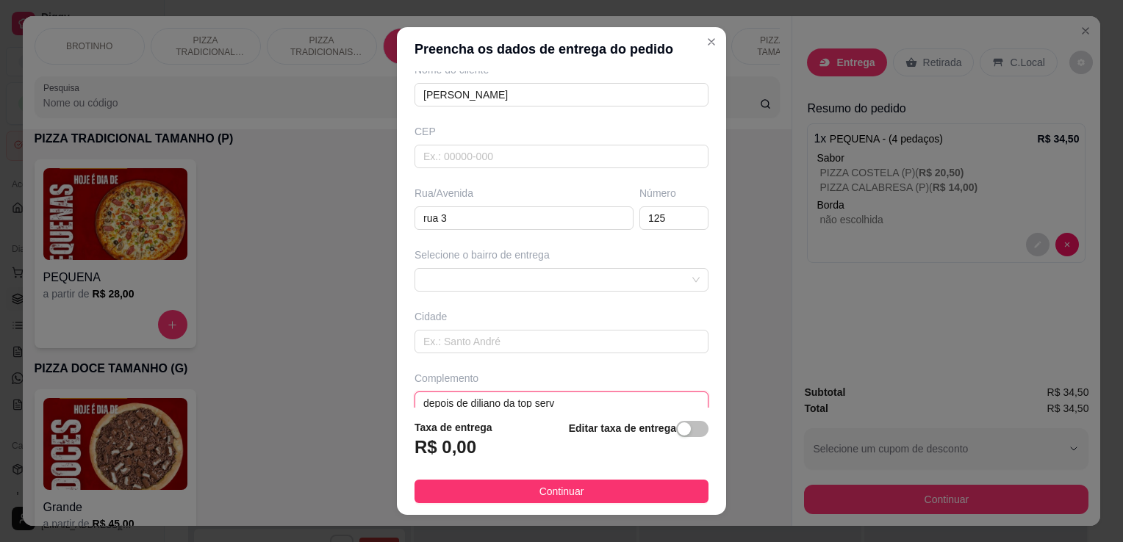
type input "depois de diliano da top serv"
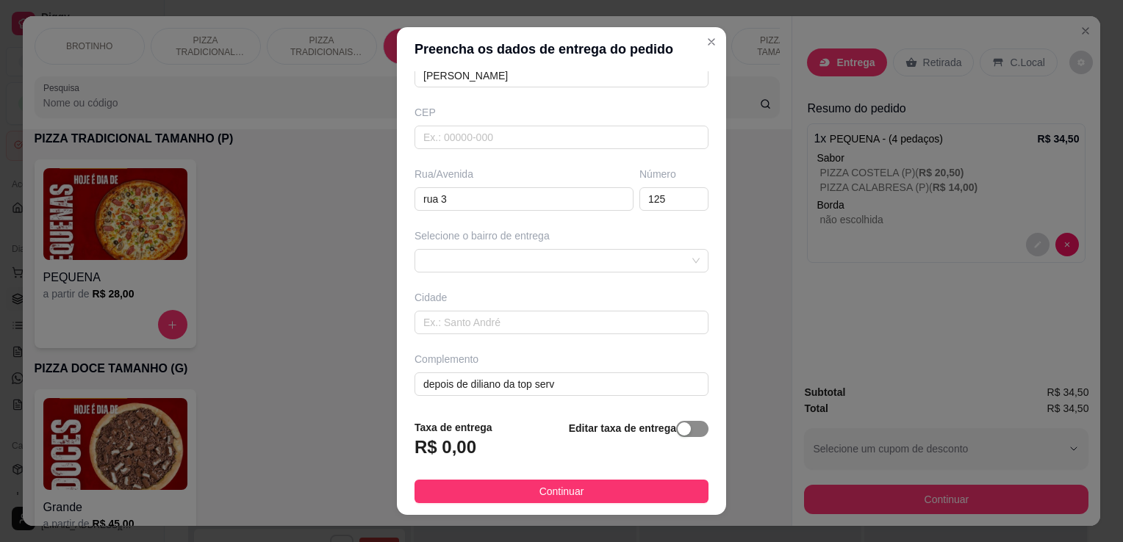
click at [678, 436] on div "button" at bounding box center [684, 429] width 13 height 13
click at [514, 455] on input "0,00" at bounding box center [493, 453] width 157 height 28
type input "5,00"
click at [450, 321] on input "text" at bounding box center [561, 323] width 294 height 24
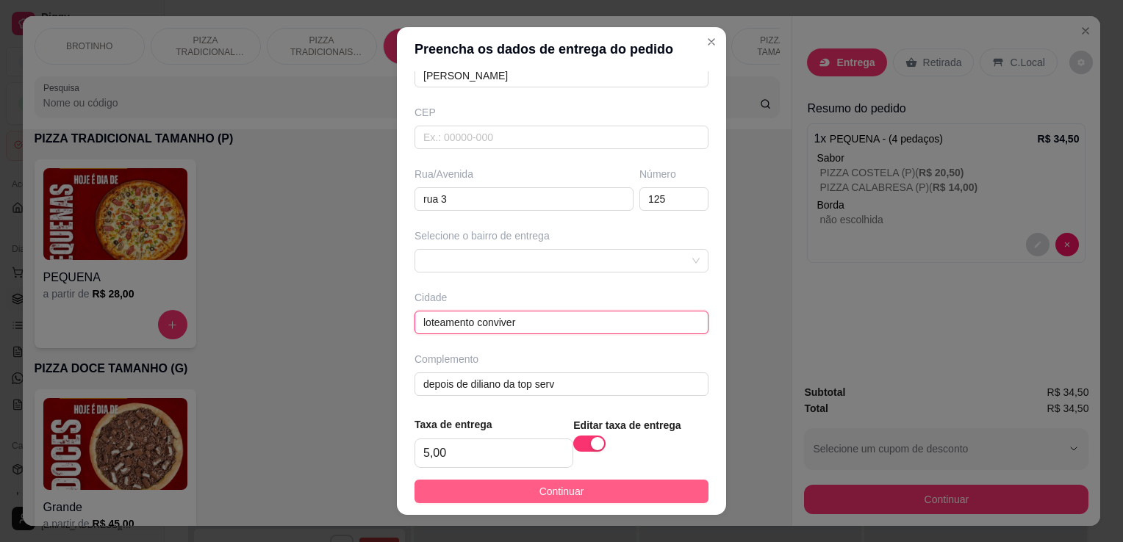
type input "loteamento conviver"
click at [488, 494] on button "Continuar" at bounding box center [561, 492] width 294 height 24
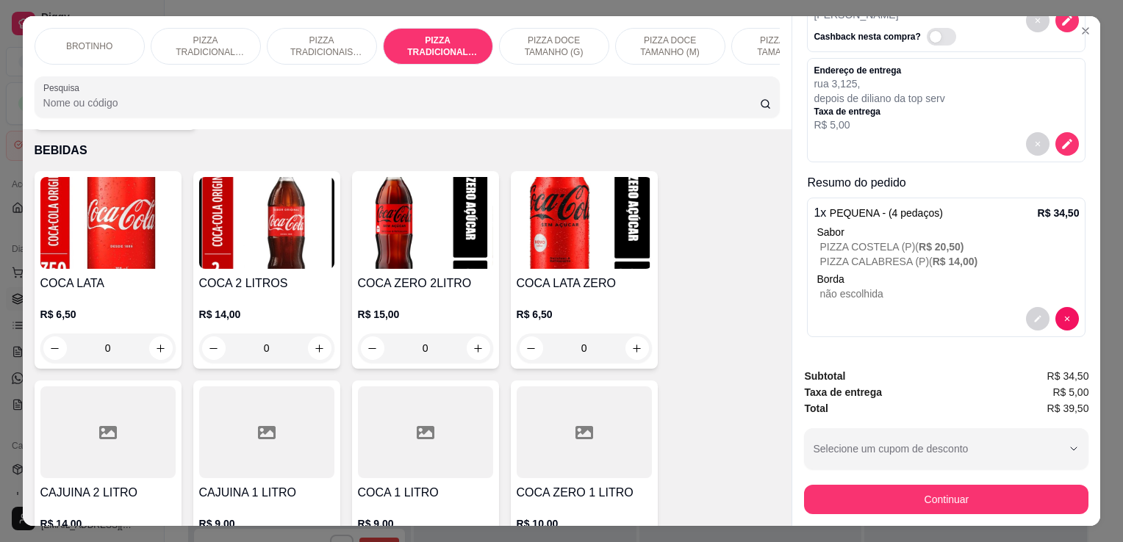
scroll to position [1655, 0]
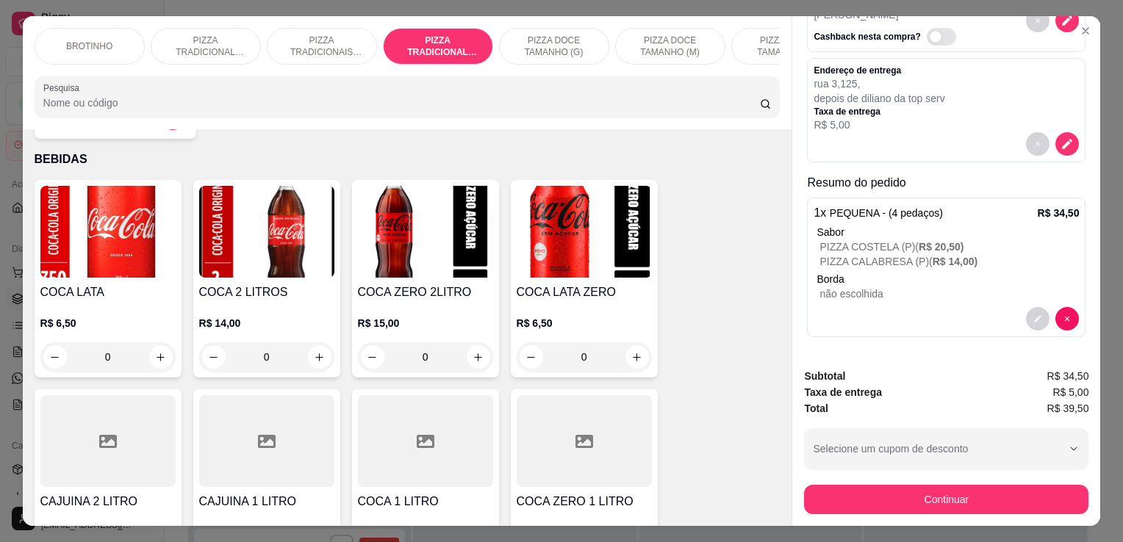
click at [572, 310] on div "R$ 6,50 0" at bounding box center [584, 336] width 135 height 71
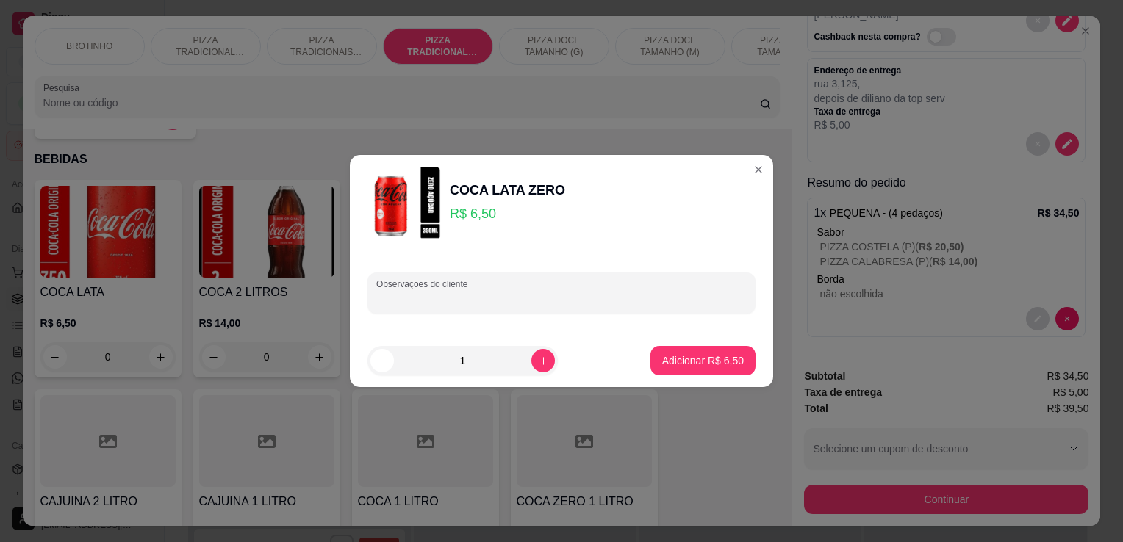
click at [543, 298] on input "Observações do cliente" at bounding box center [561, 299] width 370 height 15
type input "cajuina zero"
click at [685, 351] on button "Adicionar R$ 6,50" at bounding box center [703, 361] width 102 height 29
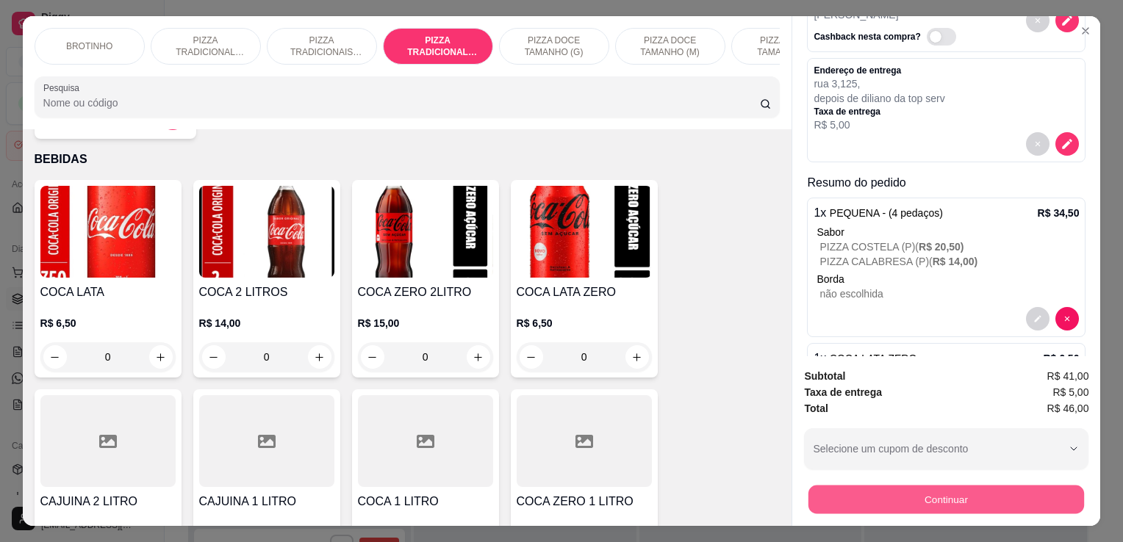
click at [900, 504] on button "Continuar" at bounding box center [946, 499] width 276 height 29
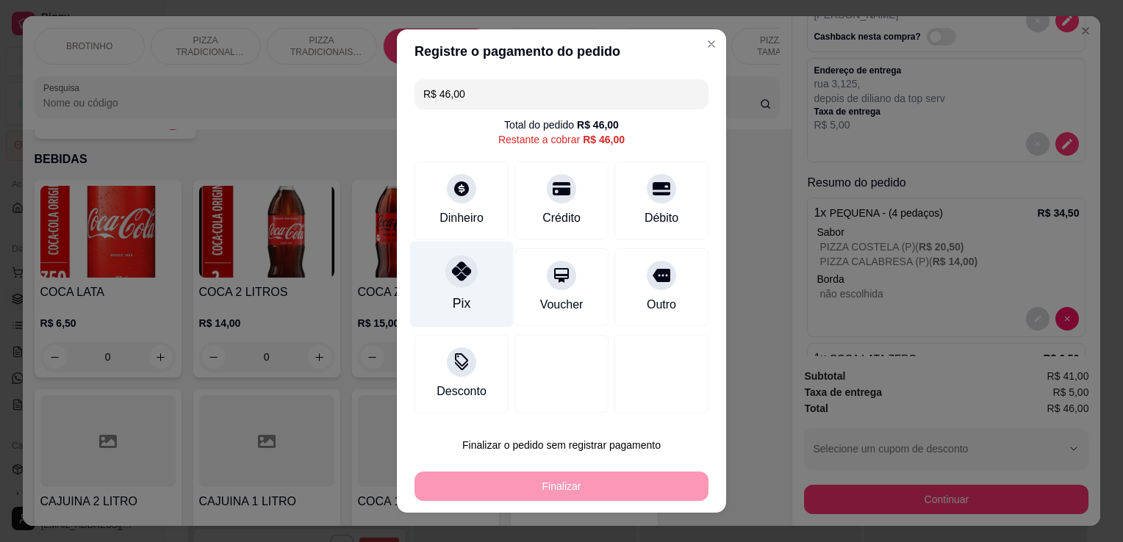
click at [448, 284] on div at bounding box center [461, 271] width 32 height 32
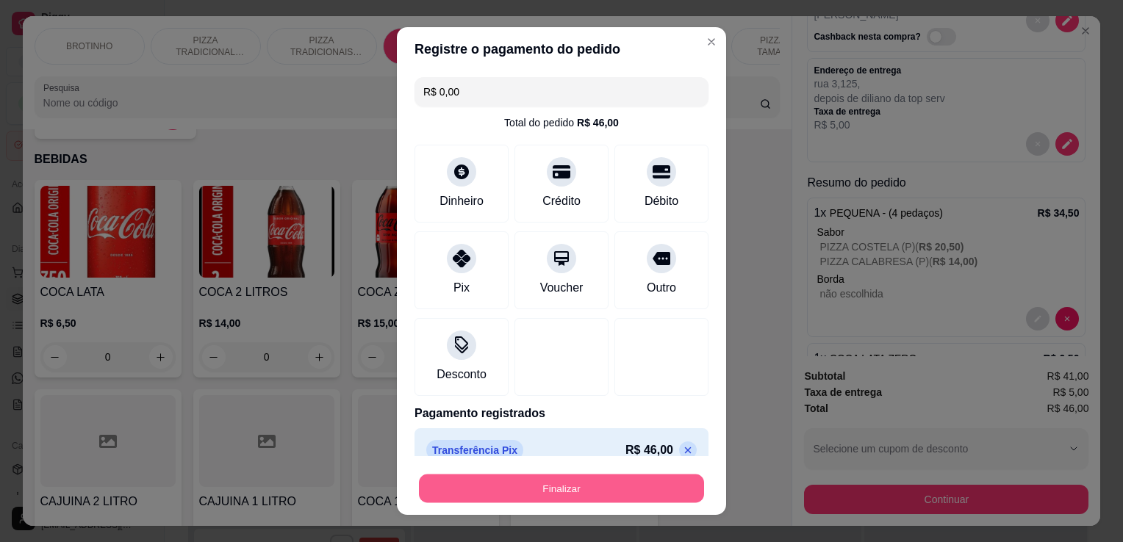
click at [531, 495] on button "Finalizar" at bounding box center [561, 489] width 285 height 29
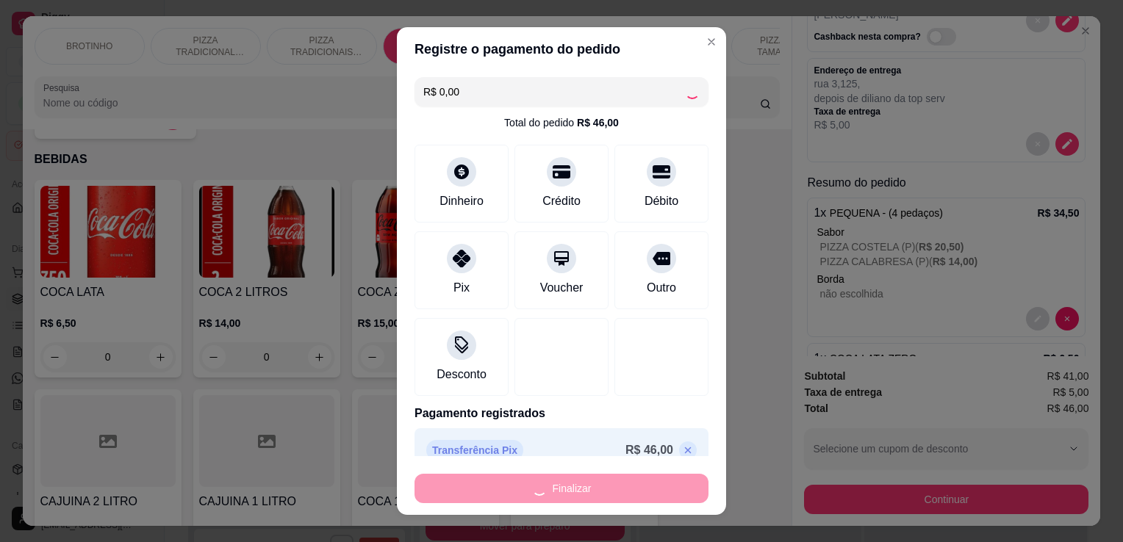
type input "-R$ 46,00"
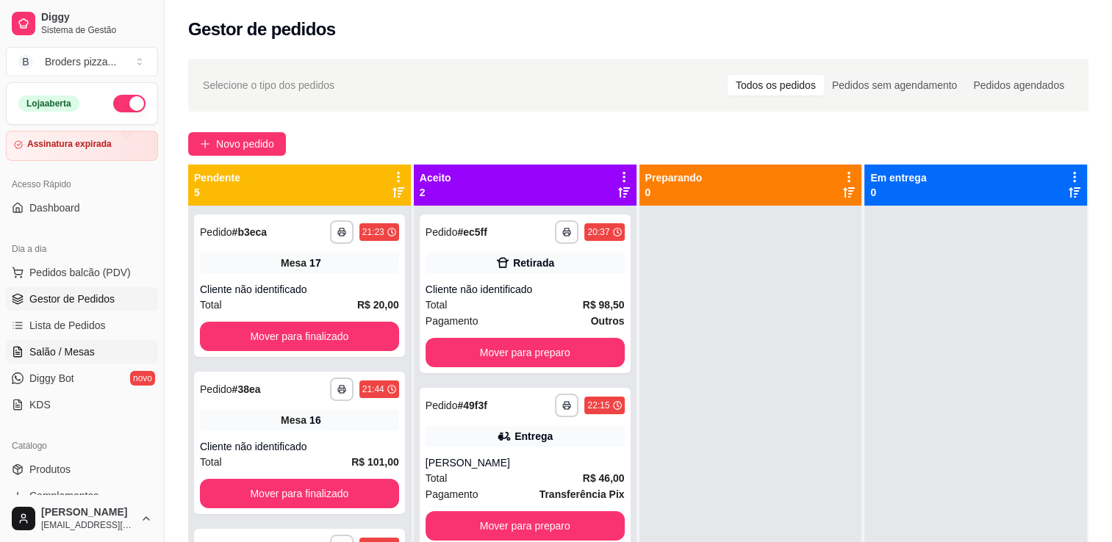
click at [78, 361] on link "Salão / Mesas" at bounding box center [82, 352] width 152 height 24
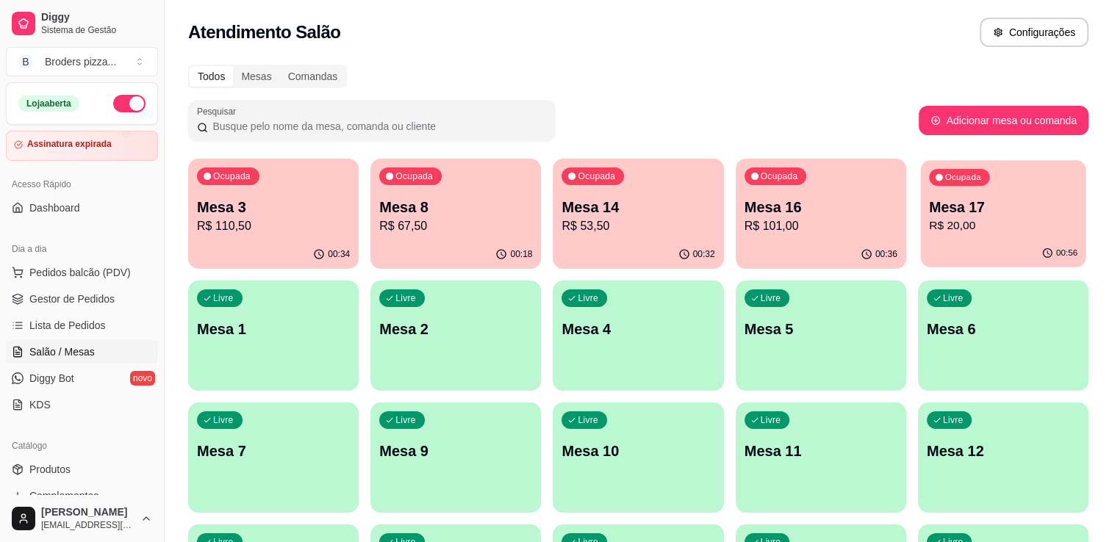
click at [988, 219] on p "R$ 20,00" at bounding box center [1003, 226] width 148 height 17
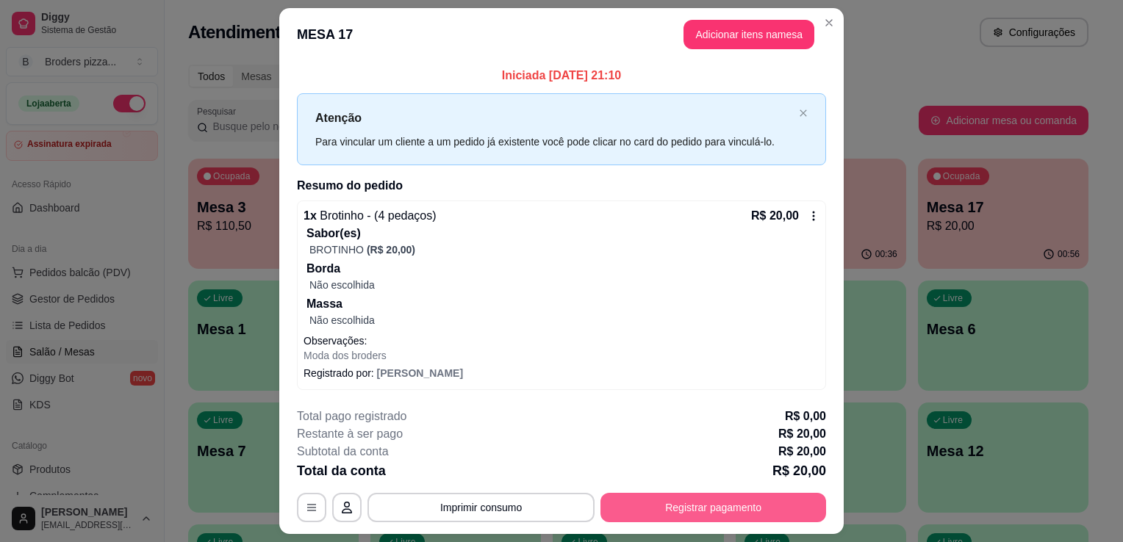
click at [688, 497] on button "Registrar pagamento" at bounding box center [713, 507] width 226 height 29
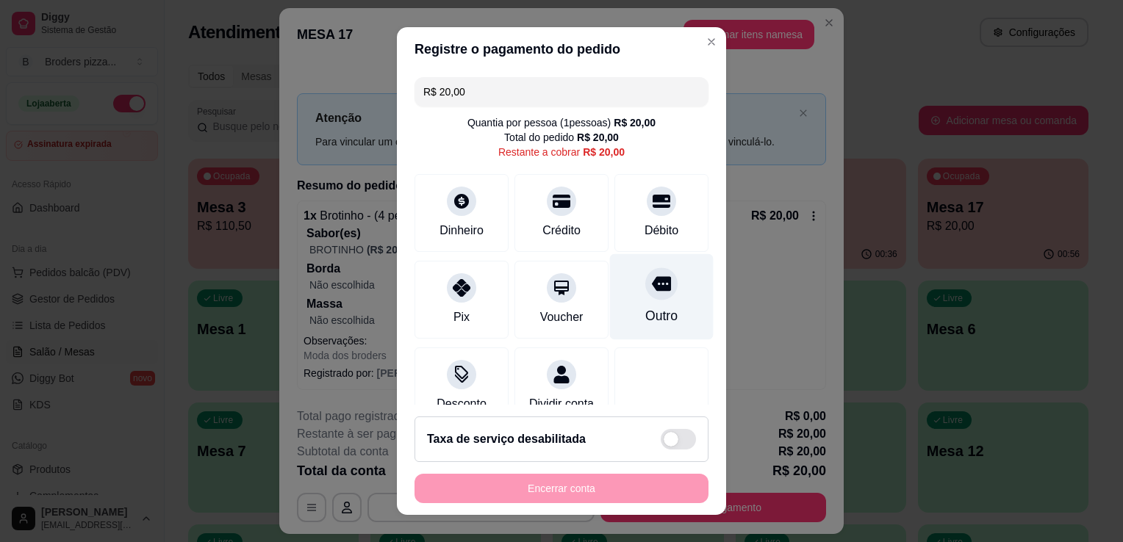
click at [667, 300] on div "Outro" at bounding box center [662, 297] width 104 height 86
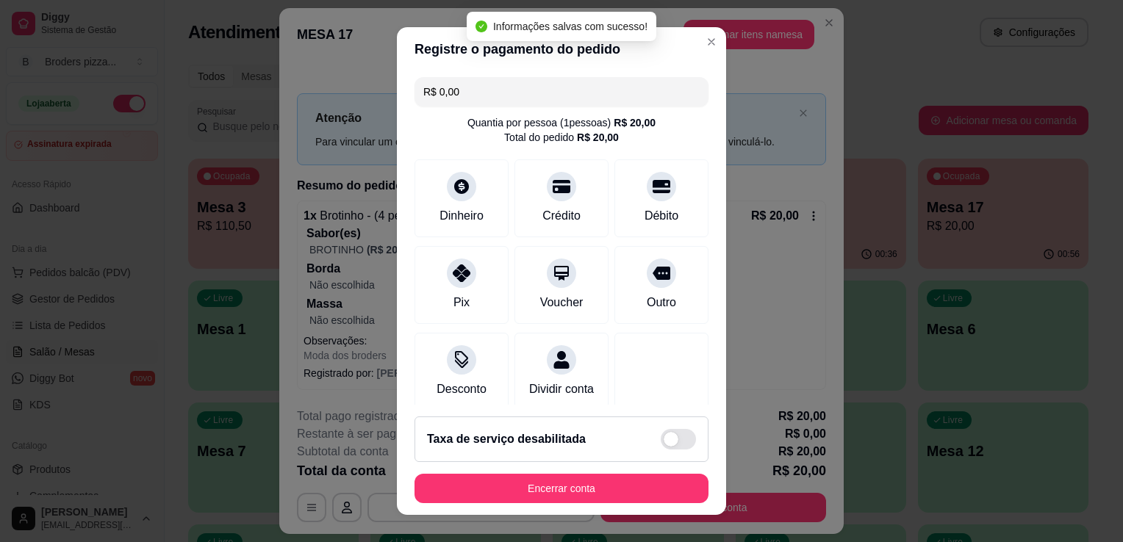
type input "R$ 0,00"
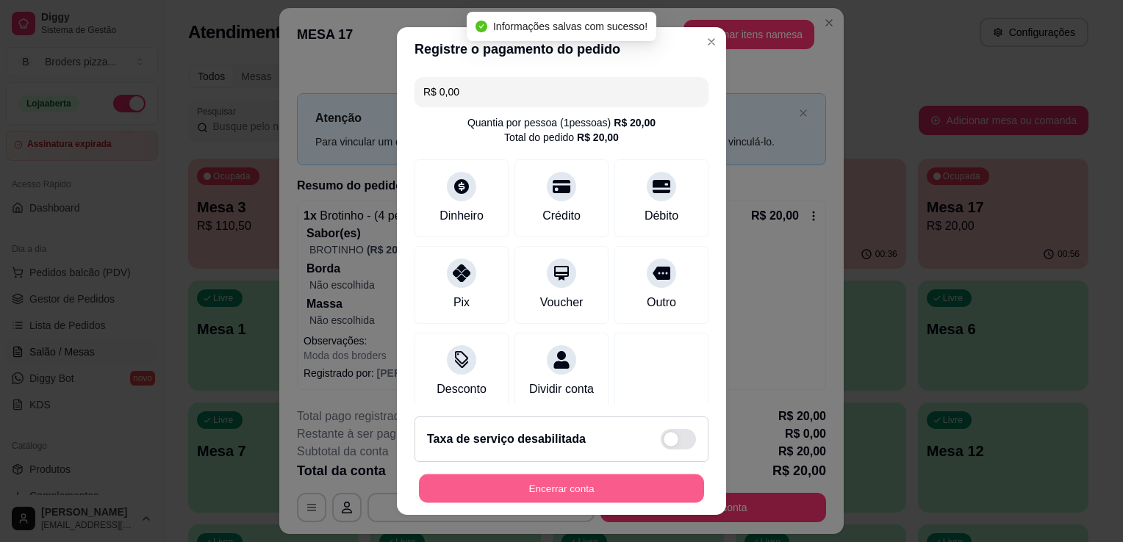
click at [541, 483] on button "Encerrar conta" at bounding box center [561, 489] width 285 height 29
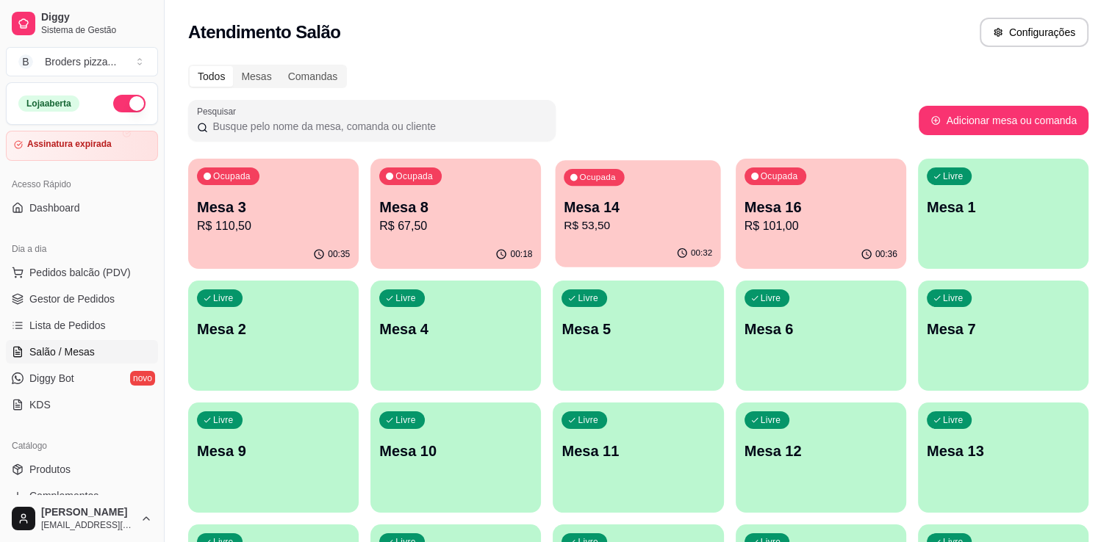
click at [591, 218] on p "R$ 53,50" at bounding box center [638, 226] width 148 height 17
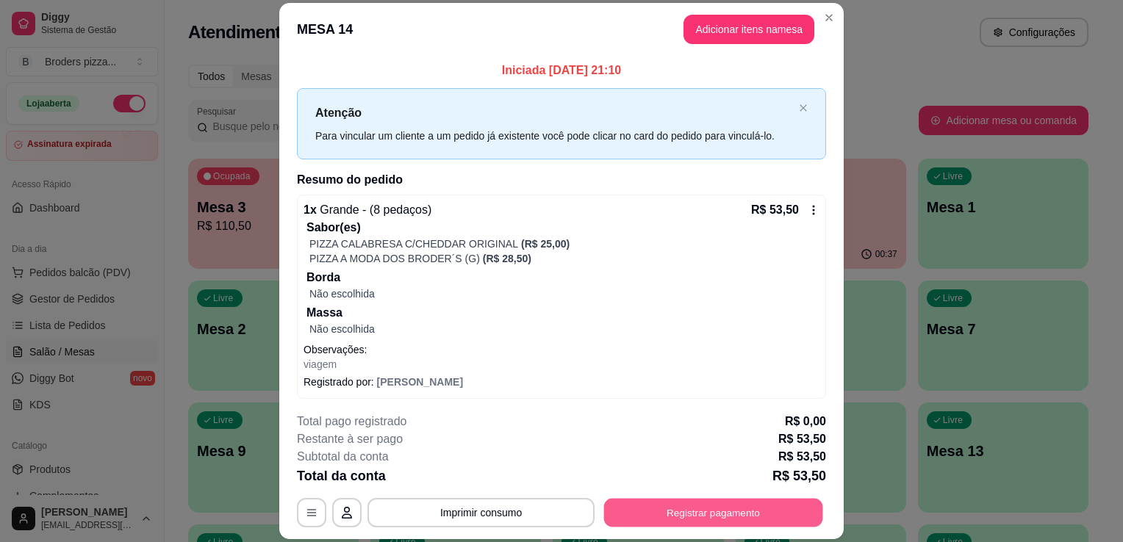
click at [632, 507] on button "Registrar pagamento" at bounding box center [713, 513] width 219 height 29
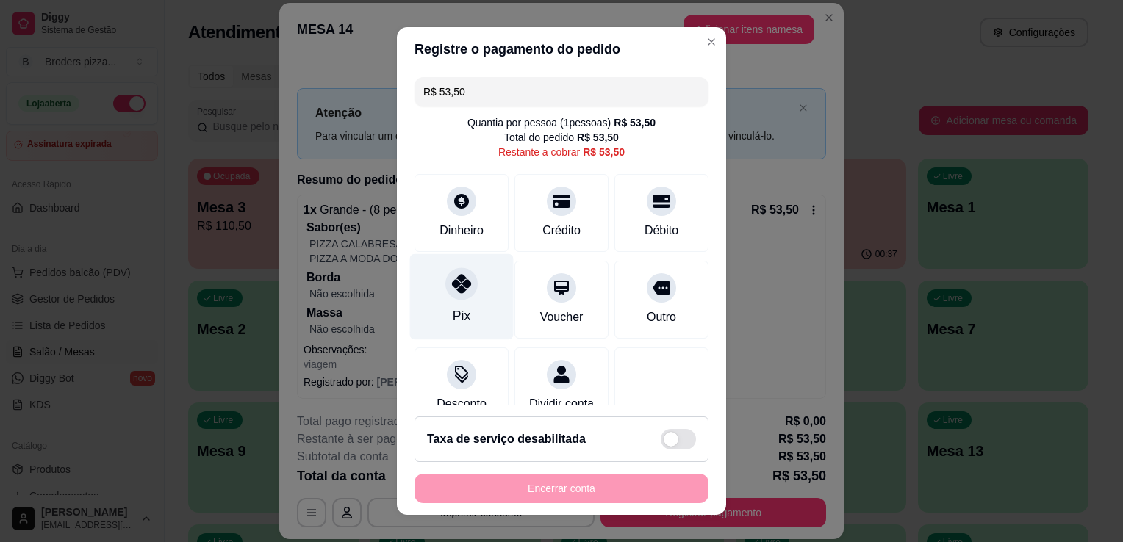
click at [445, 290] on div at bounding box center [461, 283] width 32 height 32
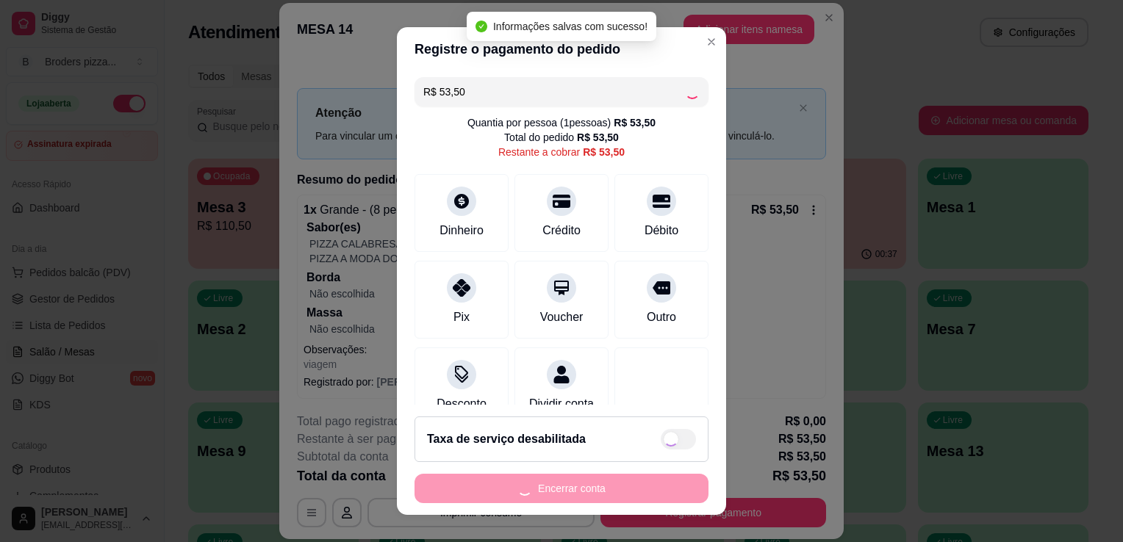
type input "R$ 0,00"
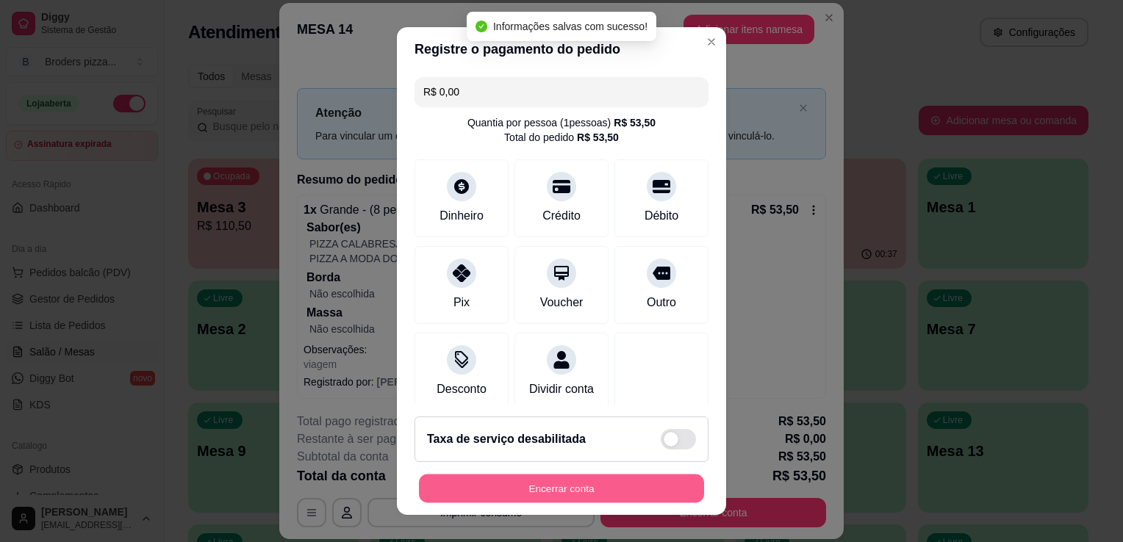
click at [505, 495] on button "Encerrar conta" at bounding box center [561, 489] width 285 height 29
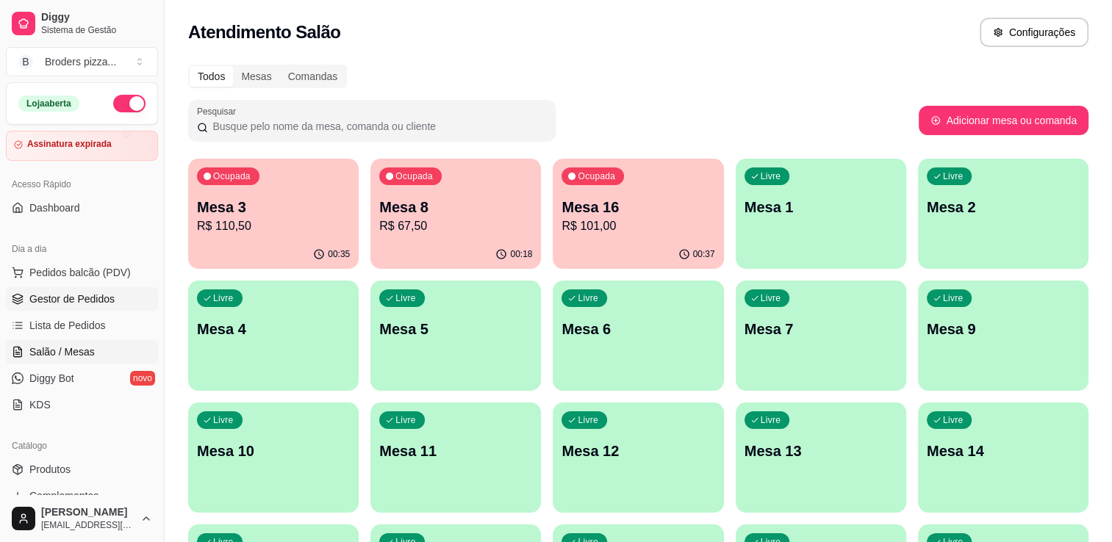
click at [63, 307] on link "Gestor de Pedidos" at bounding box center [82, 299] width 152 height 24
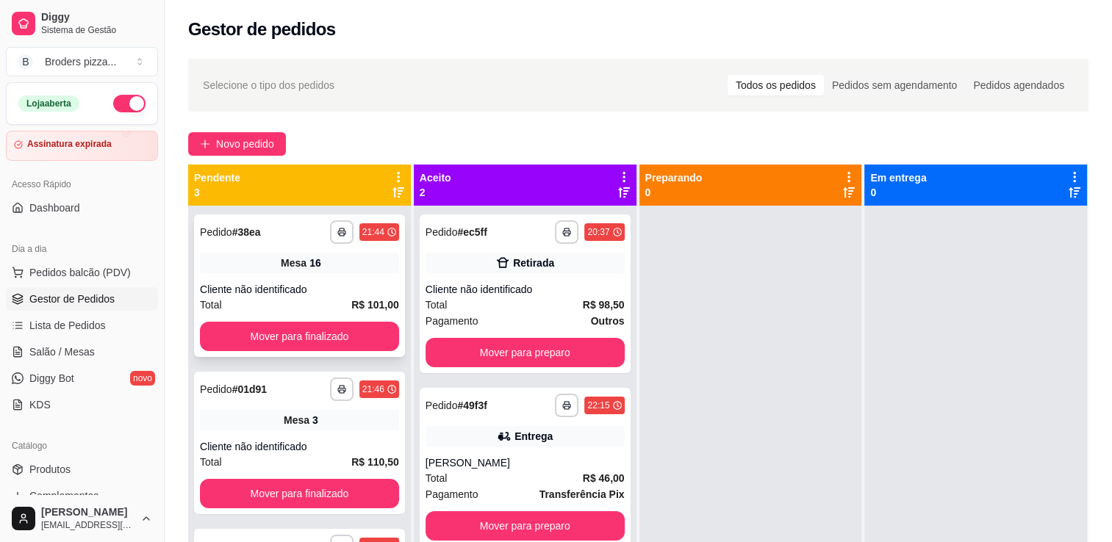
click at [349, 282] on div "Cliente não identificado" at bounding box center [299, 289] width 199 height 15
click at [294, 421] on span "Mesa" at bounding box center [297, 420] width 26 height 15
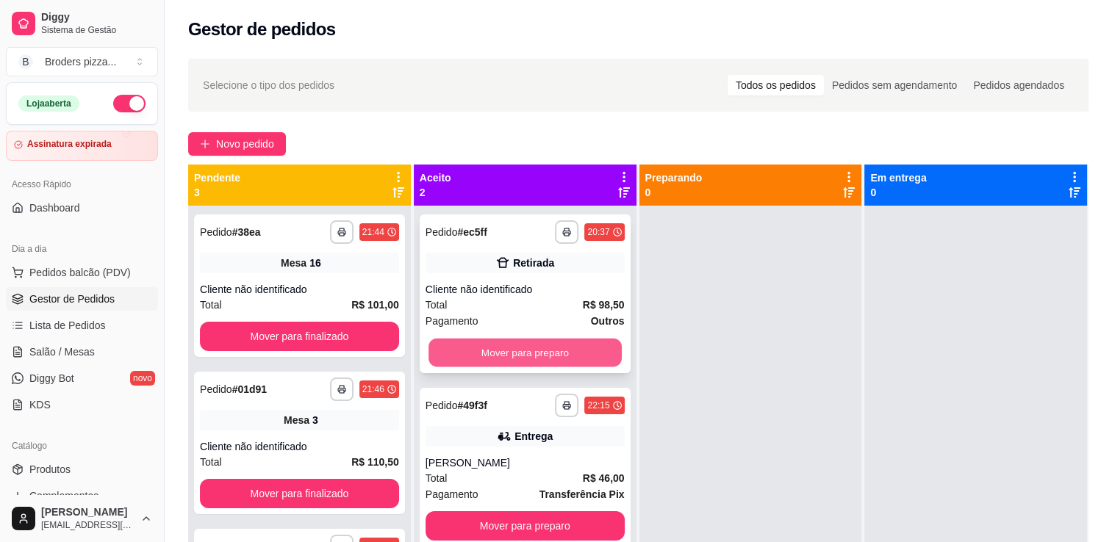
click at [567, 351] on button "Mover para preparo" at bounding box center [524, 353] width 193 height 29
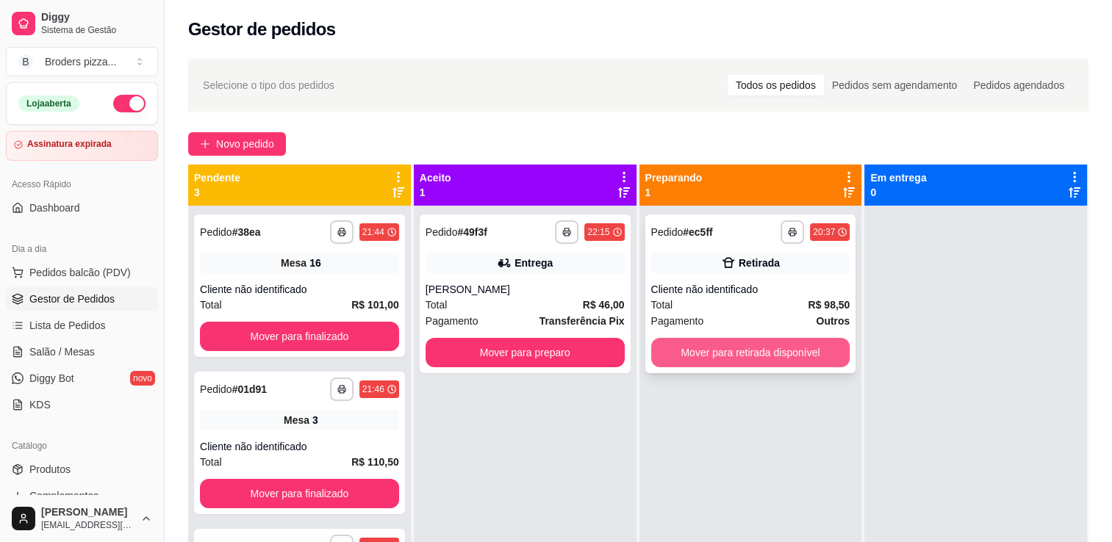
click at [736, 357] on button "Mover para retirada disponível" at bounding box center [750, 352] width 199 height 29
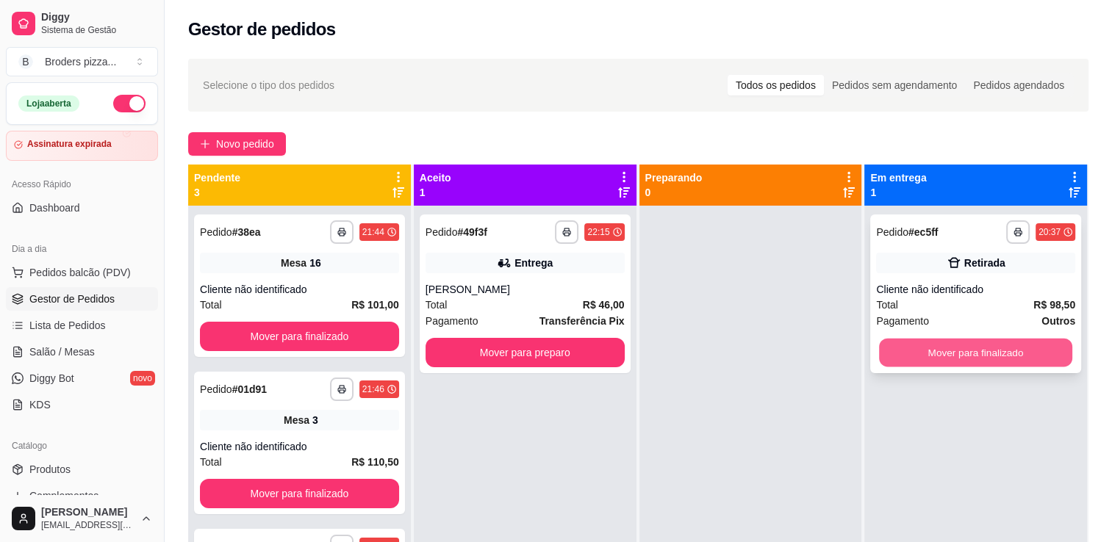
click at [888, 354] on button "Mover para finalizado" at bounding box center [975, 353] width 193 height 29
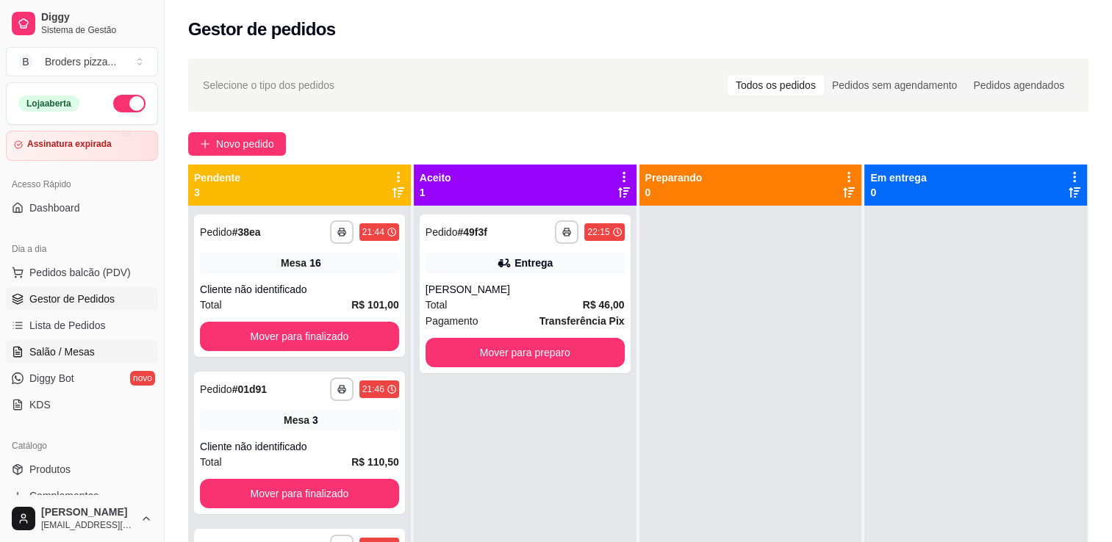
click at [83, 349] on span "Salão / Mesas" at bounding box center [61, 352] width 65 height 15
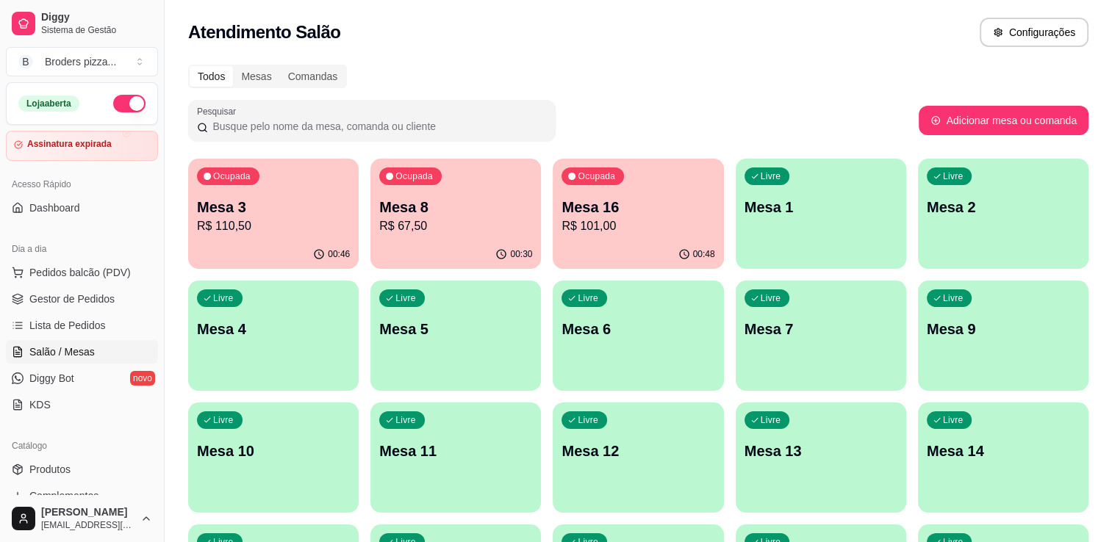
click at [660, 226] on p "R$ 101,00" at bounding box center [637, 227] width 153 height 18
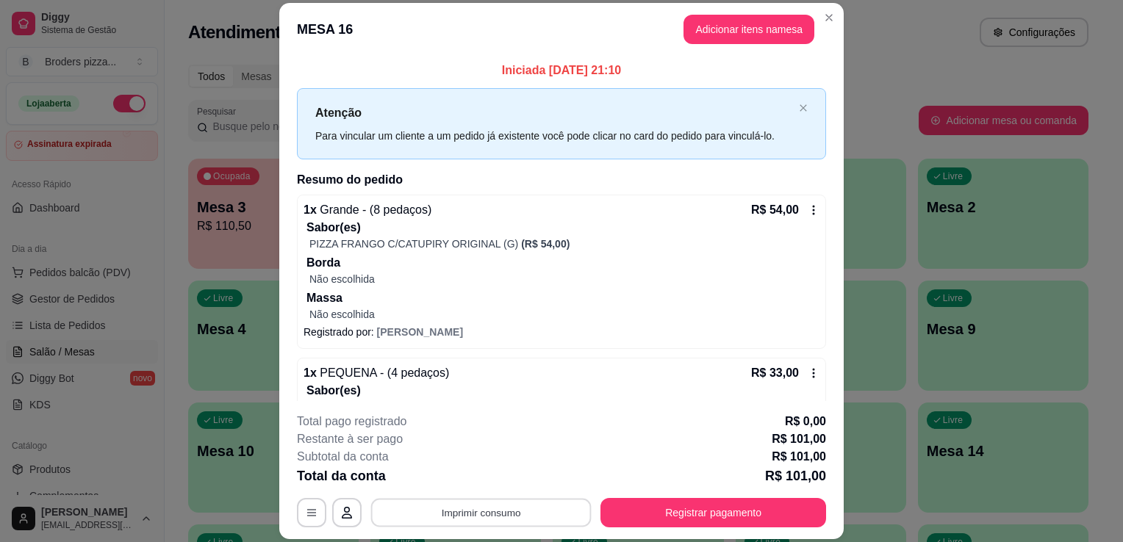
click at [497, 507] on button "Imprimir consumo" at bounding box center [481, 513] width 220 height 29
click at [486, 476] on button "IMPRESSORA" at bounding box center [479, 479] width 103 height 23
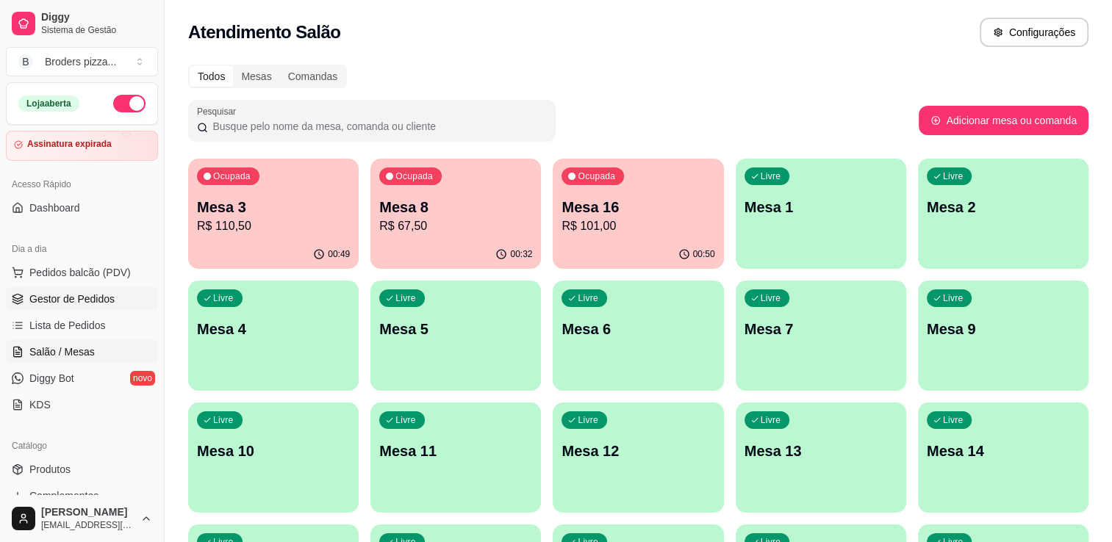
click at [93, 295] on span "Gestor de Pedidos" at bounding box center [71, 299] width 85 height 15
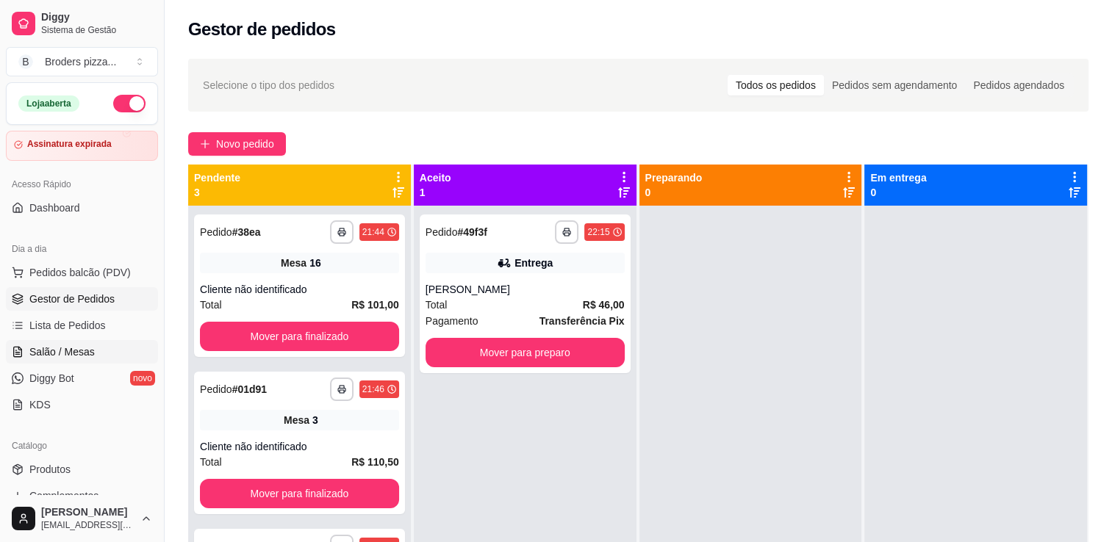
click at [46, 353] on span "Salão / Mesas" at bounding box center [61, 352] width 65 height 15
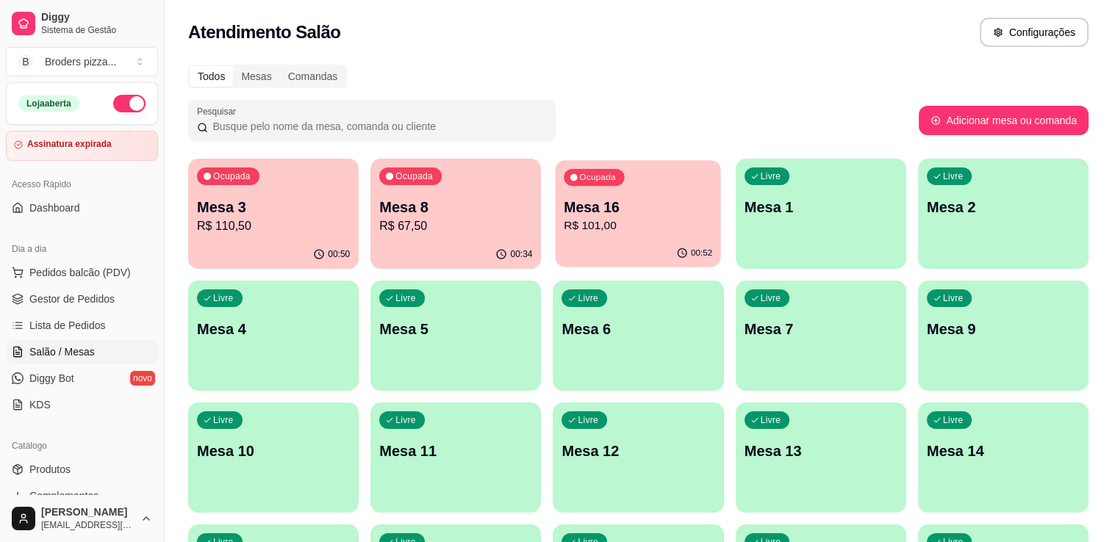
click at [610, 231] on p "R$ 101,00" at bounding box center [638, 226] width 148 height 17
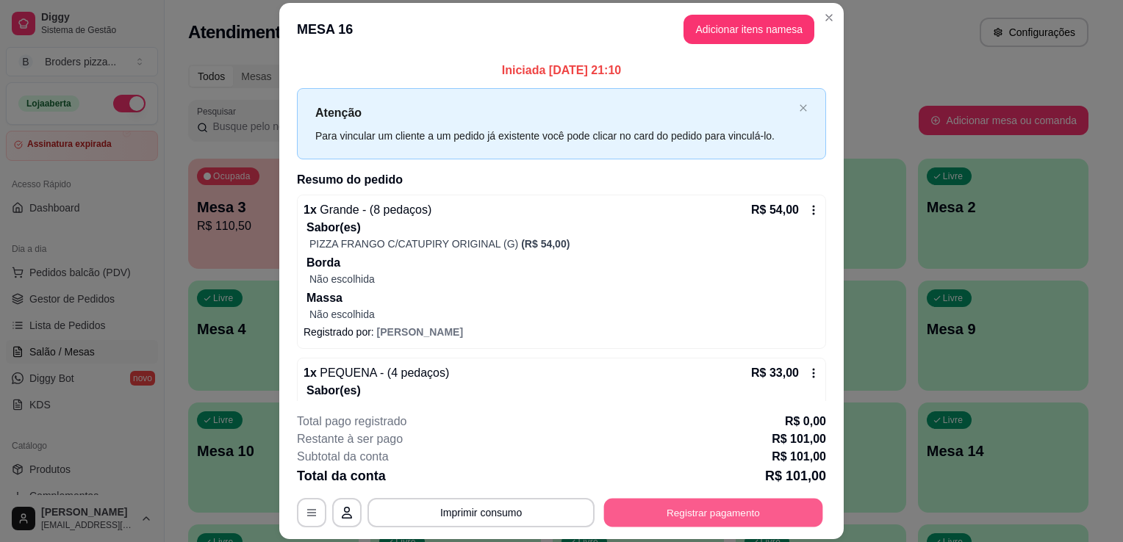
click at [668, 518] on button "Registrar pagamento" at bounding box center [713, 513] width 219 height 29
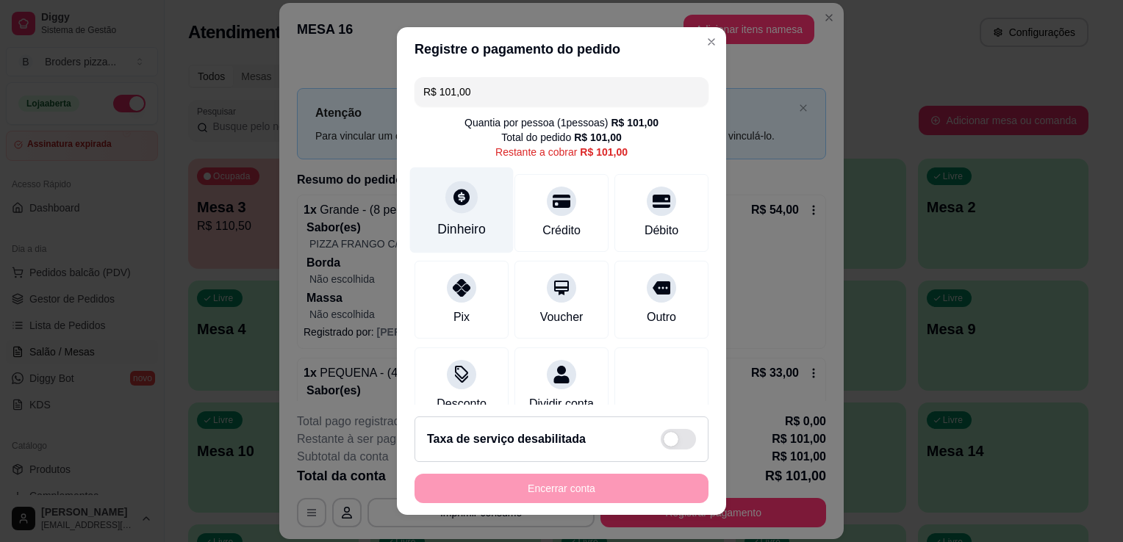
click at [431, 242] on div "Dinheiro" at bounding box center [462, 211] width 104 height 86
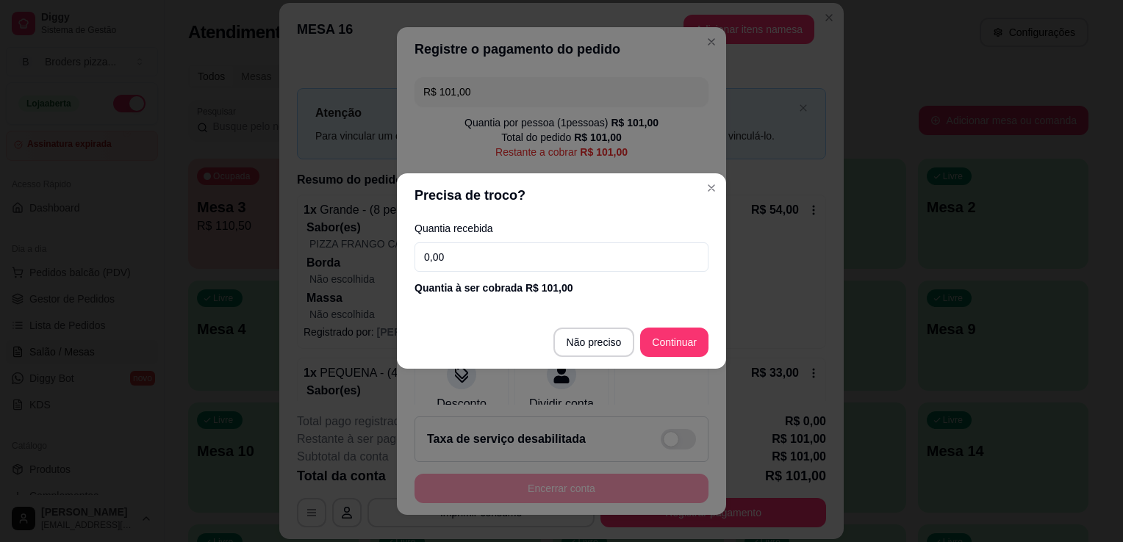
click at [530, 267] on input "0,00" at bounding box center [561, 257] width 294 height 29
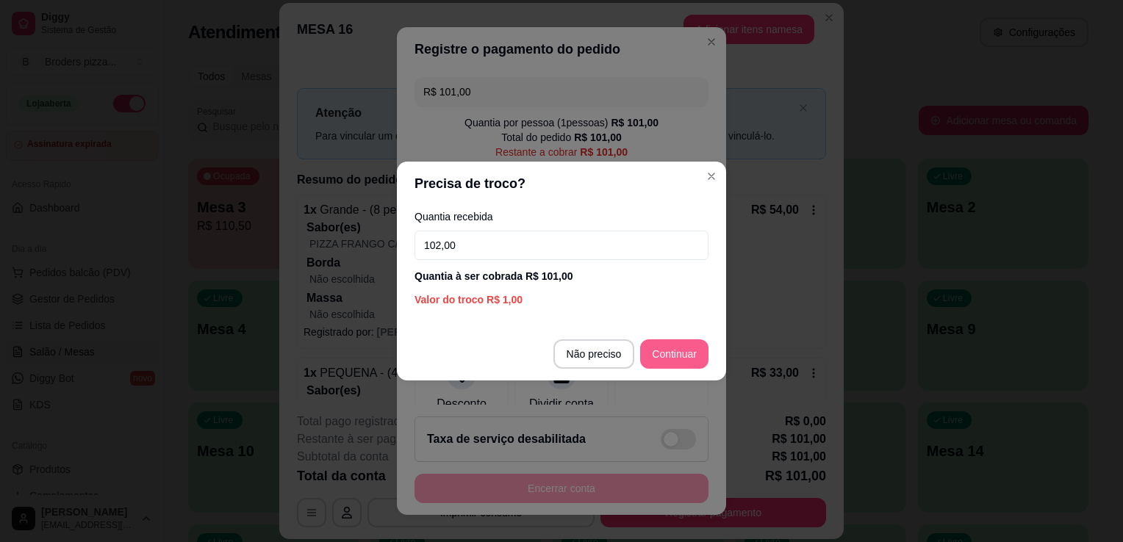
type input "102,00"
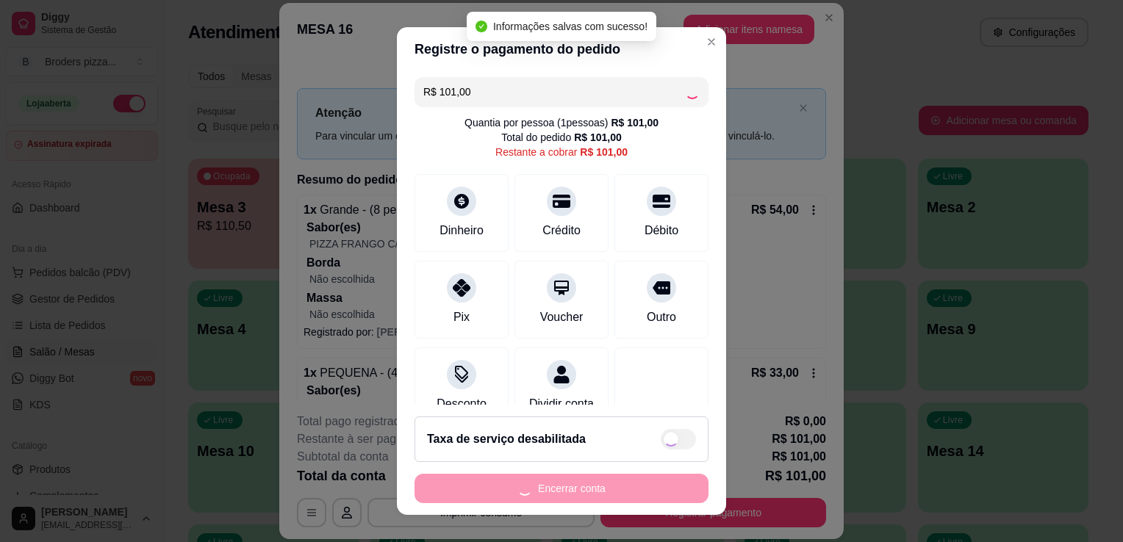
type input "R$ 0,00"
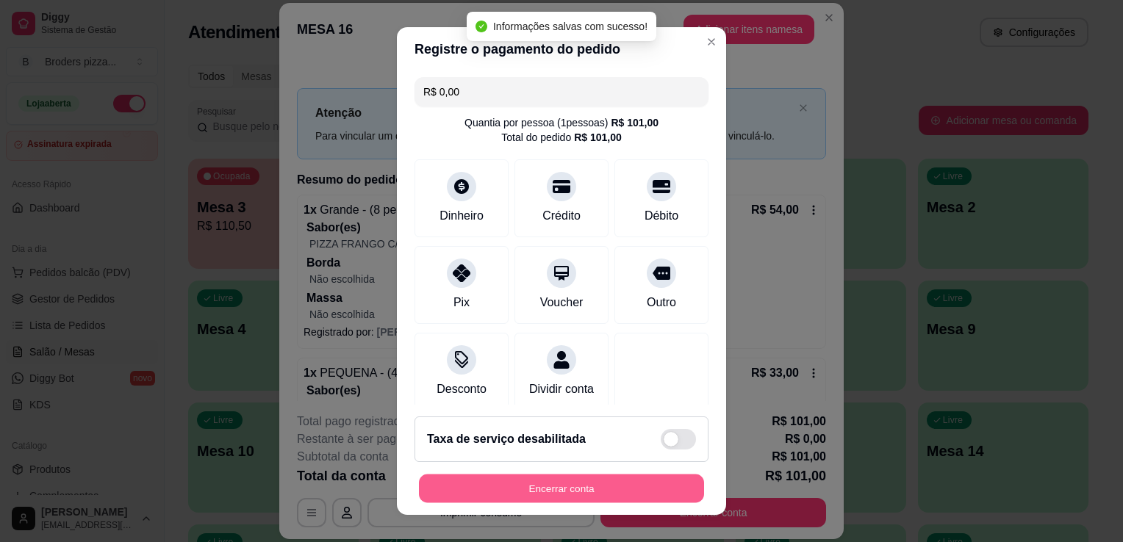
click at [514, 481] on button "Encerrar conta" at bounding box center [561, 489] width 285 height 29
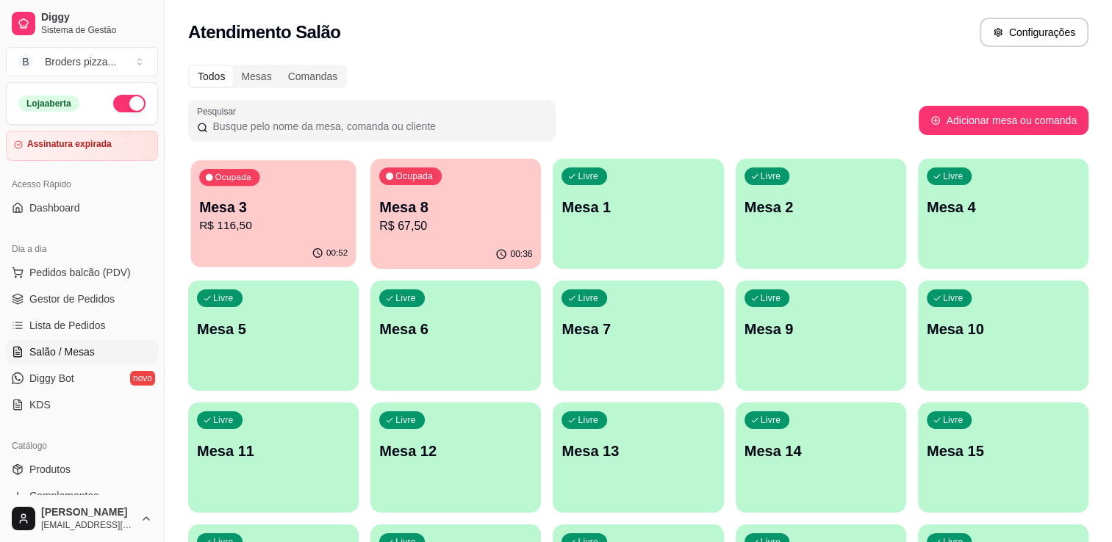
click at [284, 233] on p "R$ 116,50" at bounding box center [273, 226] width 148 height 17
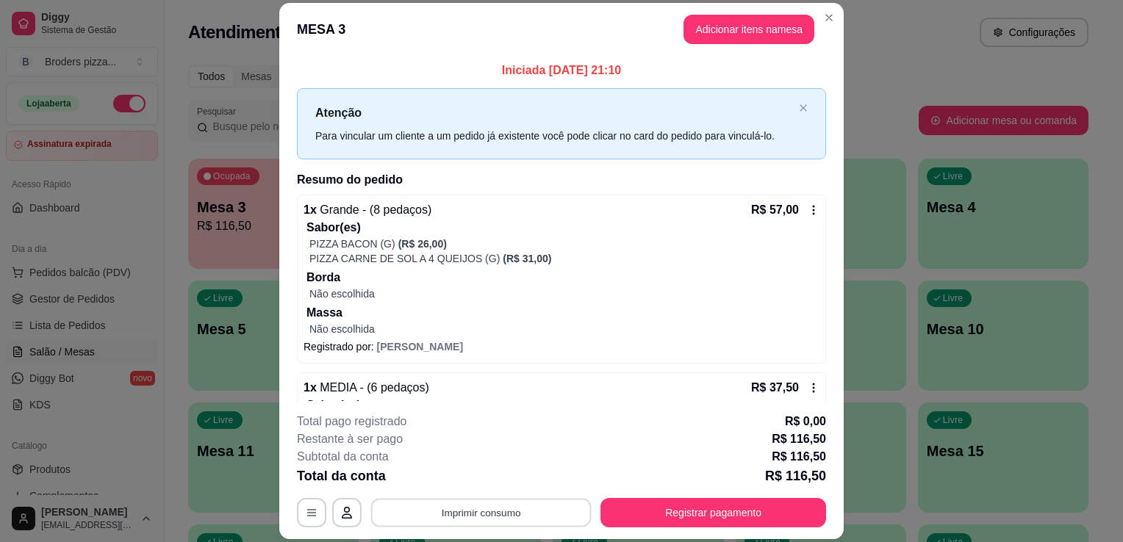
click at [553, 507] on button "Imprimir consumo" at bounding box center [481, 513] width 220 height 29
click at [475, 475] on button "IMPRESSORA" at bounding box center [479, 479] width 103 height 23
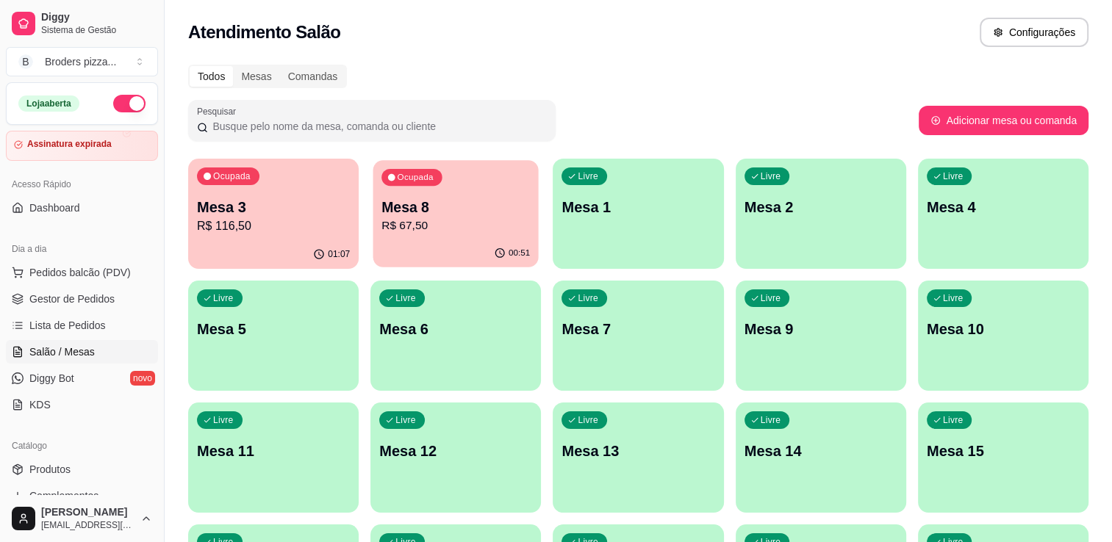
click at [453, 210] on p "Mesa 8" at bounding box center [455, 208] width 148 height 20
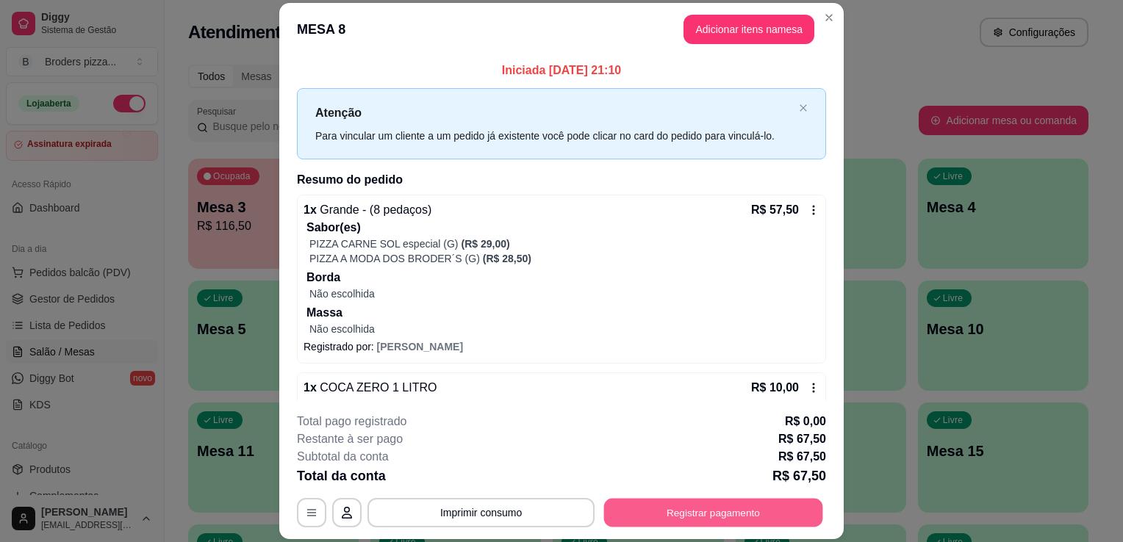
click at [719, 509] on button "Registrar pagamento" at bounding box center [713, 513] width 219 height 29
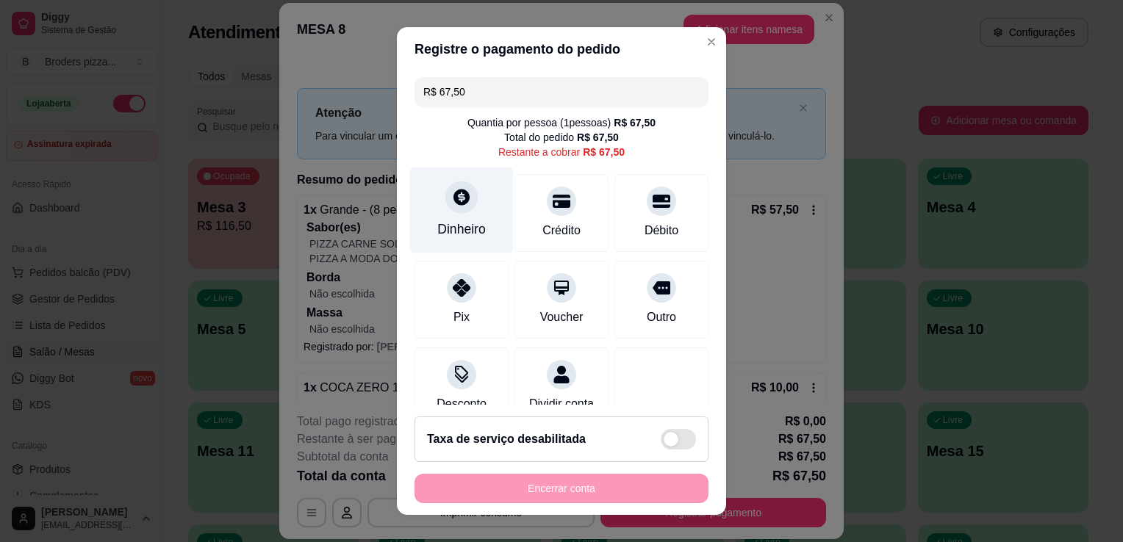
click at [457, 207] on div at bounding box center [461, 197] width 32 height 32
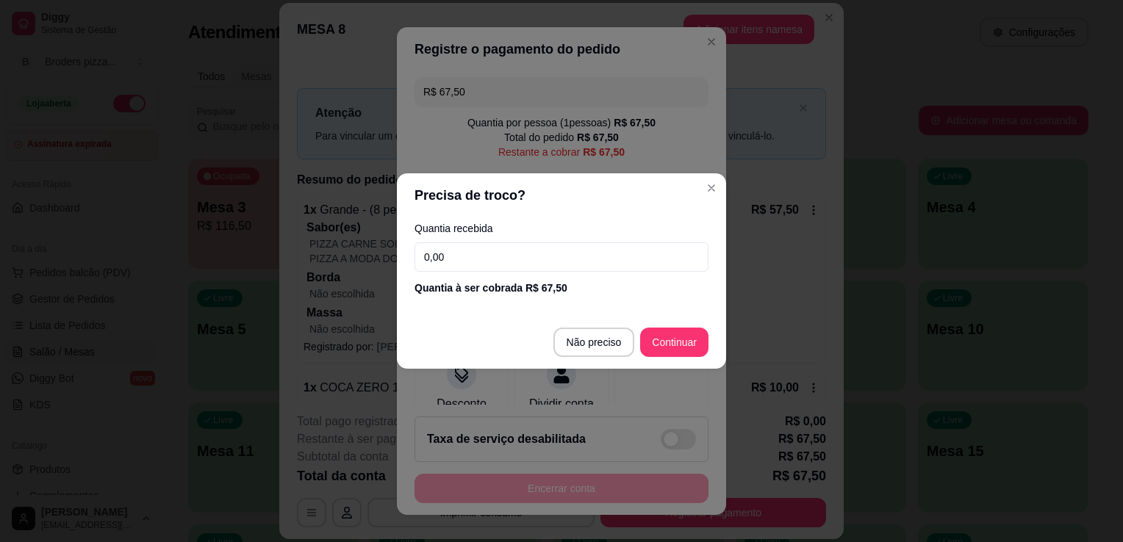
click at [520, 255] on input "0,00" at bounding box center [561, 257] width 294 height 29
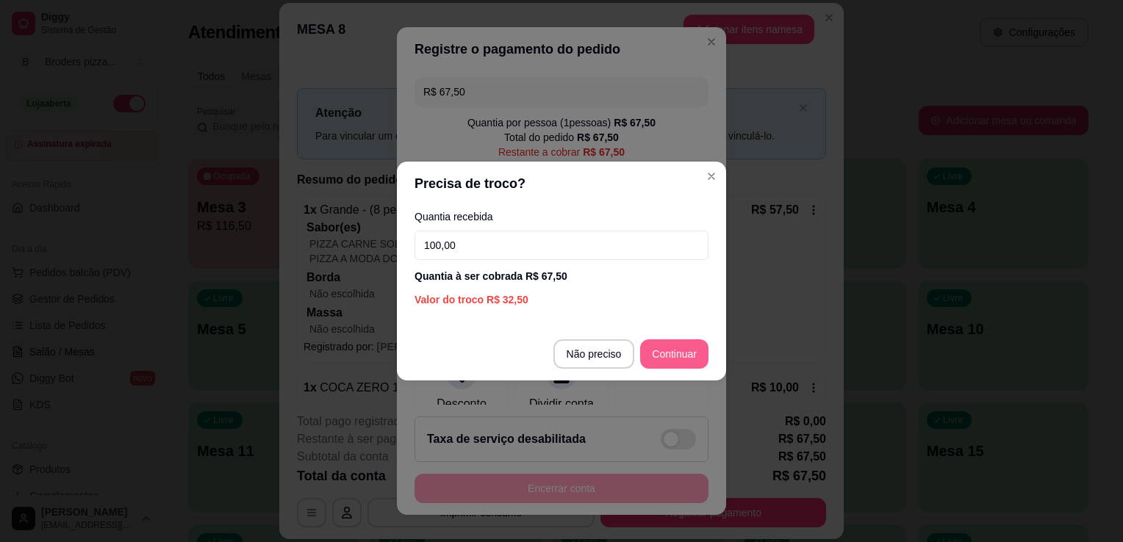
type input "100,00"
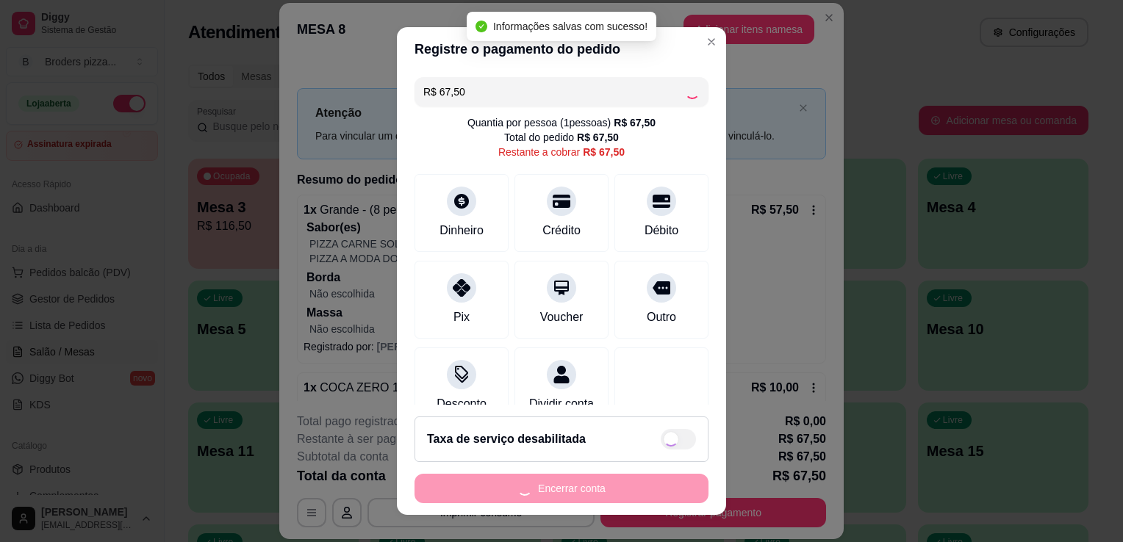
type input "R$ 0,00"
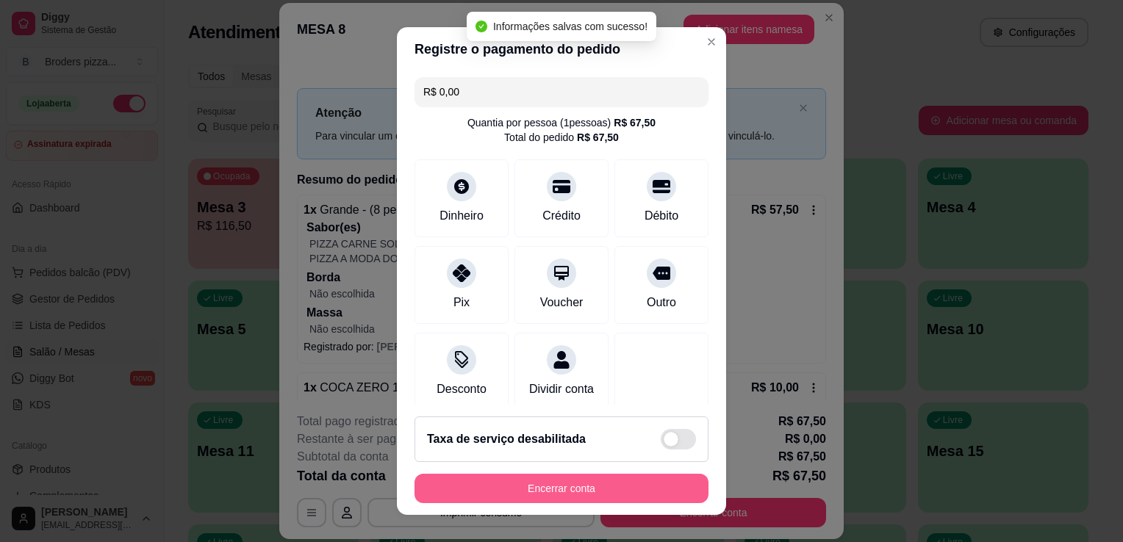
click at [559, 493] on div "Encerrar conta" at bounding box center [561, 488] width 294 height 29
click at [559, 493] on button "Encerrar conta" at bounding box center [561, 489] width 285 height 29
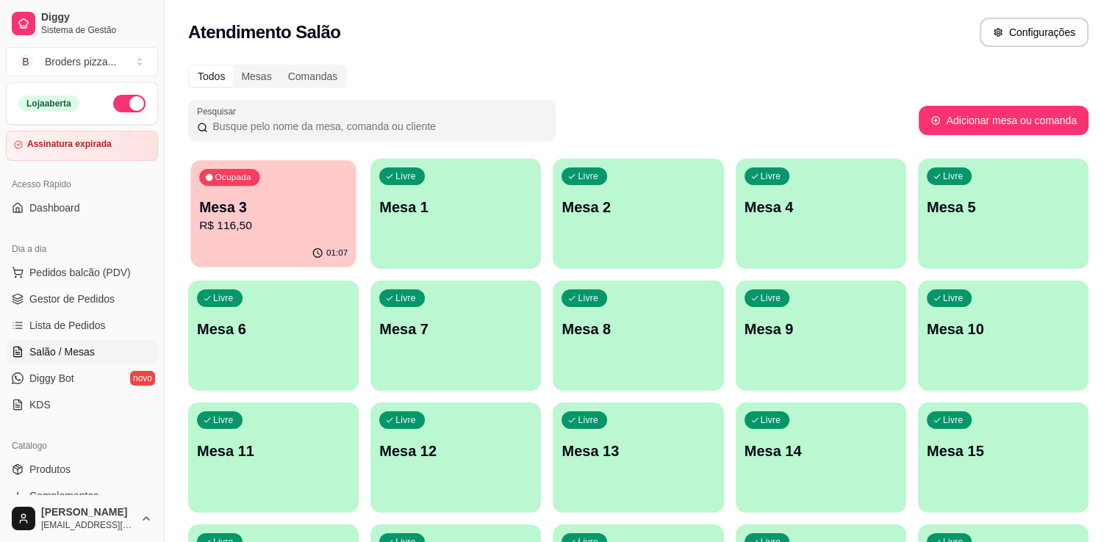
click at [270, 193] on div "Ocupada Mesa 3 R$ 116,50" at bounding box center [272, 199] width 165 height 79
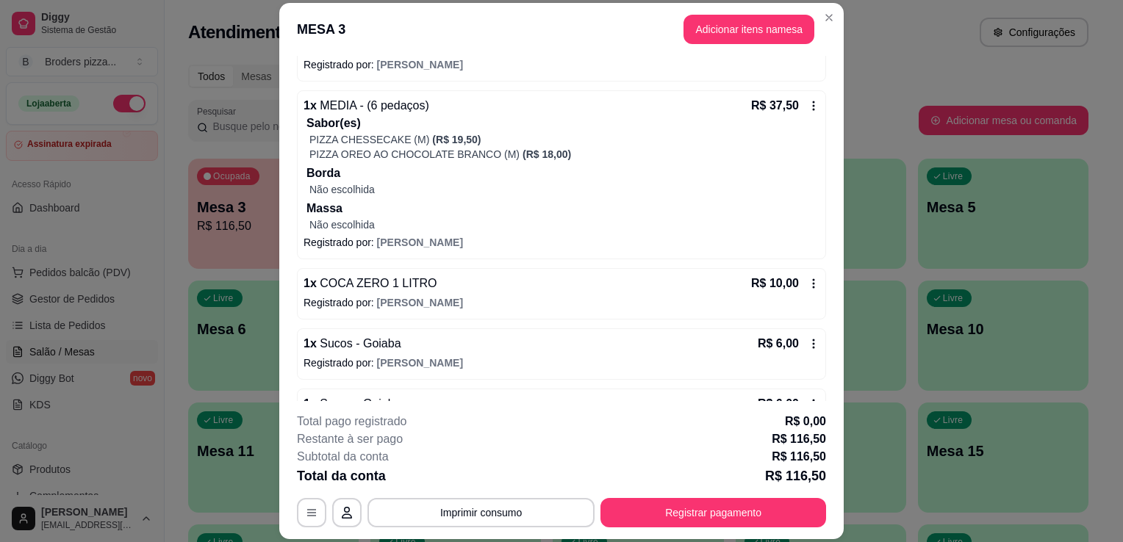
scroll to position [324, 0]
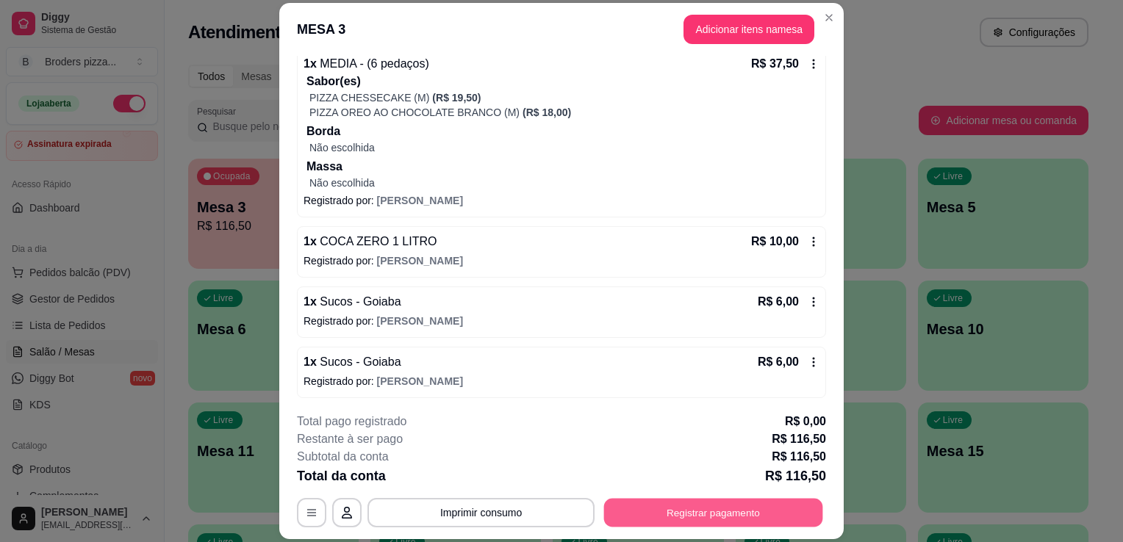
click at [802, 510] on button "Registrar pagamento" at bounding box center [713, 513] width 219 height 29
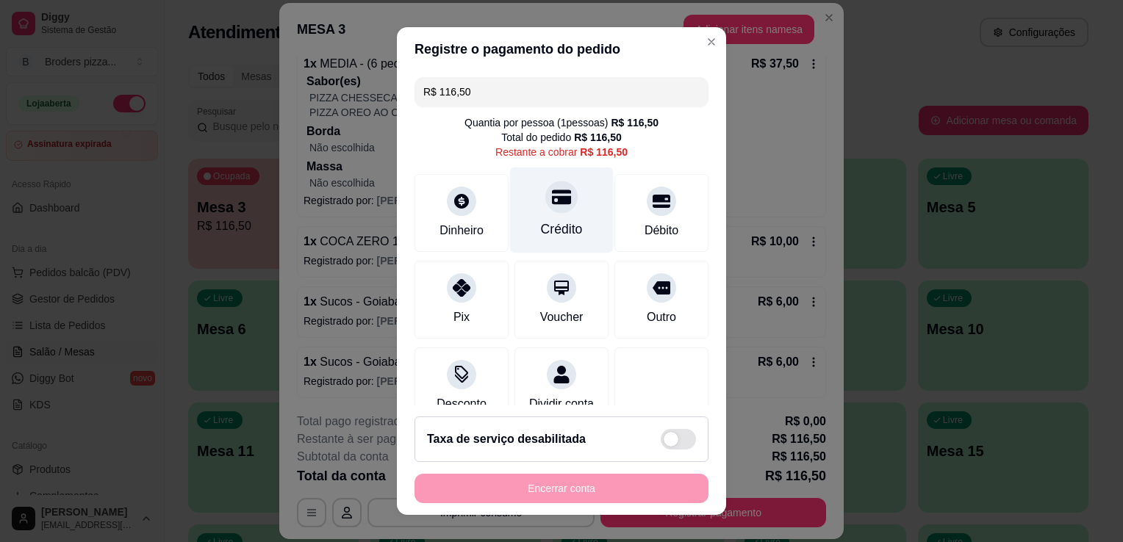
click at [541, 232] on div "Crédito" at bounding box center [562, 229] width 42 height 19
type input "R$ 0,00"
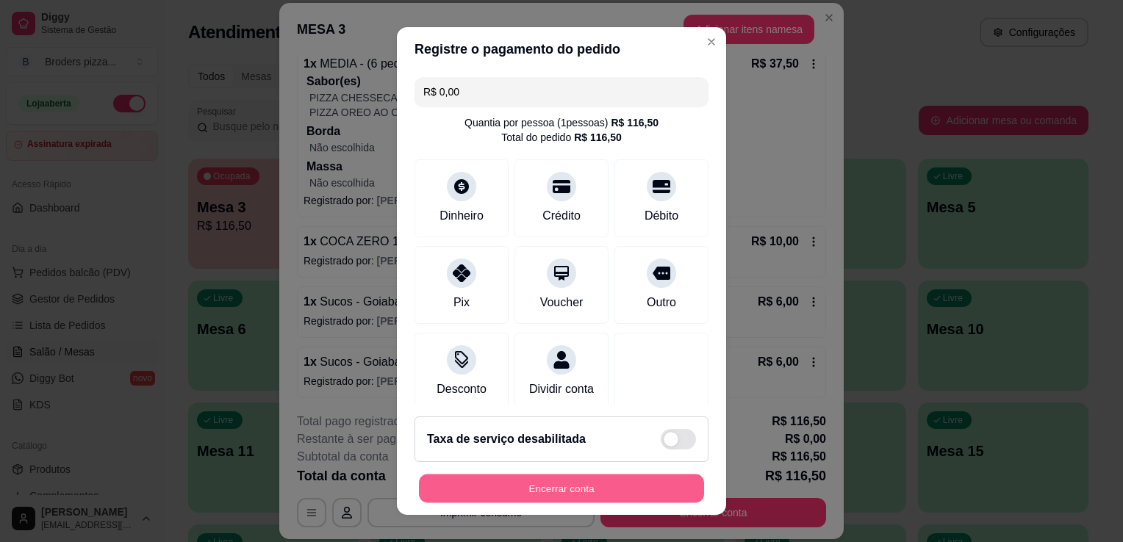
click at [622, 503] on div "Encerrar conta" at bounding box center [561, 488] width 294 height 29
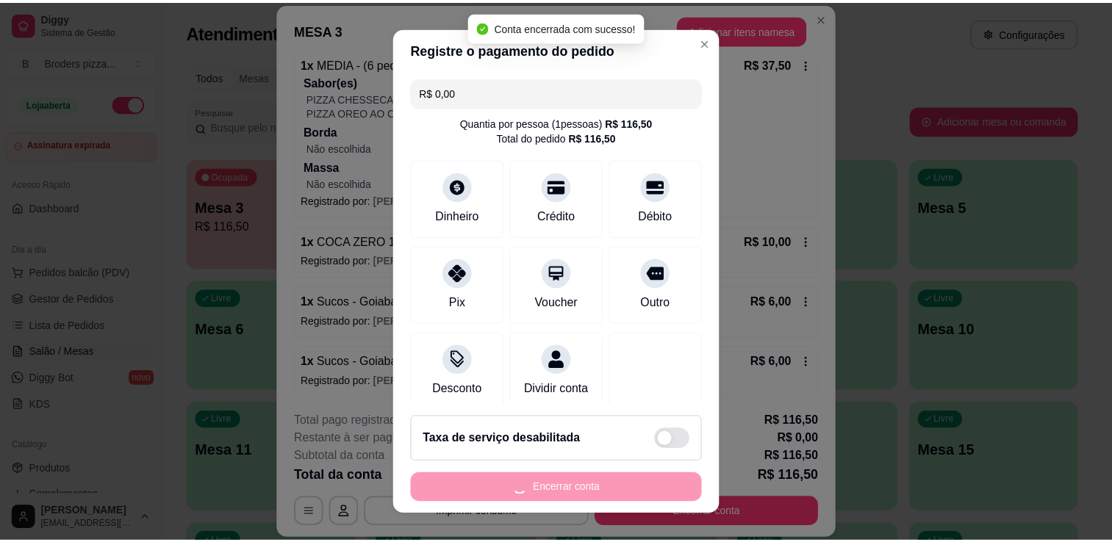
scroll to position [0, 0]
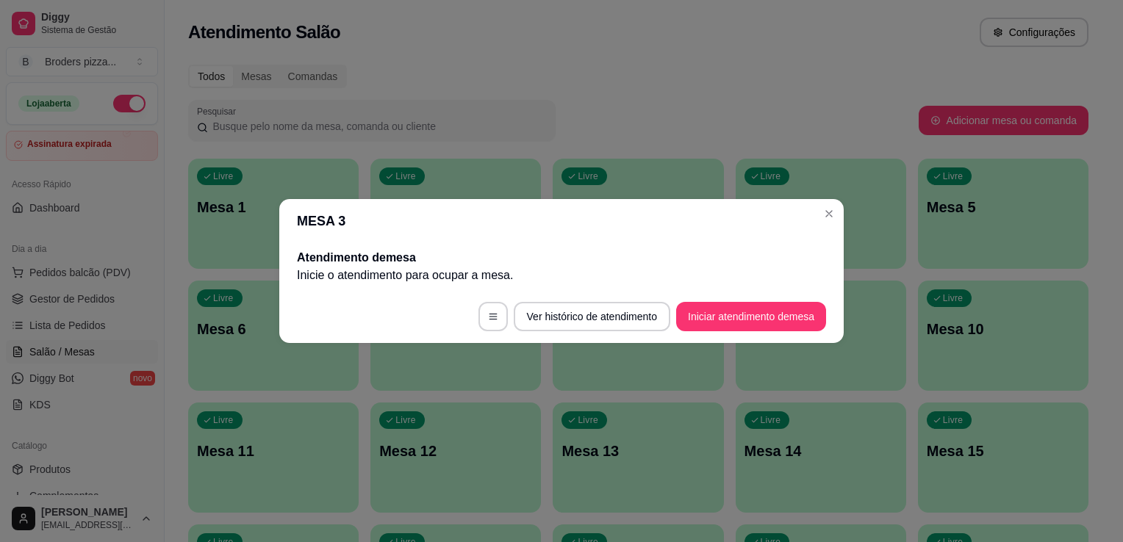
drag, startPoint x: 622, startPoint y: 503, endPoint x: 511, endPoint y: 409, distance: 145.5
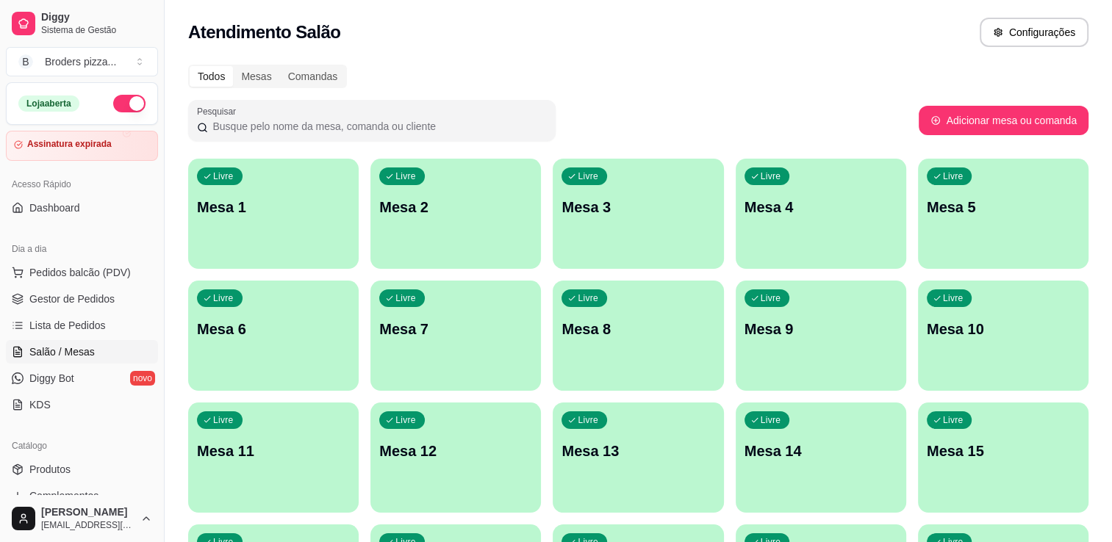
click at [121, 107] on button "button" at bounding box center [129, 104] width 32 height 18
click at [103, 298] on span "Gestor de Pedidos" at bounding box center [71, 299] width 85 height 15
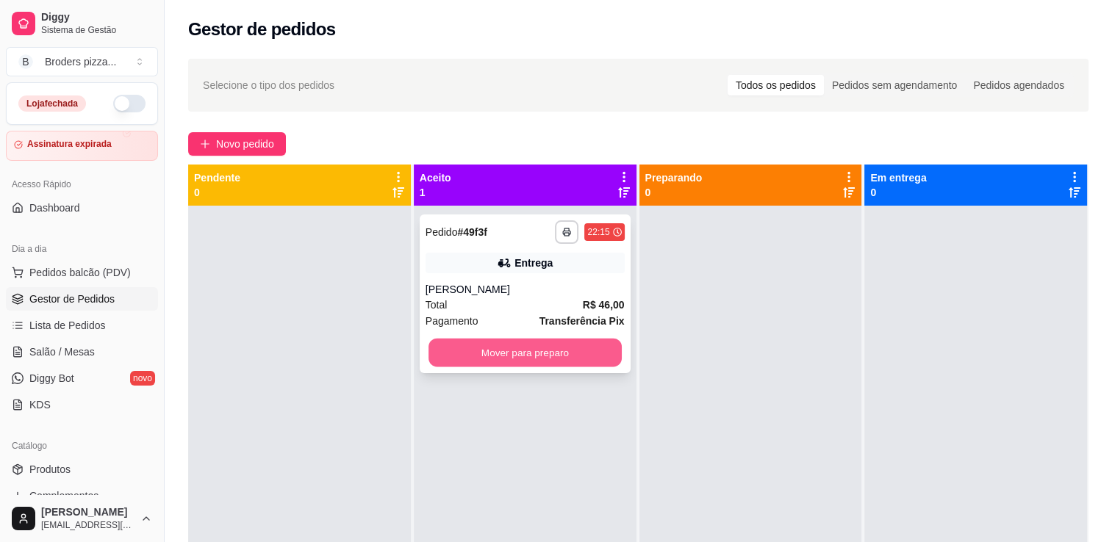
click at [501, 356] on button "Mover para preparo" at bounding box center [524, 353] width 193 height 29
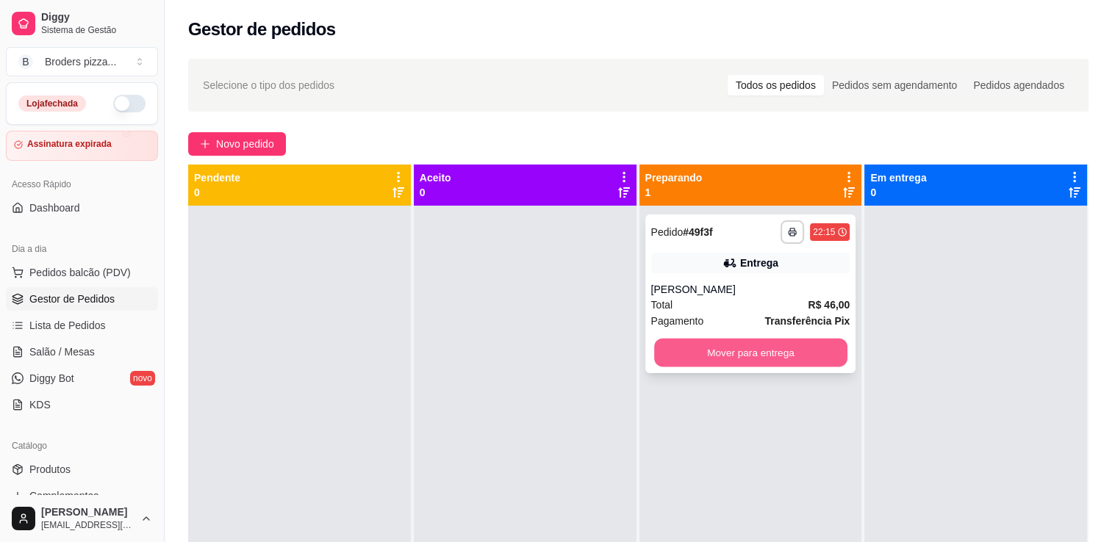
click at [752, 348] on button "Mover para entrega" at bounding box center [750, 353] width 193 height 29
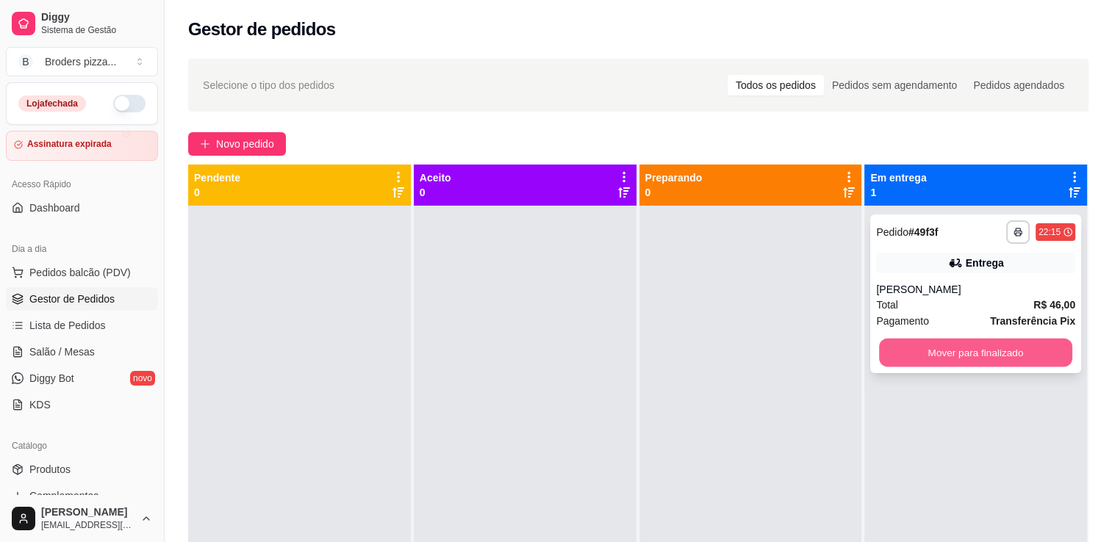
click at [891, 348] on button "Mover para finalizado" at bounding box center [975, 353] width 193 height 29
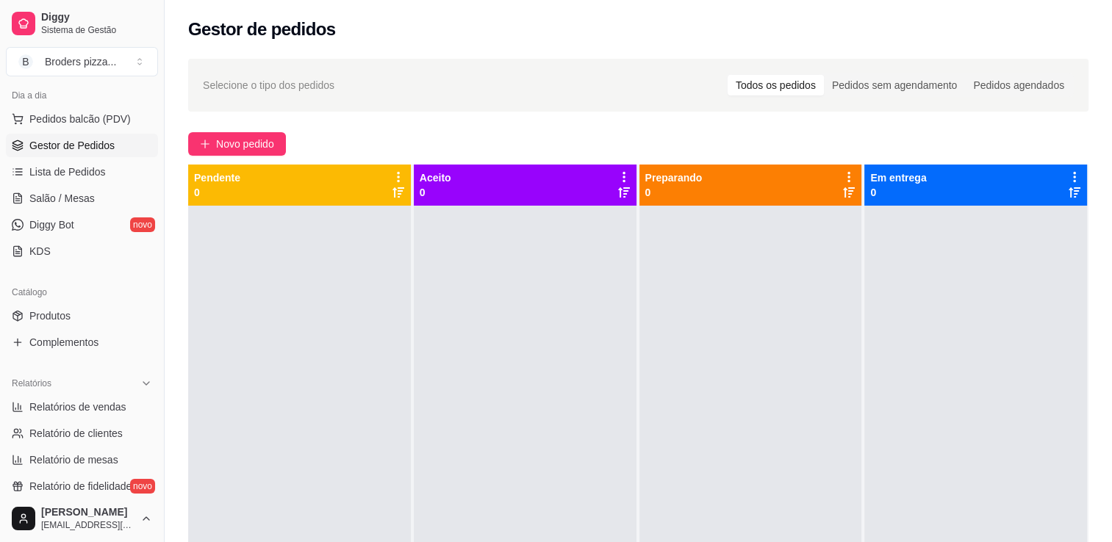
scroll to position [178, 0]
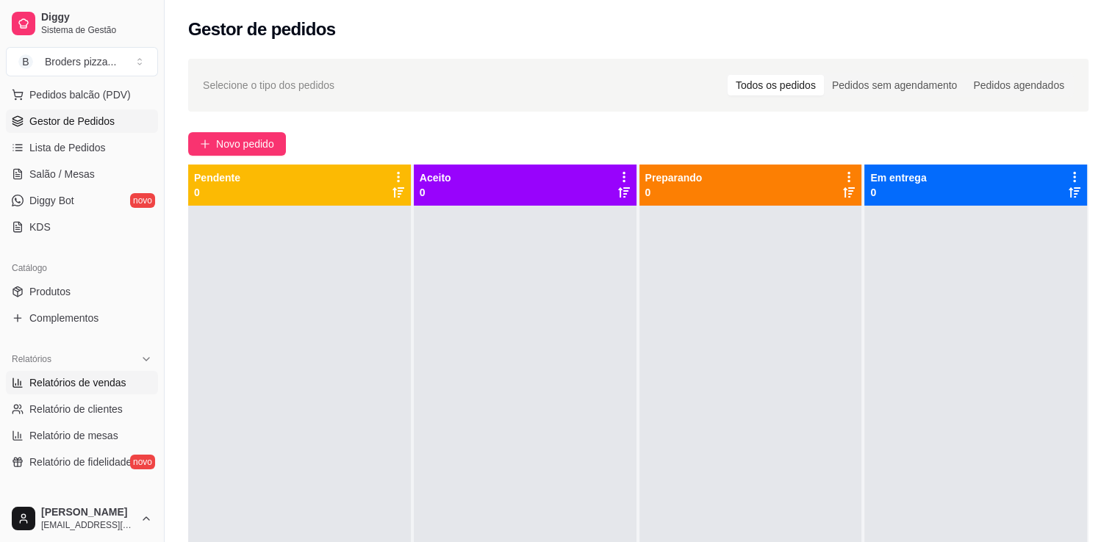
click at [54, 389] on link "Relatórios de vendas" at bounding box center [82, 383] width 152 height 24
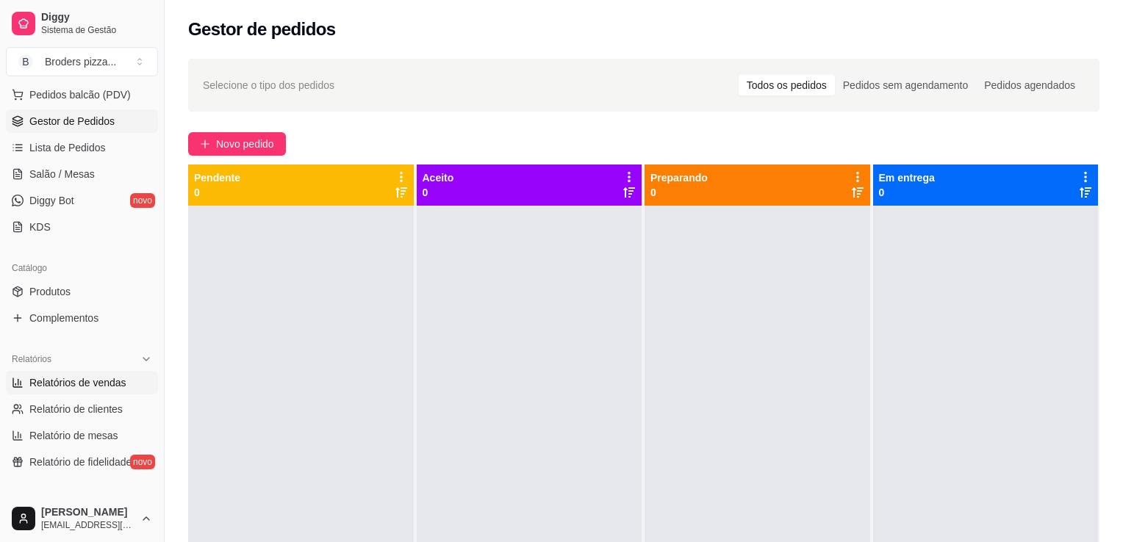
select select "ALL"
select select "0"
